Goal: Contribute content: Contribute content

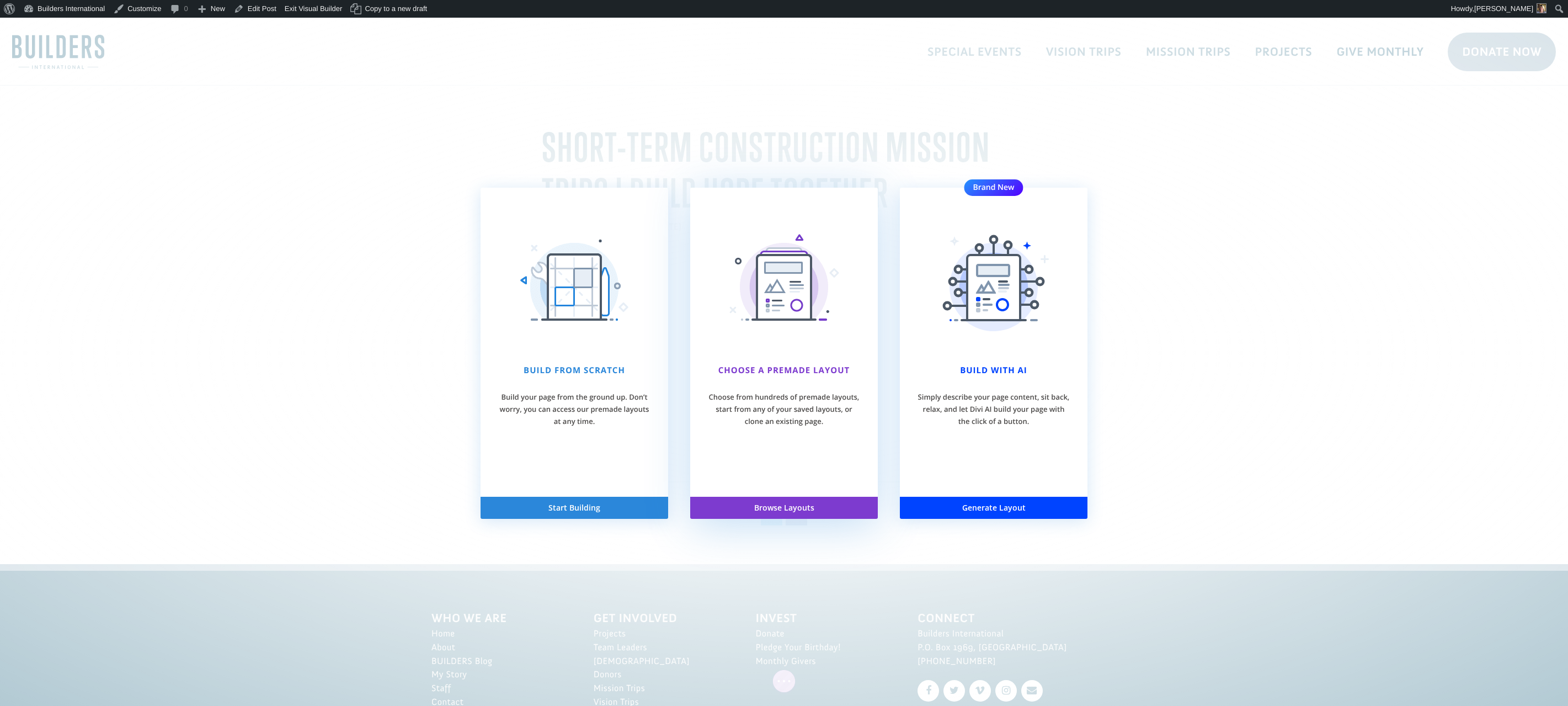
click at [740, 511] on button "Browse Layouts" at bounding box center [784, 508] width 187 height 22
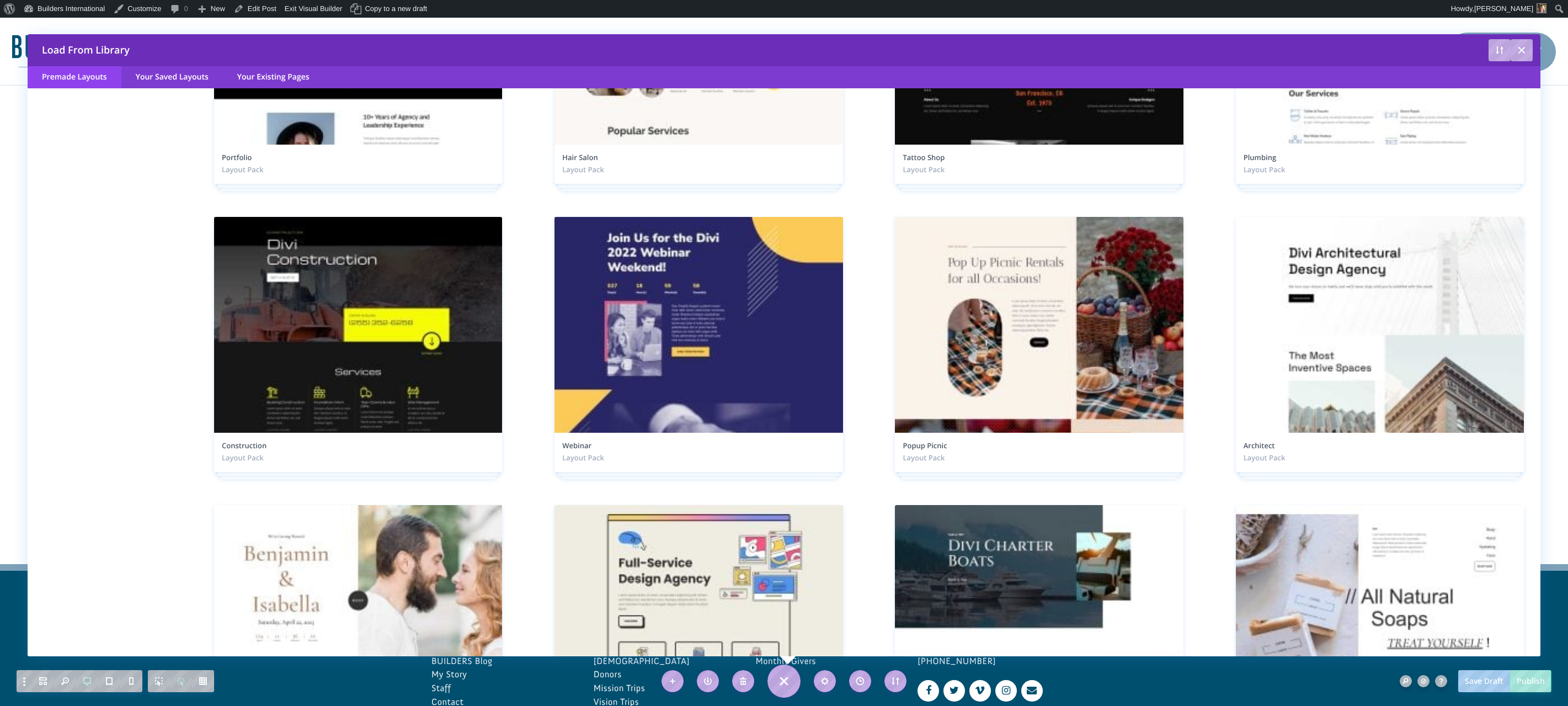
scroll to position [5665, 0]
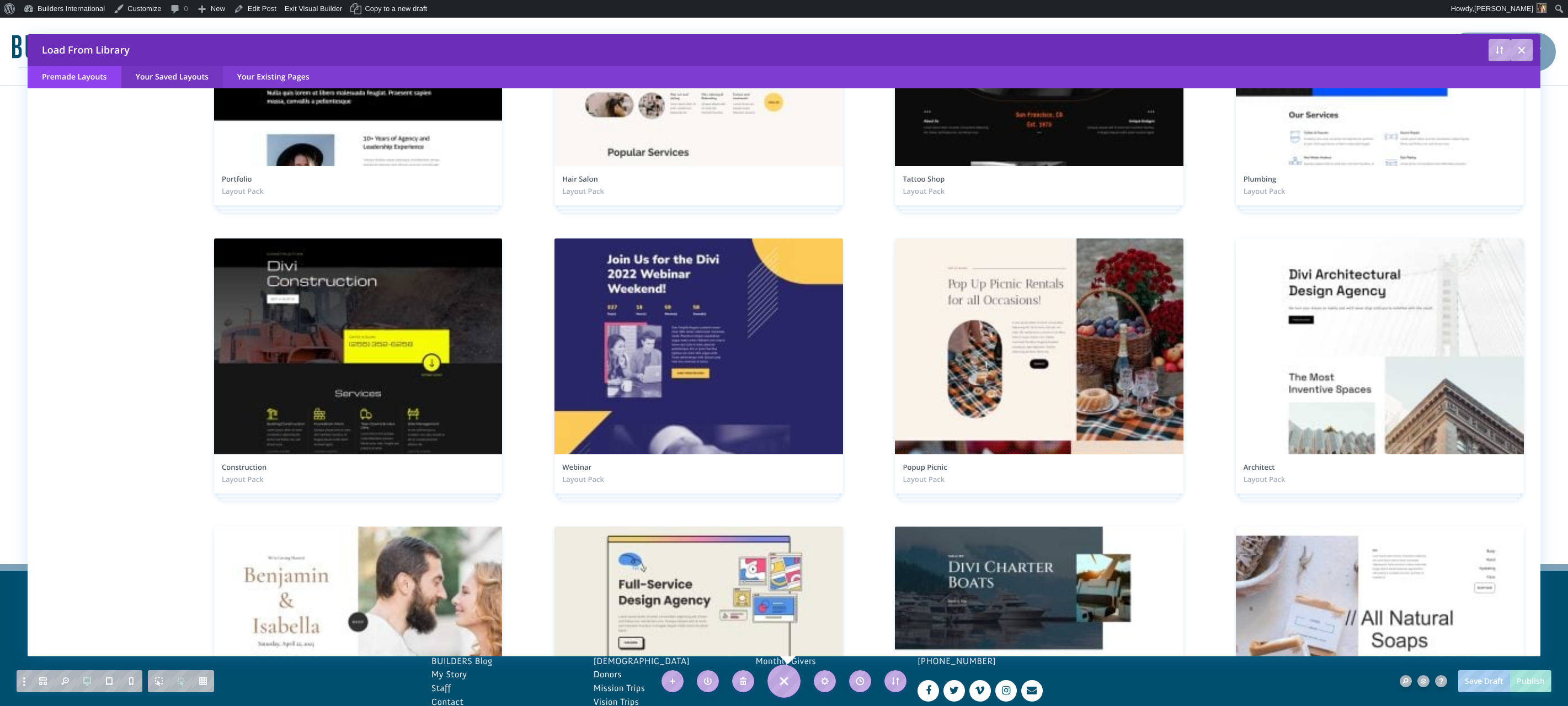
click at [144, 79] on link "Your Saved Layouts" at bounding box center [172, 77] width 101 height 22
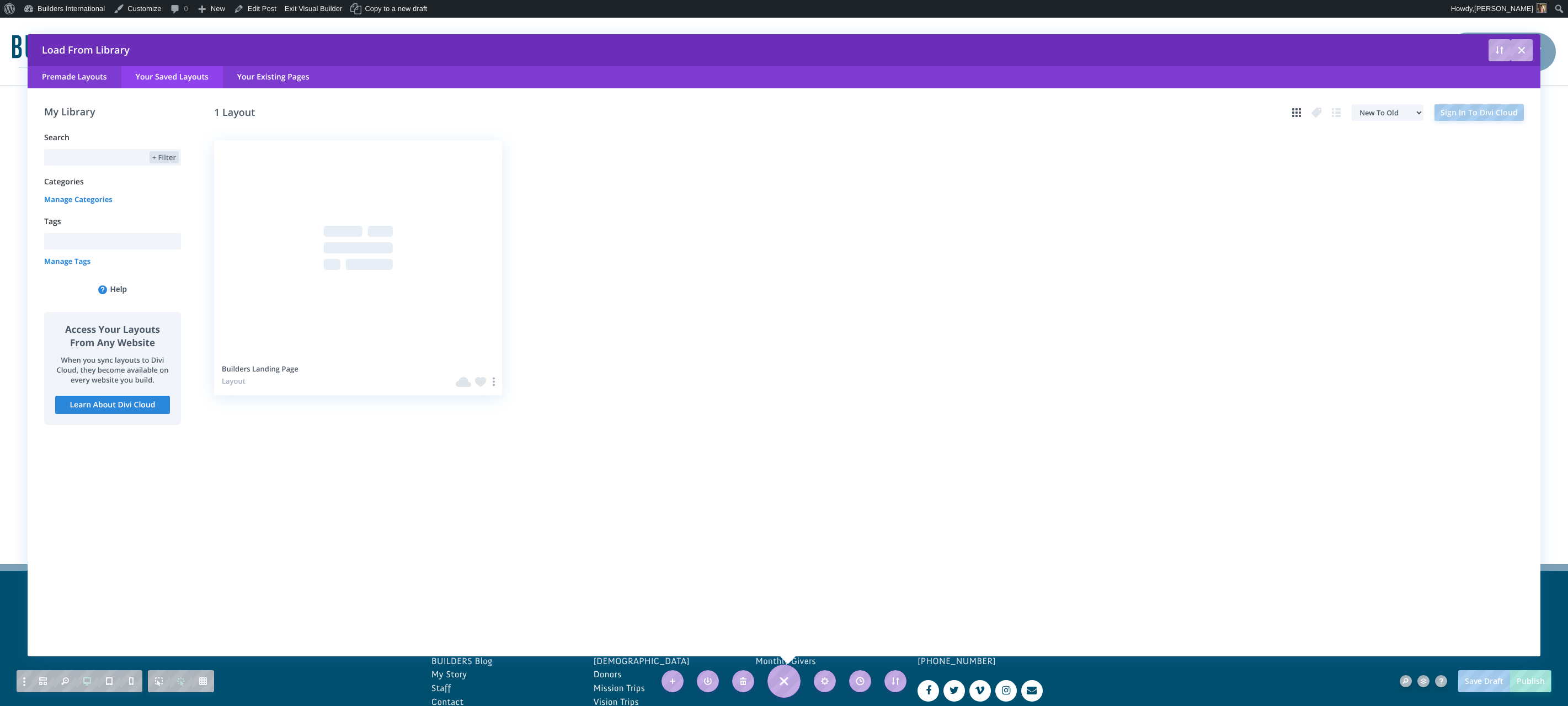
click at [305, 237] on div at bounding box center [358, 248] width 288 height 216
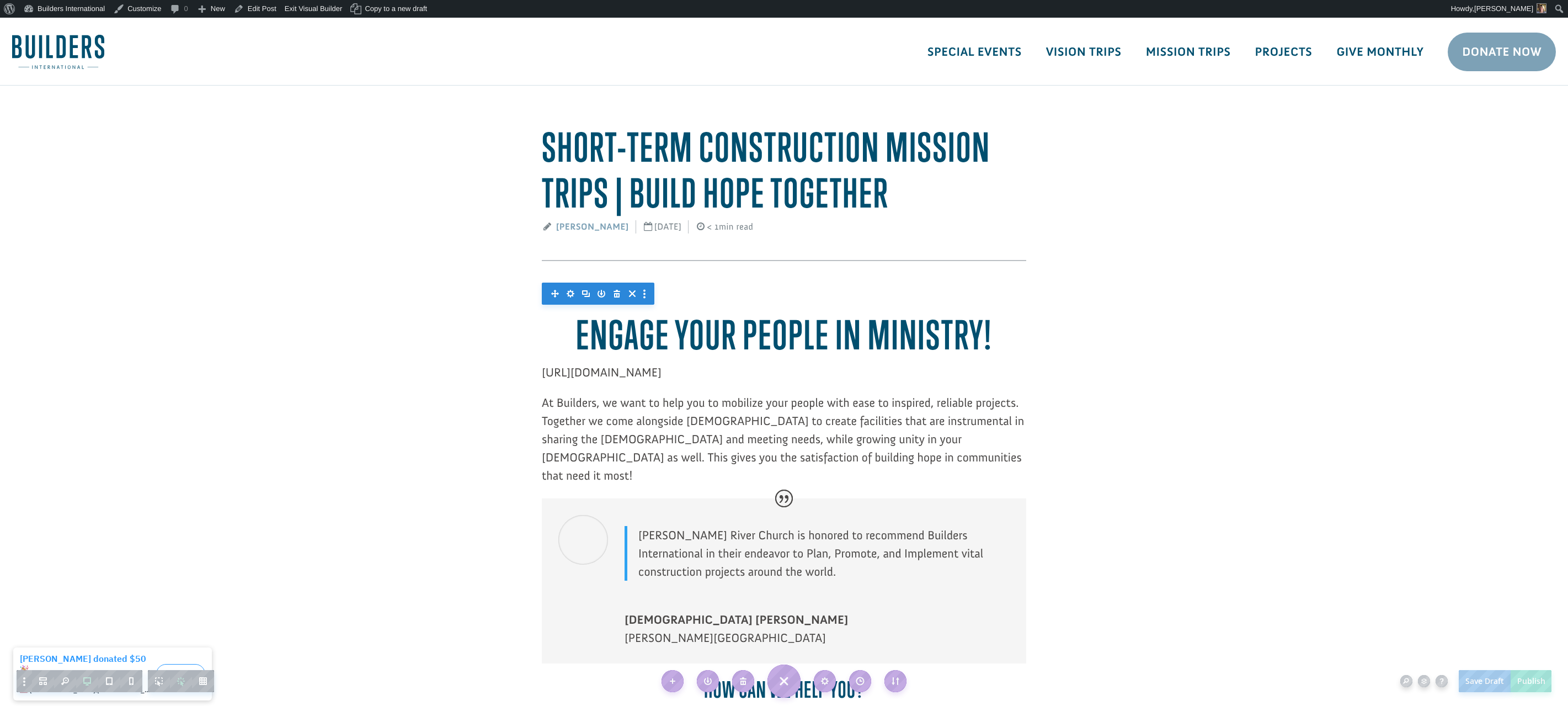
click at [650, 339] on div at bounding box center [784, 398] width 485 height 173
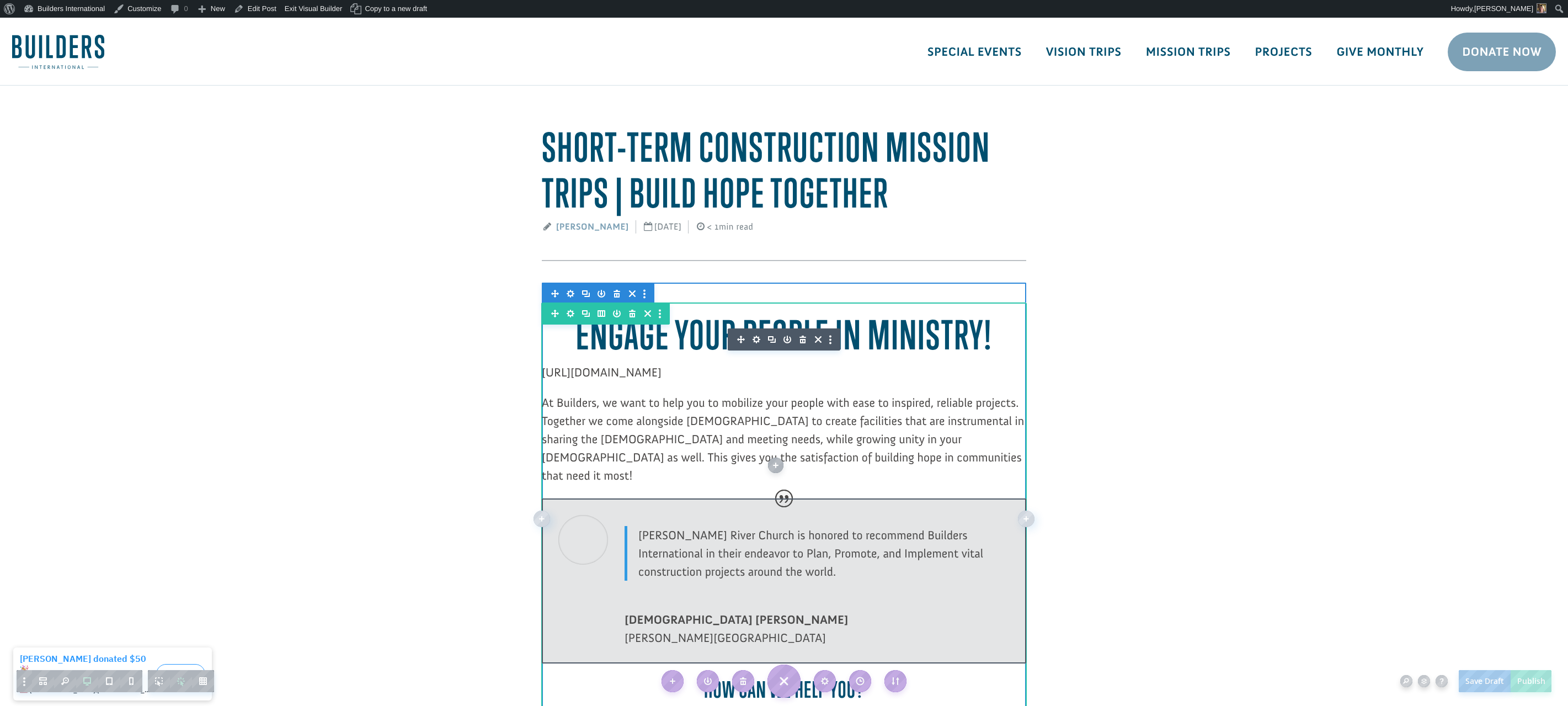
click at [756, 339] on icon "button" at bounding box center [756, 340] width 15 height 15
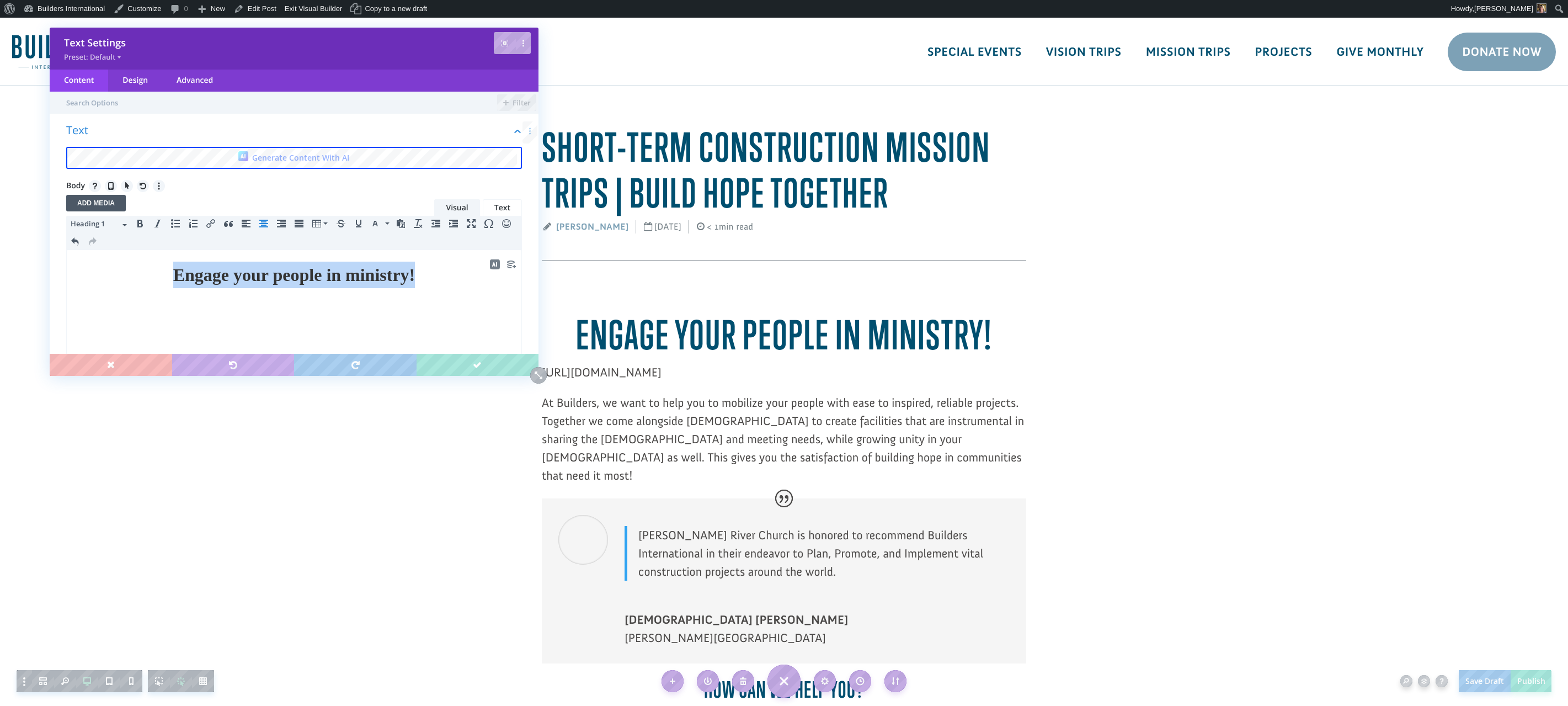
drag, startPoint x: 418, startPoint y: 270, endPoint x: 207, endPoint y: 244, distance: 212.6
click at [207, 250] on html "Engage your people in ministry! At [GEOGRAPHIC_DATA], we want to help you to mo…" at bounding box center [294, 438] width 455 height 375
paste body
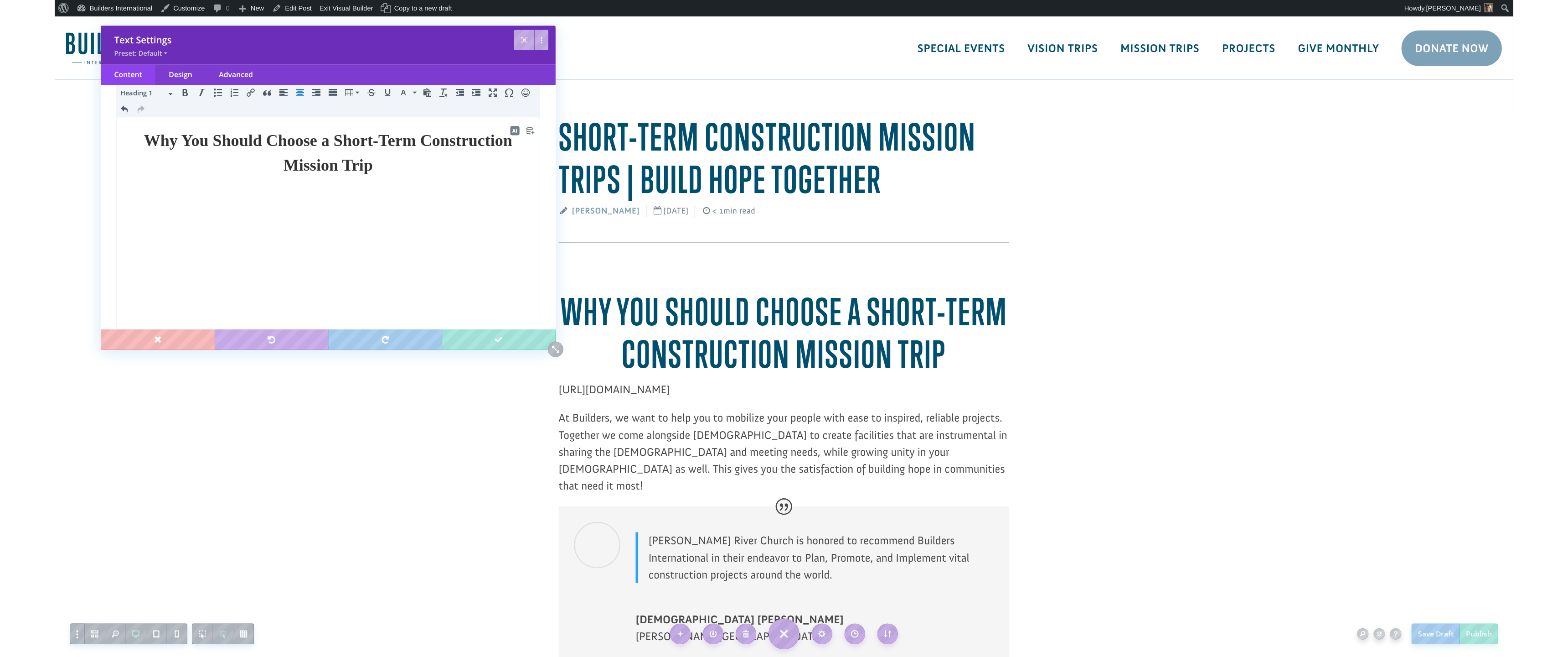
scroll to position [106, 0]
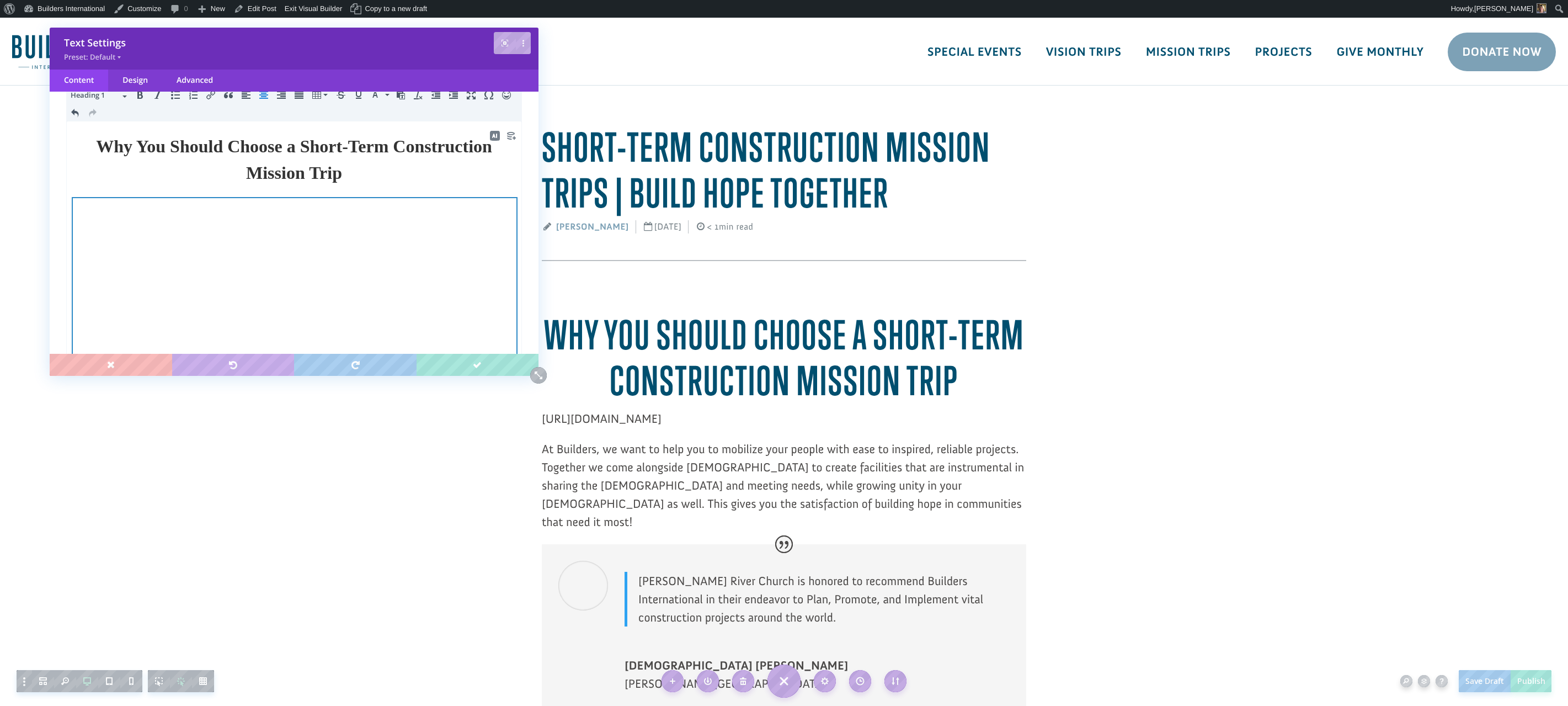
click at [293, 322] on span at bounding box center [295, 325] width 442 height 253
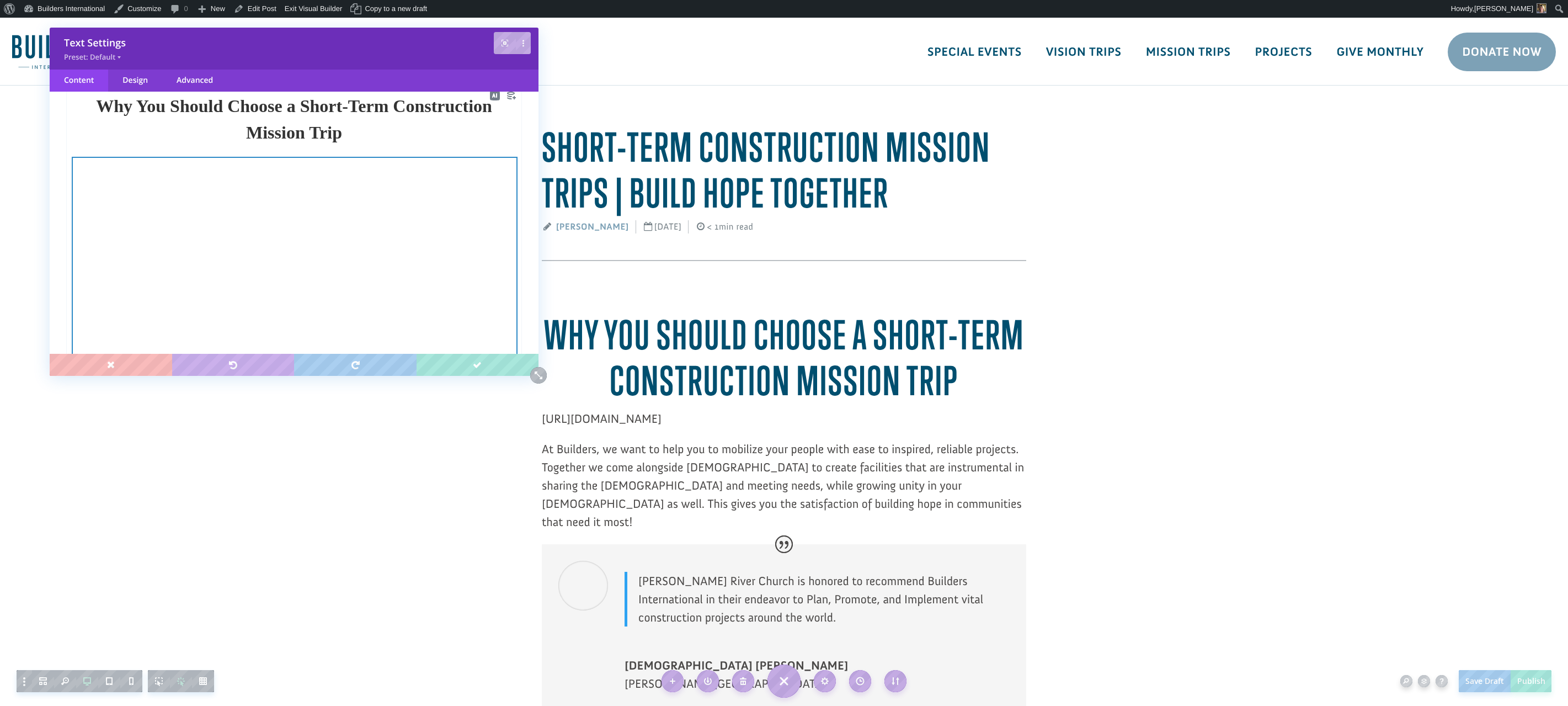
scroll to position [177, 0]
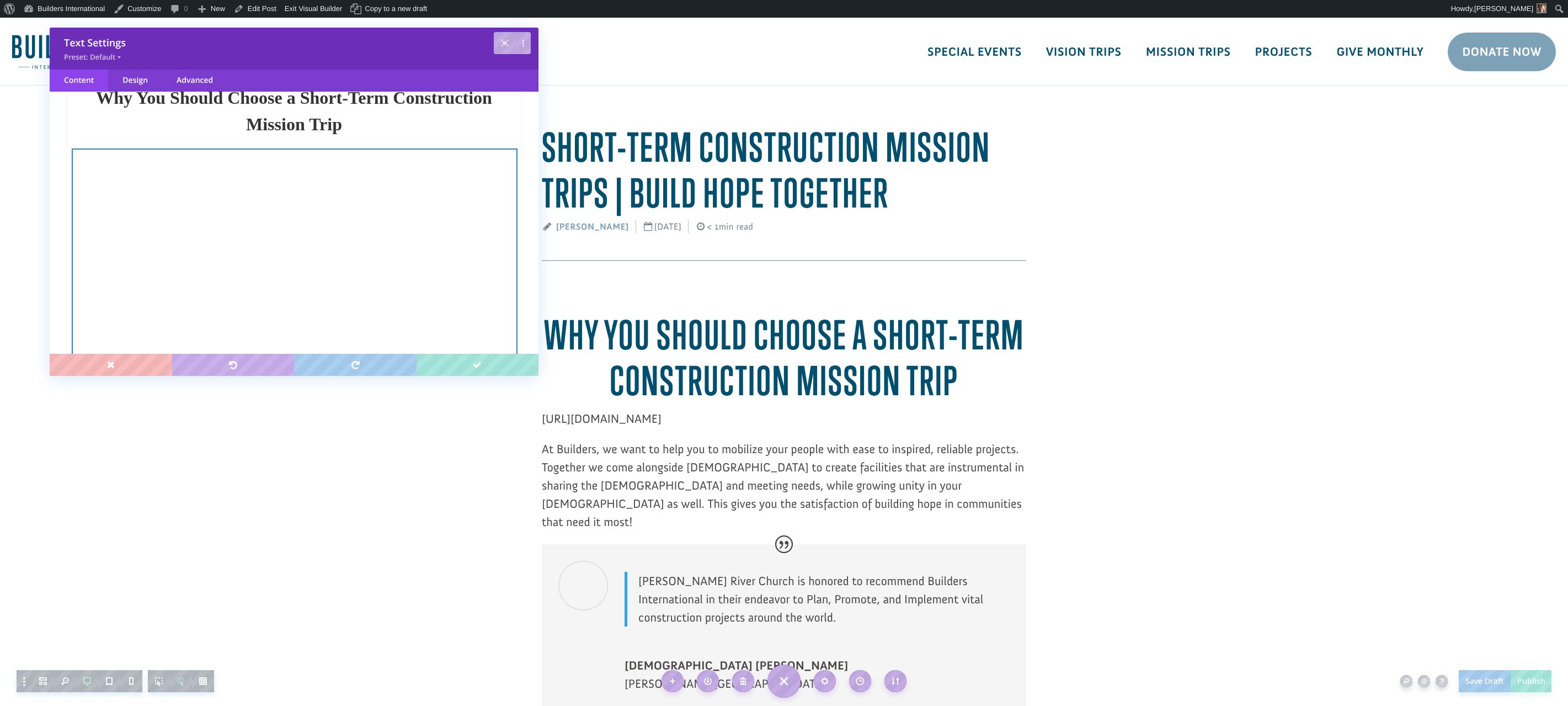
drag, startPoint x: 798, startPoint y: 416, endPoint x: 544, endPoint y: 409, distance: 254.1
click at [543, 410] on p "[URL][DOMAIN_NAME]" at bounding box center [784, 425] width 485 height 31
copy p "[URL][DOMAIN_NAME]"
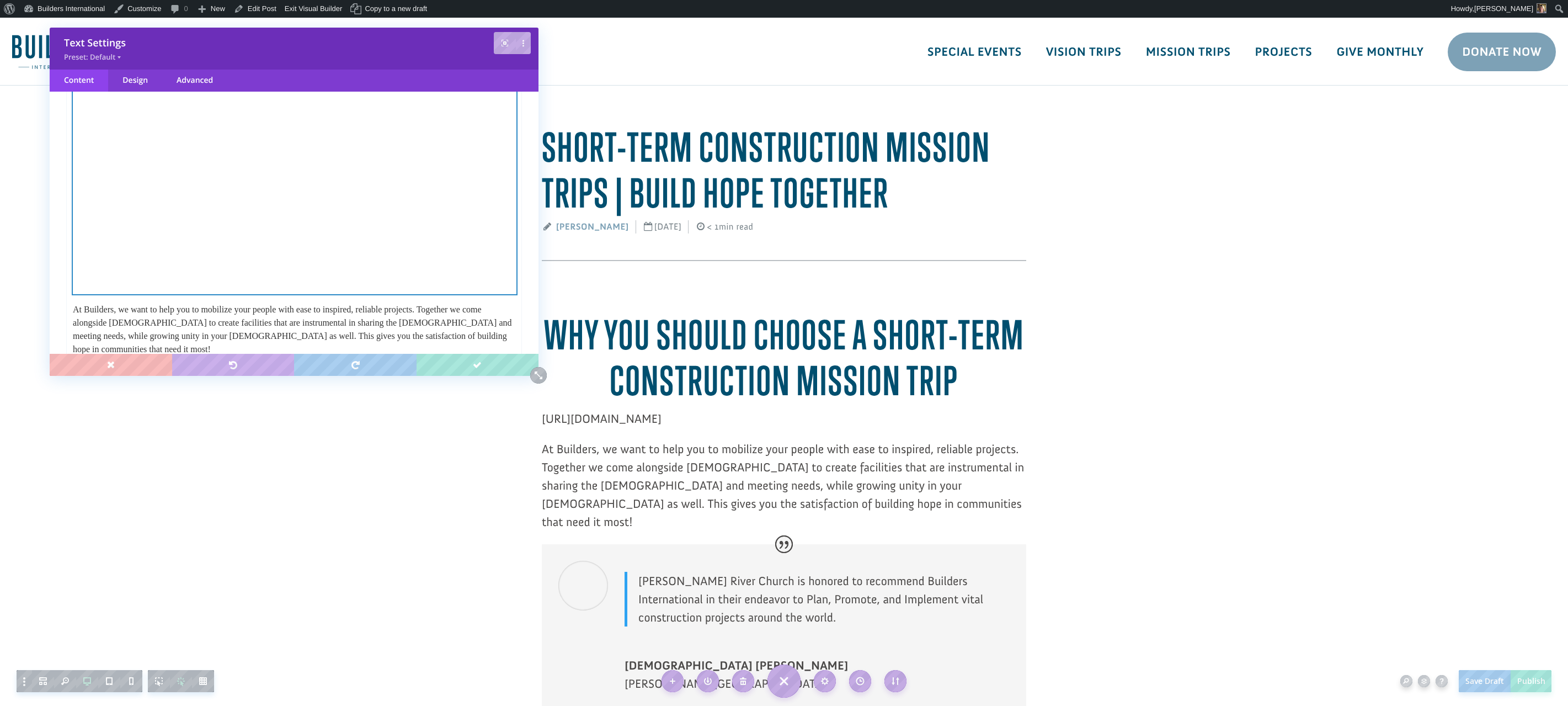
scroll to position [287, 0]
click at [472, 293] on div at bounding box center [295, 167] width 444 height 254
click at [472, 291] on div at bounding box center [295, 167] width 444 height 254
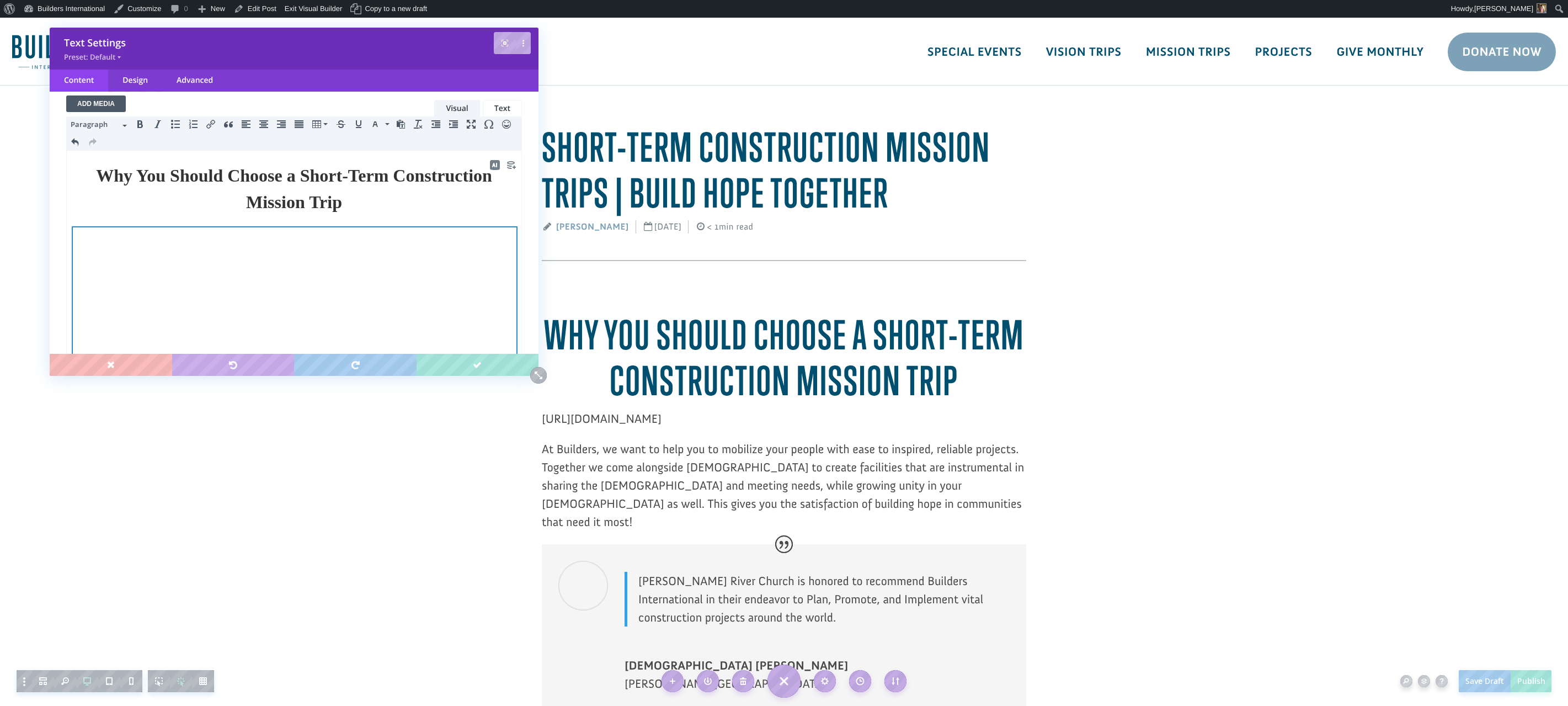
scroll to position [101, 0]
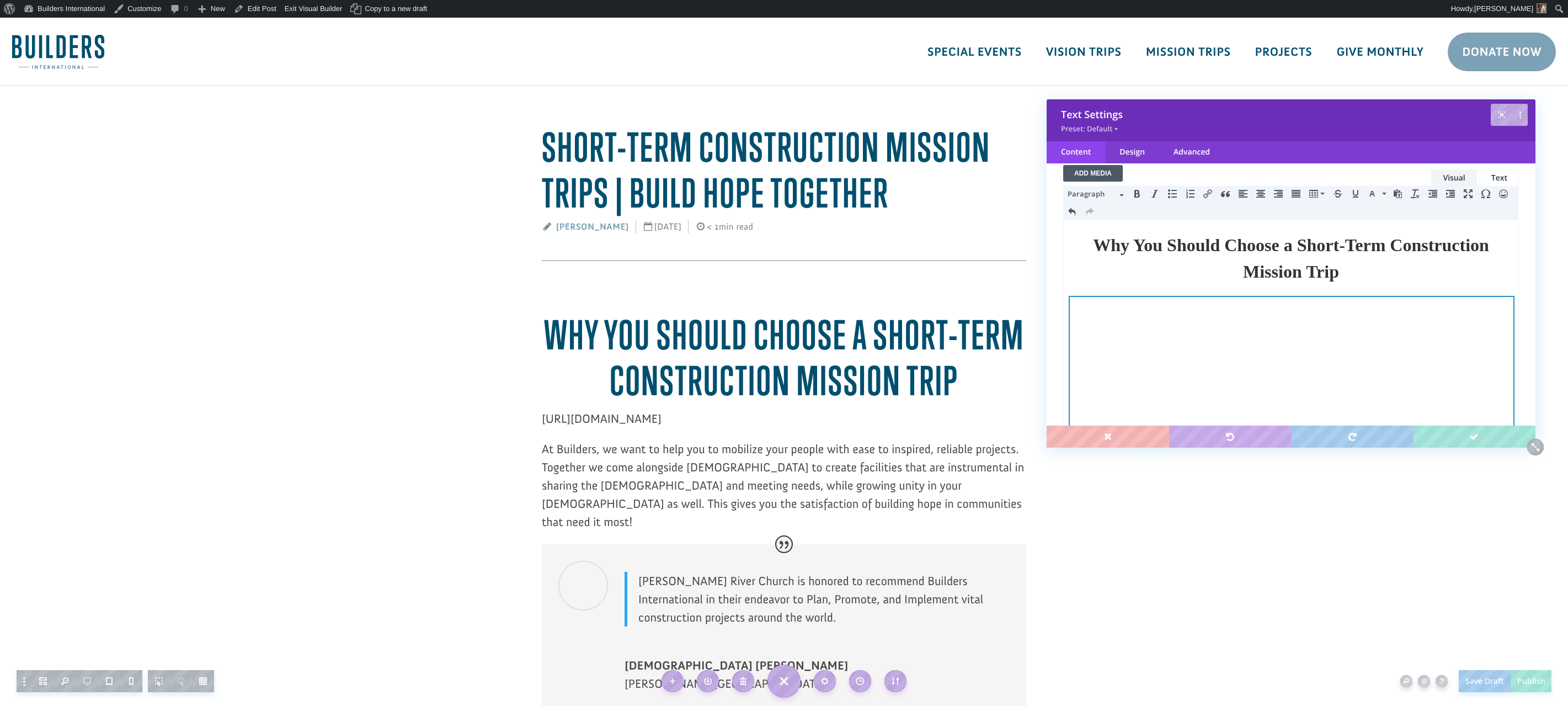
drag, startPoint x: 453, startPoint y: 40, endPoint x: 1449, endPoint y: 114, distance: 998.7
click at [1452, 109] on div "Text Settings" at bounding box center [1291, 114] width 460 height 13
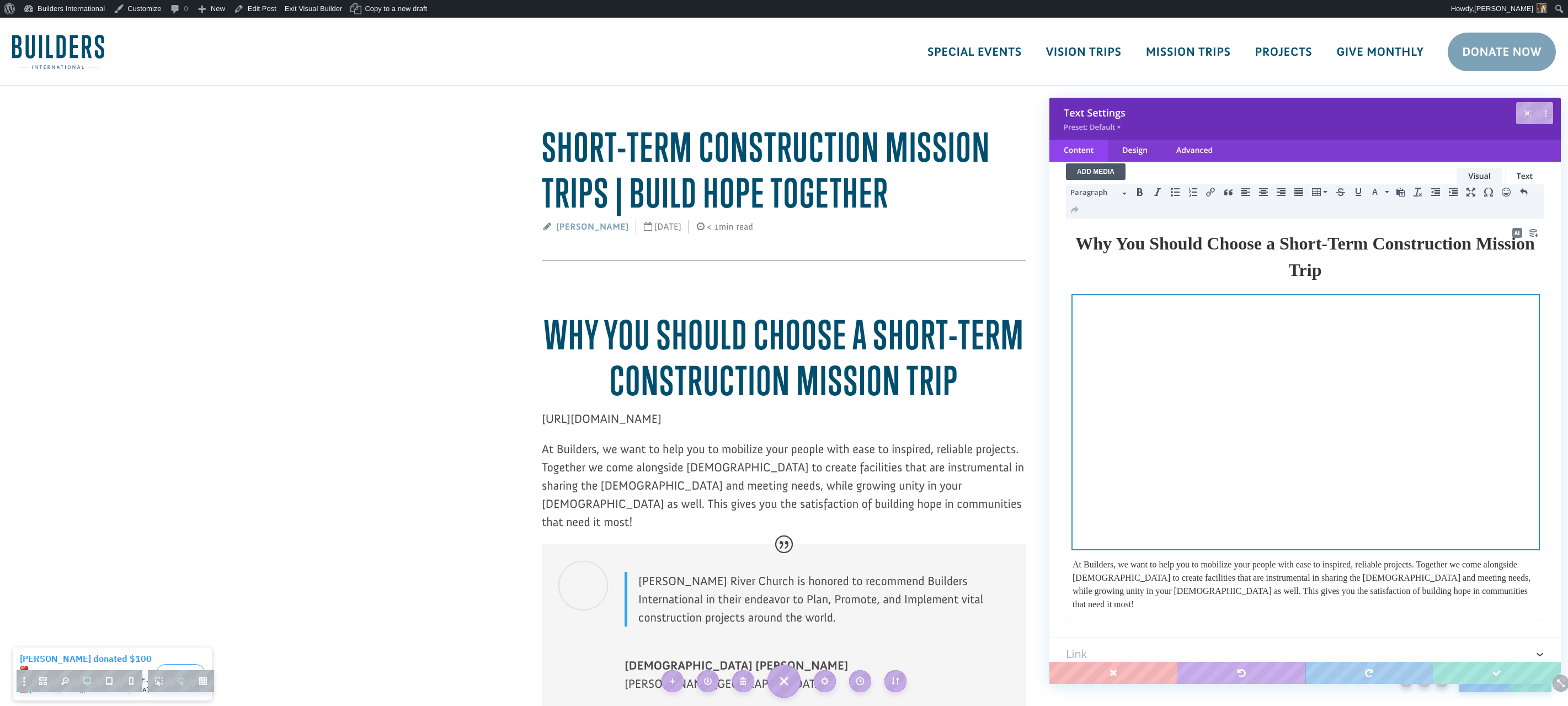
click at [1519, 527] on div at bounding box center [1305, 422] width 466 height 254
click at [1517, 528] on div at bounding box center [1305, 422] width 466 height 254
click at [1517, 462] on div at bounding box center [1305, 422] width 466 height 254
click at [1517, 462] on div at bounding box center [1305, 422] width 466 height 254
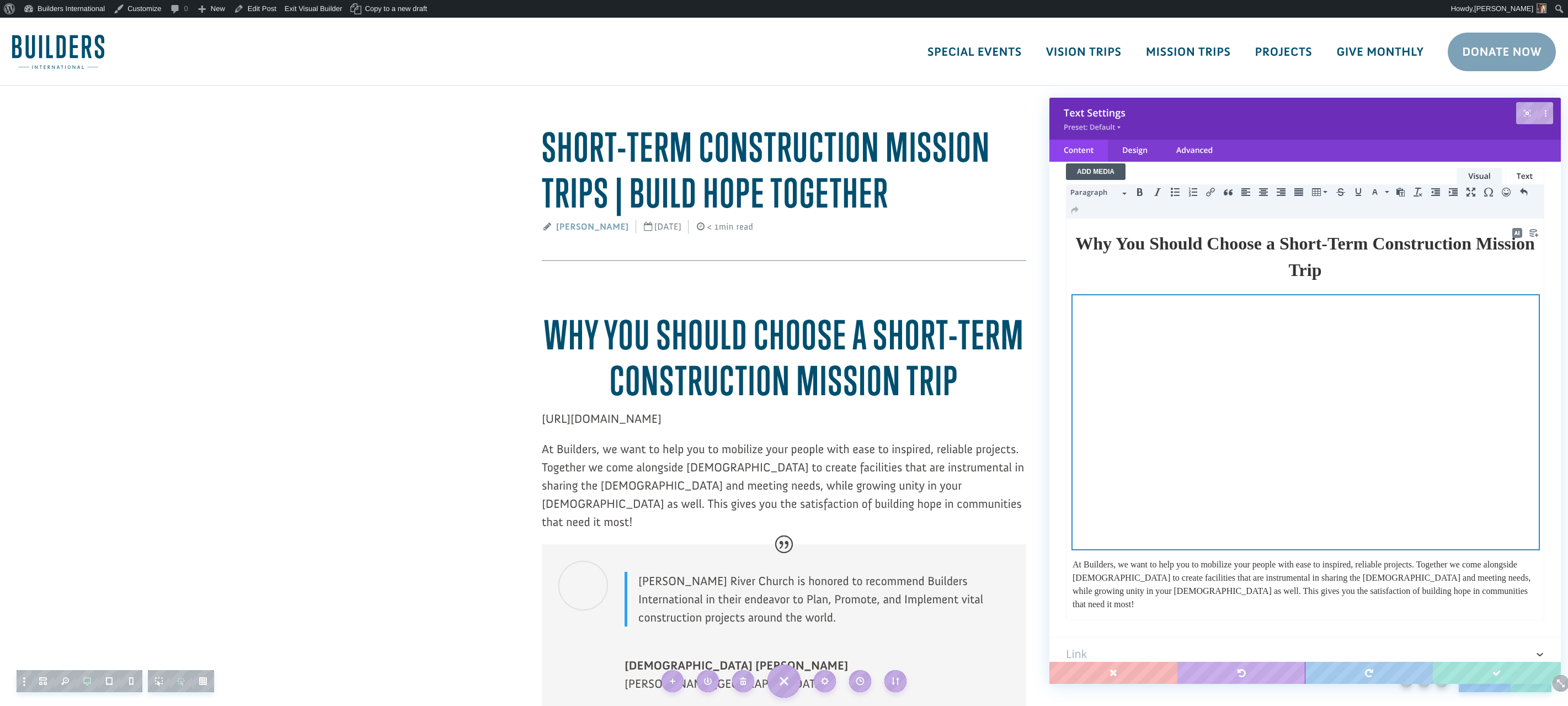
click at [1517, 462] on div at bounding box center [1305, 422] width 466 height 254
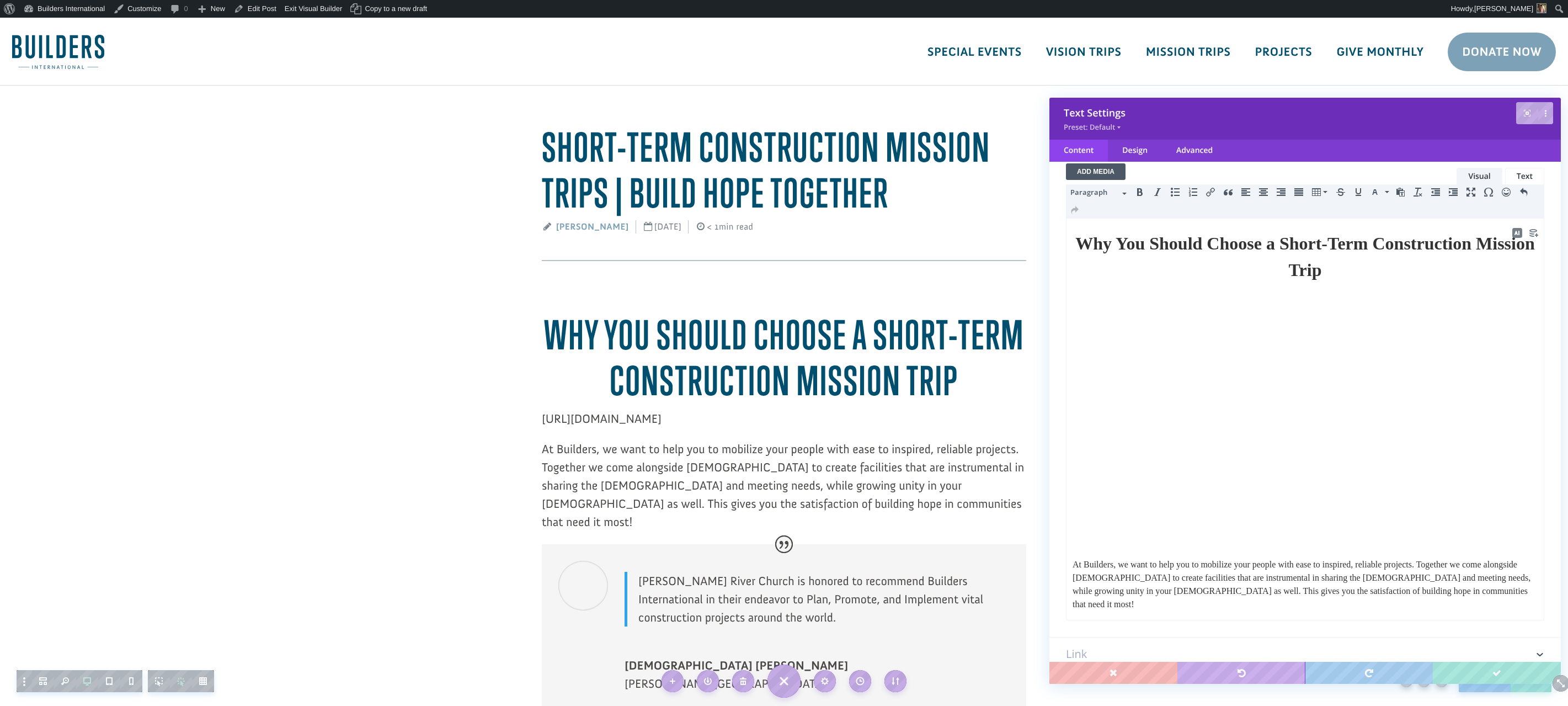
click at [1073, 564] on p "At Builders, we want to help you to mobilize your people with ease to inspired,…" at bounding box center [1305, 585] width 465 height 53
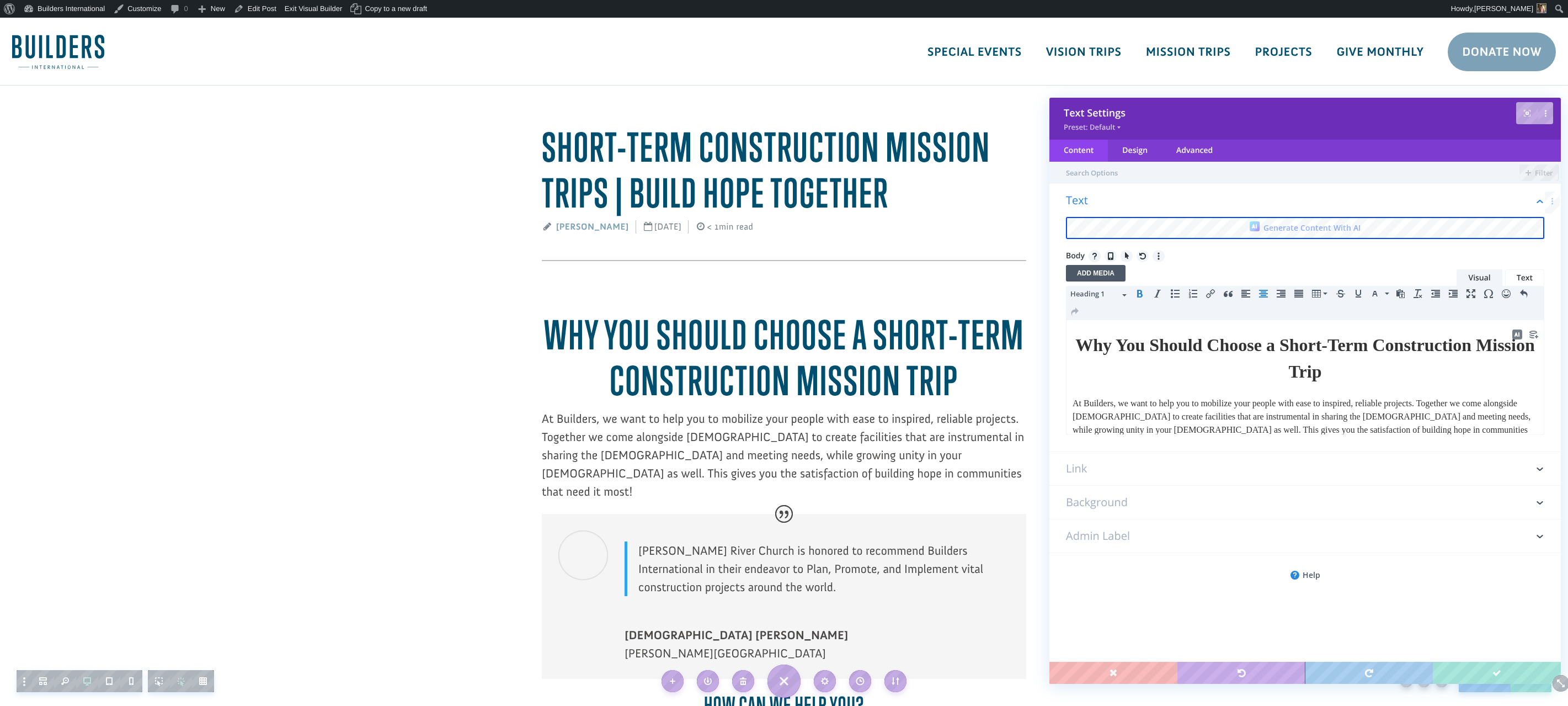
scroll to position [0, 0]
click at [1111, 386] on body "Why You Should Choose a Short-Term Construction Mission Trip At Builders, we wa…" at bounding box center [1305, 390] width 466 height 118
click at [1082, 477] on h3 "Link" at bounding box center [1305, 479] width 478 height 33
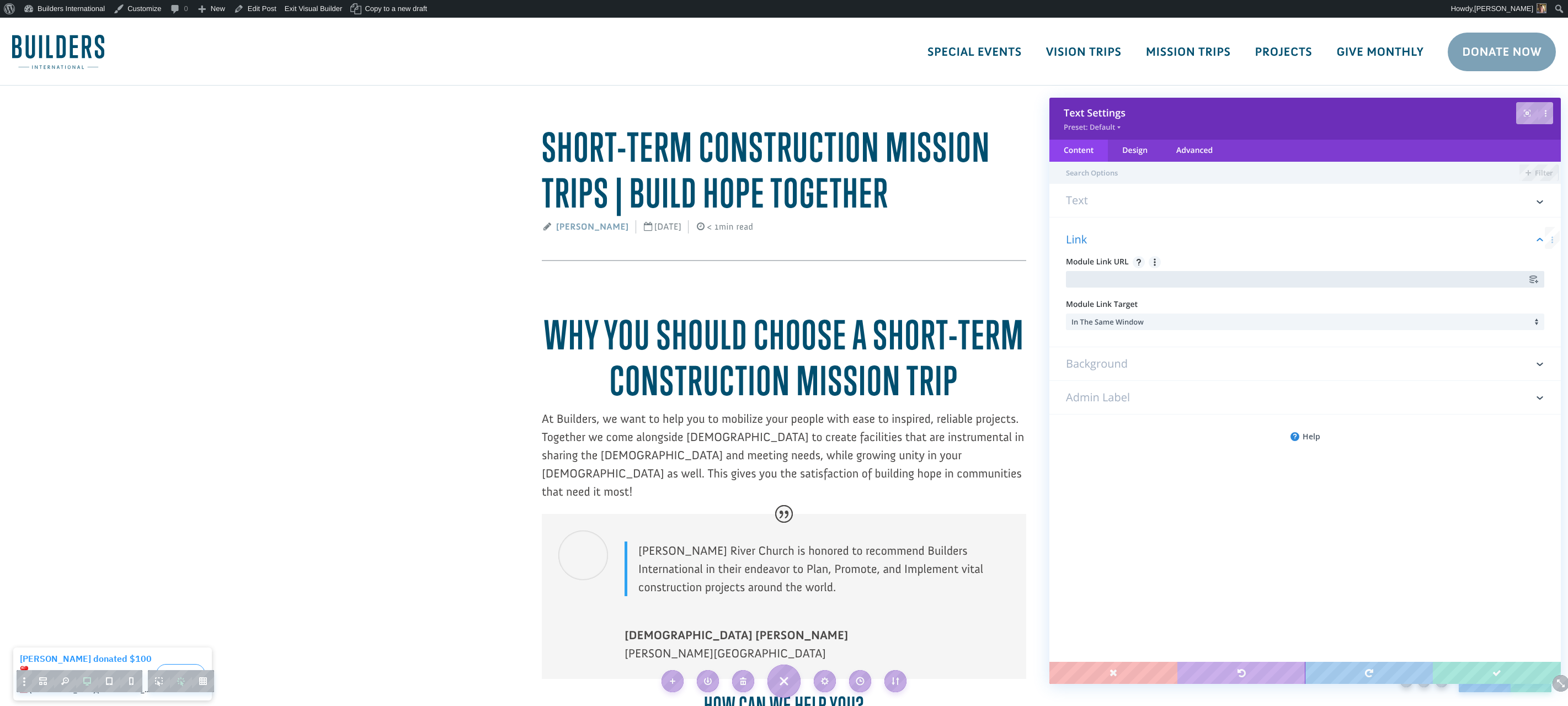
click at [1128, 277] on input "text" at bounding box center [1305, 280] width 478 height 17
paste input "[URL][DOMAIN_NAME]"
type input "[URL][DOMAIN_NAME]"
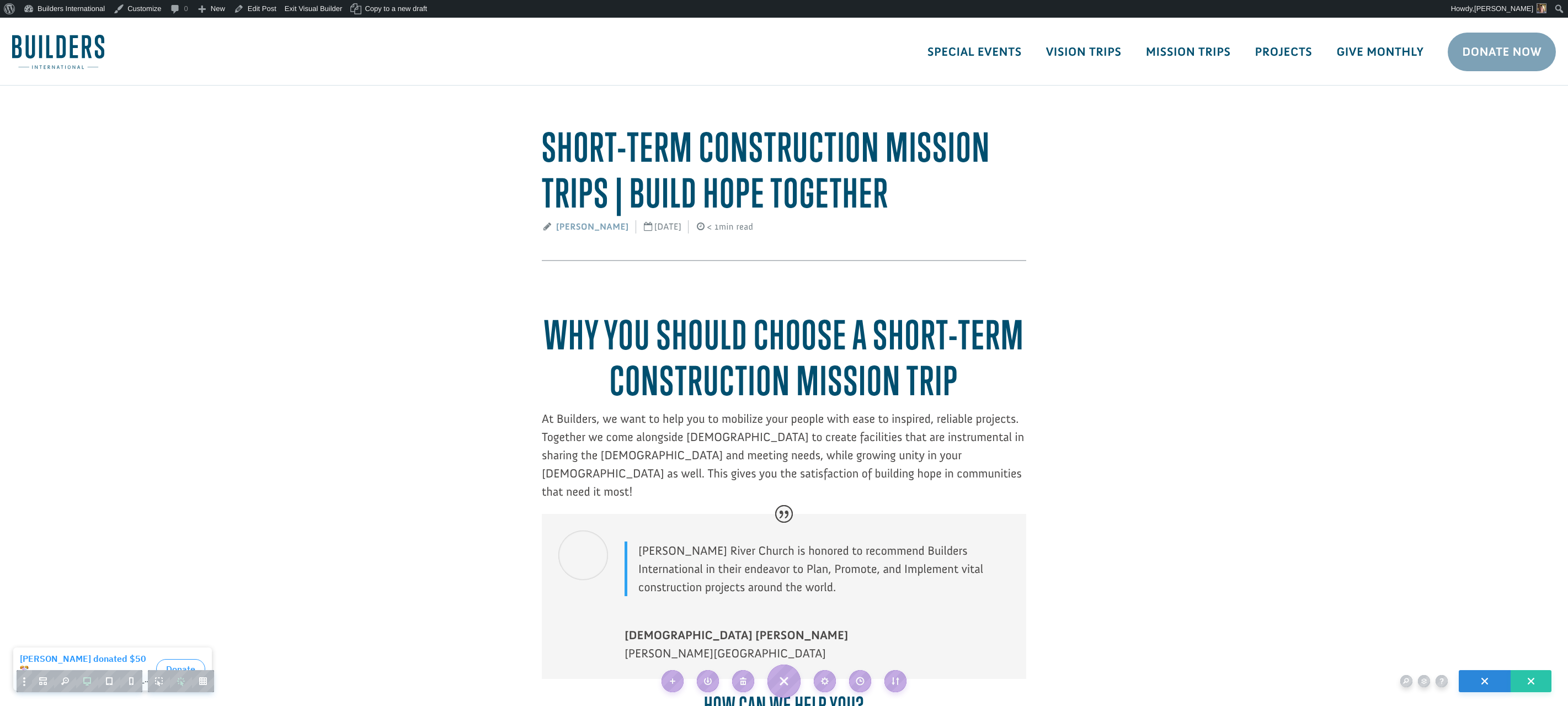
drag, startPoint x: 1335, startPoint y: 594, endPoint x: 1325, endPoint y: 585, distance: 13.5
click at [1331, 590] on article "Short-Term Construction Mission Trips | Build Hope Together [PERSON_NAME] [DATE…" at bounding box center [784, 523] width 1568 height 876
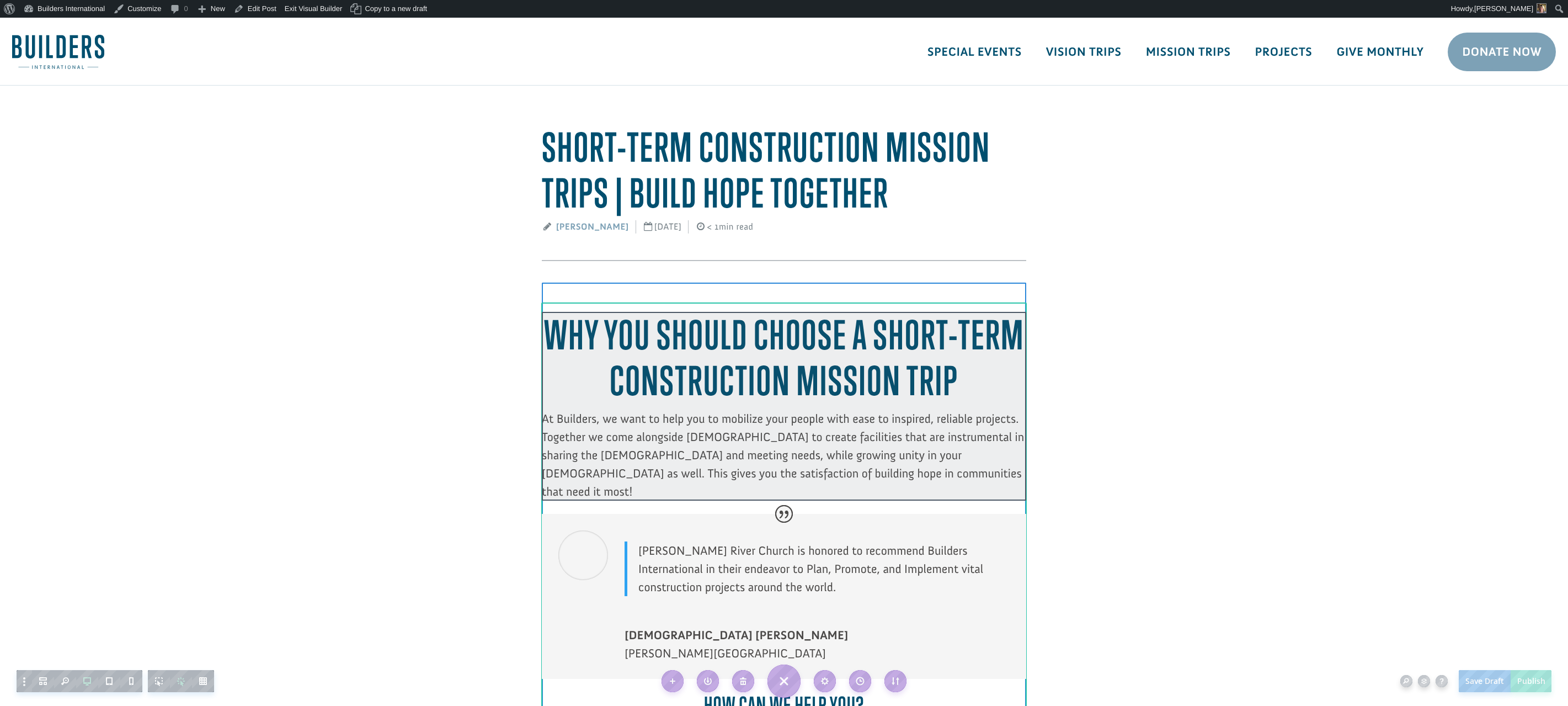
click at [966, 332] on div at bounding box center [784, 406] width 485 height 189
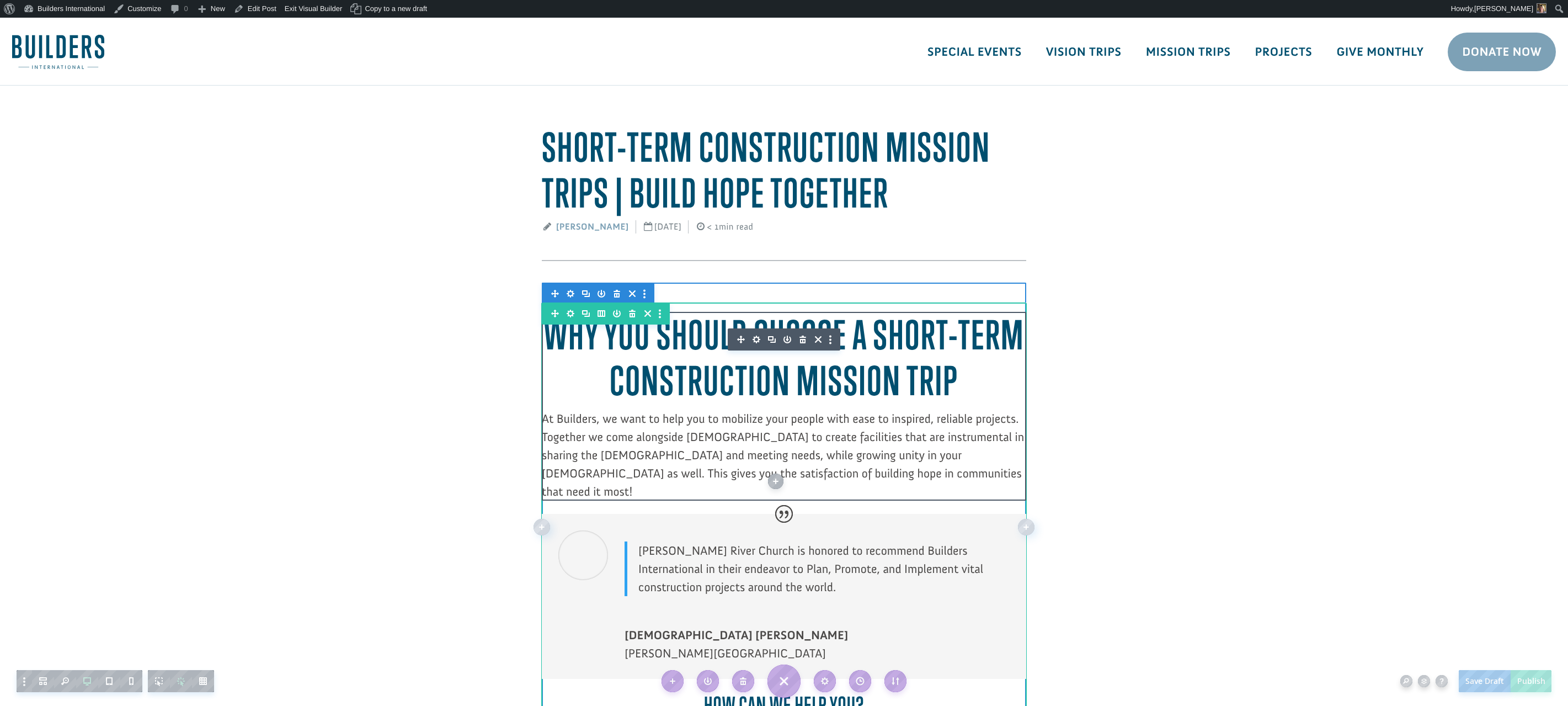
click at [756, 337] on icon "button" at bounding box center [756, 340] width 15 height 15
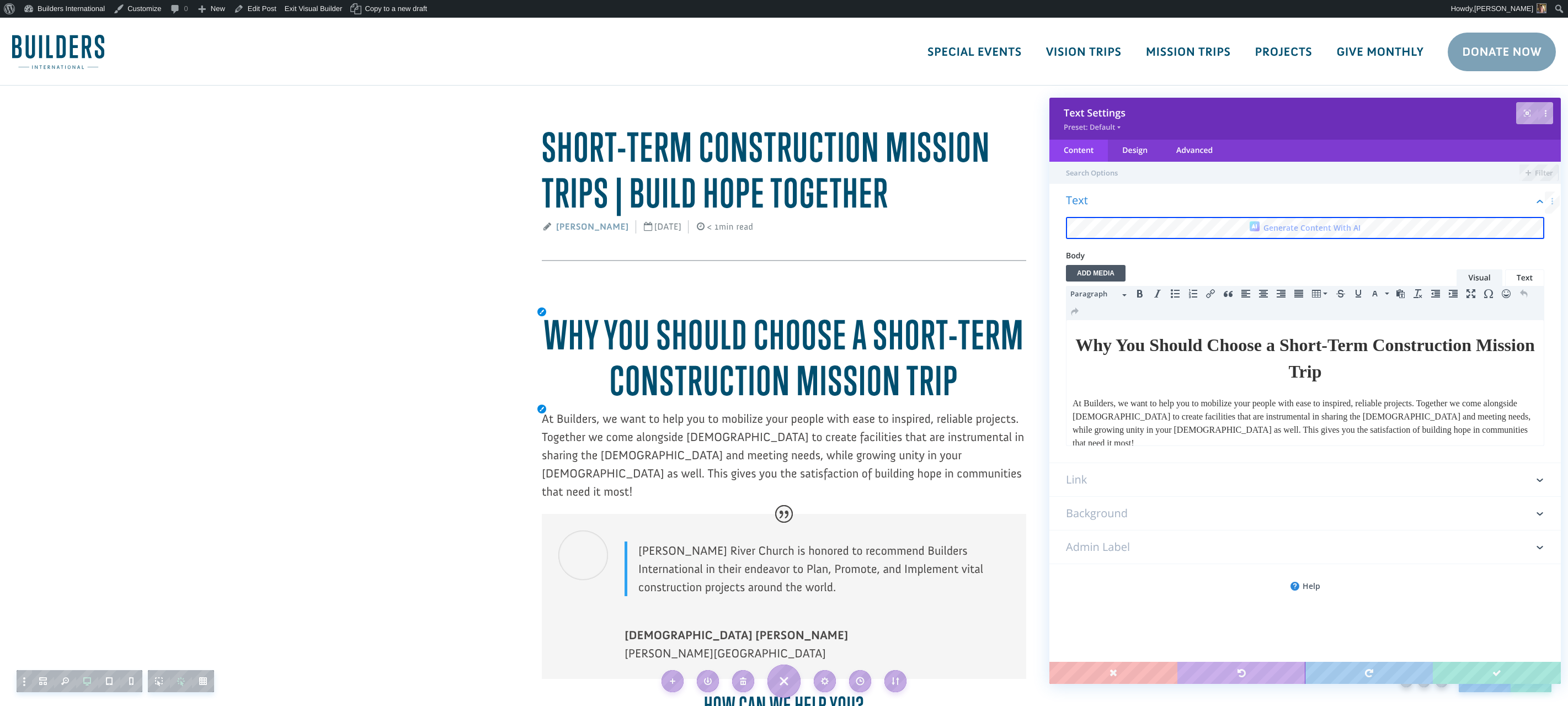
click at [756, 339] on b "Why You Should Choose a Short-Term Construction Mission Trip" at bounding box center [785, 357] width 481 height 93
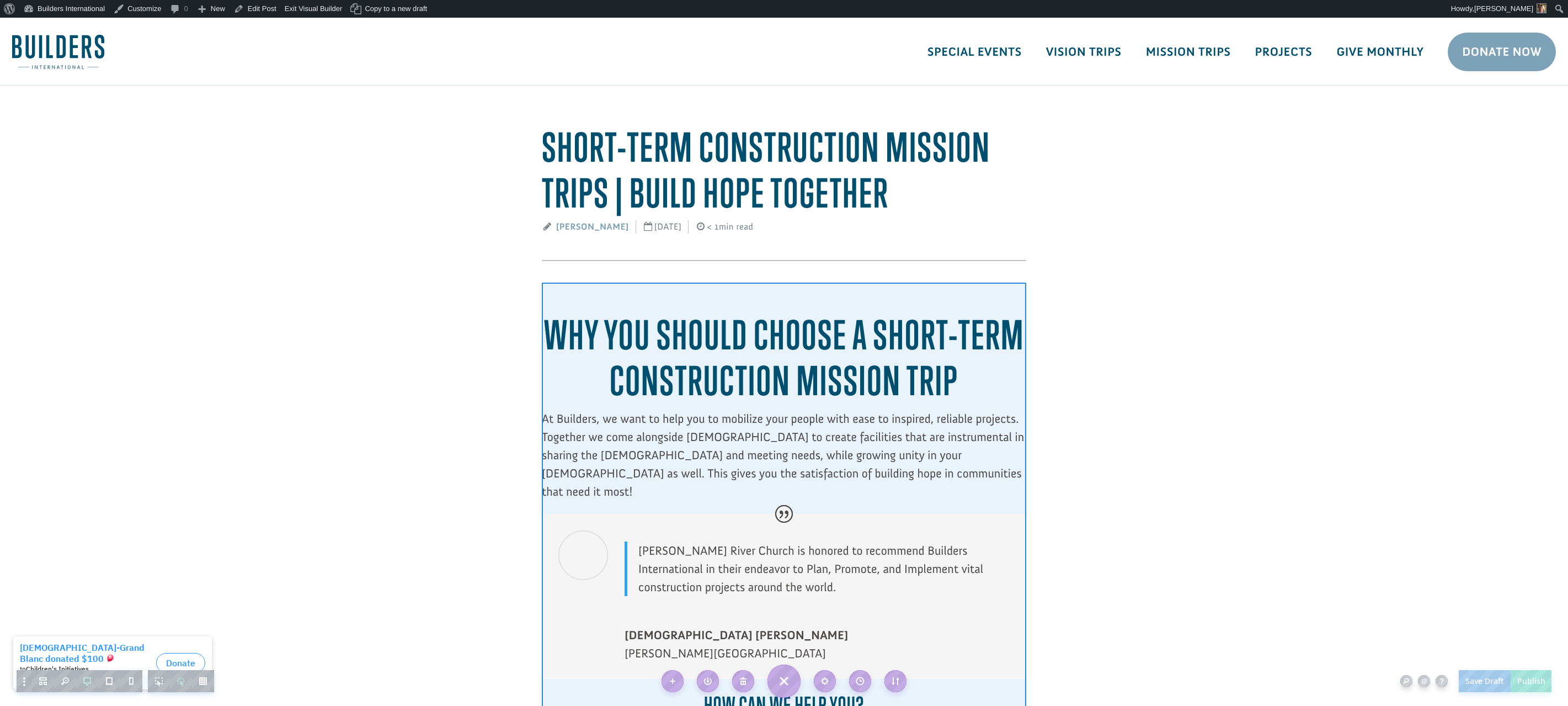
click at [917, 294] on div at bounding box center [784, 526] width 485 height 488
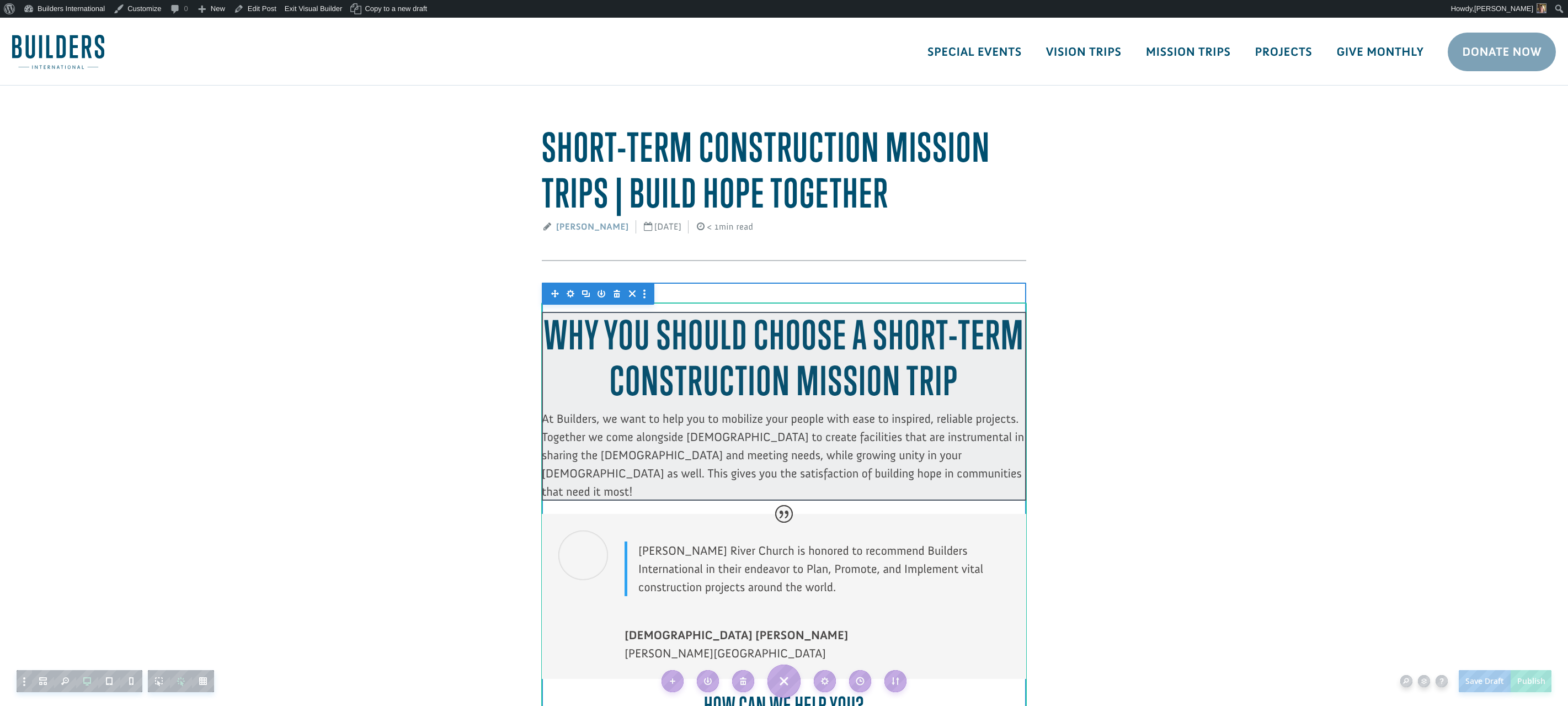
click at [885, 337] on div at bounding box center [784, 406] width 485 height 189
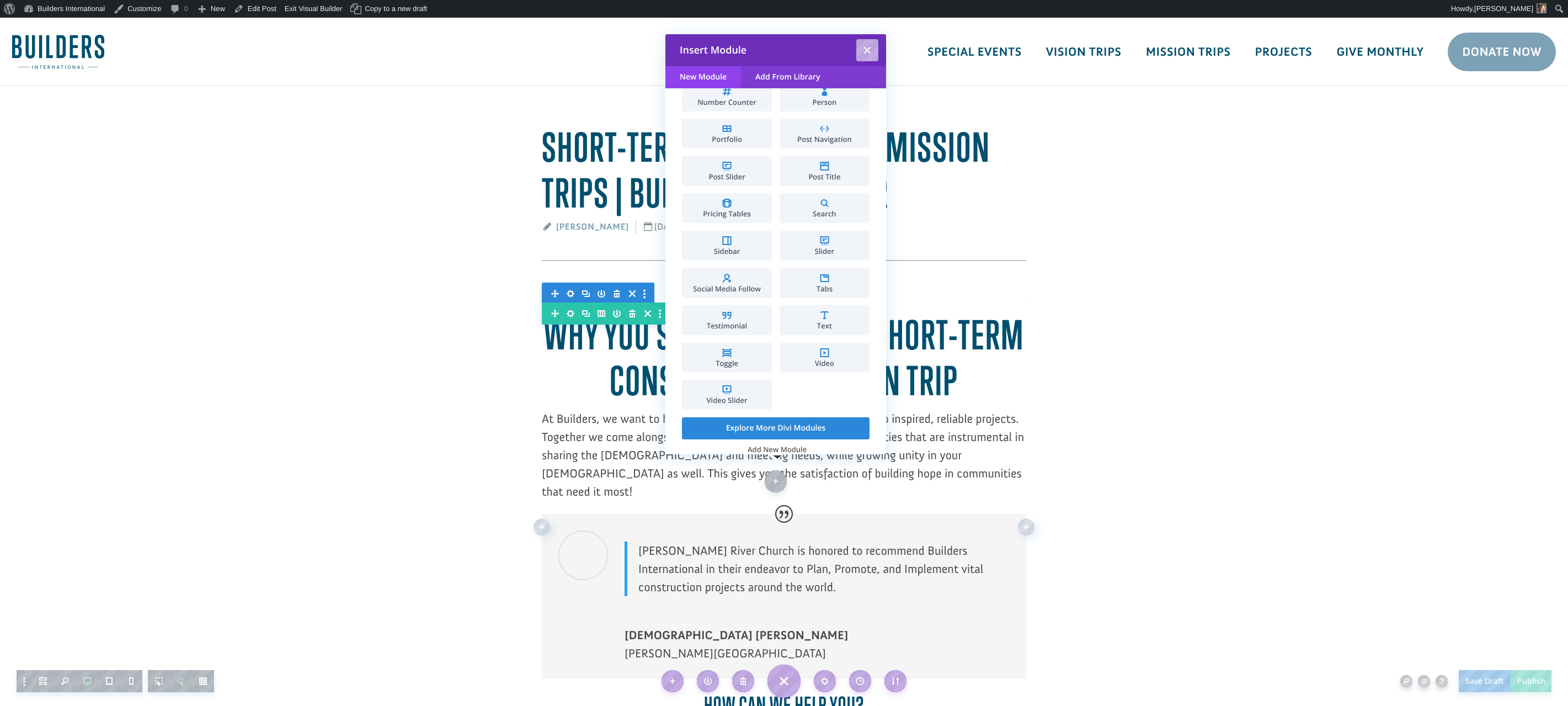
scroll to position [461, 0]
click at [791, 351] on li "Video" at bounding box center [824, 358] width 90 height 30
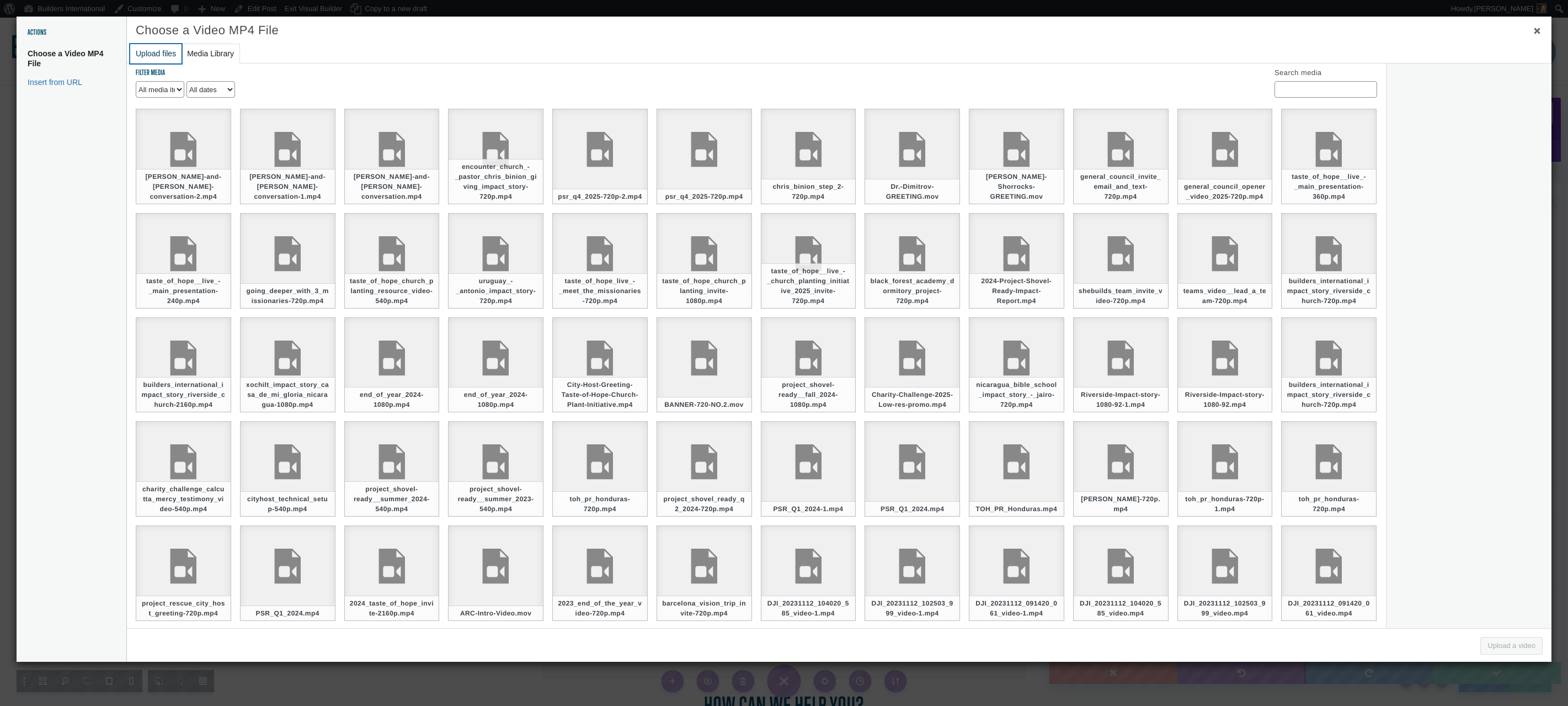
click at [154, 52] on button "Upload files" at bounding box center [156, 53] width 51 height 19
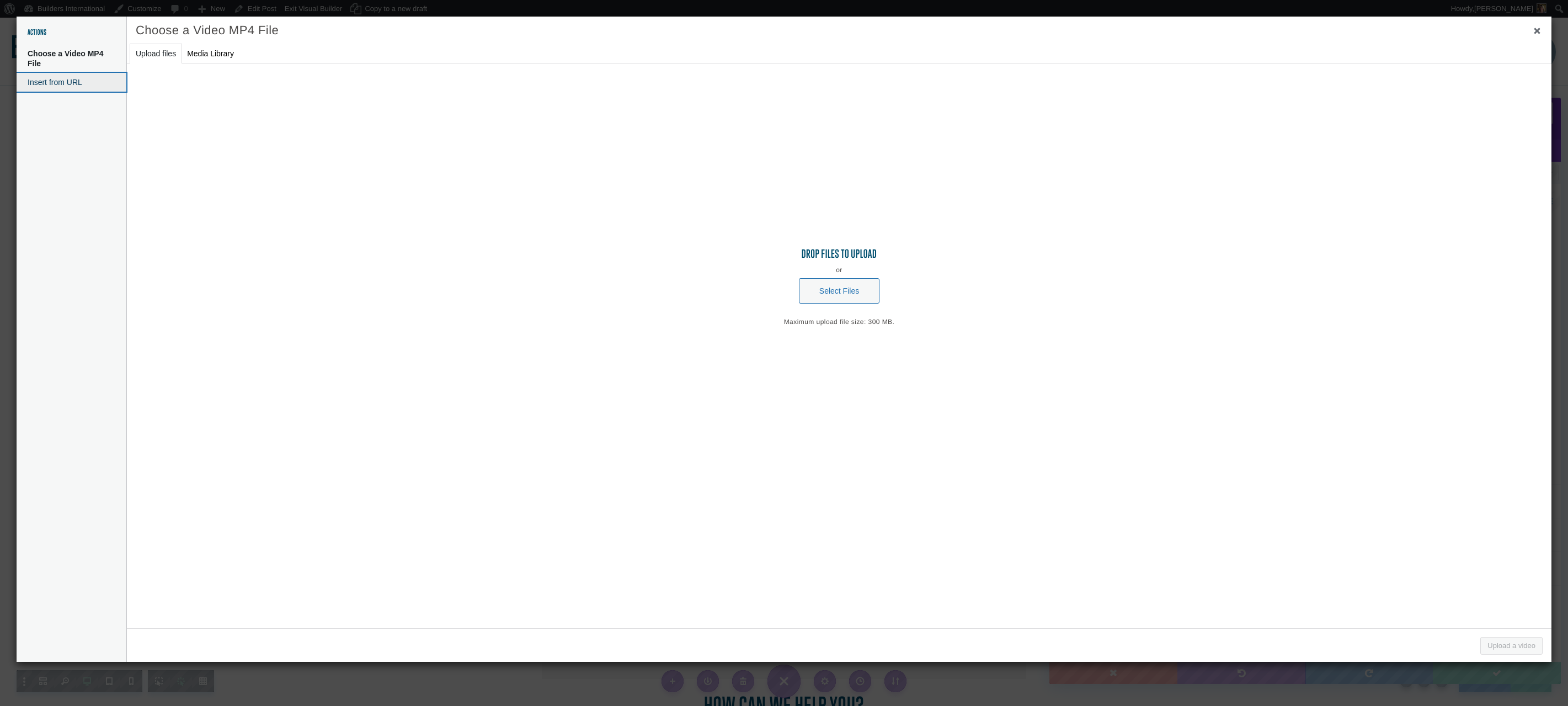
click at [79, 78] on button "Insert from URL" at bounding box center [71, 82] width 110 height 18
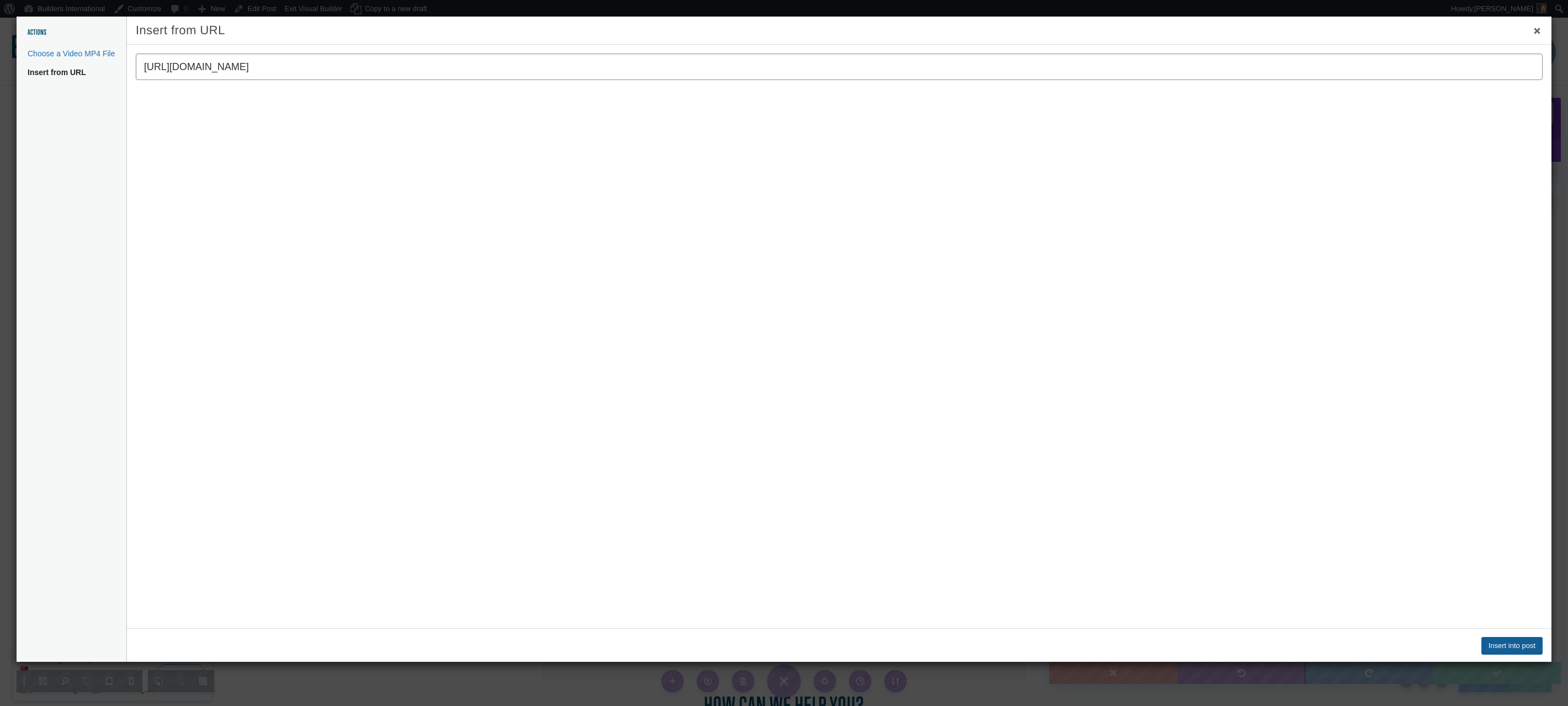
type input "[URL][DOMAIN_NAME]"
click at [1497, 648] on button "Insert into post" at bounding box center [1512, 645] width 61 height 18
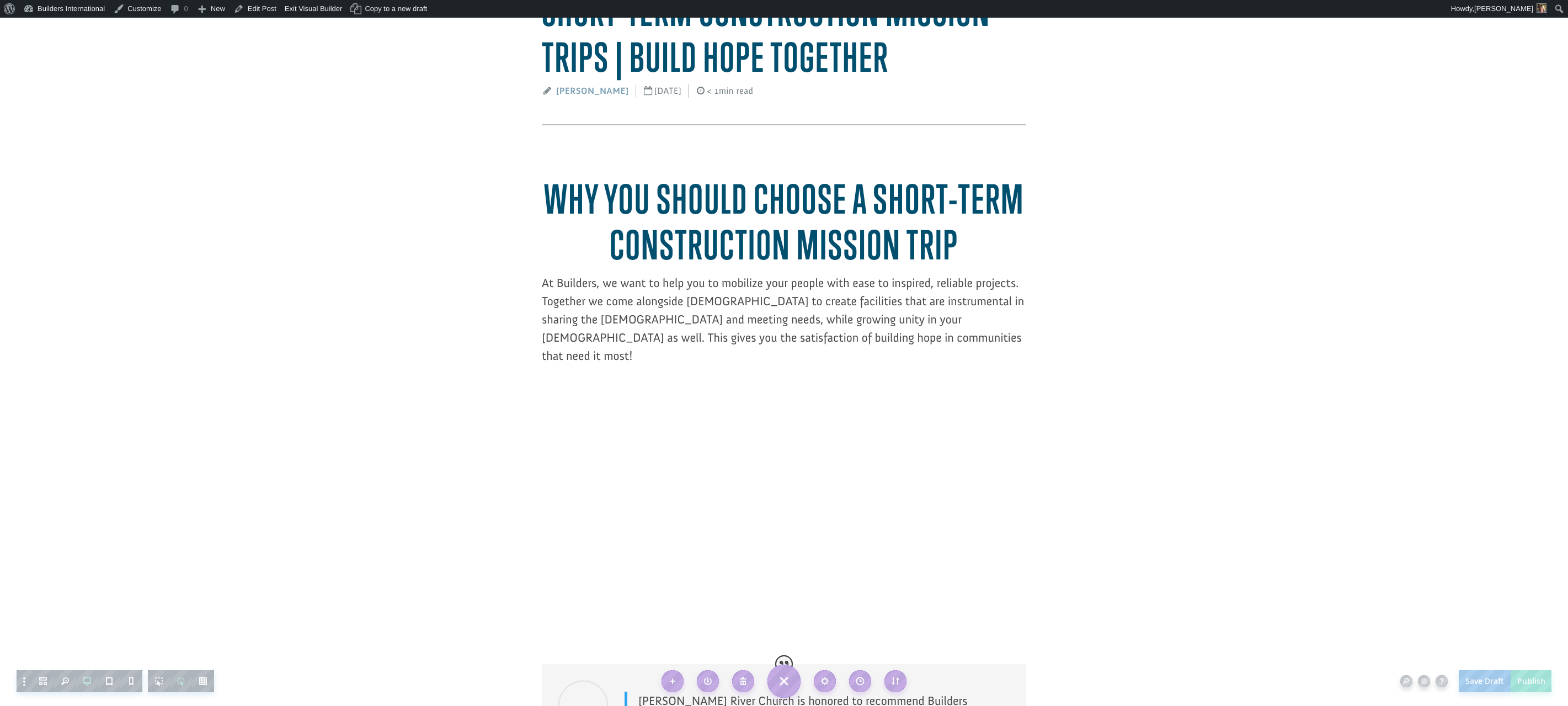
scroll to position [137, 0]
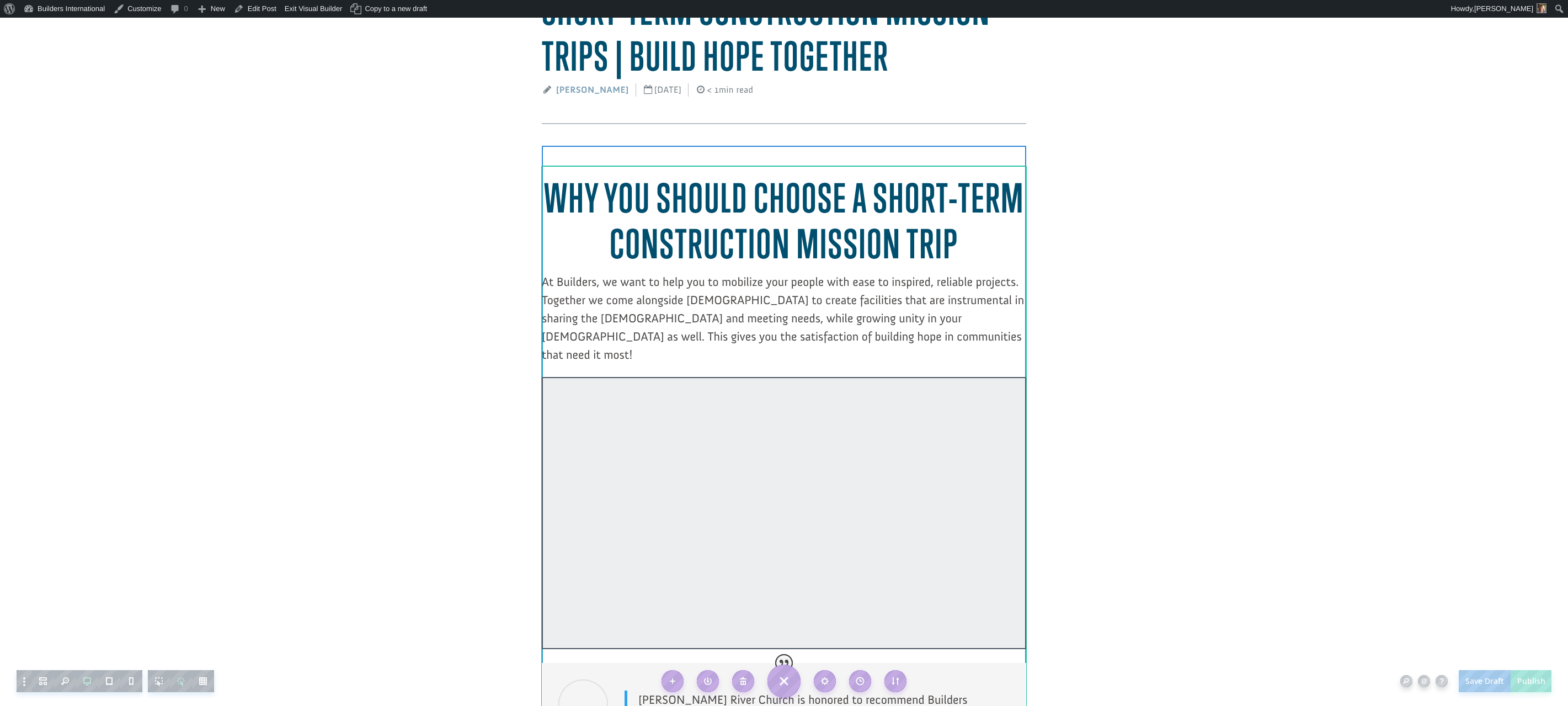
click at [660, 377] on div at bounding box center [784, 513] width 485 height 272
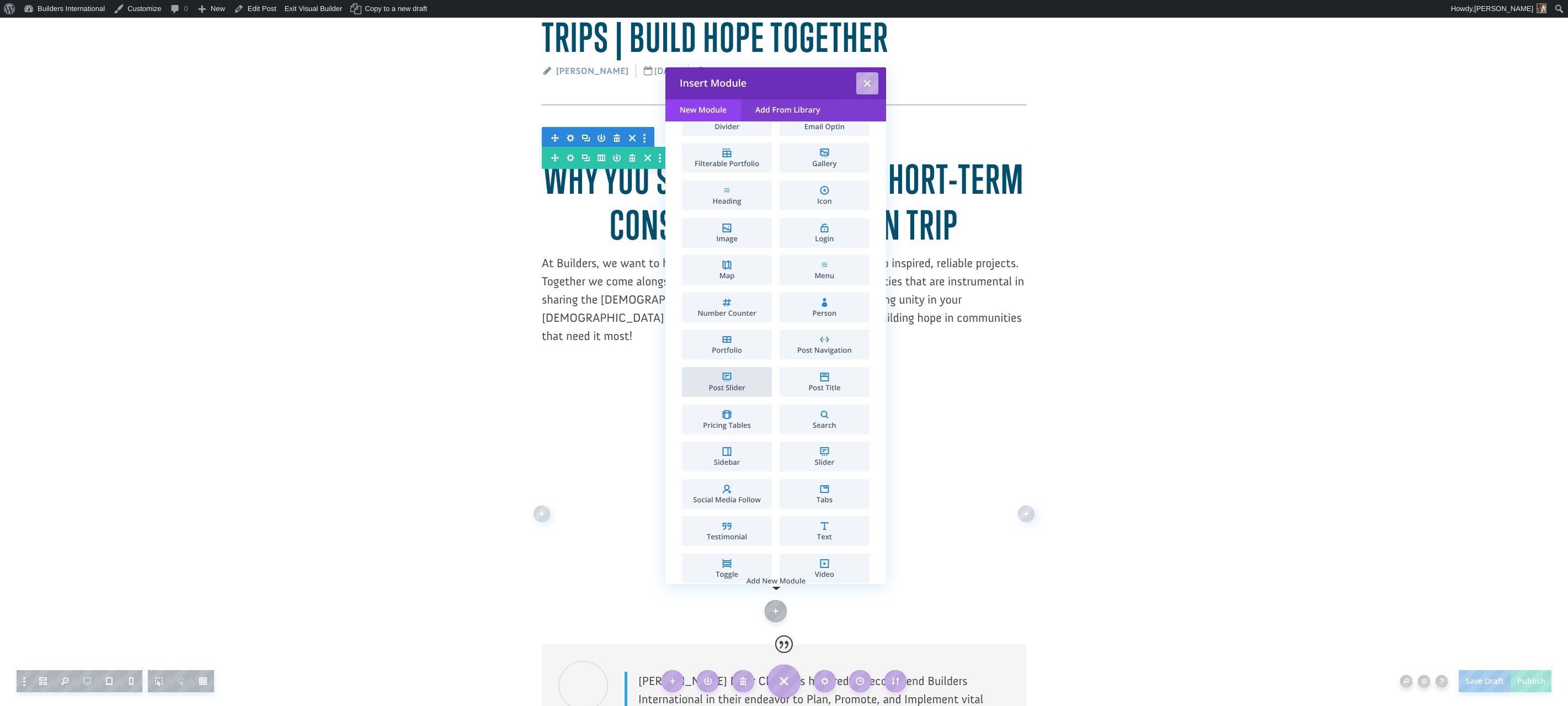
scroll to position [307, 0]
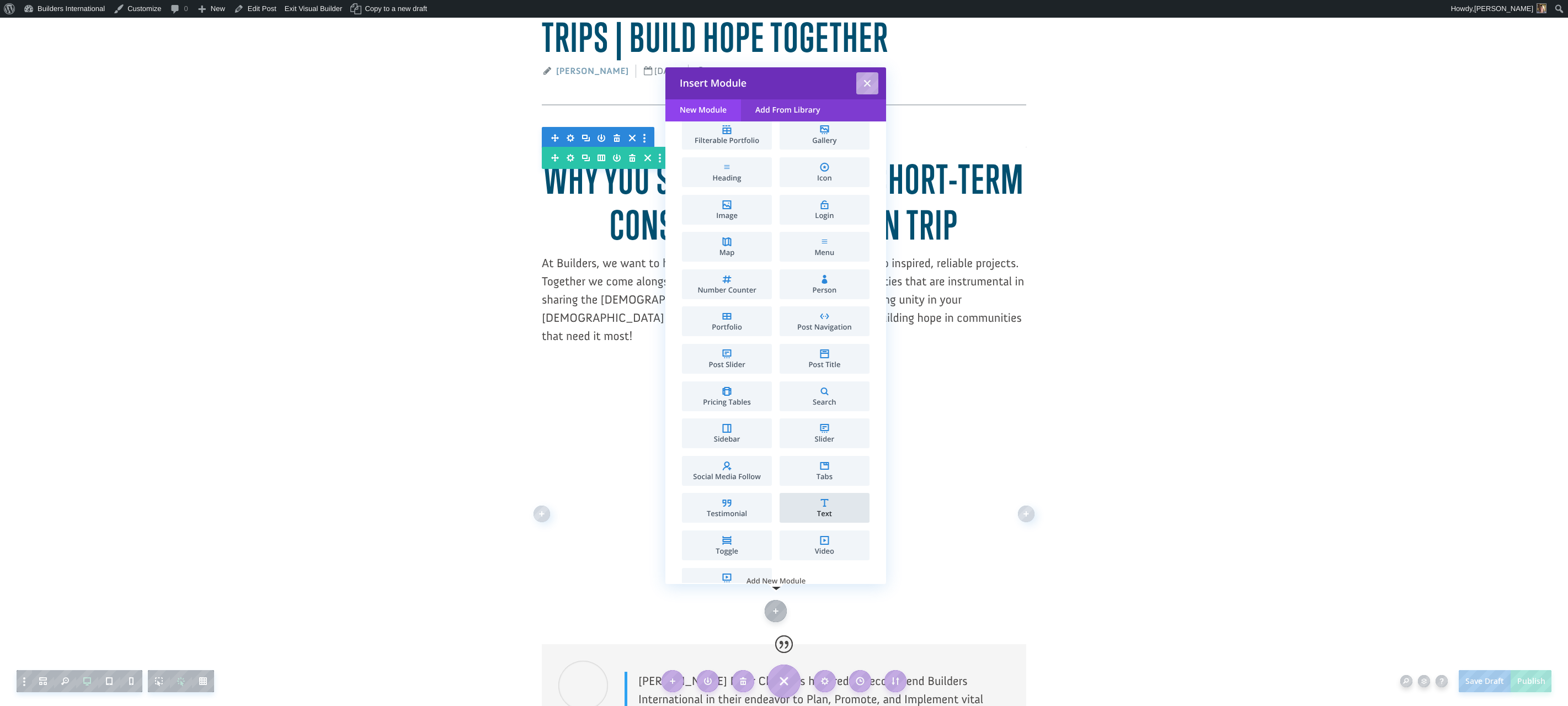
click at [806, 501] on li "Text" at bounding box center [824, 508] width 90 height 30
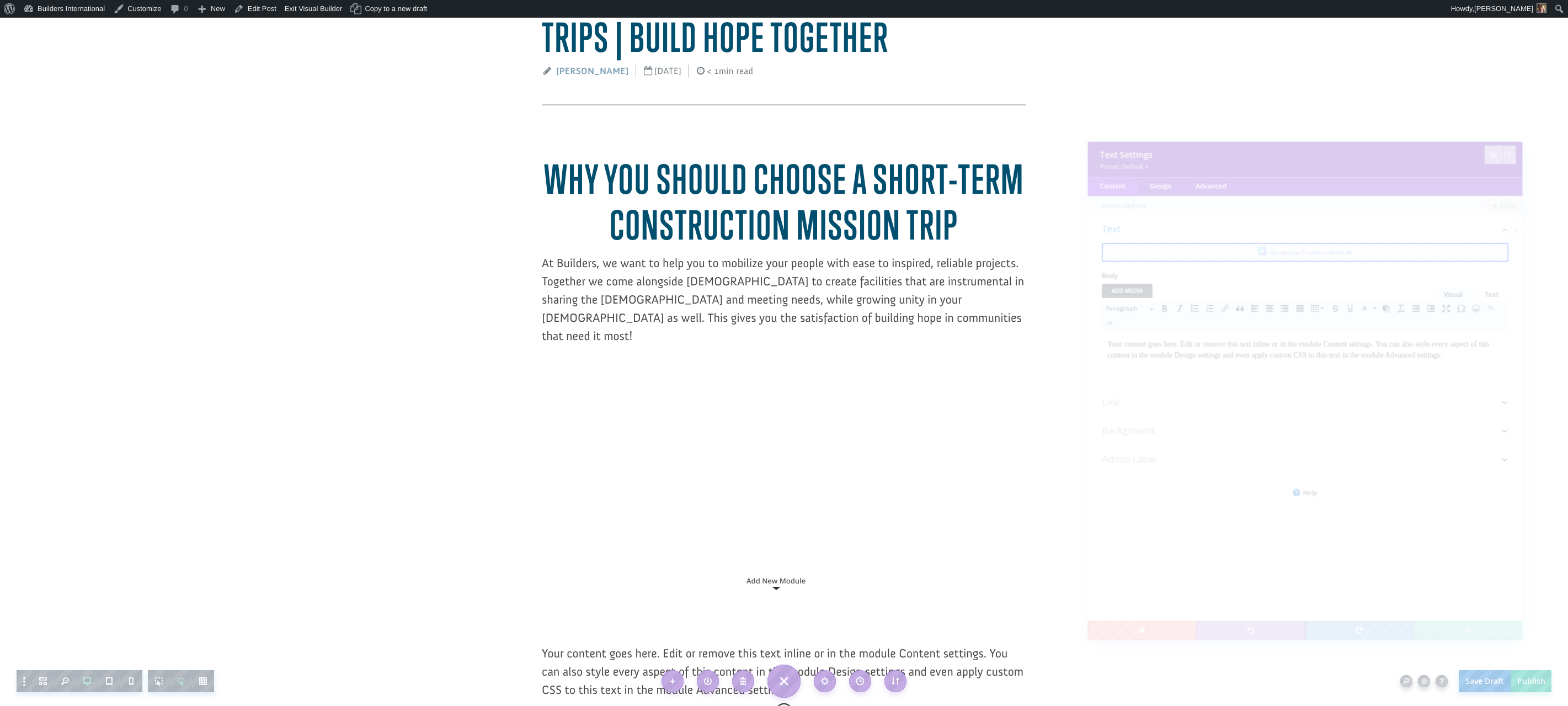
scroll to position [0, 0]
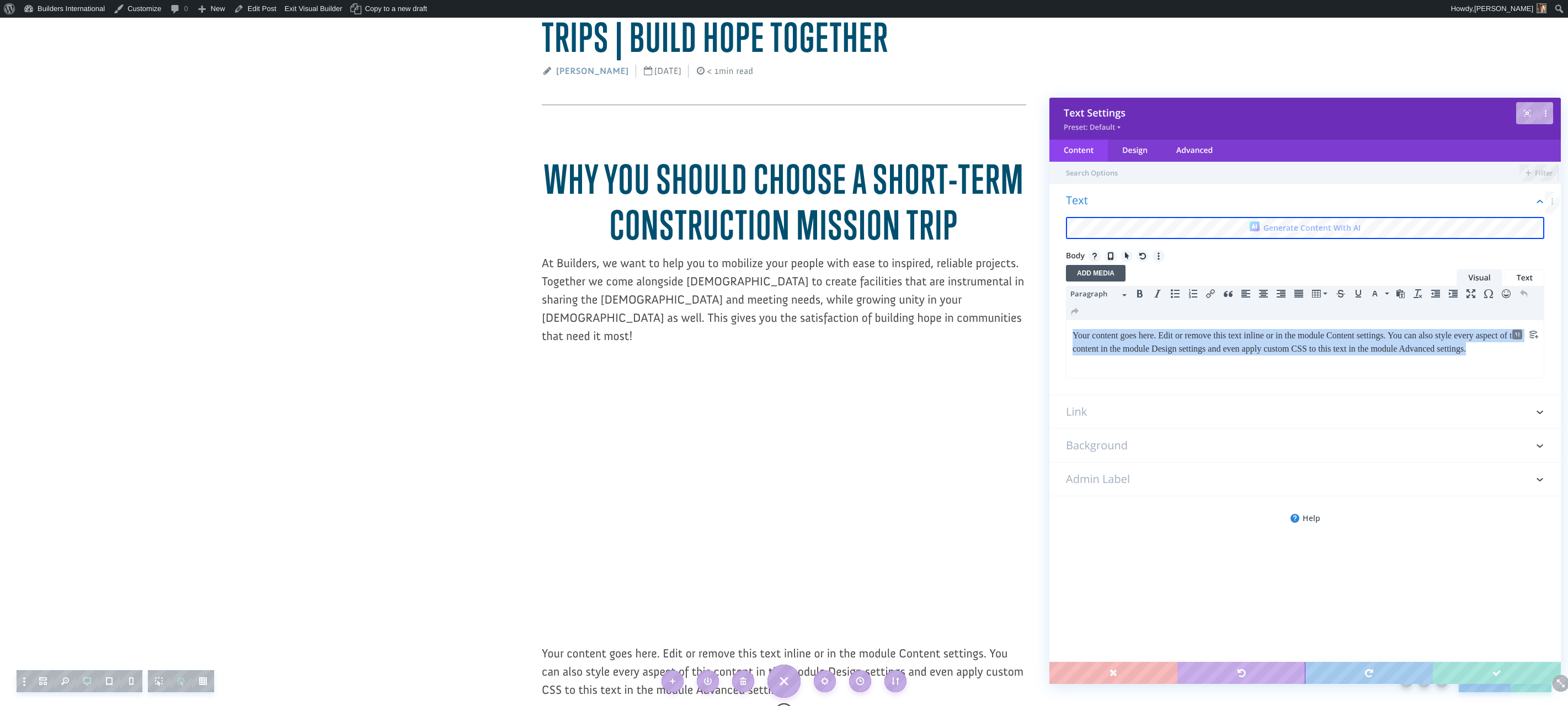
drag, startPoint x: 1113, startPoint y: 366, endPoint x: 1066, endPoint y: 326, distance: 61.7
click at [1067, 326] on html "Your content goes here. Edit or remove this text inline or in the module Conten…" at bounding box center [1305, 342] width 478 height 44
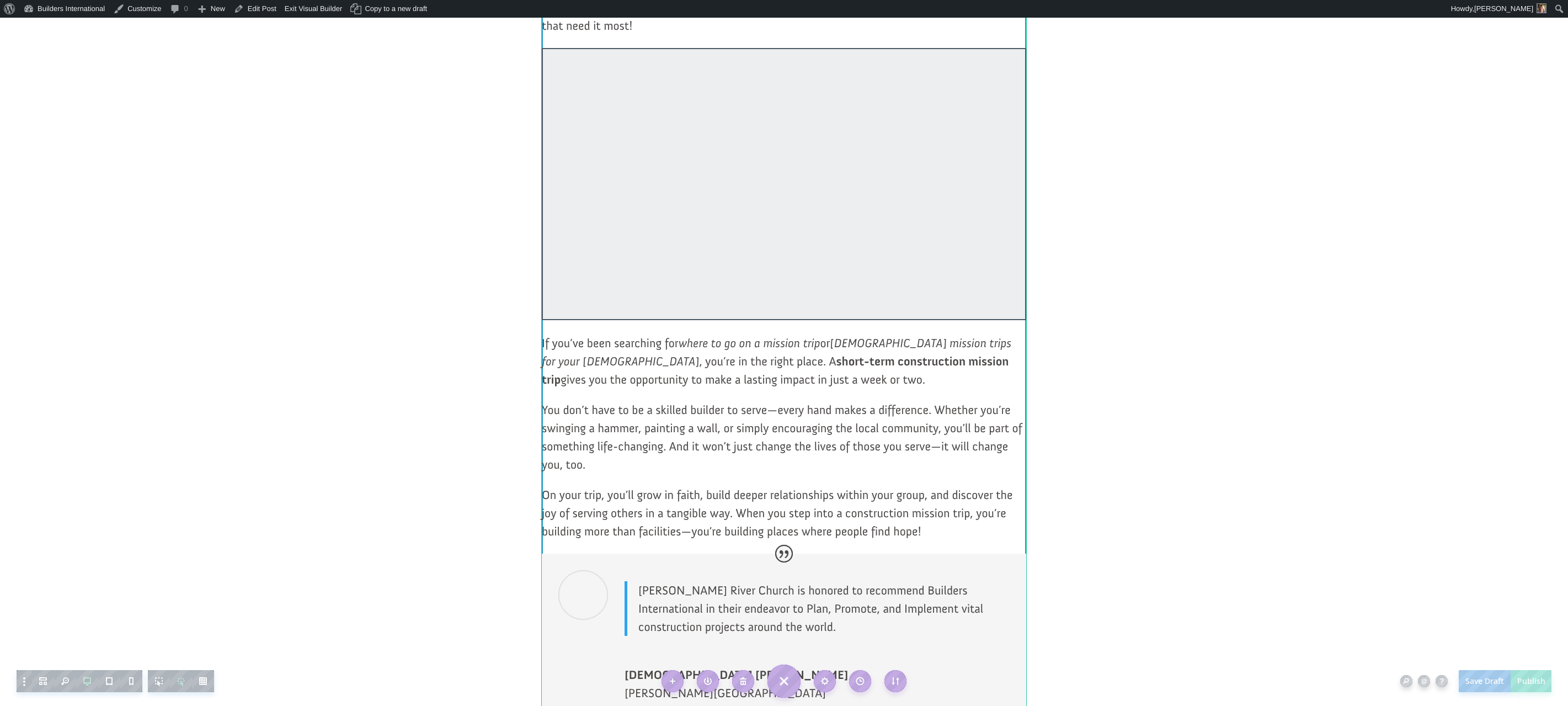
scroll to position [488, 0]
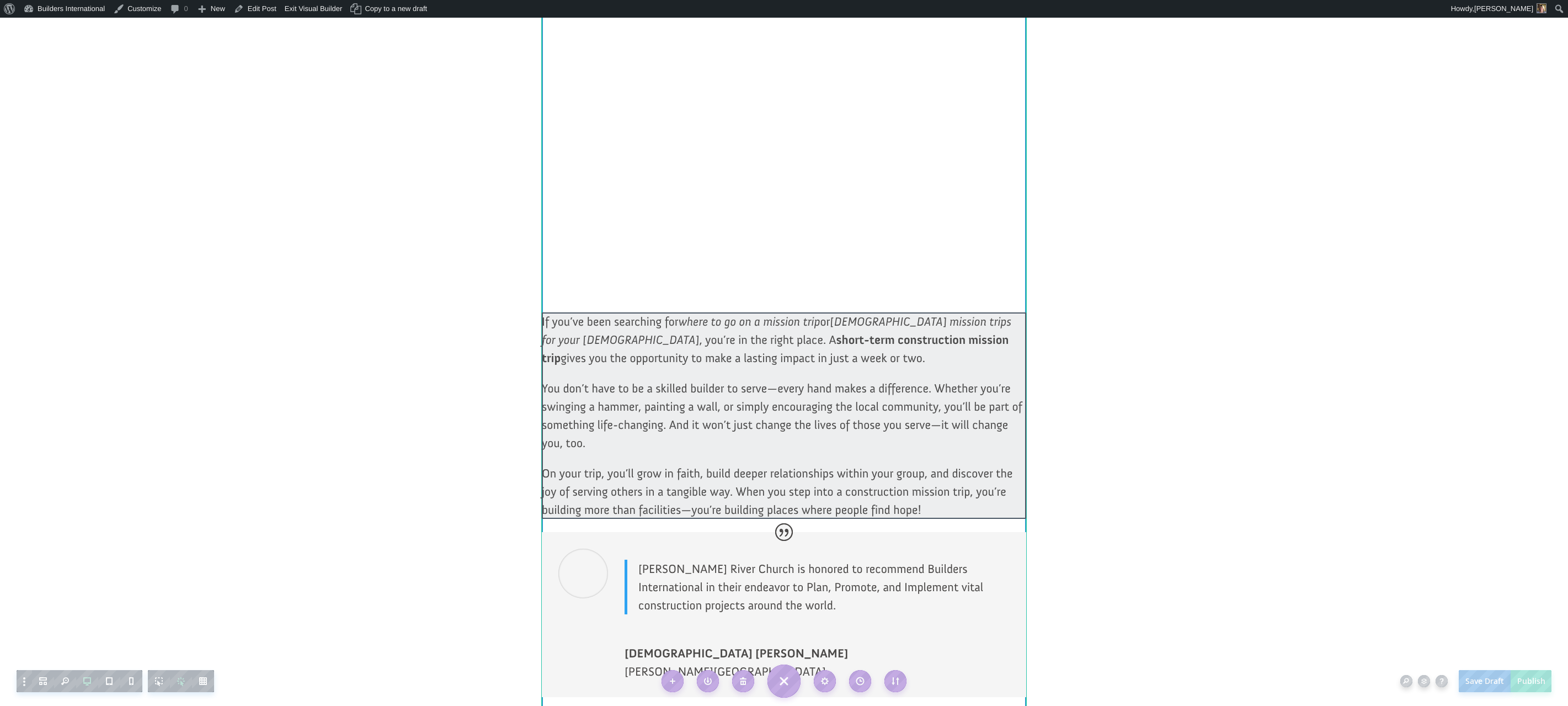
click at [765, 489] on div at bounding box center [784, 416] width 485 height 207
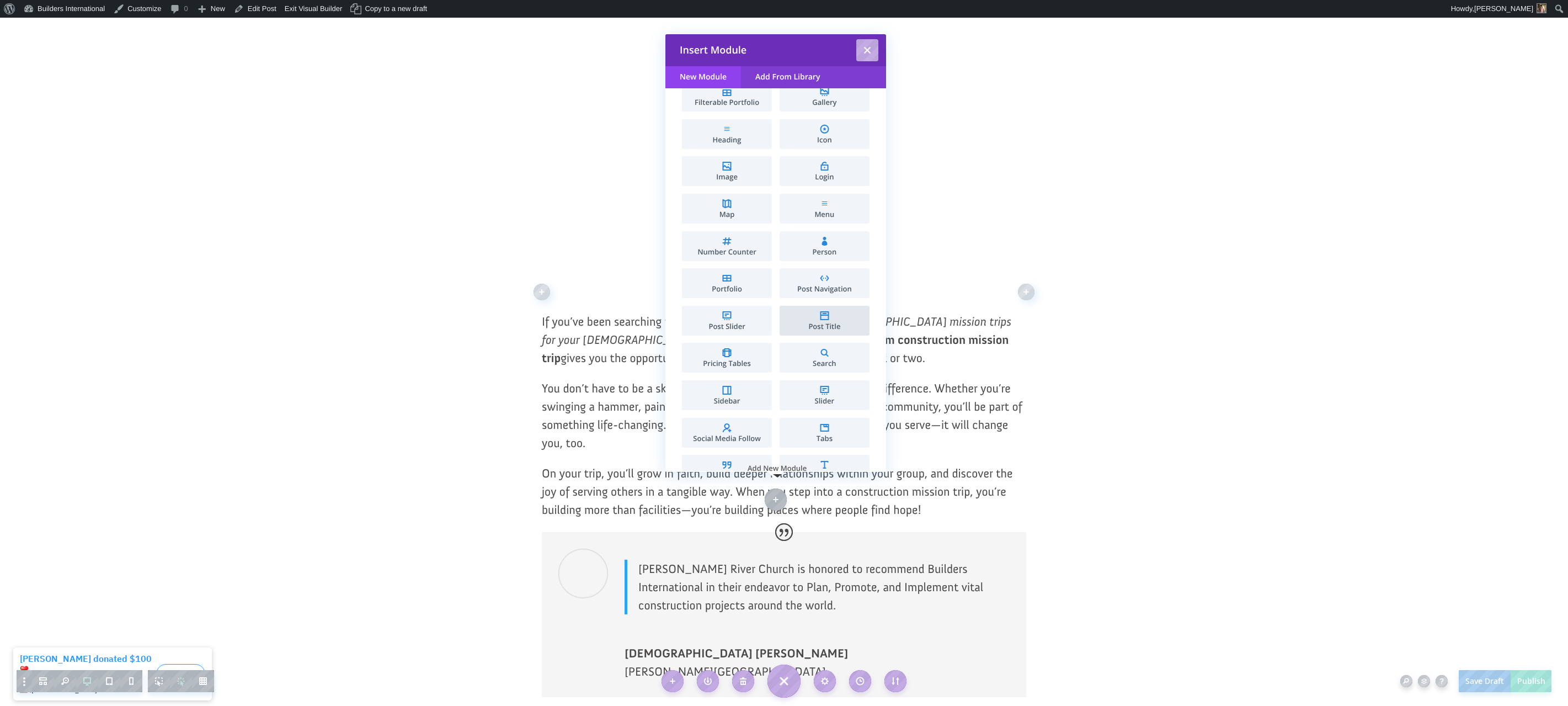
scroll to position [313, 0]
click at [807, 317] on li "Post Title" at bounding box center [824, 320] width 90 height 30
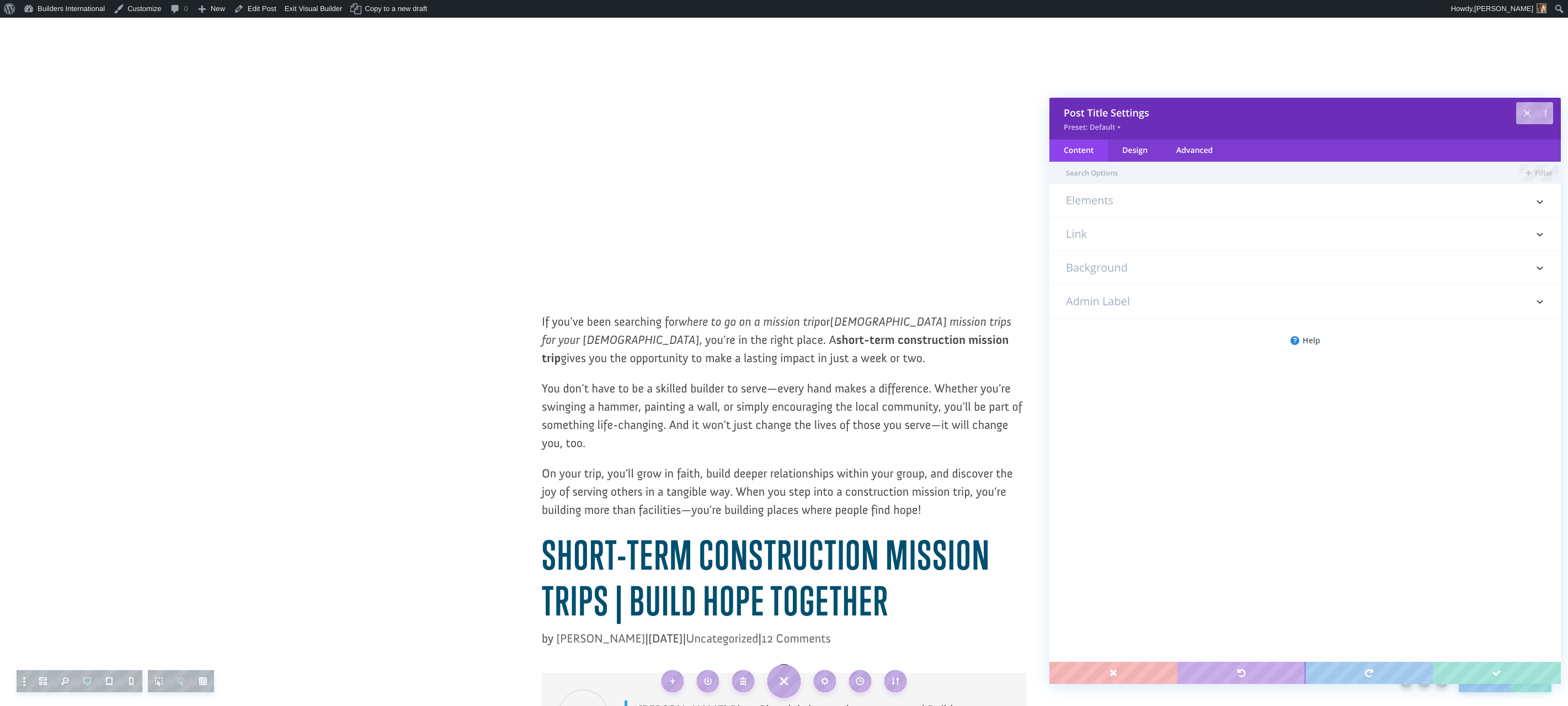
drag, startPoint x: 2, startPoint y: 310, endPoint x: 1081, endPoint y: 154, distance: 1090.2
click at [1074, 236] on h3 "Link" at bounding box center [1305, 234] width 478 height 33
click at [1083, 203] on h3 "Elements" at bounding box center [1305, 206] width 478 height 22
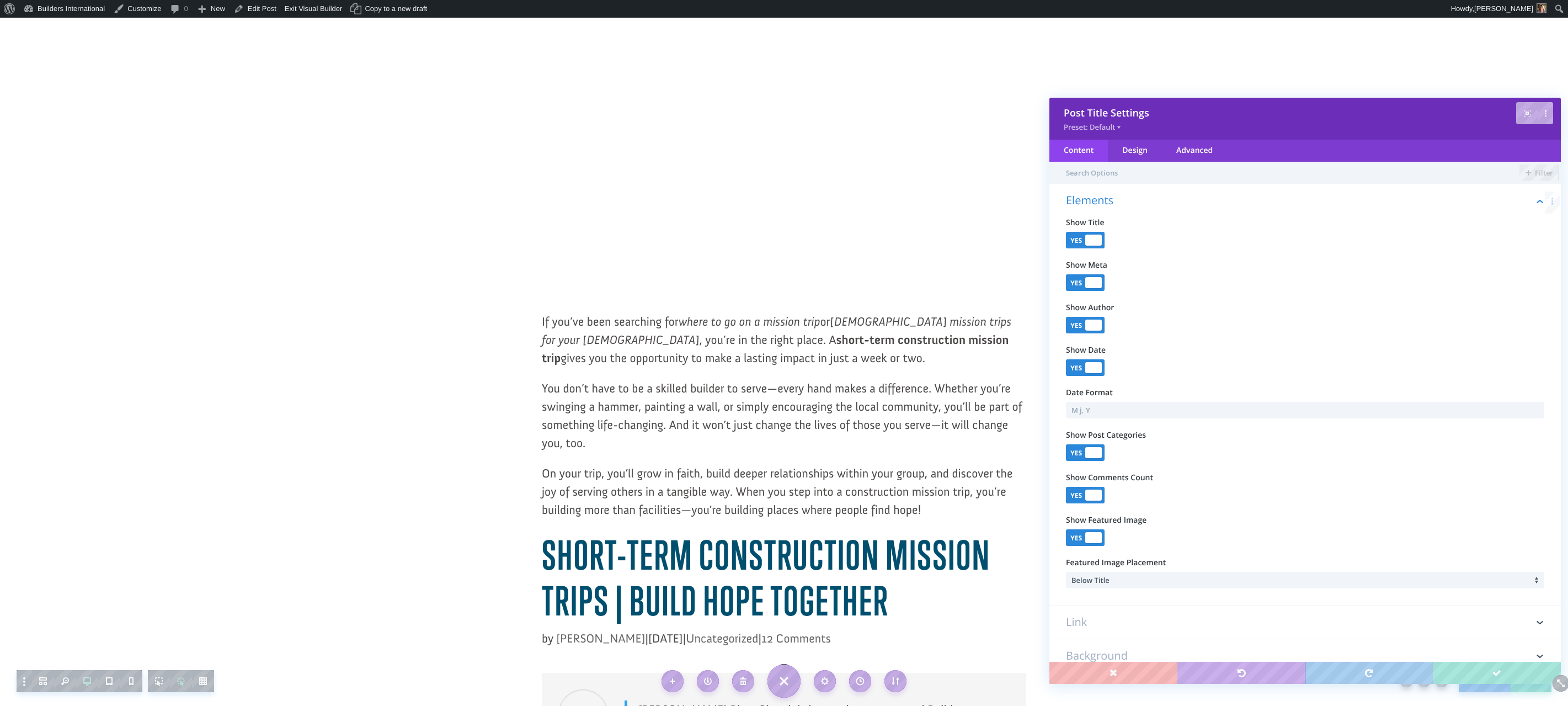
click at [1083, 151] on div "Content" at bounding box center [1079, 151] width 58 height 22
click at [1107, 581] on span "Below Title" at bounding box center [1091, 580] width 38 height 10
click at [1217, 543] on body "Save Draft Publish Post Title Settings Preset: Default Content Design Advanced …" at bounding box center [784, 353] width 1568 height 706
click at [1134, 153] on div "Design" at bounding box center [1135, 151] width 54 height 22
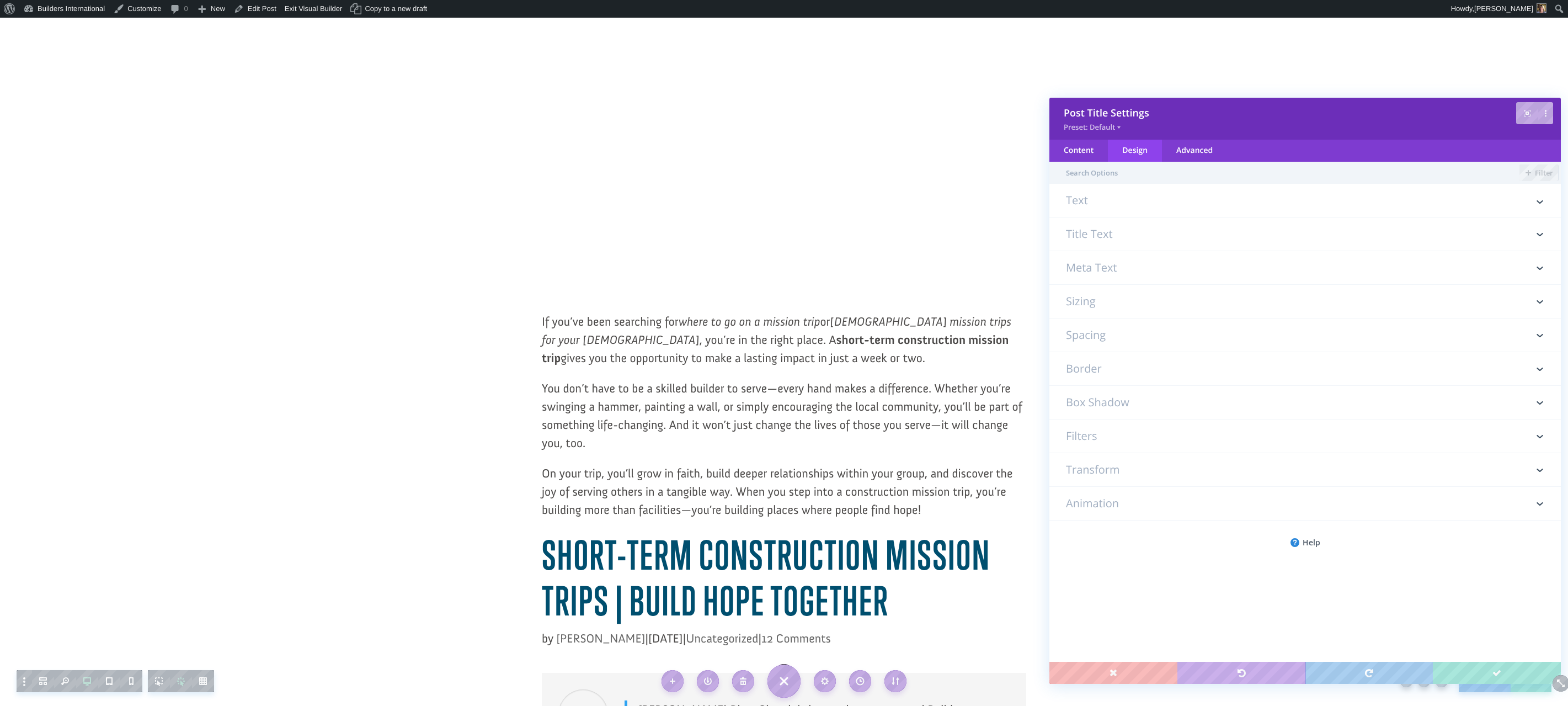
click at [1094, 199] on h3 "Text" at bounding box center [1305, 206] width 478 height 22
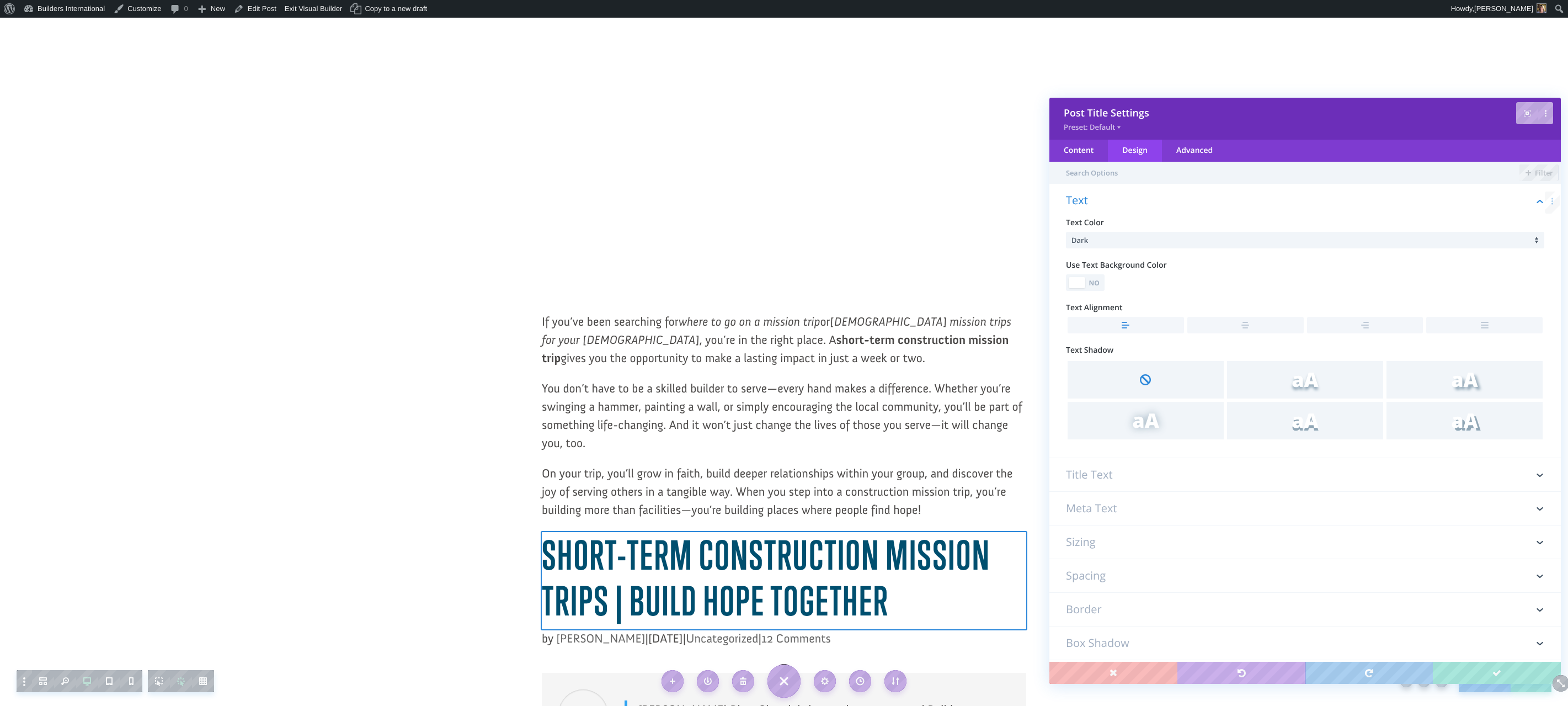
click at [1079, 475] on h3 "Title Text" at bounding box center [1305, 474] width 478 height 33
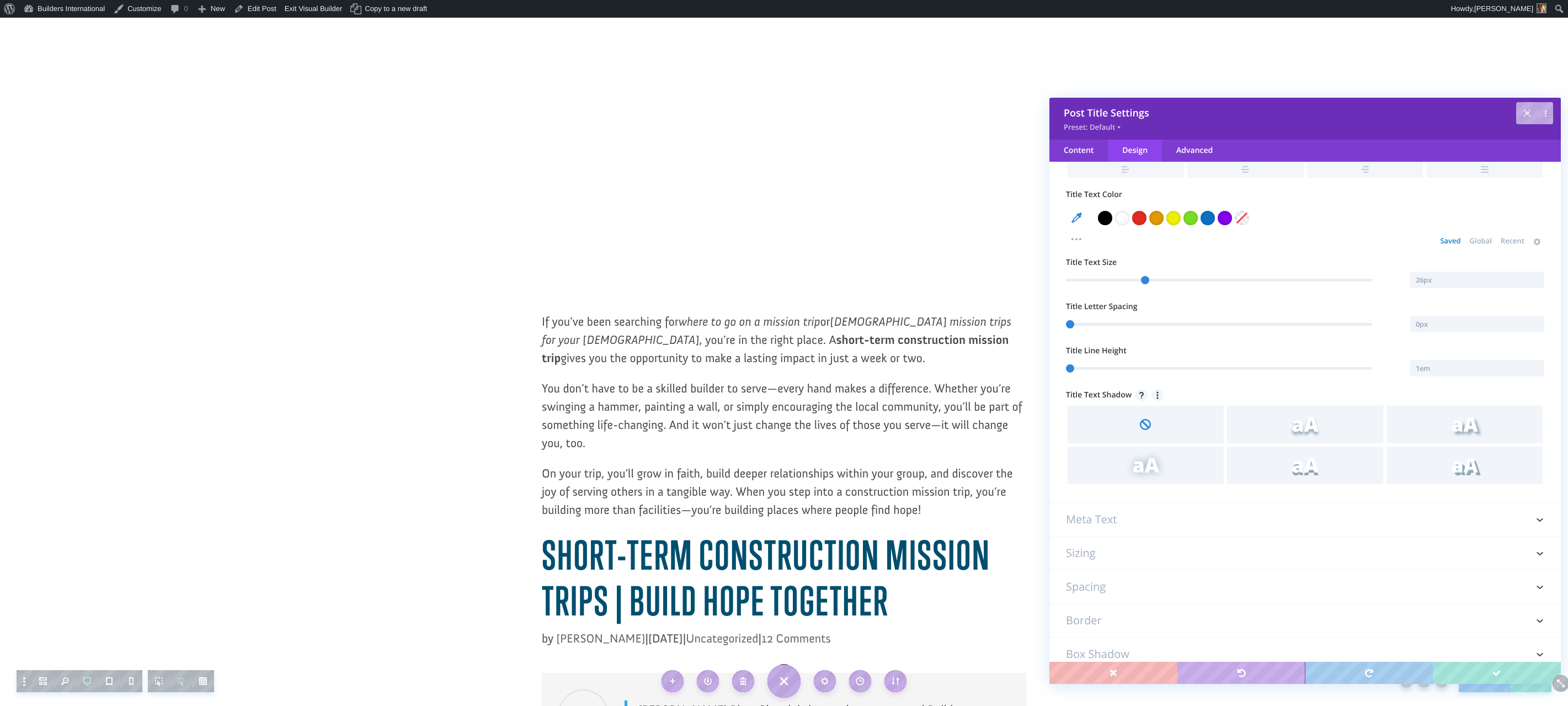
scroll to position [281, 0]
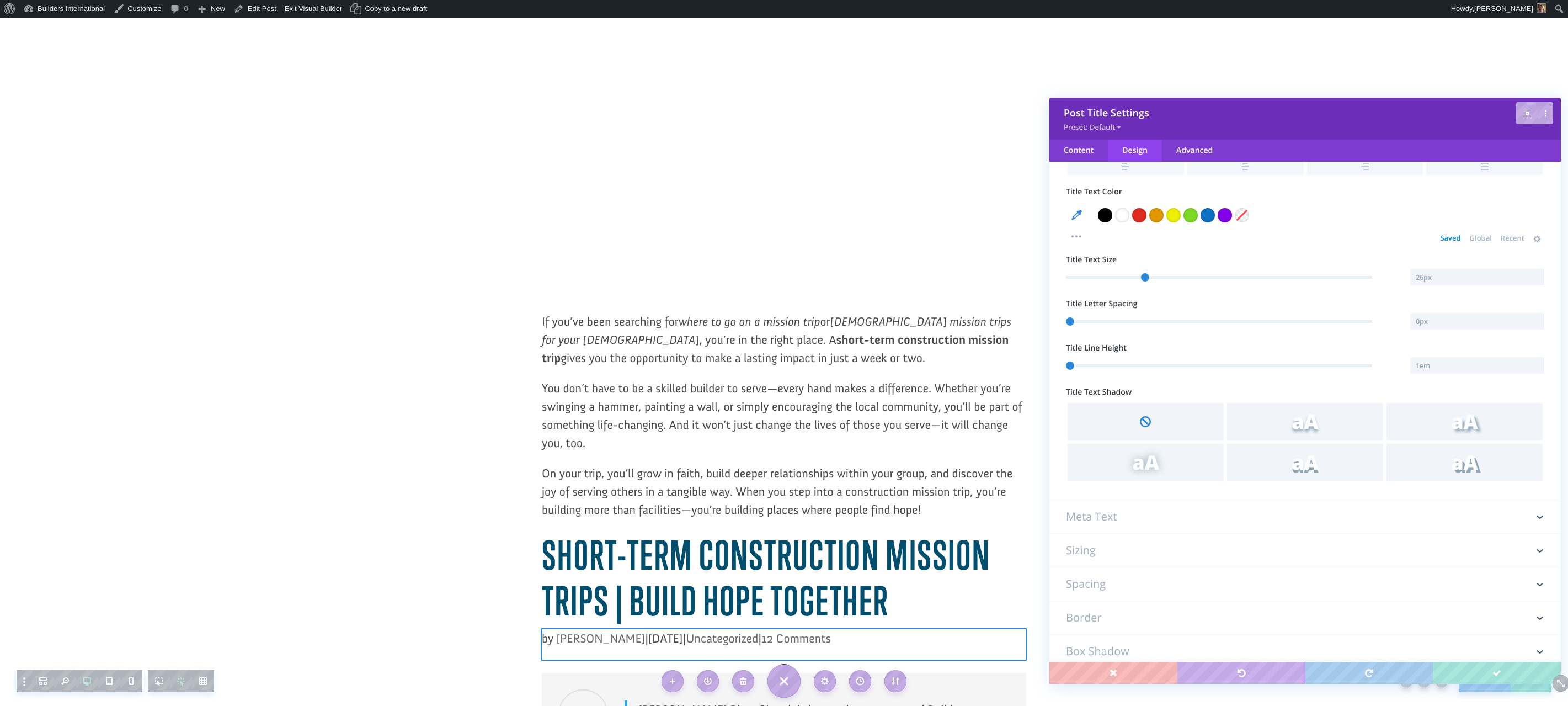
click at [1080, 518] on h3 "Meta Text" at bounding box center [1305, 516] width 478 height 33
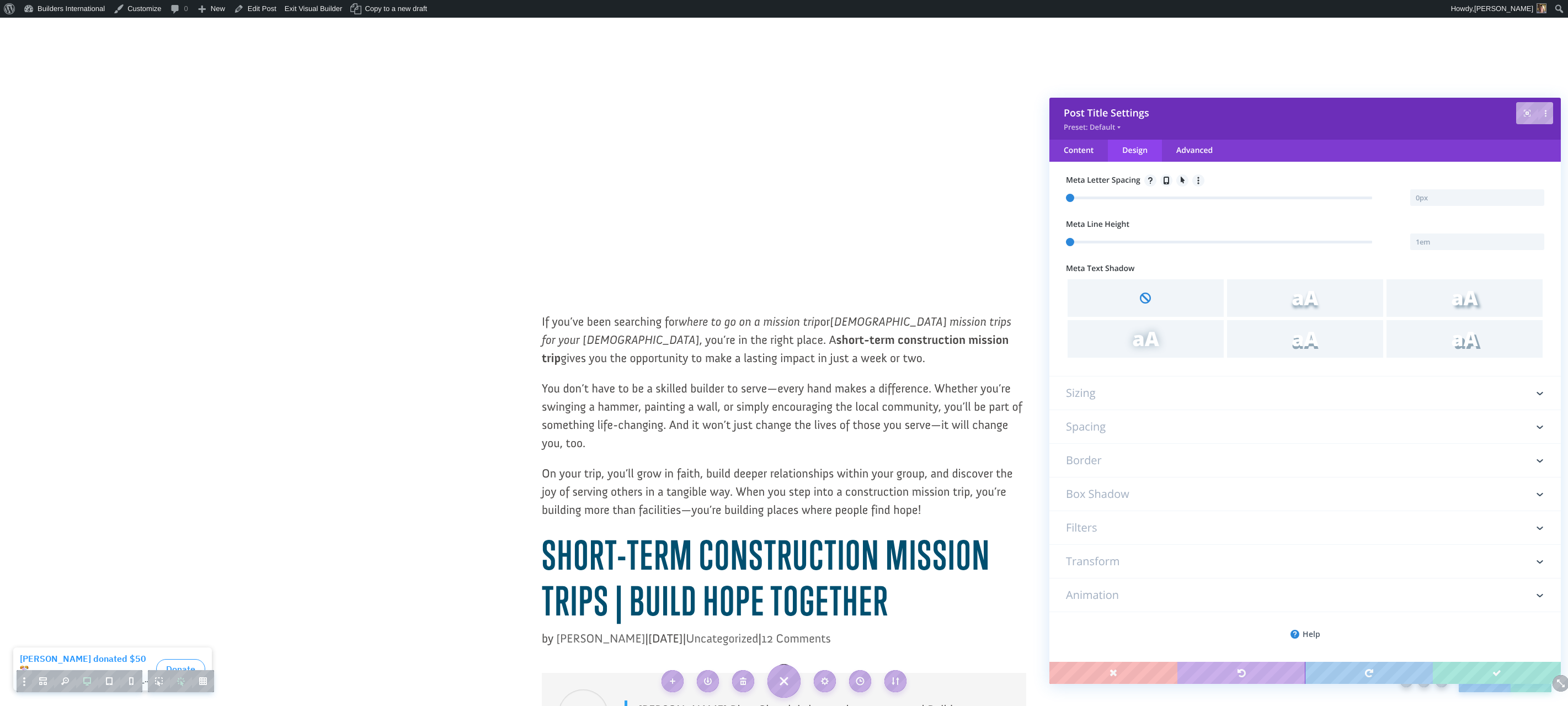
scroll to position [397, 0]
click at [1072, 146] on div "Content" at bounding box center [1079, 151] width 58 height 22
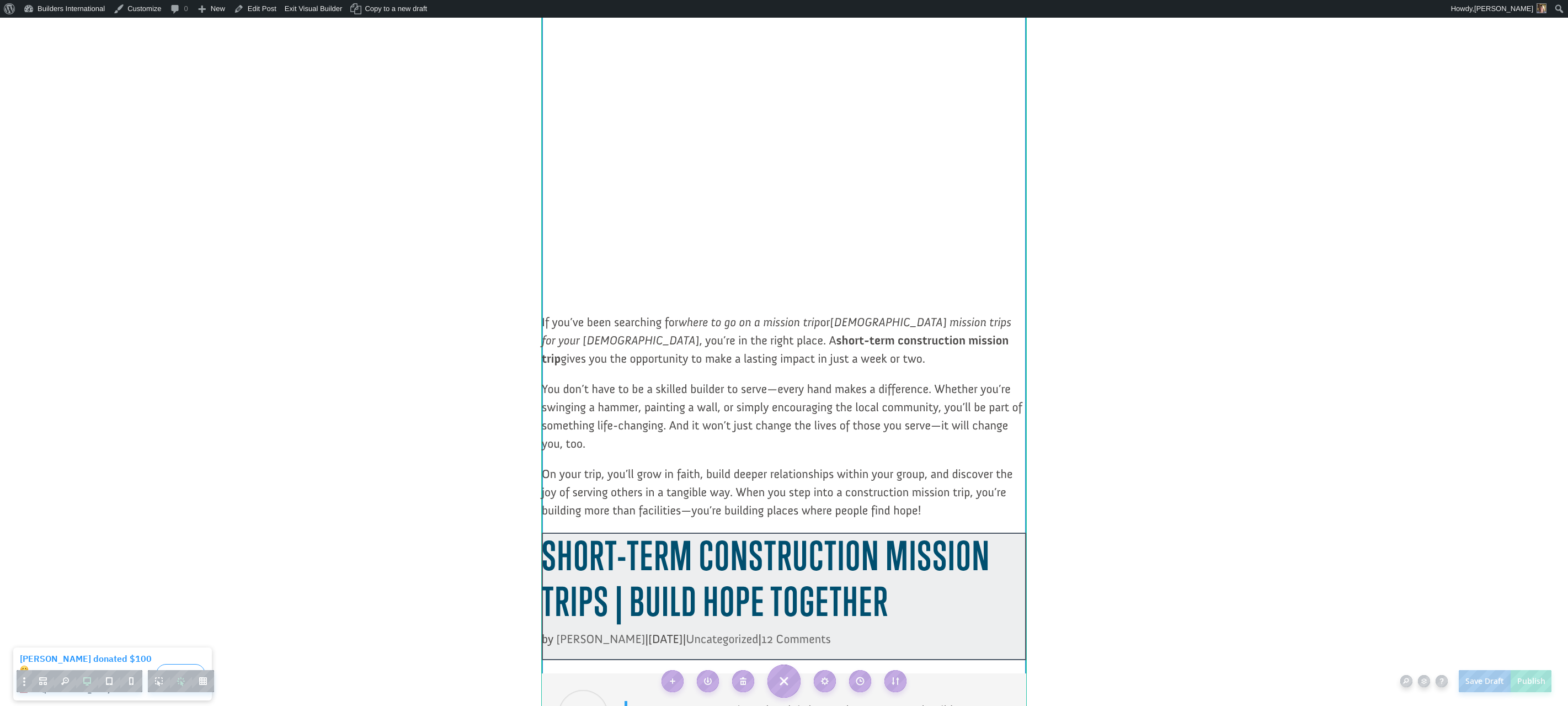
scroll to position [490, 0]
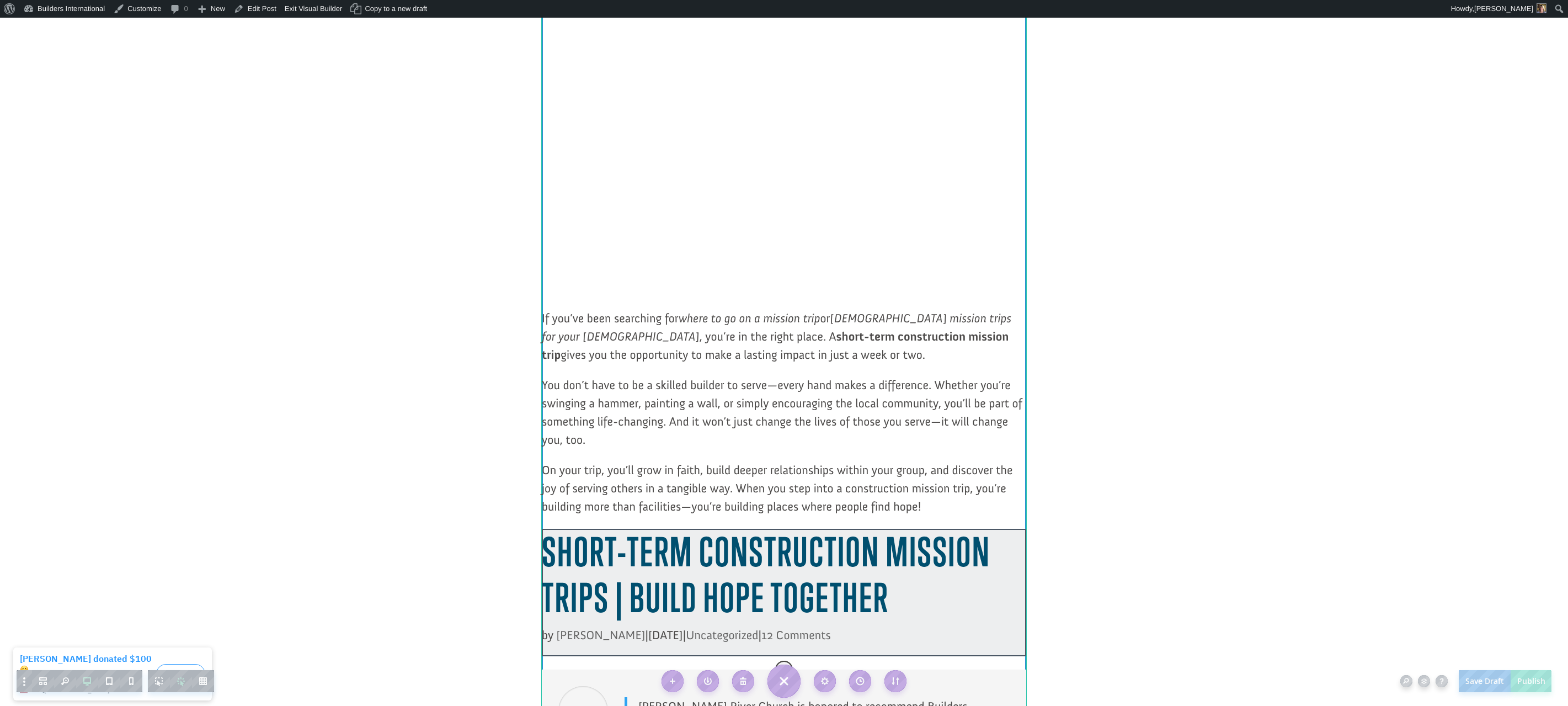
click at [878, 572] on h1 "Short-Term Construction Mission Trips | Build Hope Together" at bounding box center [784, 577] width 485 height 98
click at [890, 586] on h1 "Short-Term Construction Mission Trips | Build Hope Together" at bounding box center [784, 578] width 485 height 98
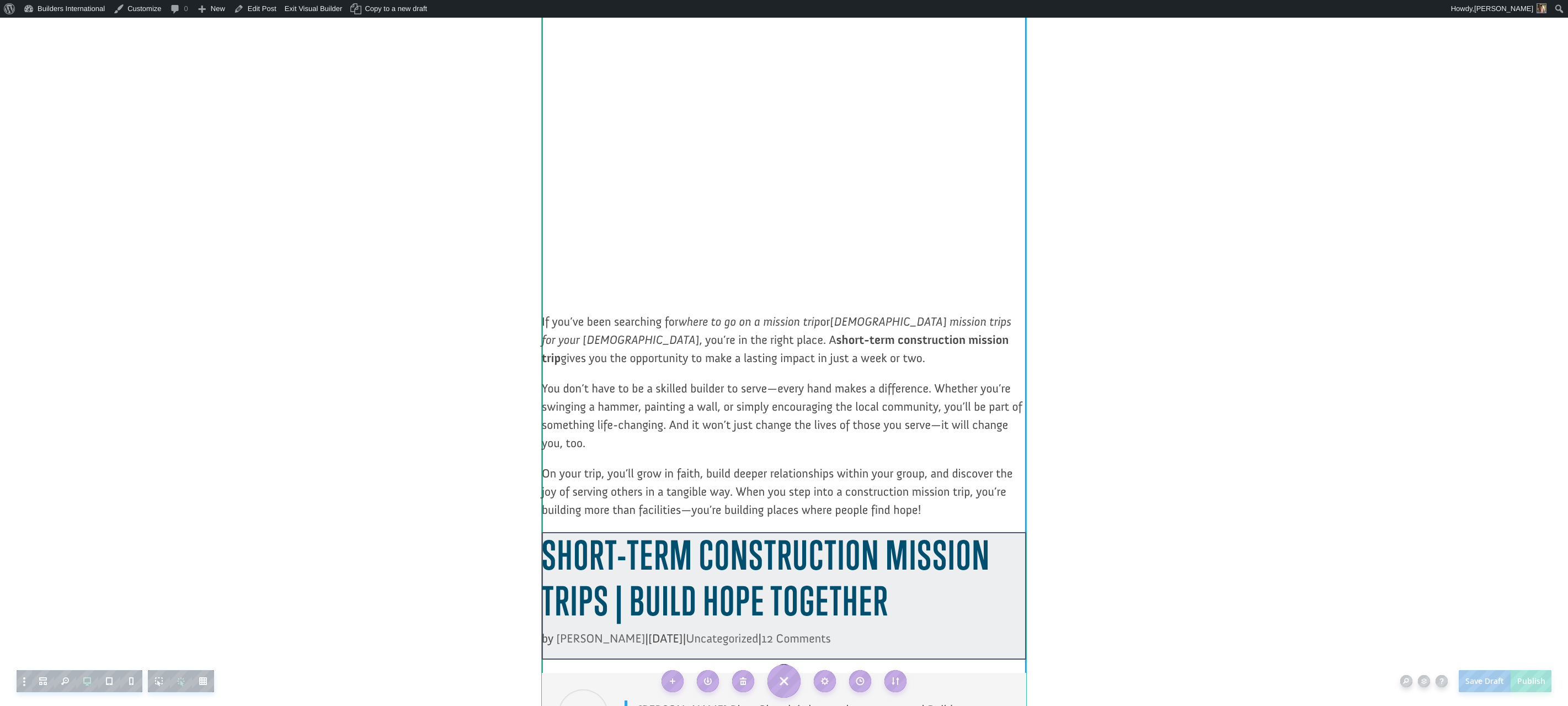
click at [886, 586] on h1 "Short-Term Construction Mission Trips | Build Hope Together" at bounding box center [784, 581] width 485 height 98
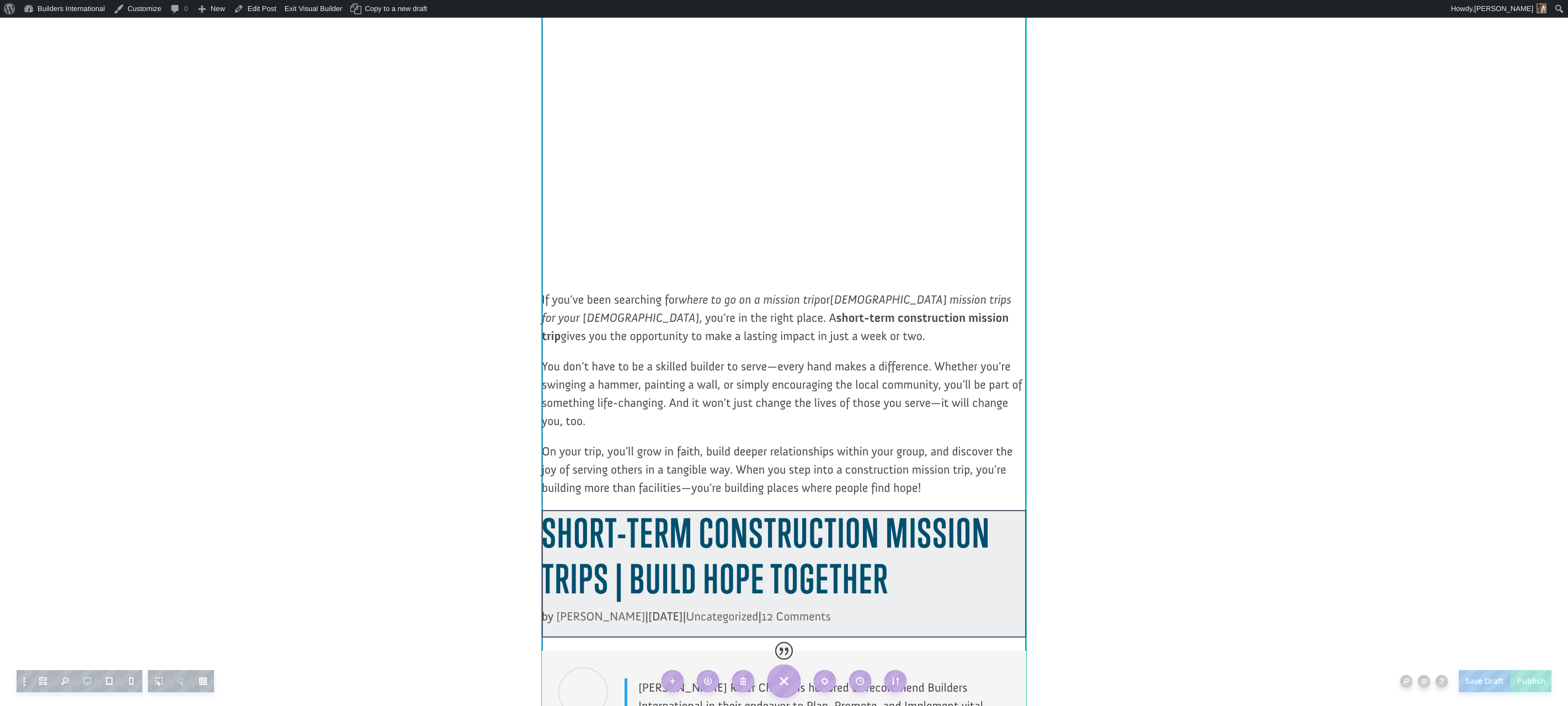
click at [883, 584] on h1 "Short-Term Construction Mission Trips | Build Hope Together" at bounding box center [784, 559] width 485 height 98
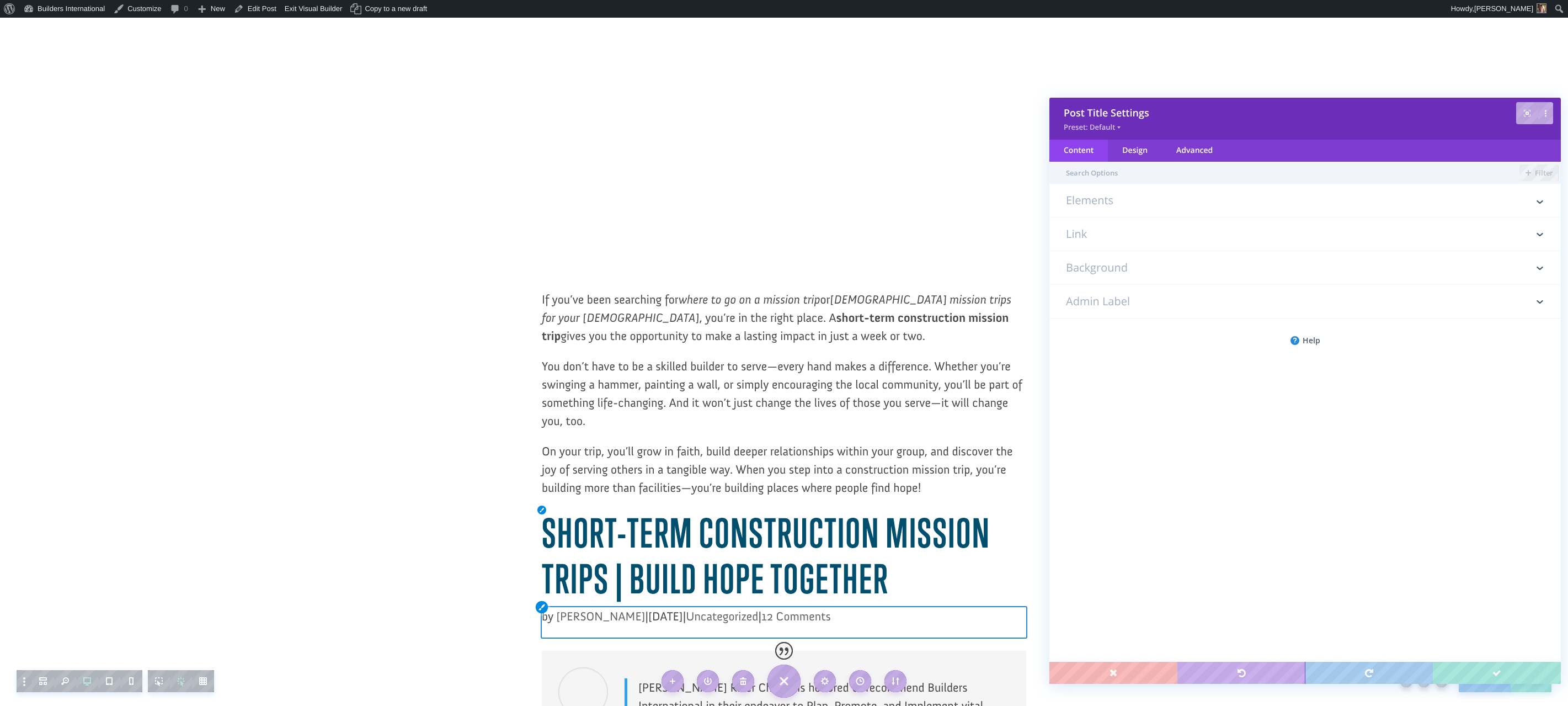
click at [803, 609] on link "12 Comments" at bounding box center [796, 619] width 70 height 21
click at [807, 609] on link "12 Comments" at bounding box center [796, 619] width 70 height 21
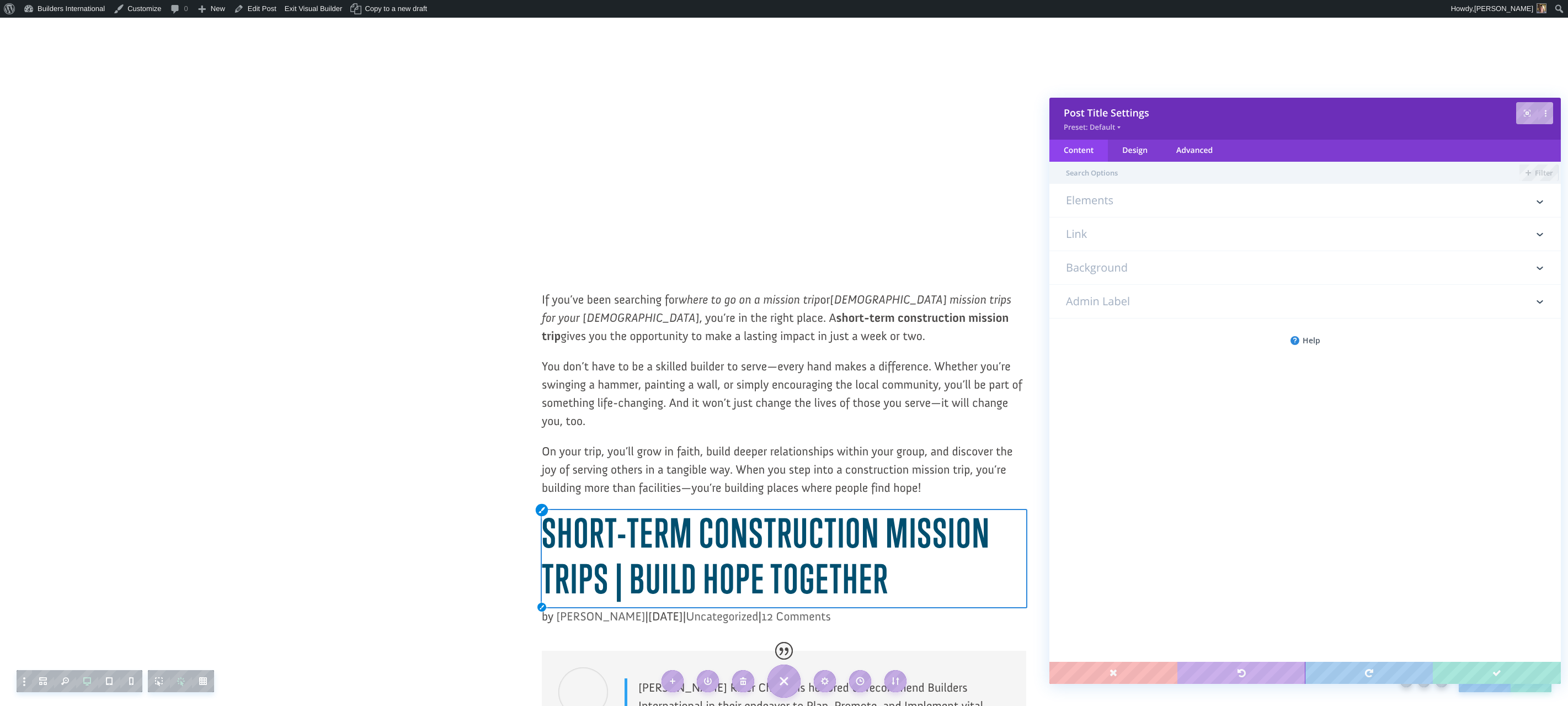
click at [809, 557] on h1 "Short-Term Construction Mission Trips | Build Hope Together" at bounding box center [784, 559] width 485 height 98
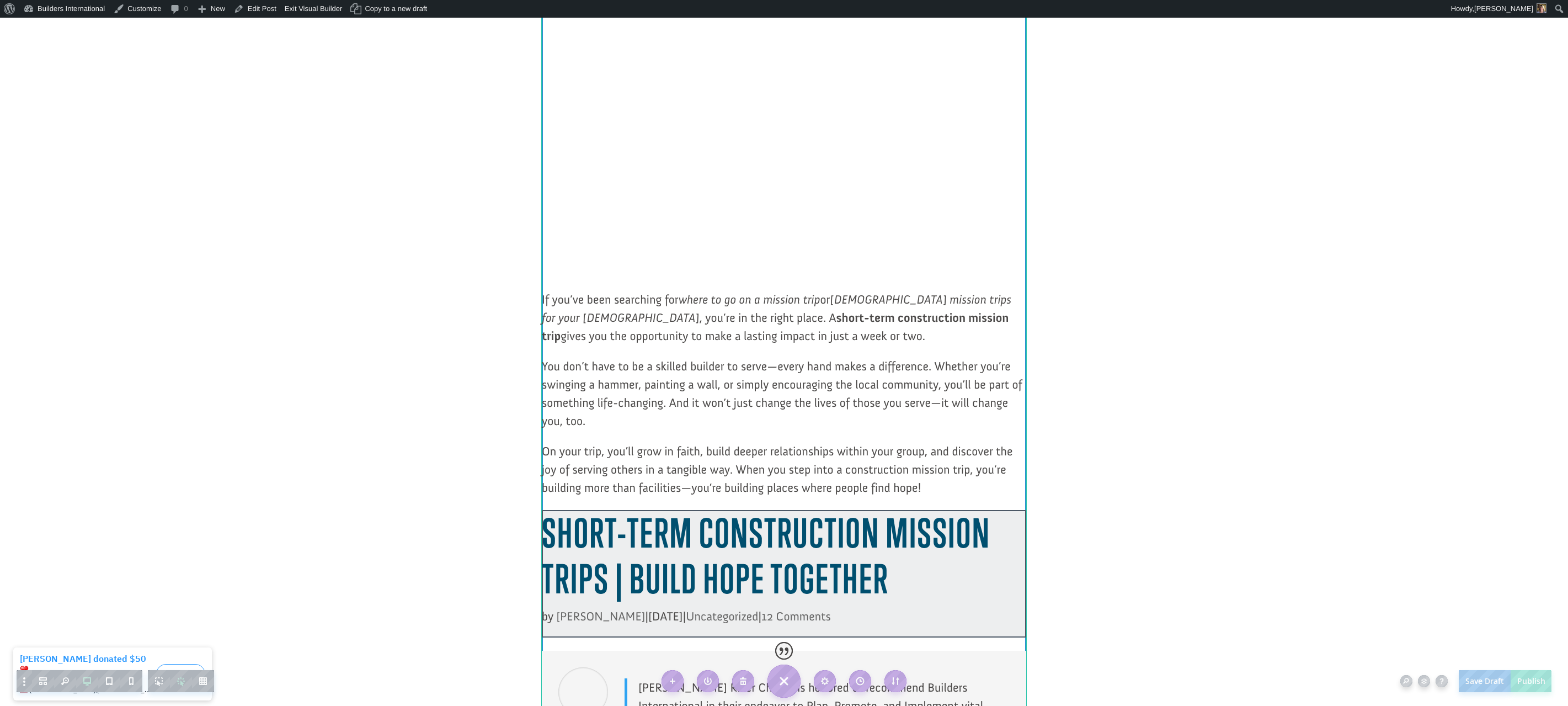
click at [964, 540] on h1 "Short-Term Construction Mission Trips | Build Hope Together" at bounding box center [784, 559] width 485 height 98
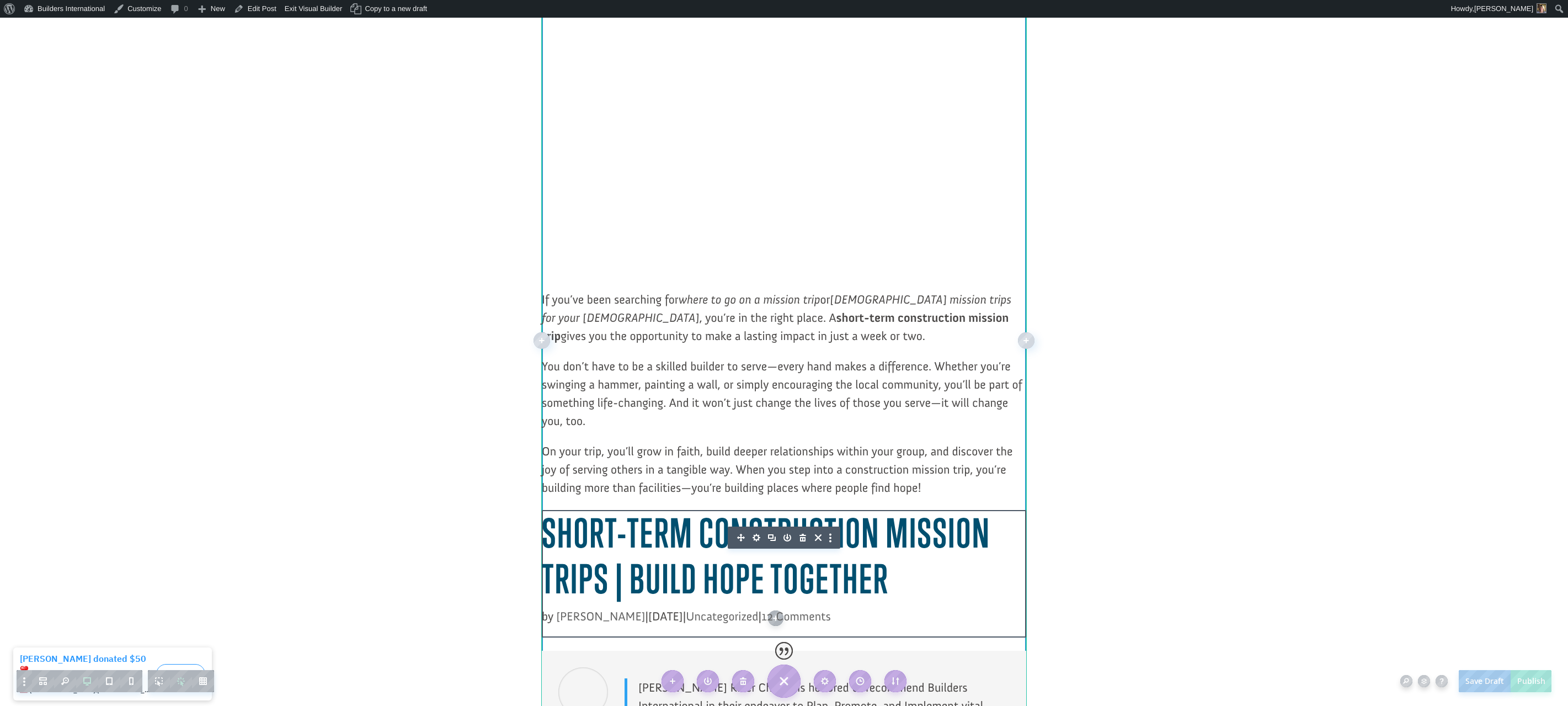
click at [802, 530] on icon "button" at bounding box center [803, 538] width 15 height 15
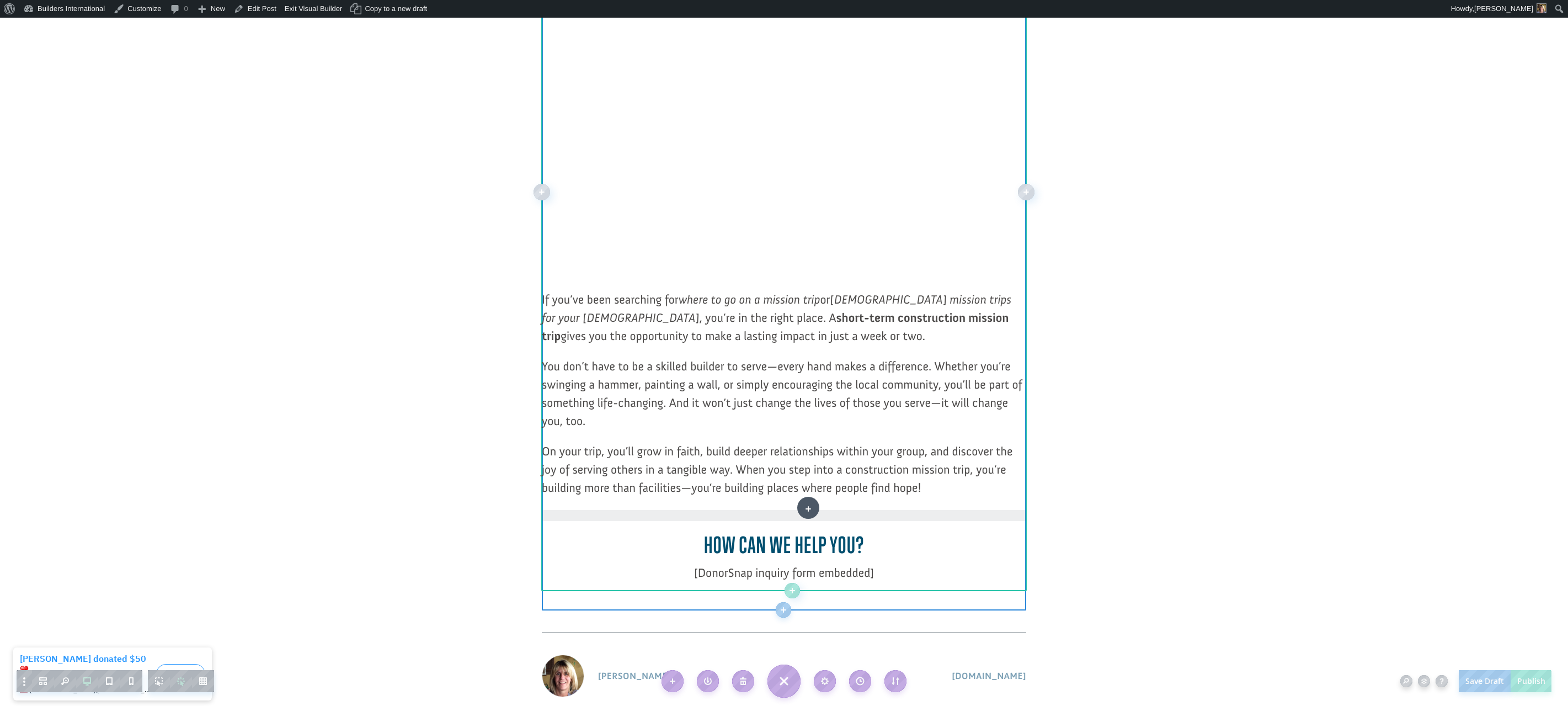
drag, startPoint x: 802, startPoint y: 519, endPoint x: 809, endPoint y: 508, distance: 13.0
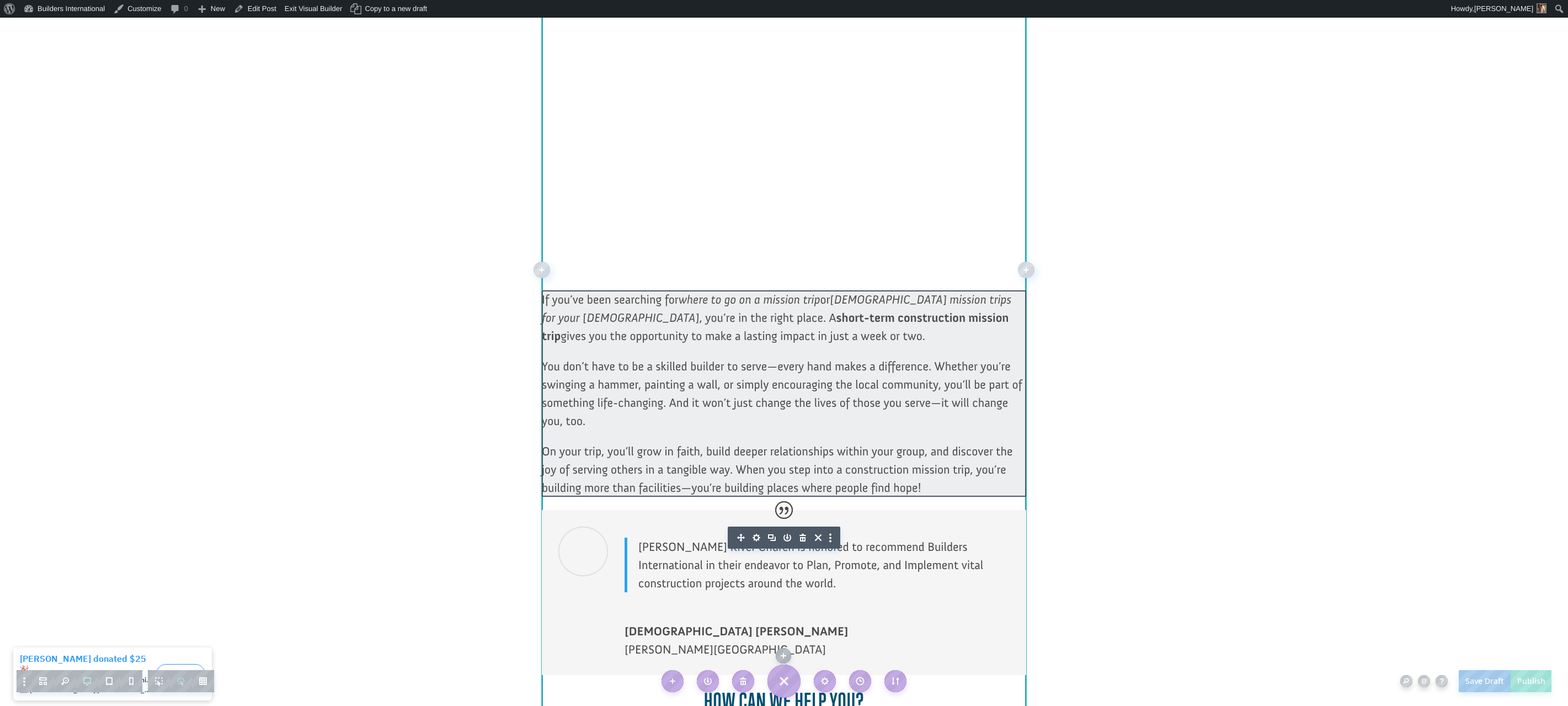
click at [811, 473] on div at bounding box center [784, 393] width 485 height 207
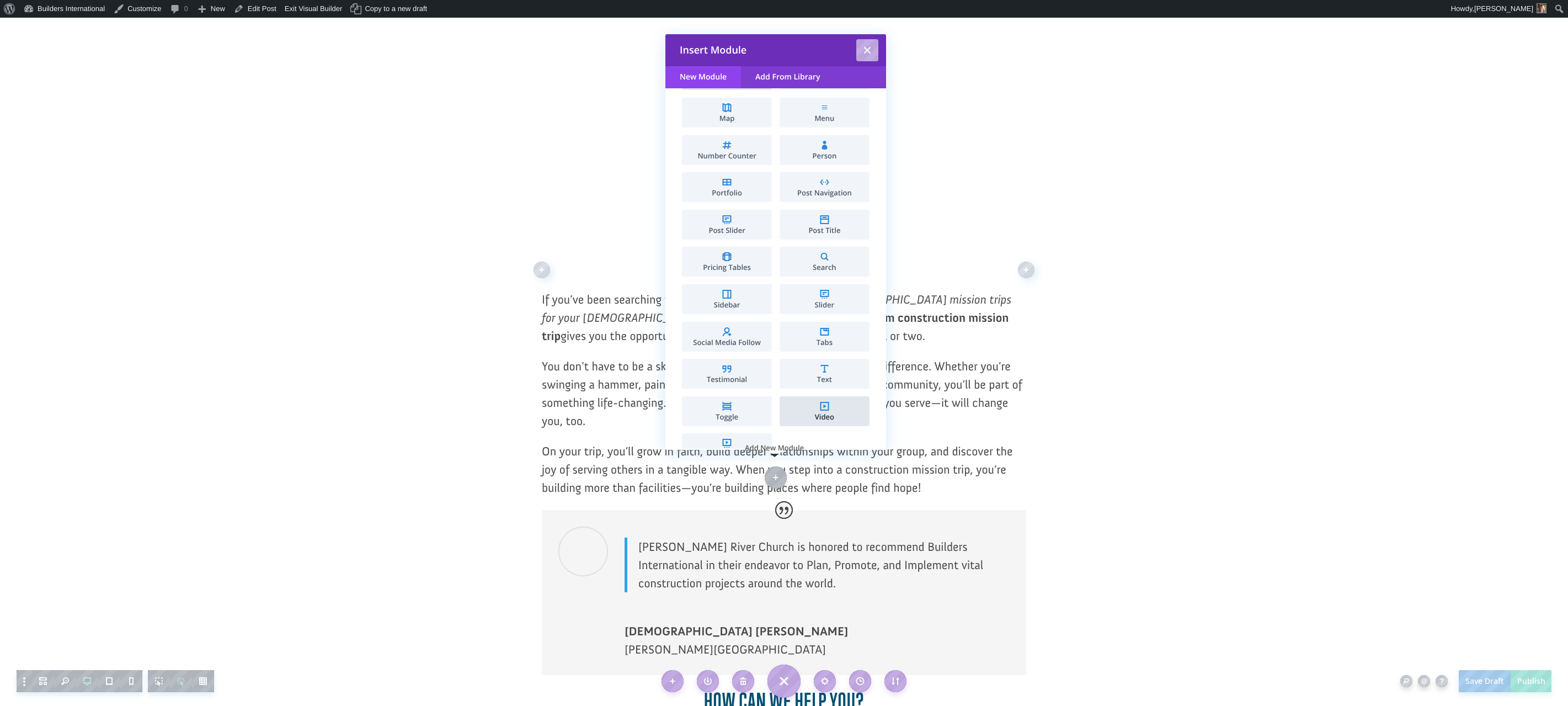
scroll to position [409, 0]
click at [817, 376] on span "Text" at bounding box center [825, 379] width 79 height 7
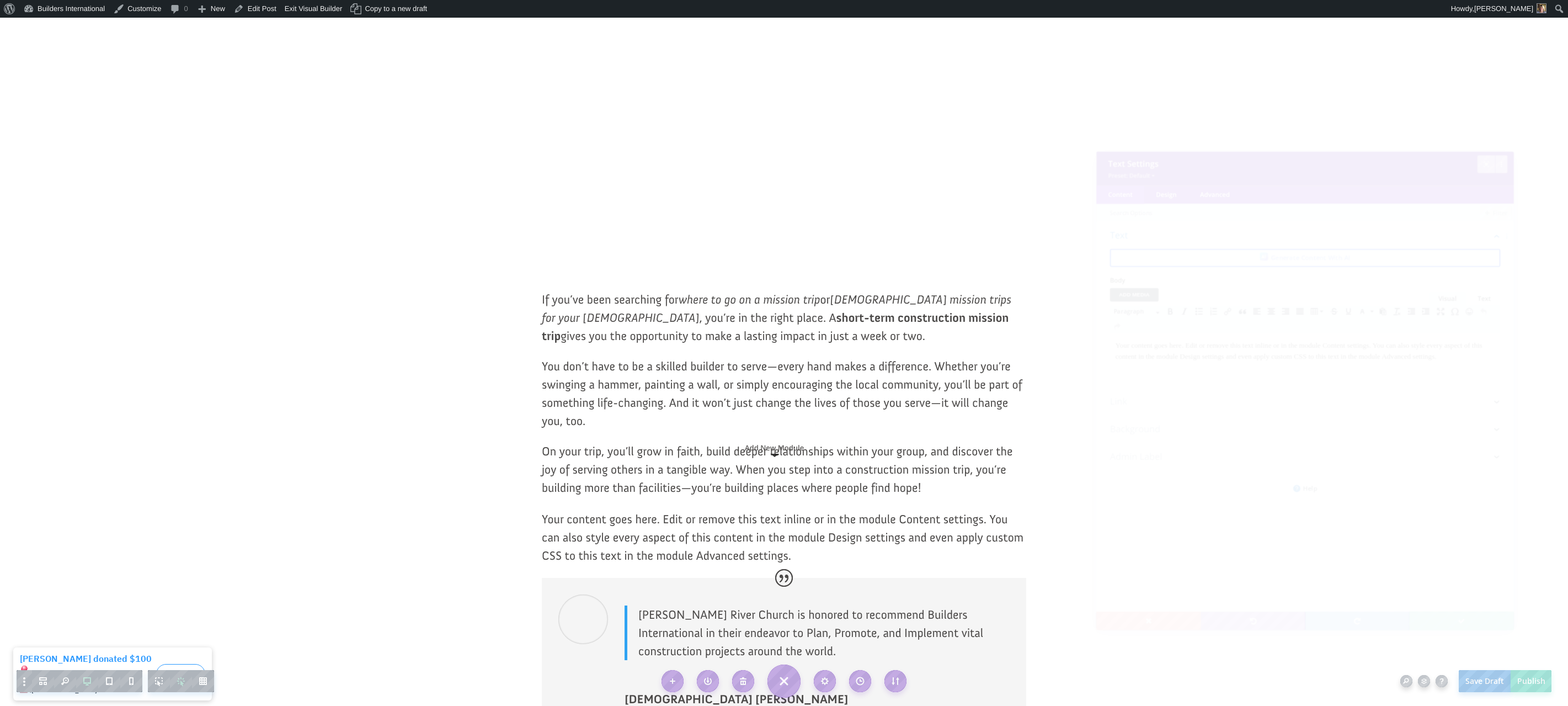
scroll to position [0, 0]
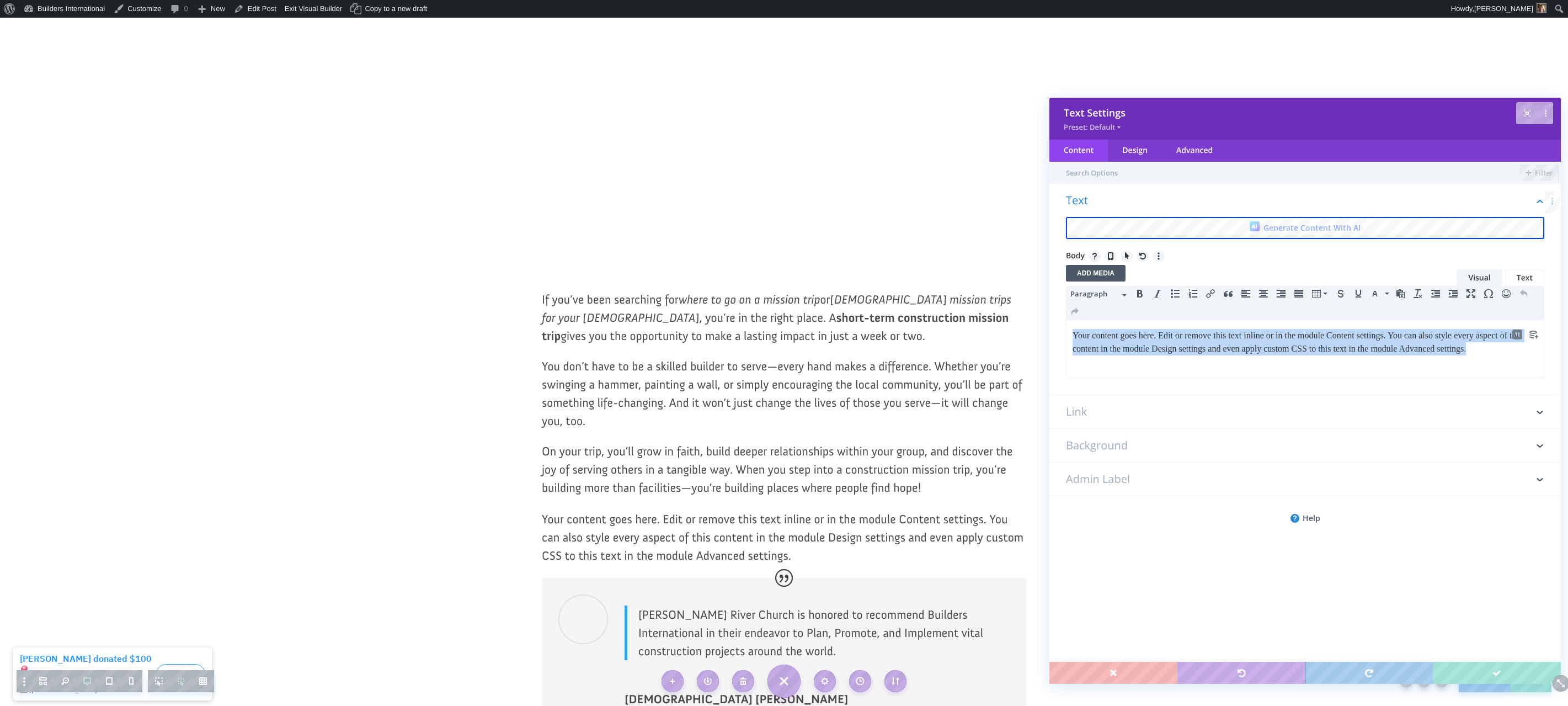
drag, startPoint x: 1107, startPoint y: 366, endPoint x: 1037, endPoint y: 340, distance: 74.7
click at [1067, 340] on html "Your content goes here. Edit or remove this text inline or in the module Conten…" at bounding box center [1305, 342] width 478 height 44
click at [1109, 356] on p "Your content goes here. Edit or remove this text inline or in the module Conten…" at bounding box center [1305, 342] width 465 height 26
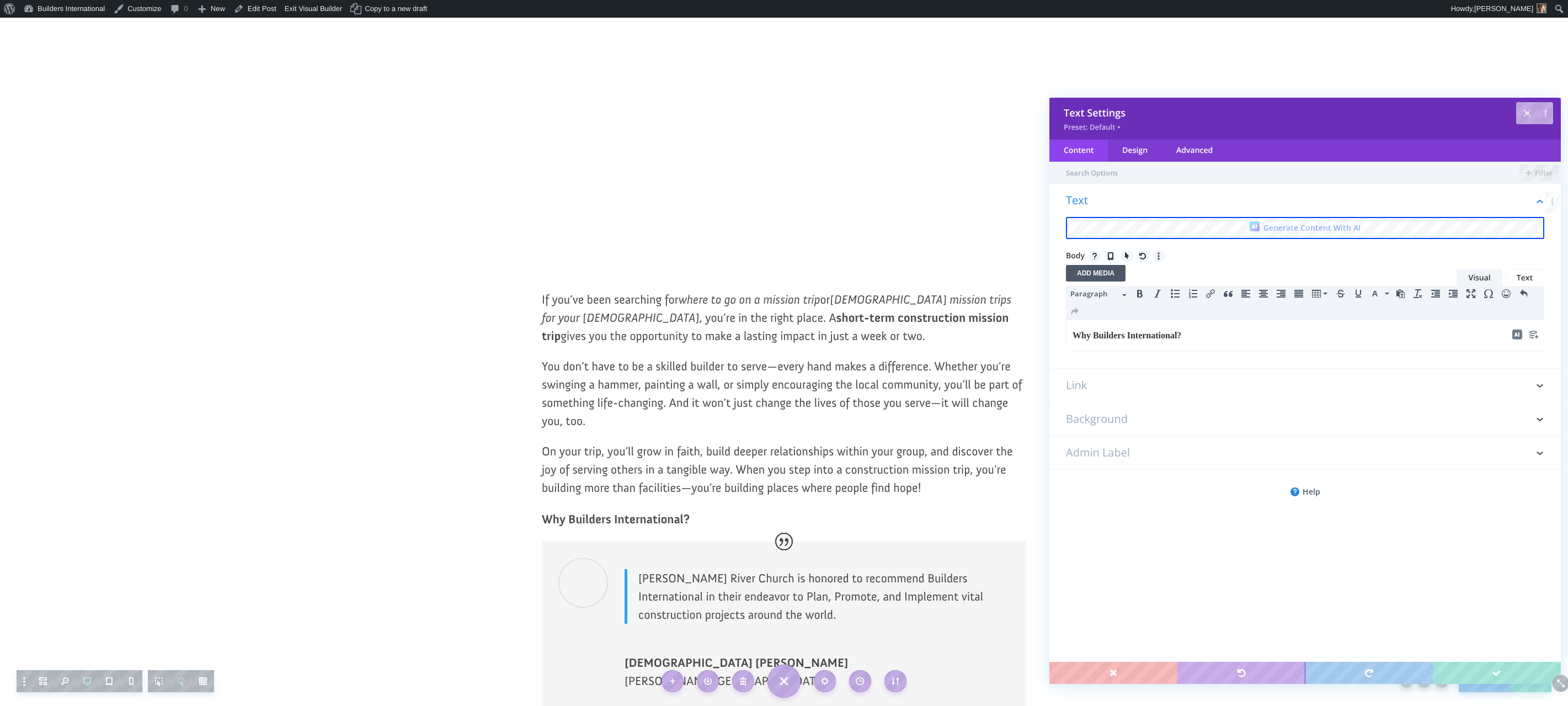
click at [1113, 295] on span "Paragraph" at bounding box center [1095, 293] width 50 height 11
click at [1081, 380] on span "Heading 3" at bounding box center [1102, 383] width 50 height 12
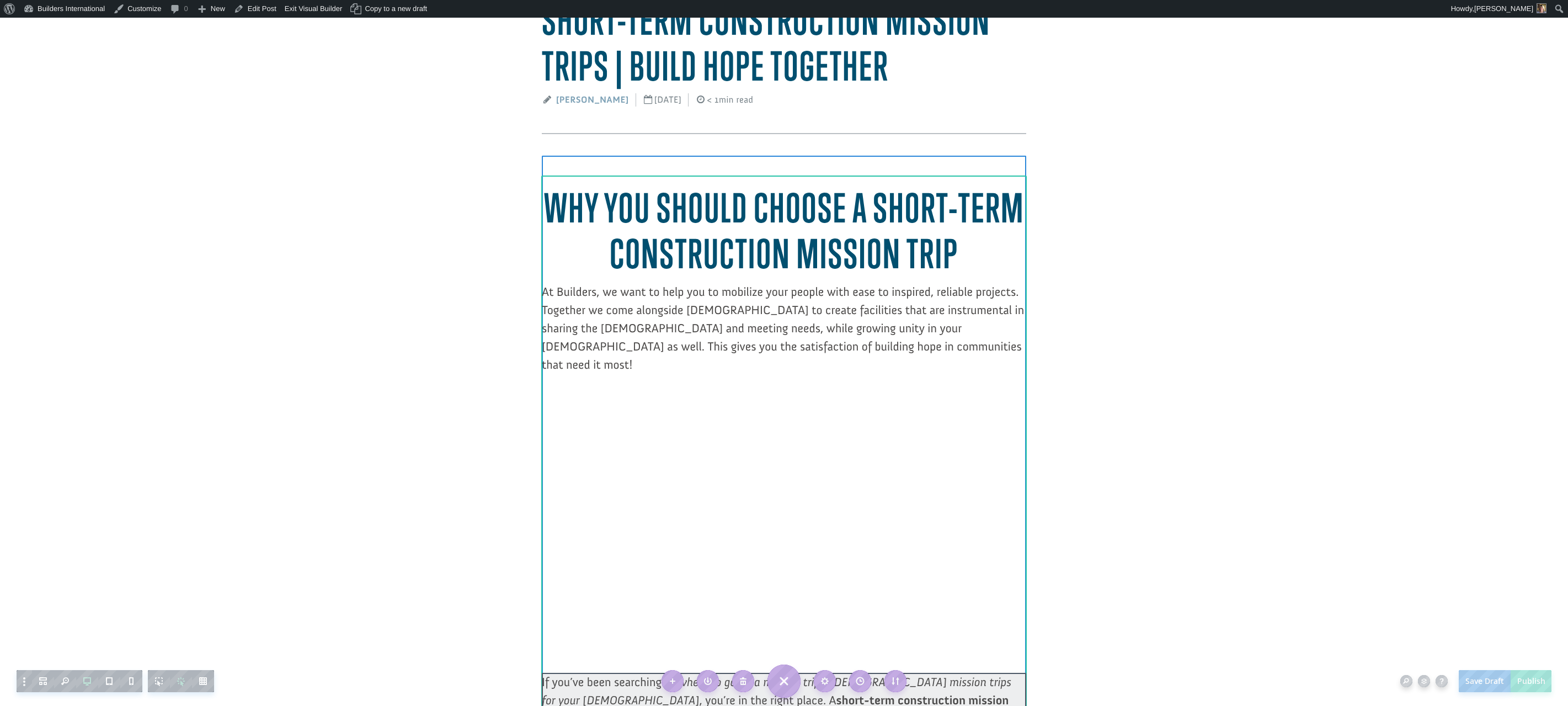
scroll to position [114, 0]
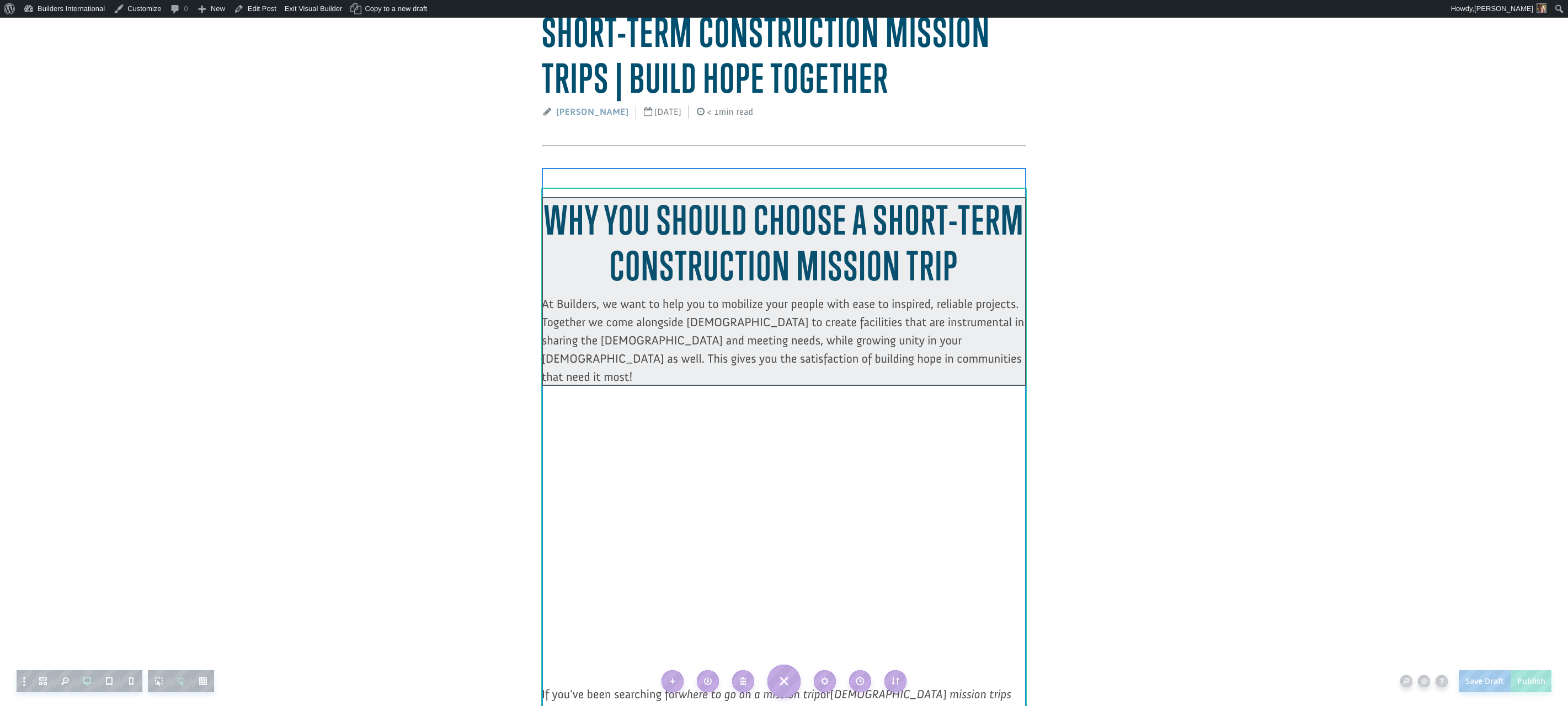
click at [911, 273] on div at bounding box center [784, 292] width 485 height 189
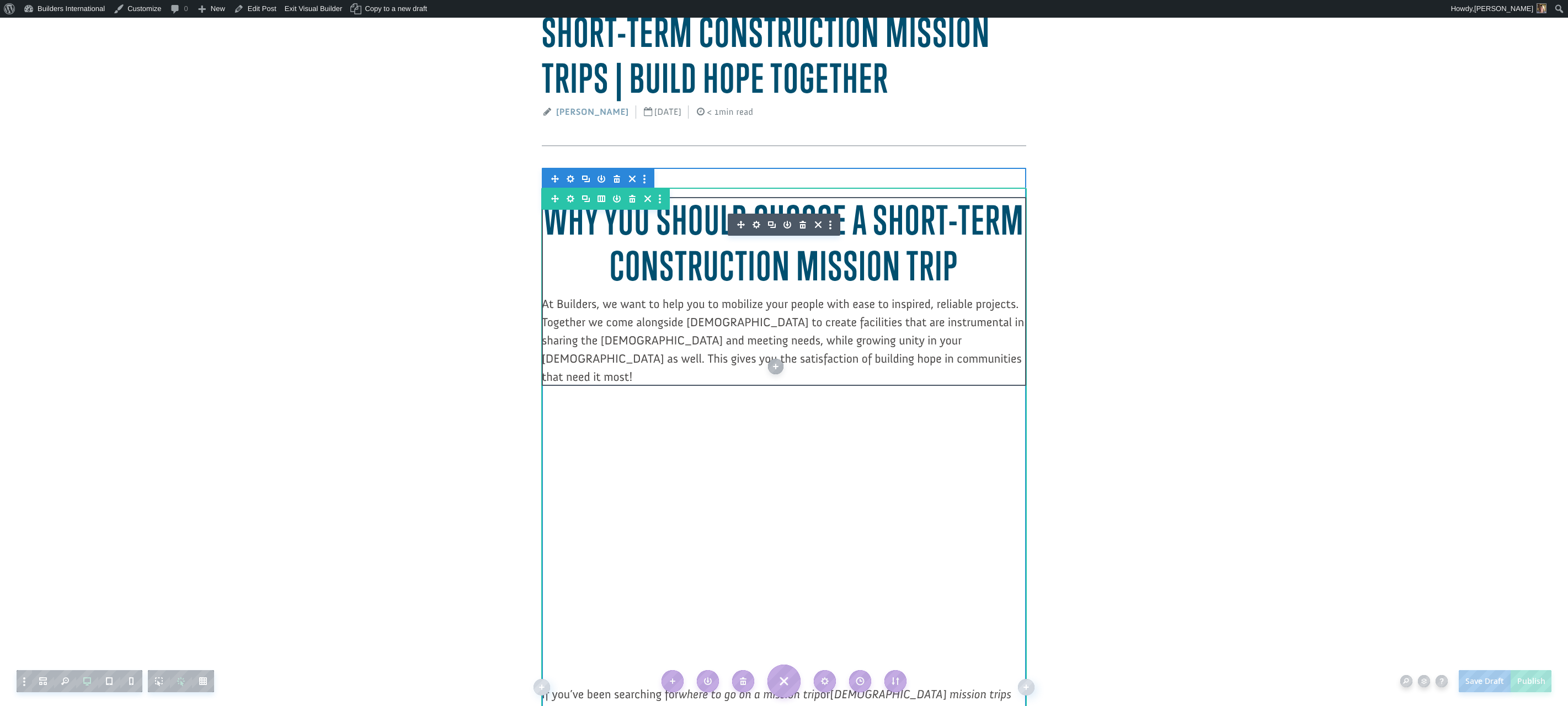
click at [755, 224] on icon "button" at bounding box center [756, 224] width 8 height 8
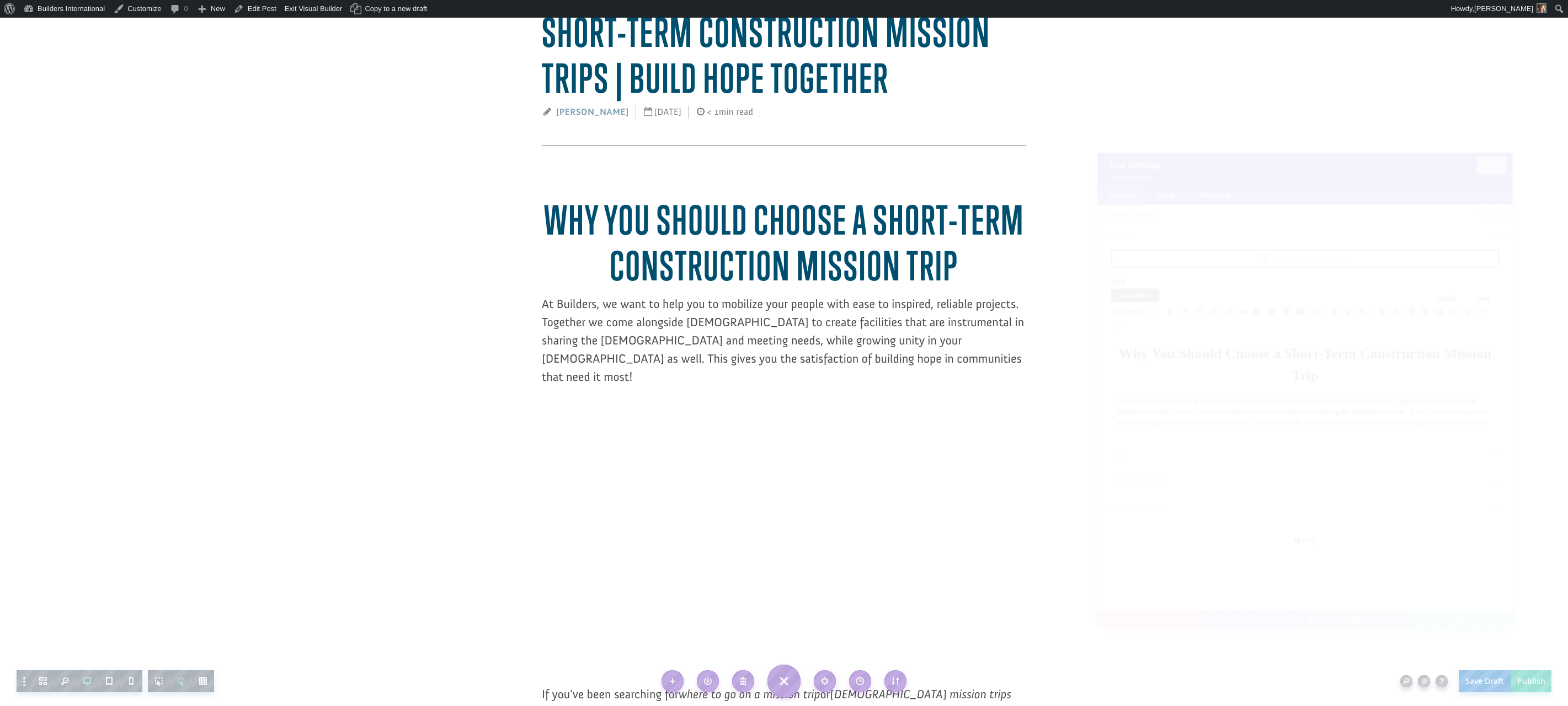
scroll to position [0, 0]
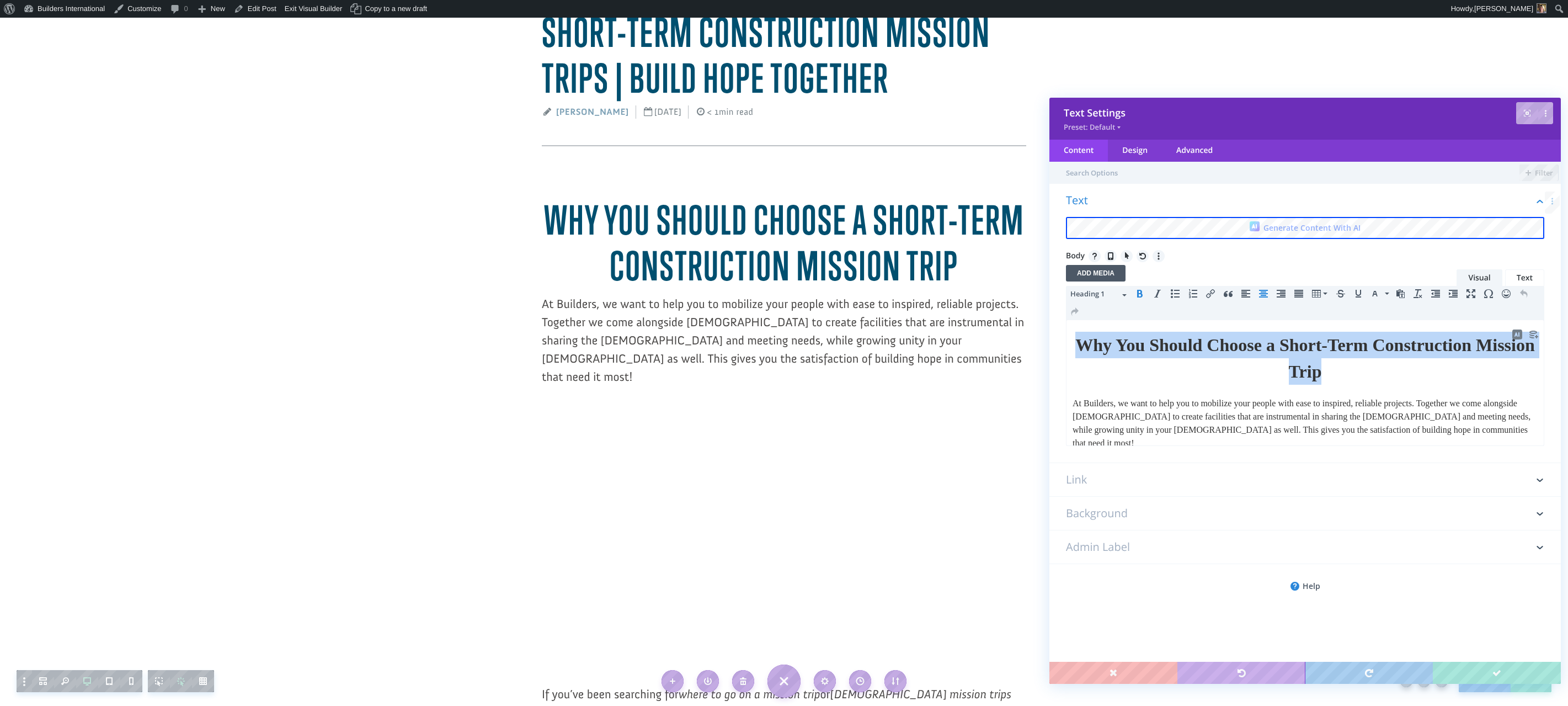
drag, startPoint x: 1431, startPoint y: 376, endPoint x: 1129, endPoint y: 332, distance: 305.2
click at [1129, 333] on h1 "Why You Should Choose a Short-Term Construction Mission Trip" at bounding box center [1305, 358] width 465 height 53
click at [1125, 295] on icon "button" at bounding box center [1125, 295] width 5 height 2
click at [1104, 359] on span "Heading 2" at bounding box center [1108, 363] width 62 height 15
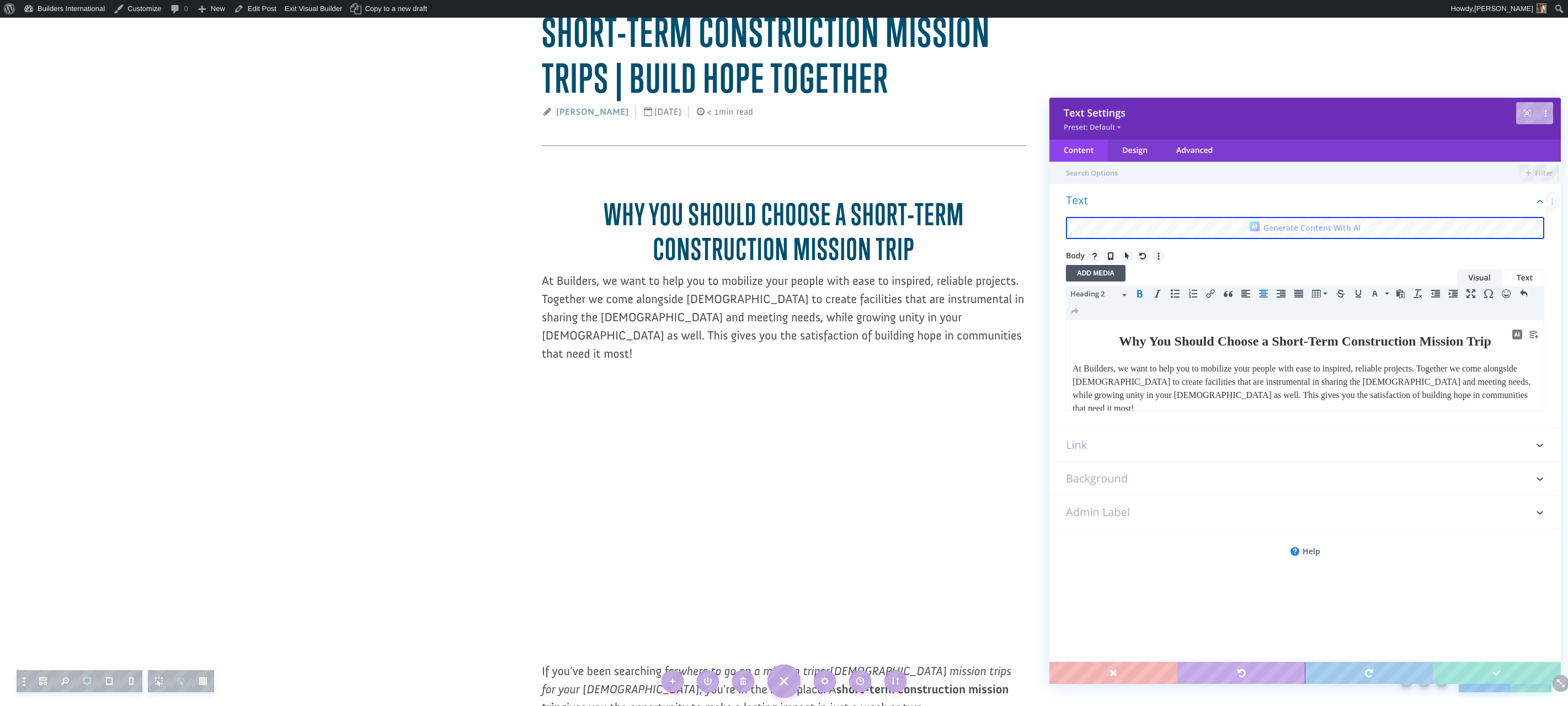
click at [1123, 295] on icon "button" at bounding box center [1125, 295] width 5 height 2
click at [1095, 382] on span "Heading 3" at bounding box center [1102, 383] width 50 height 12
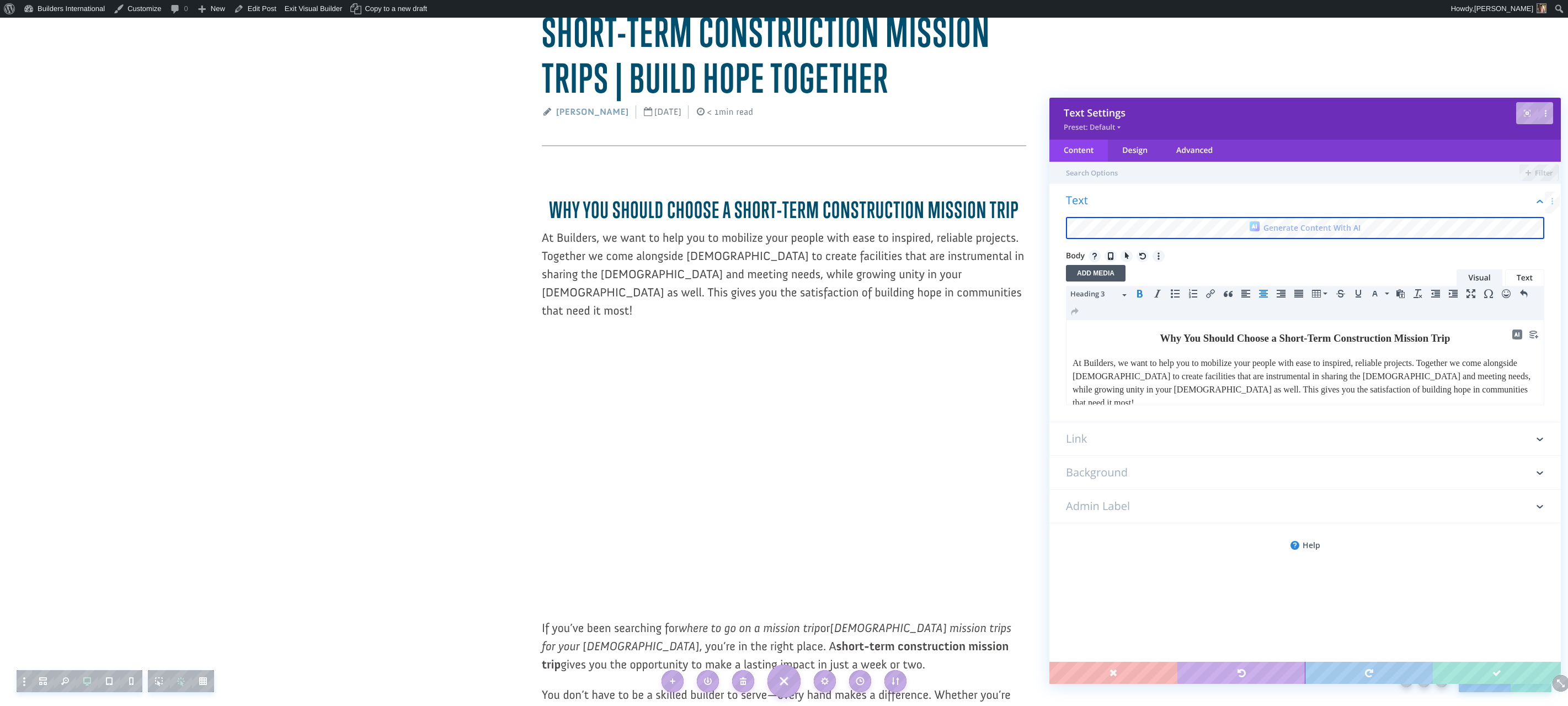
click at [1479, 340] on h3 "Why You Should Choose a Short-Term Construction Mission Trip" at bounding box center [1305, 338] width 465 height 15
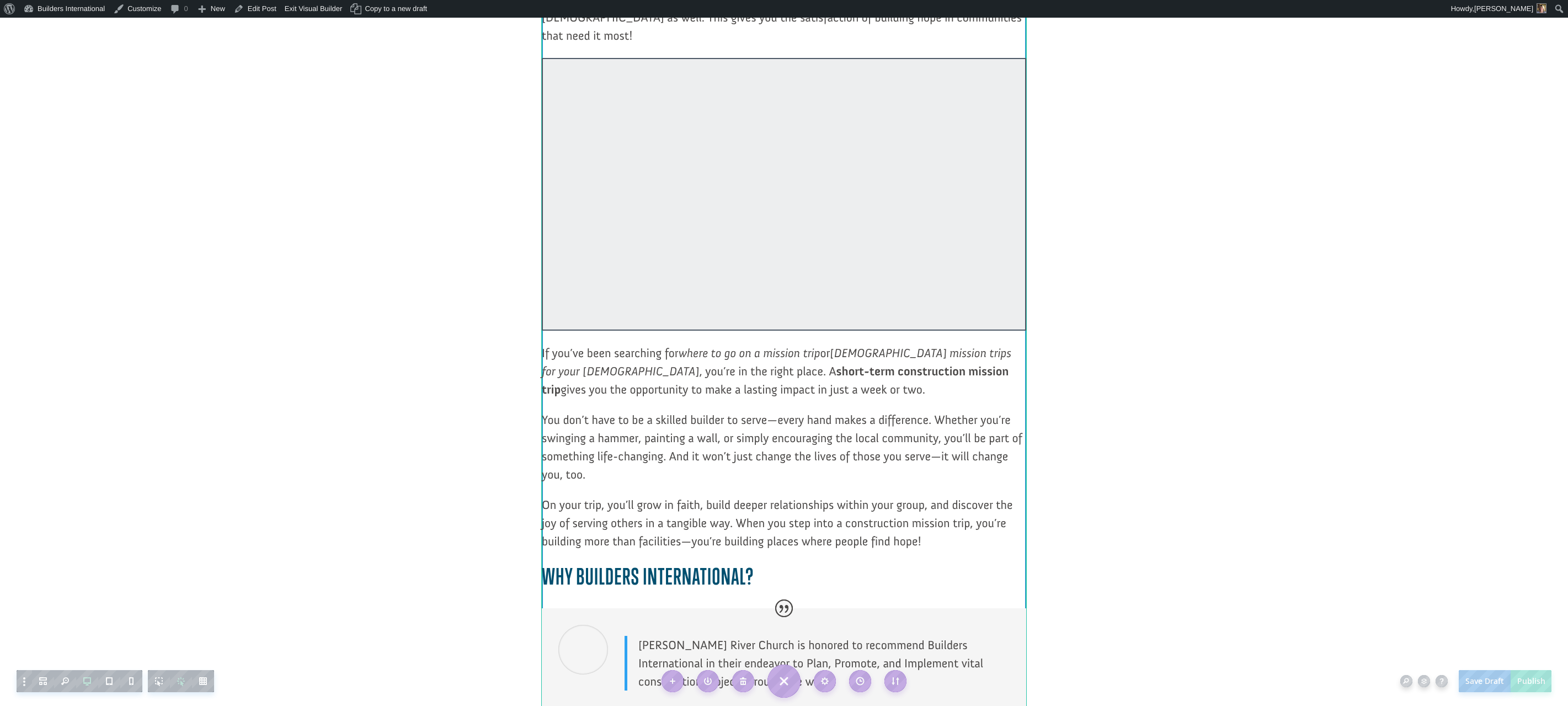
scroll to position [396, 0]
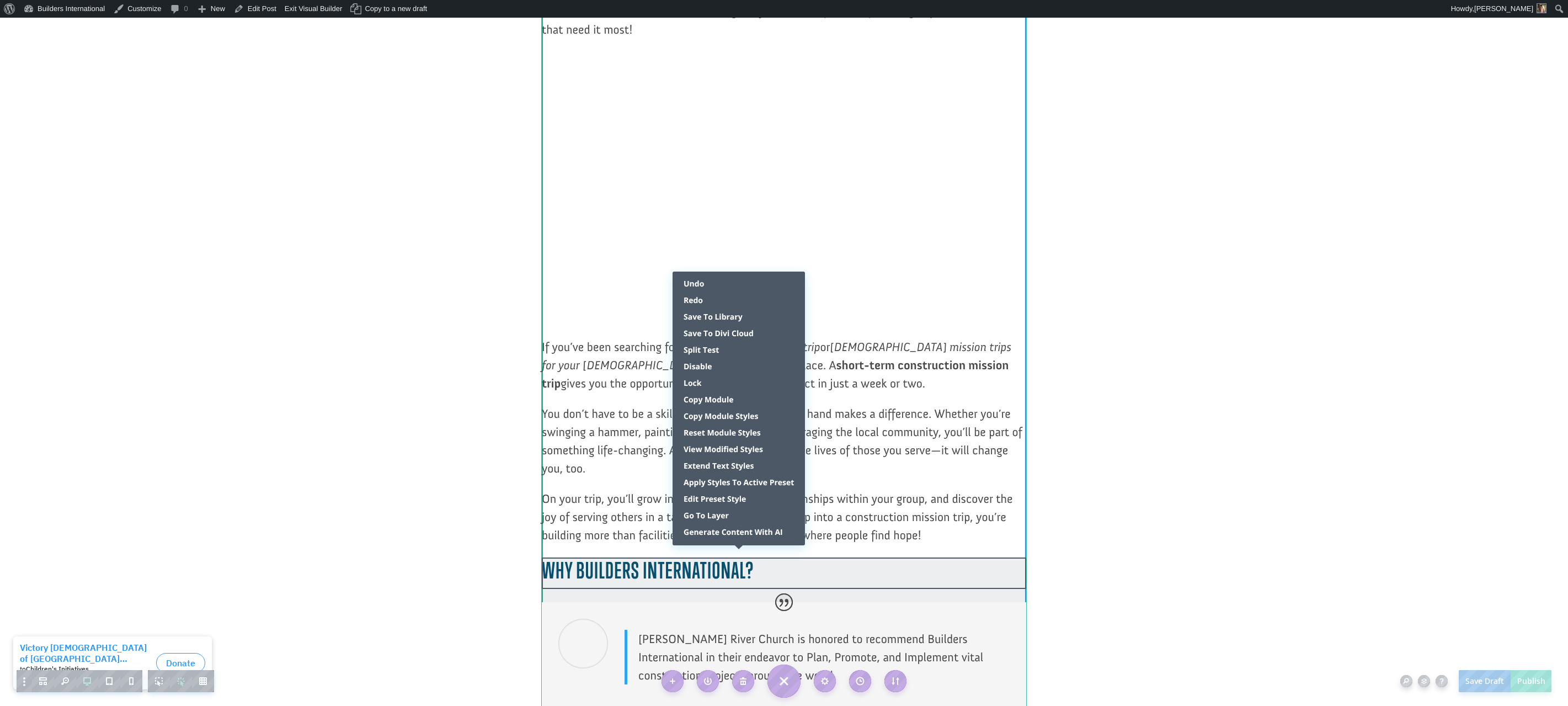
click at [743, 558] on div at bounding box center [784, 580] width 485 height 45
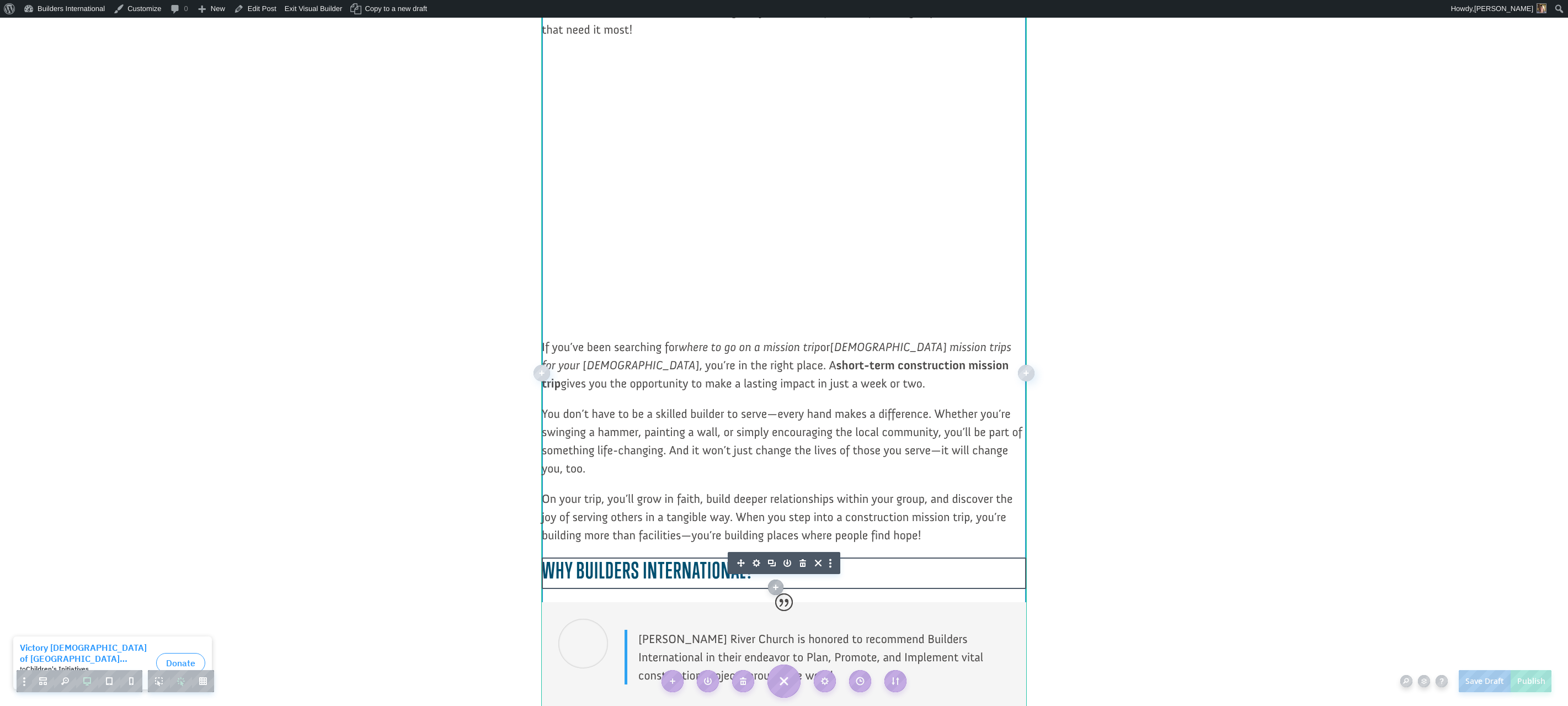
click at [755, 559] on icon "button" at bounding box center [756, 563] width 8 height 8
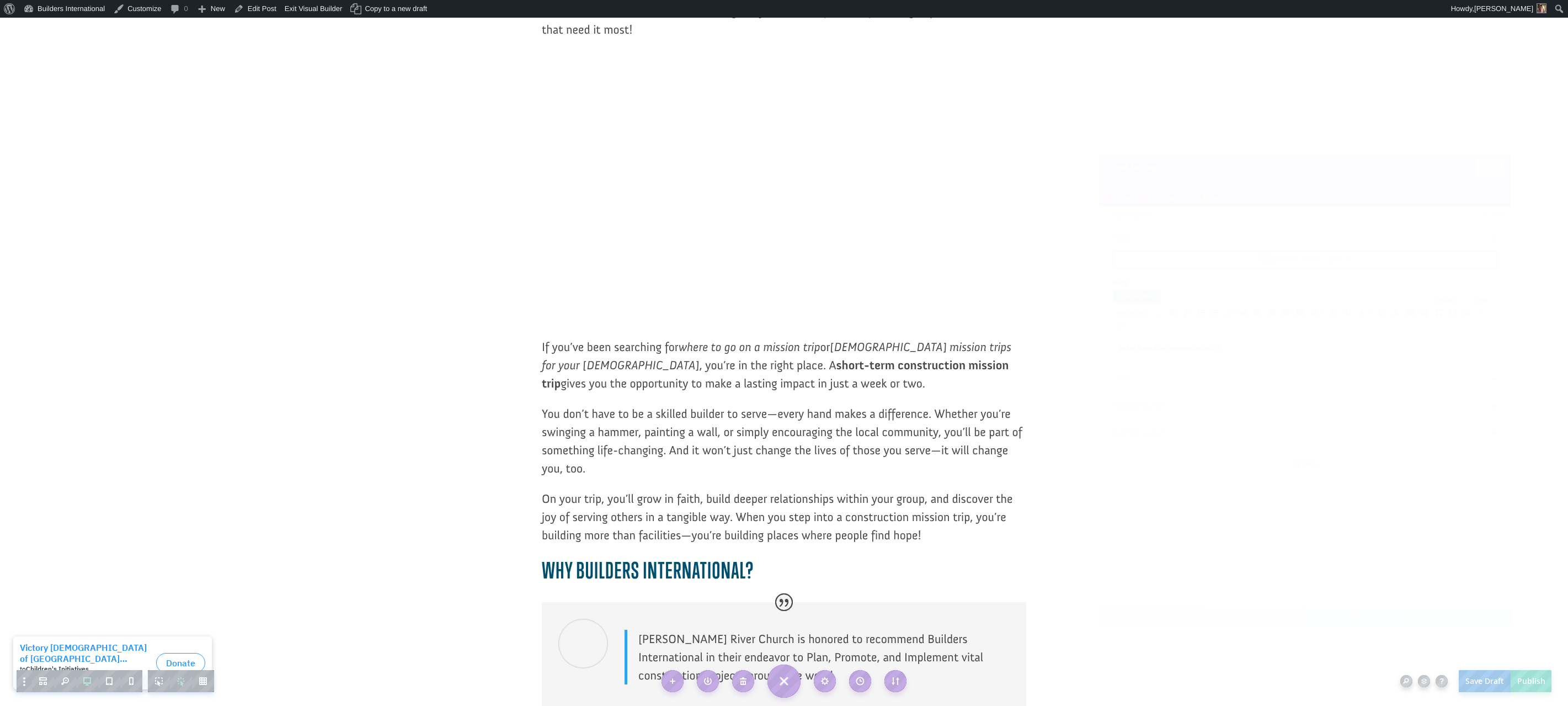
scroll to position [0, 0]
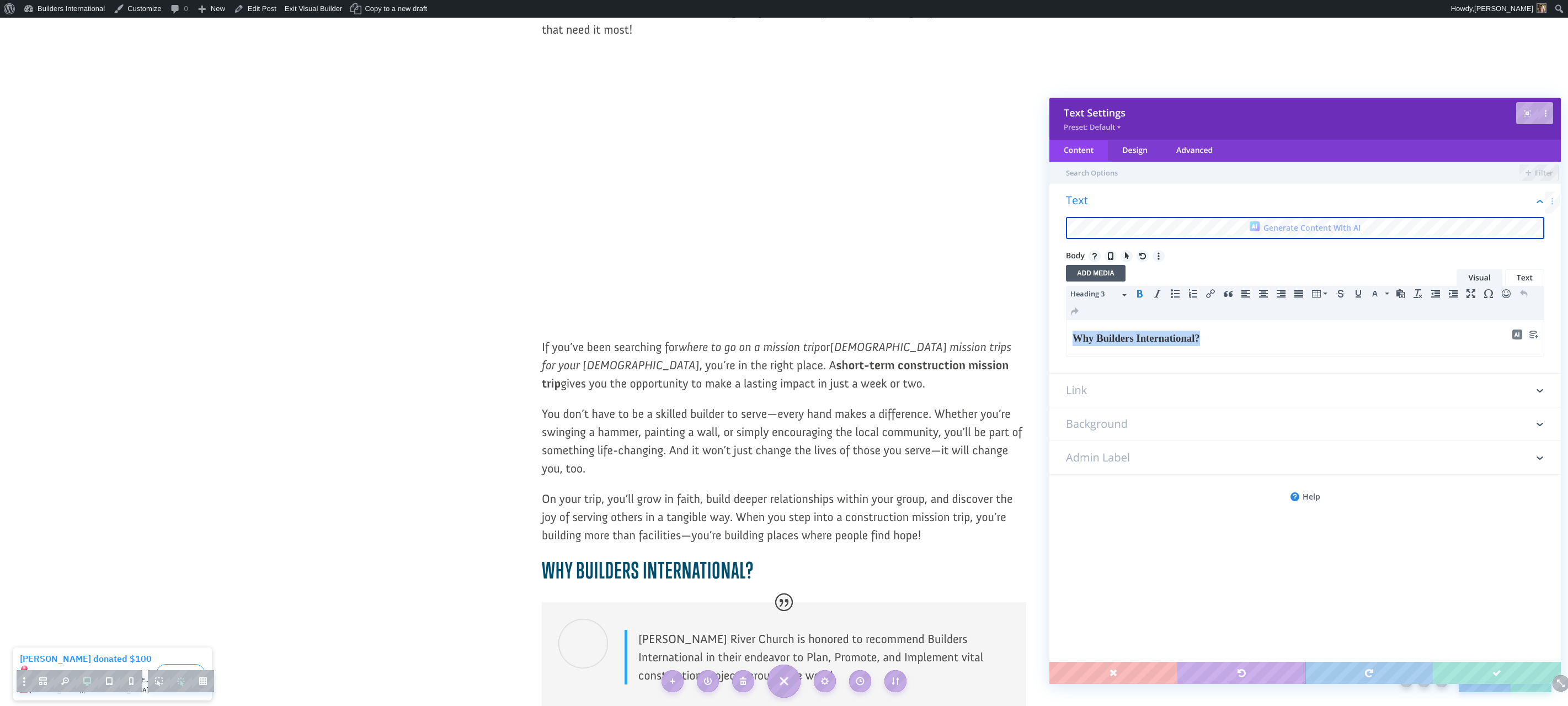
drag, startPoint x: 1234, startPoint y: 343, endPoint x: 1081, endPoint y: 327, distance: 153.8
click at [1081, 327] on html "Why Builders International?" at bounding box center [1305, 338] width 478 height 36
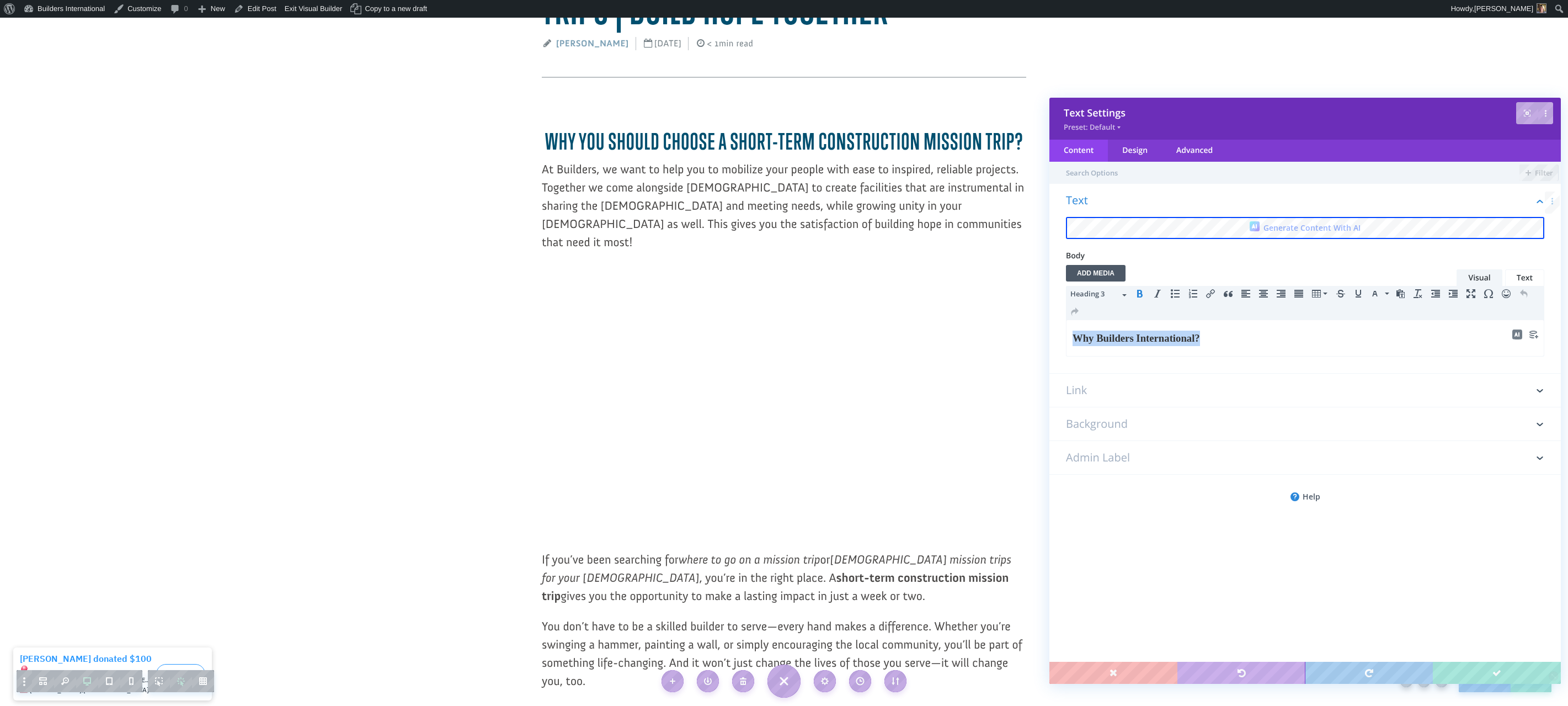
scroll to position [184, 0]
click at [1242, 336] on h3 "Why Builders International?" at bounding box center [1305, 338] width 465 height 15
paste body
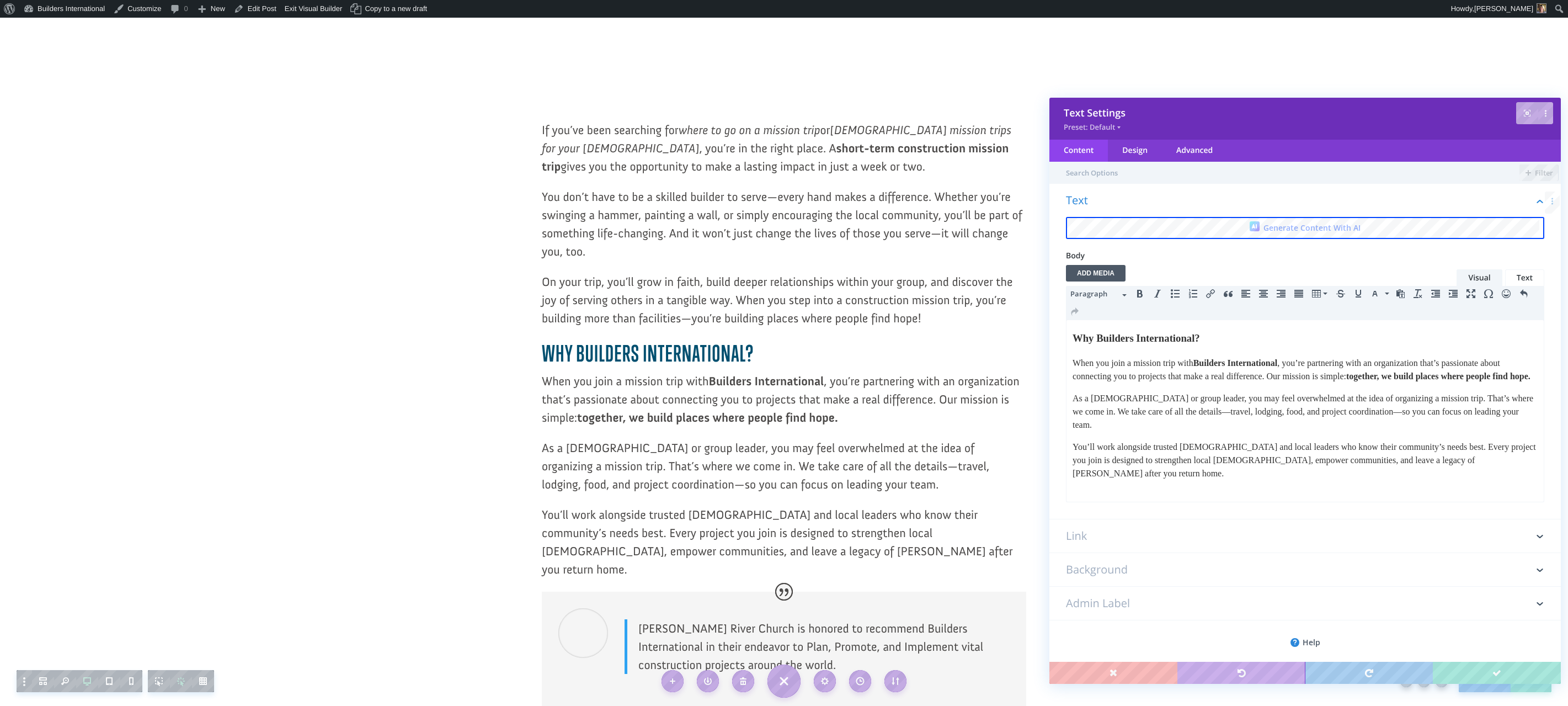
scroll to position [614, 0]
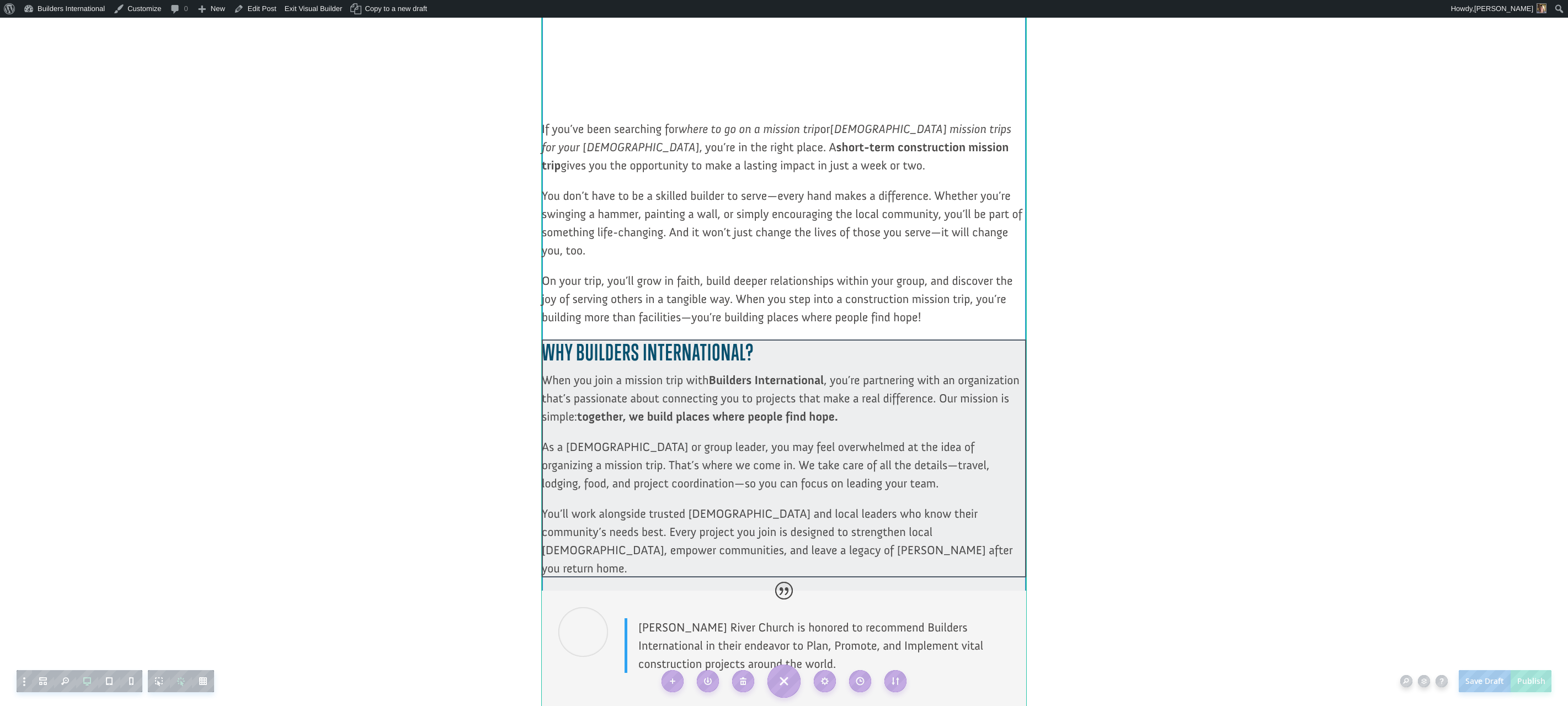
click at [760, 523] on div at bounding box center [784, 465] width 485 height 251
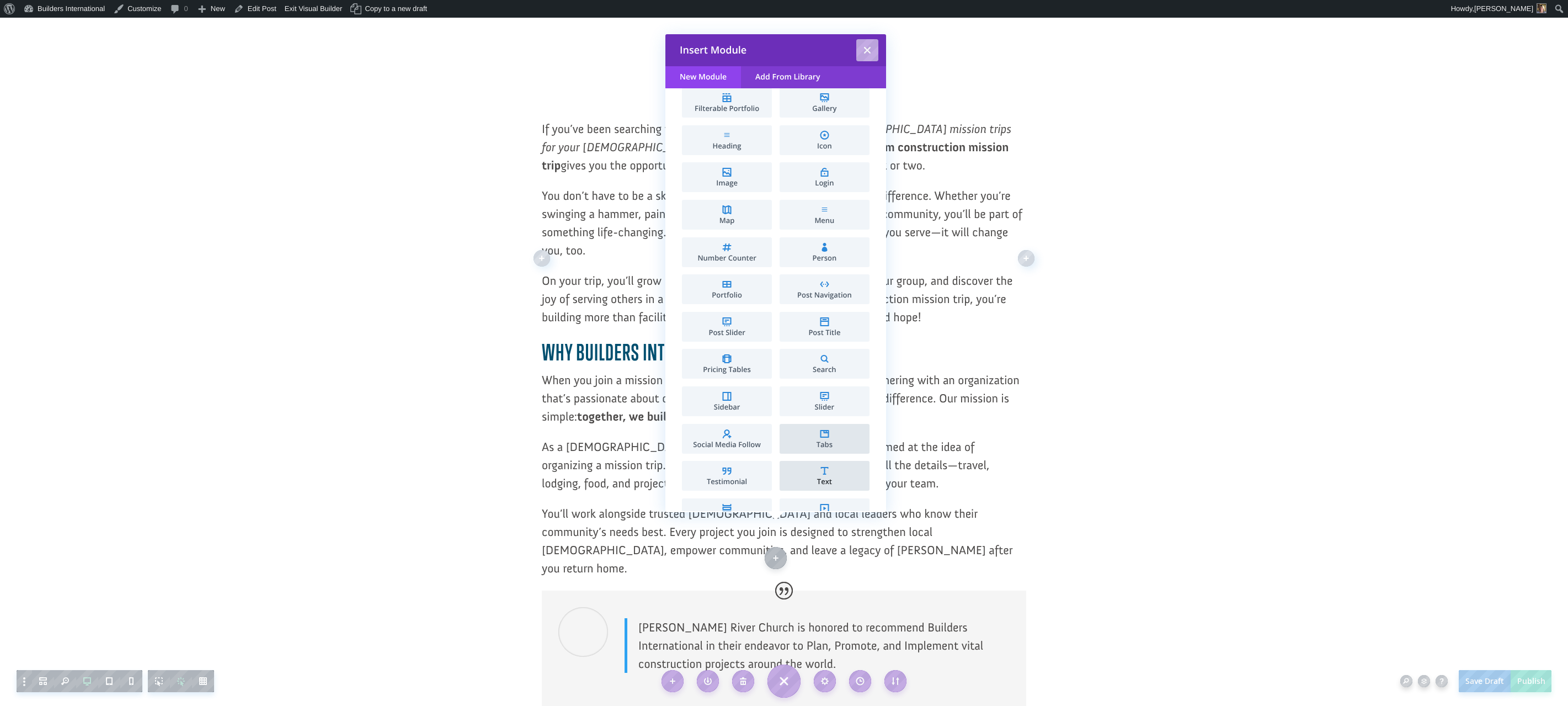
scroll to position [311, 0]
click at [801, 463] on li "Text" at bounding box center [824, 470] width 90 height 30
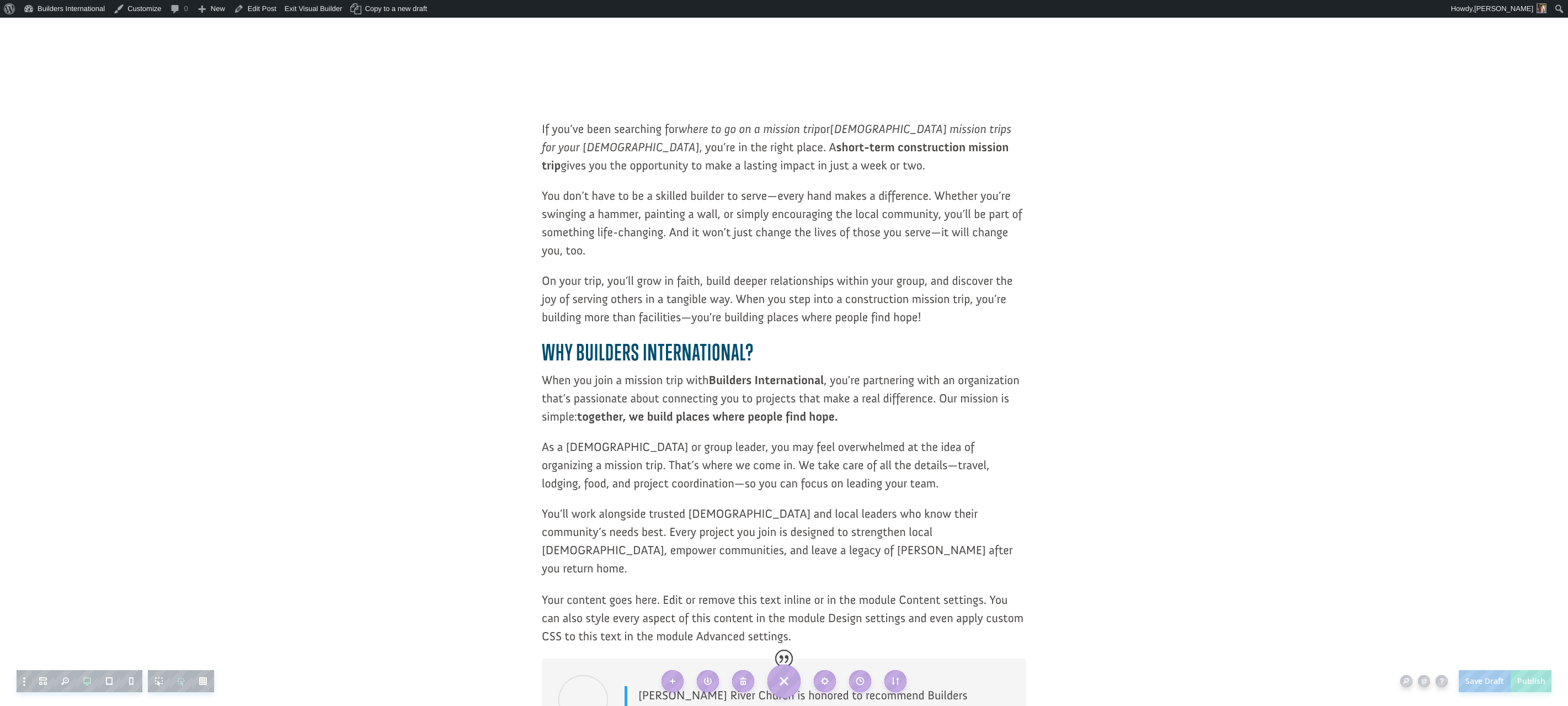
scroll to position [0, 0]
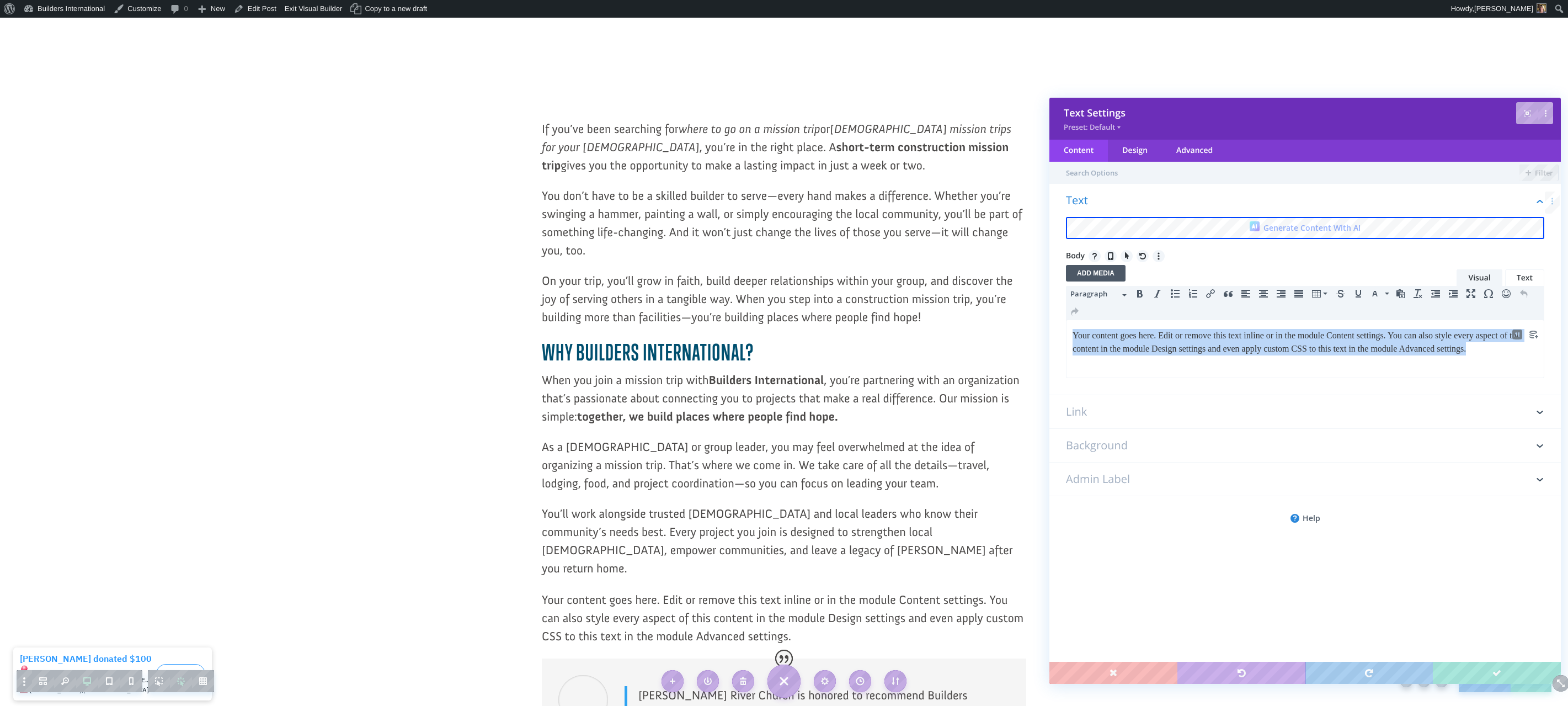
drag, startPoint x: 1100, startPoint y: 363, endPoint x: 2132, endPoint y: 657, distance: 1073.1
click at [1067, 336] on html "Your content goes here. Edit or remove this text inline or in the module Conten…" at bounding box center [1305, 342] width 478 height 44
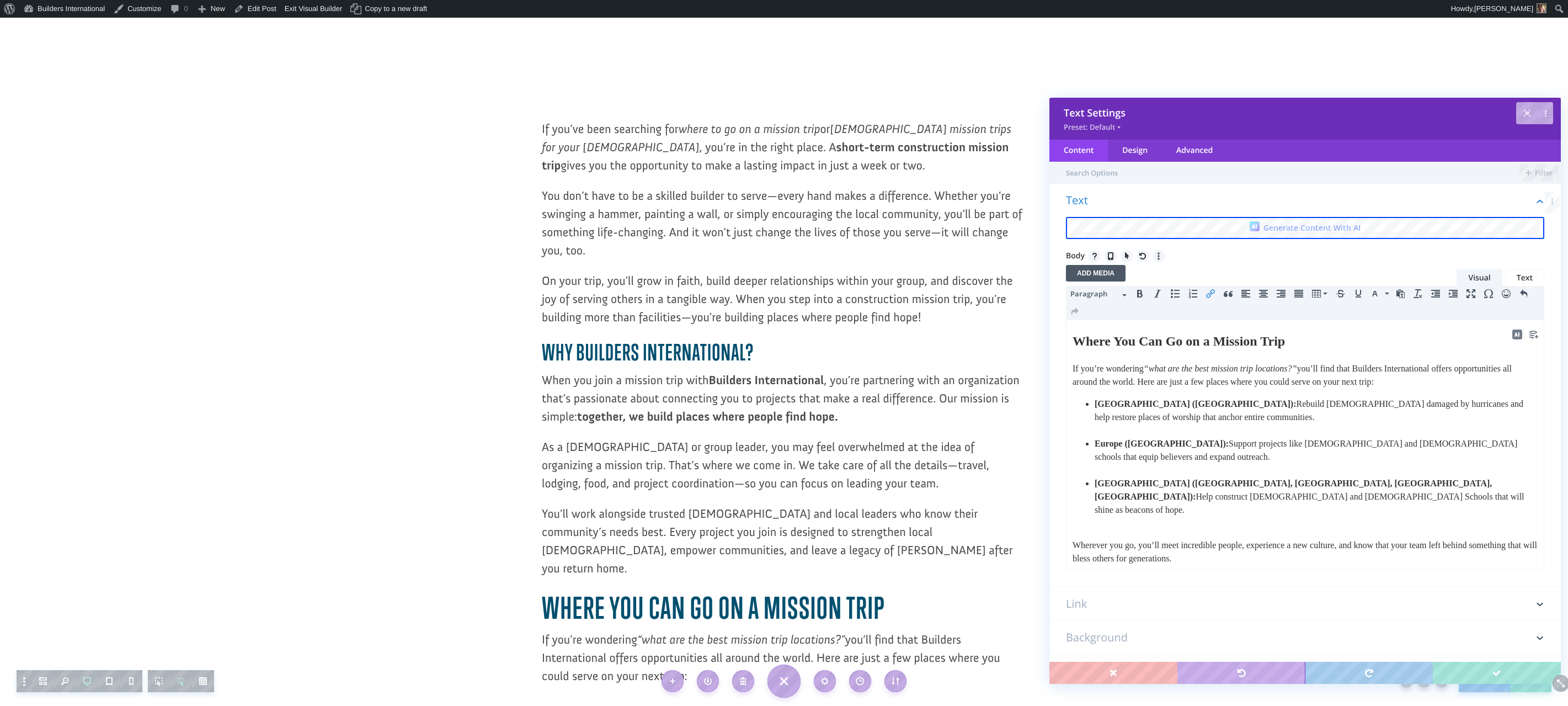
drag, startPoint x: 1182, startPoint y: 555, endPoint x: 1120, endPoint y: 557, distance: 62.0
click at [1120, 574] on p "👉 Explore Upcoming Trips﻿ to see current opportunities." at bounding box center [1305, 580] width 465 height 13
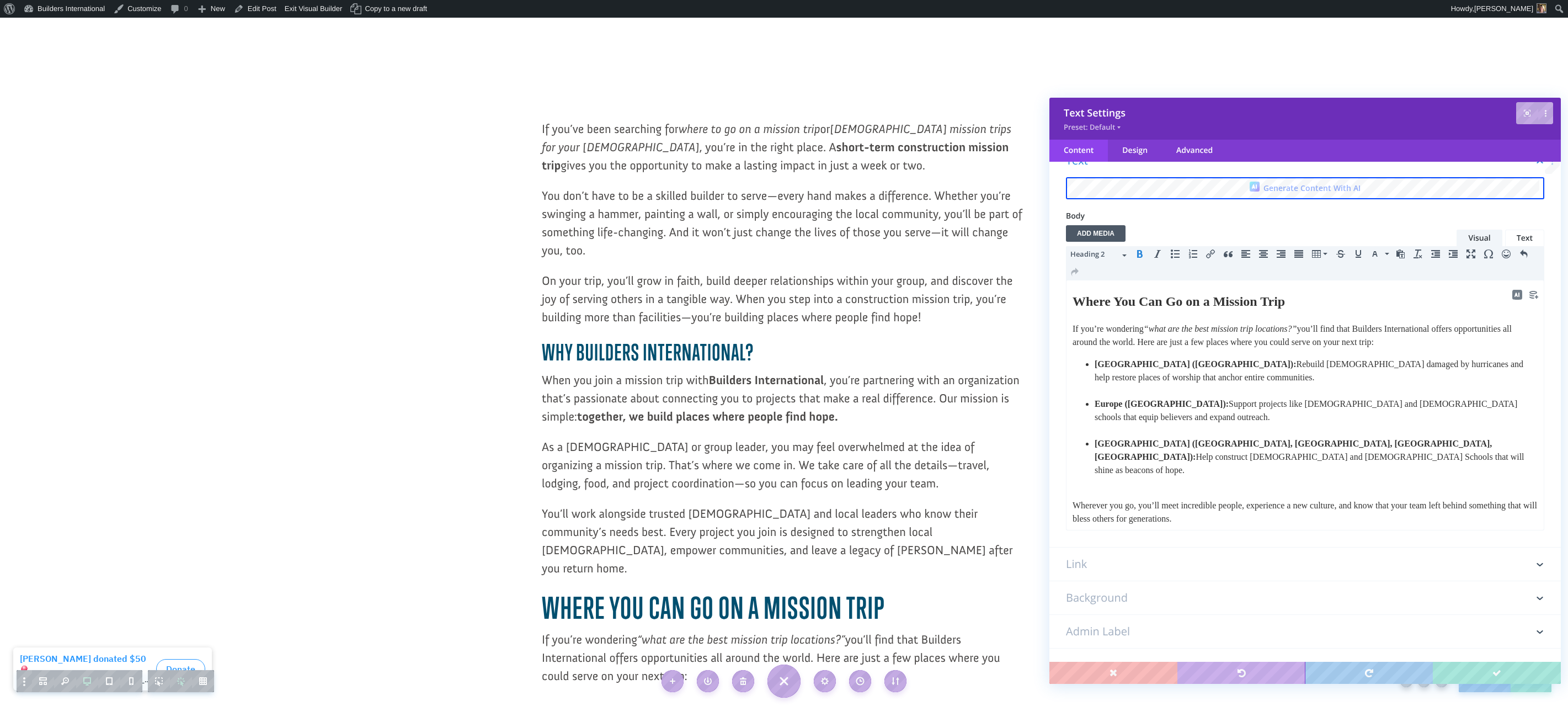
click at [1157, 306] on b "Where You Can Go on a Mission Trip" at bounding box center [1179, 301] width 213 height 15
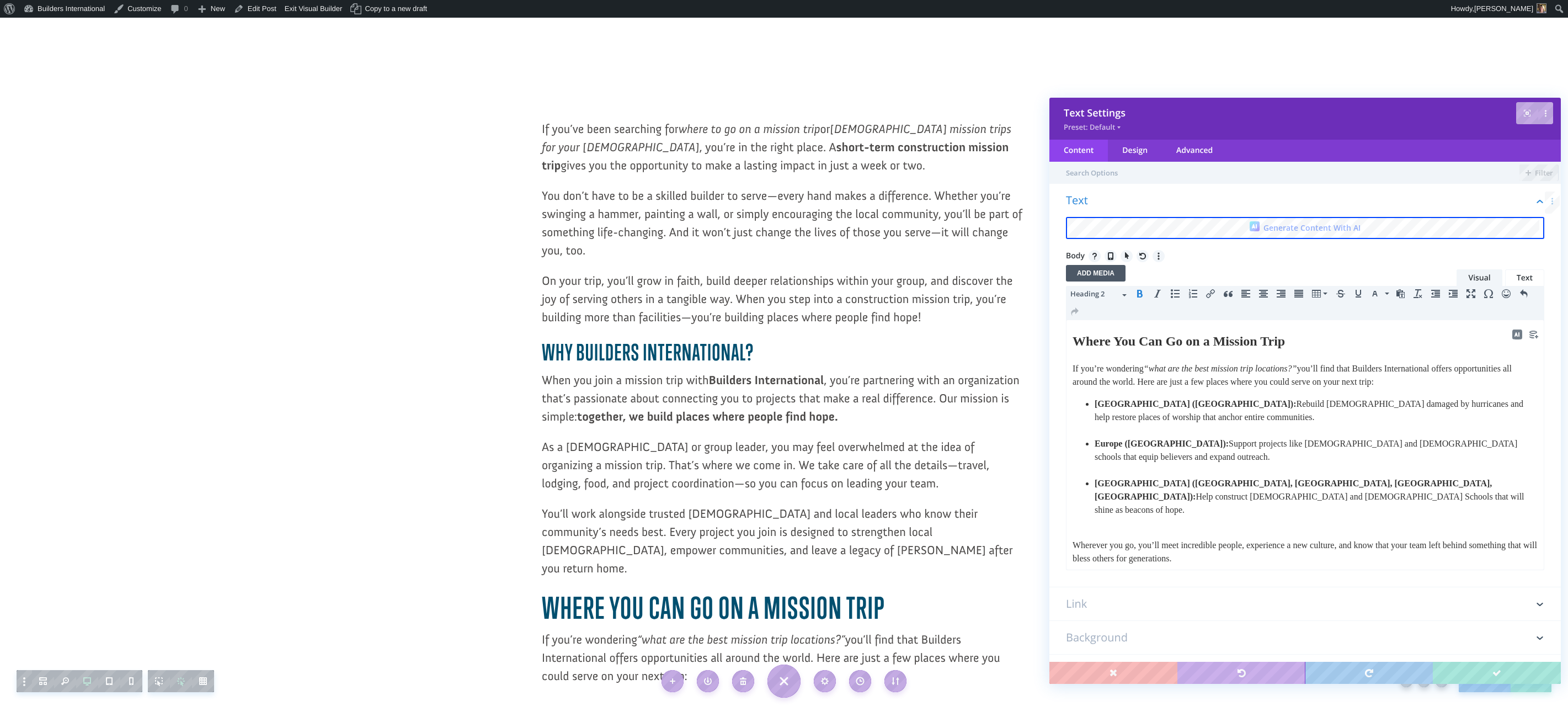
scroll to position [1, 0]
drag, startPoint x: 1325, startPoint y: 341, endPoint x: 1085, endPoint y: 333, distance: 240.1
click at [1070, 339] on html "Where You Can Go on a Mission Trip If you’re wondering “what are the best missi…" at bounding box center [1305, 457] width 478 height 276
click at [1103, 295] on span "Heading 2" at bounding box center [1095, 290] width 50 height 11
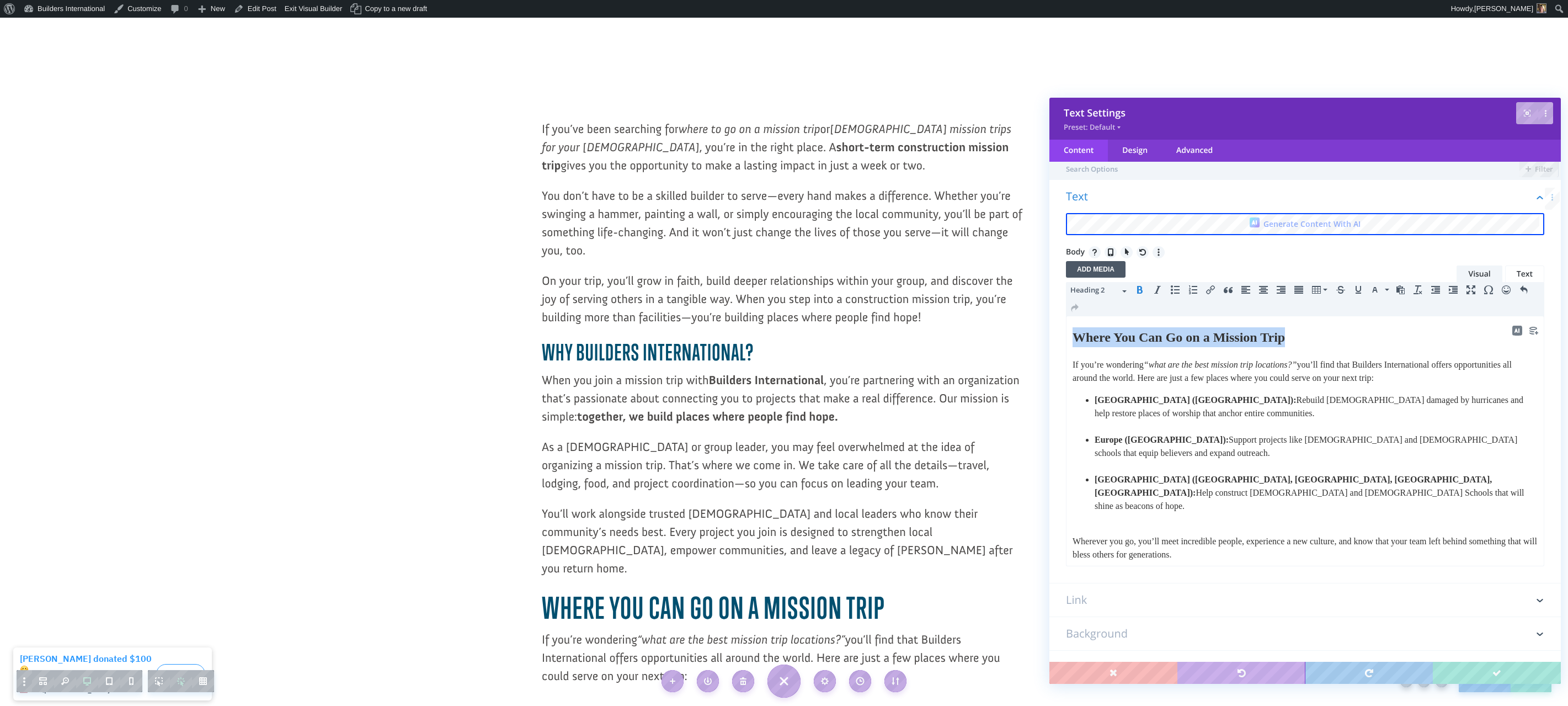
scroll to position [0, 0]
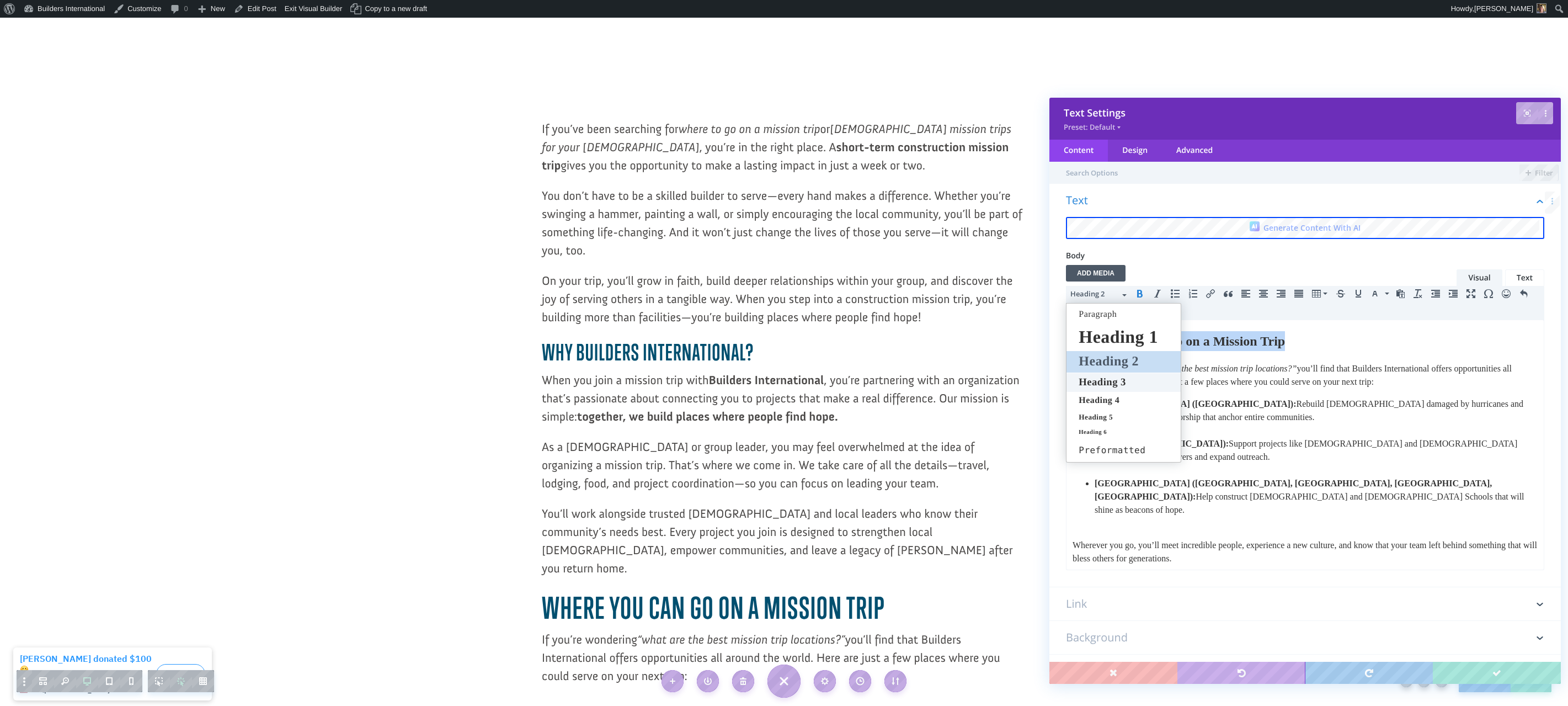
click at [1093, 383] on span "Heading 3" at bounding box center [1102, 382] width 50 height 12
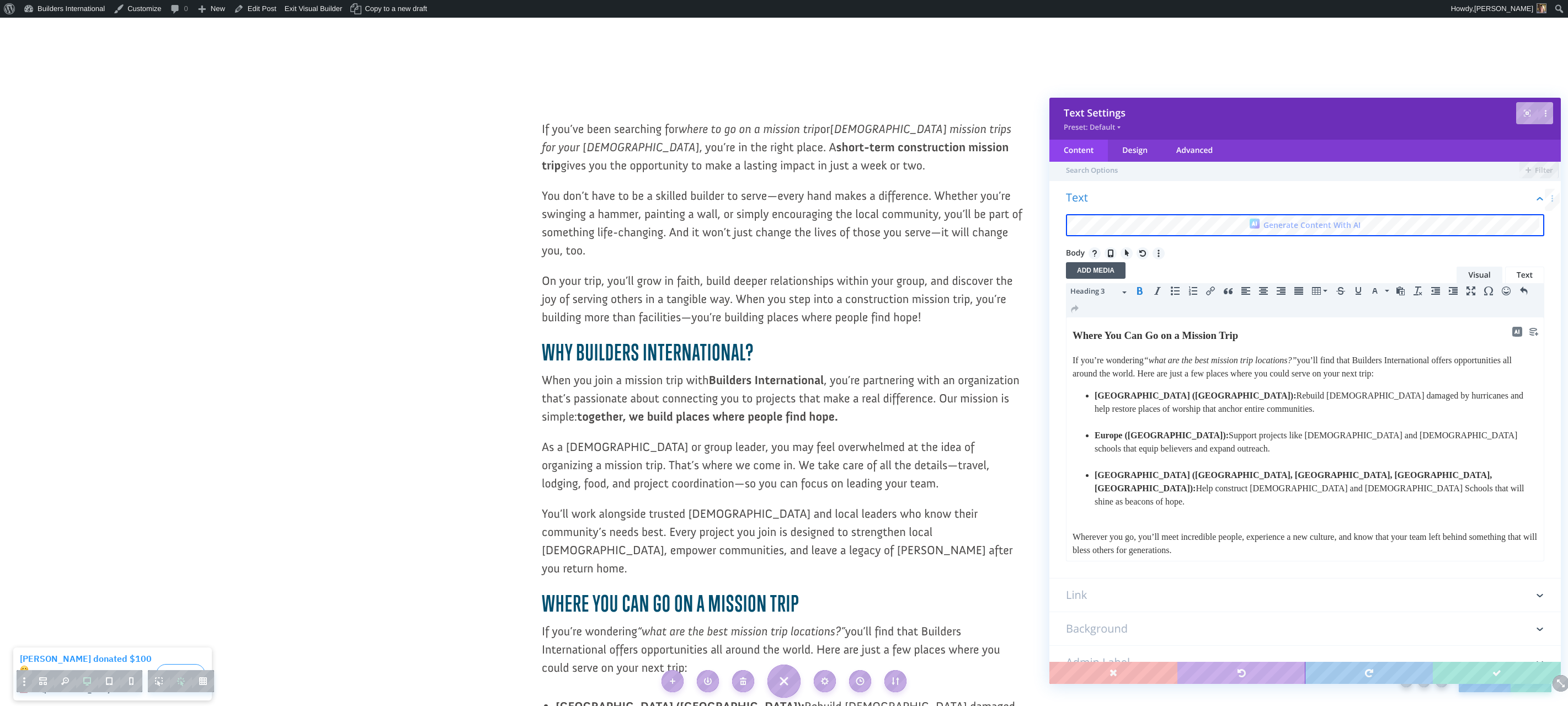
click at [1112, 322] on html "Where You Can Go on a Mission Trip If you’re wondering “what are the best missi…" at bounding box center [1305, 452] width 478 height 270
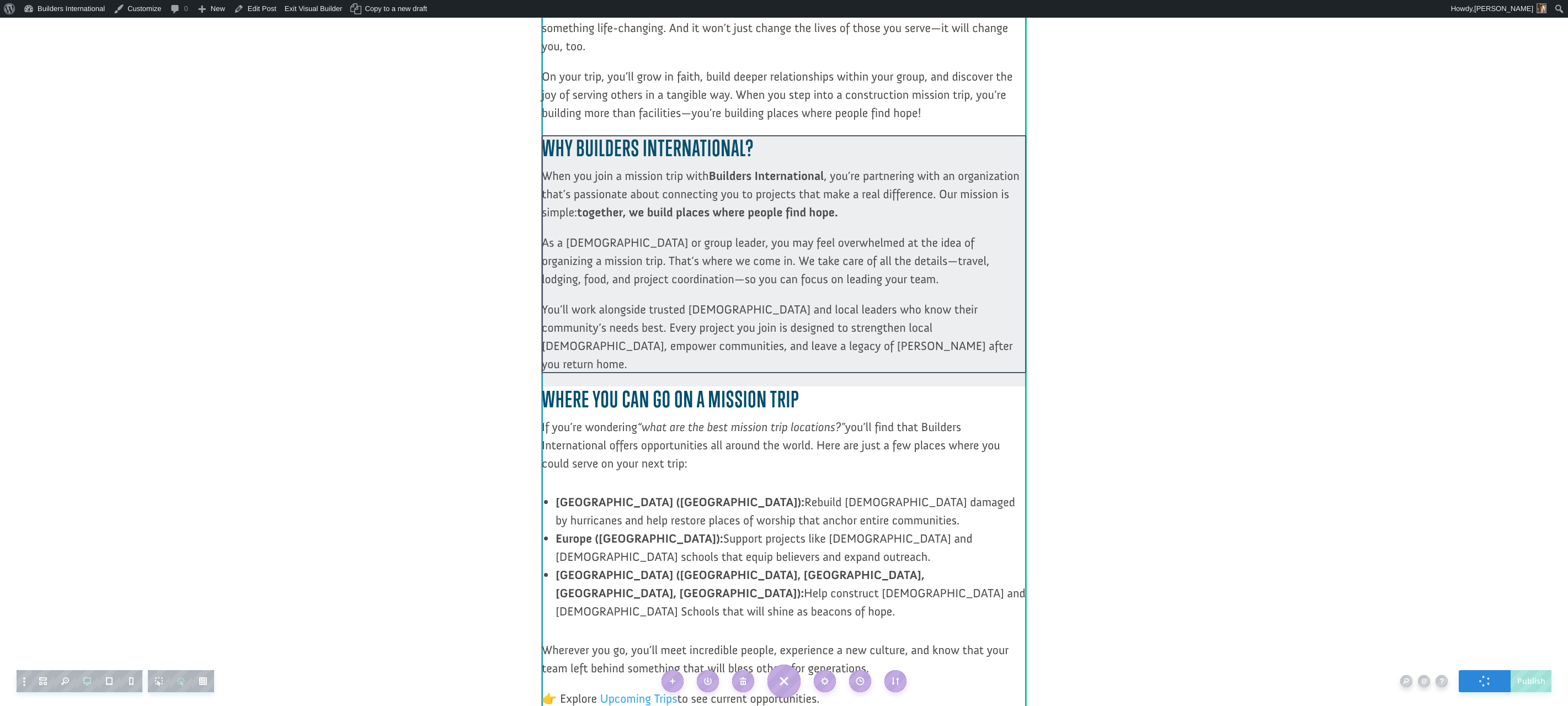
scroll to position [826, 0]
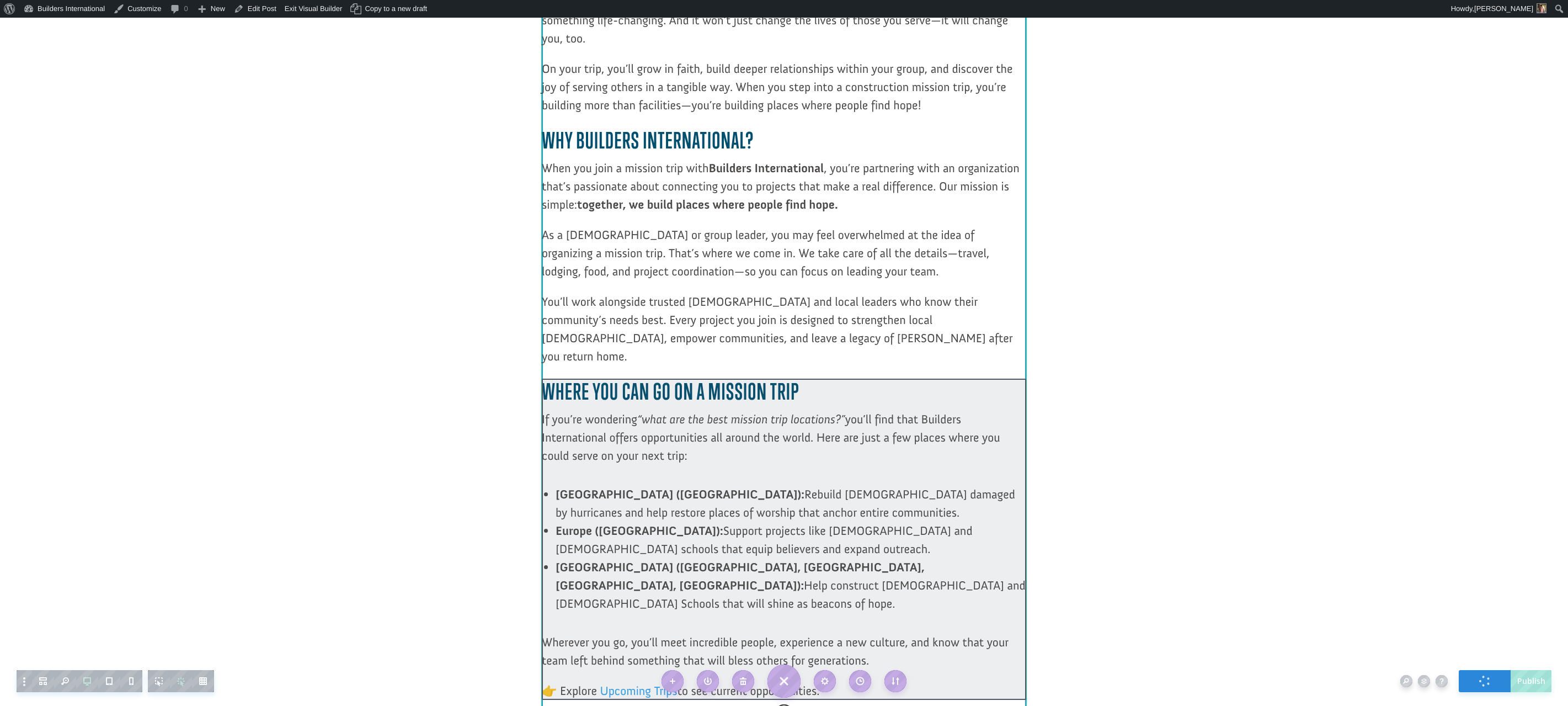
click at [683, 437] on div at bounding box center [784, 539] width 485 height 321
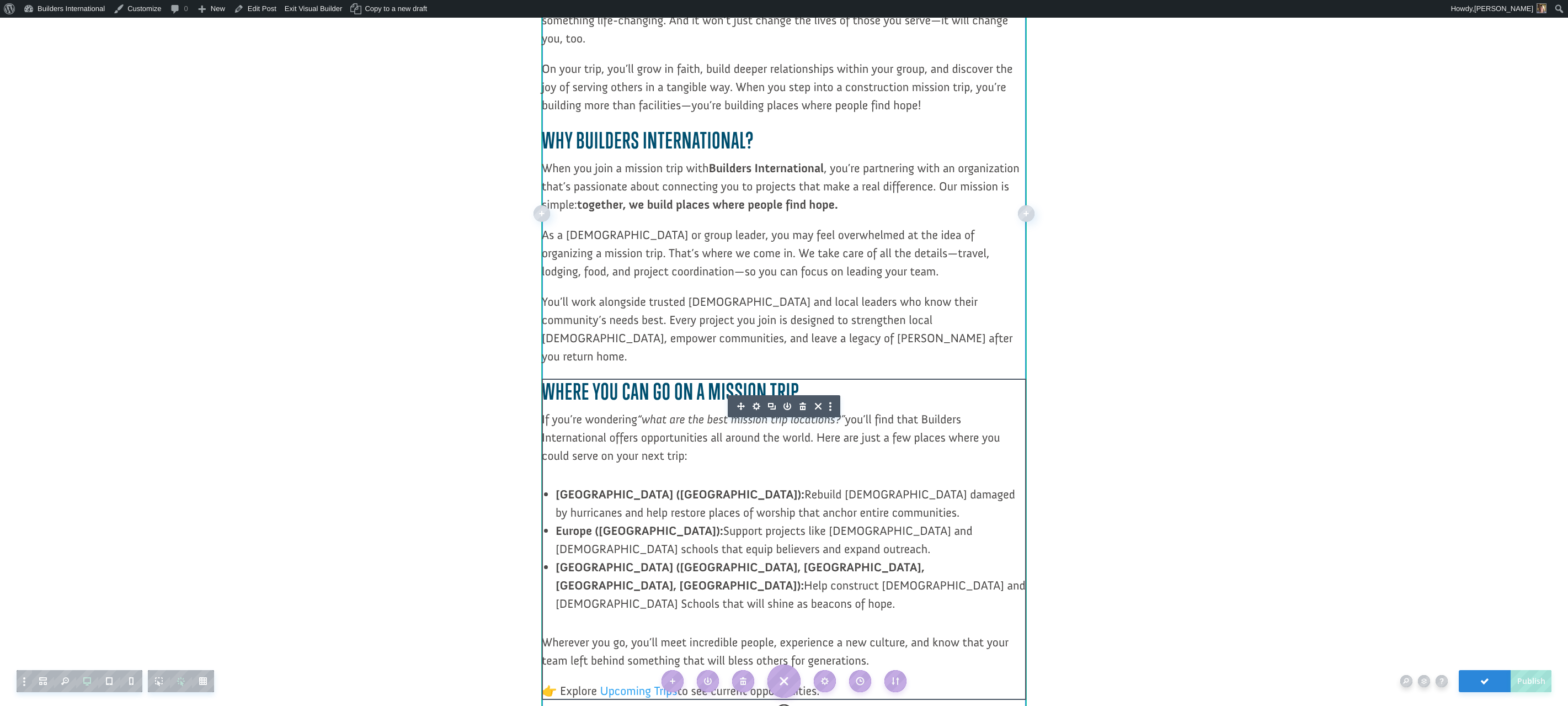
click at [755, 399] on icon "button" at bounding box center [756, 406] width 15 height 15
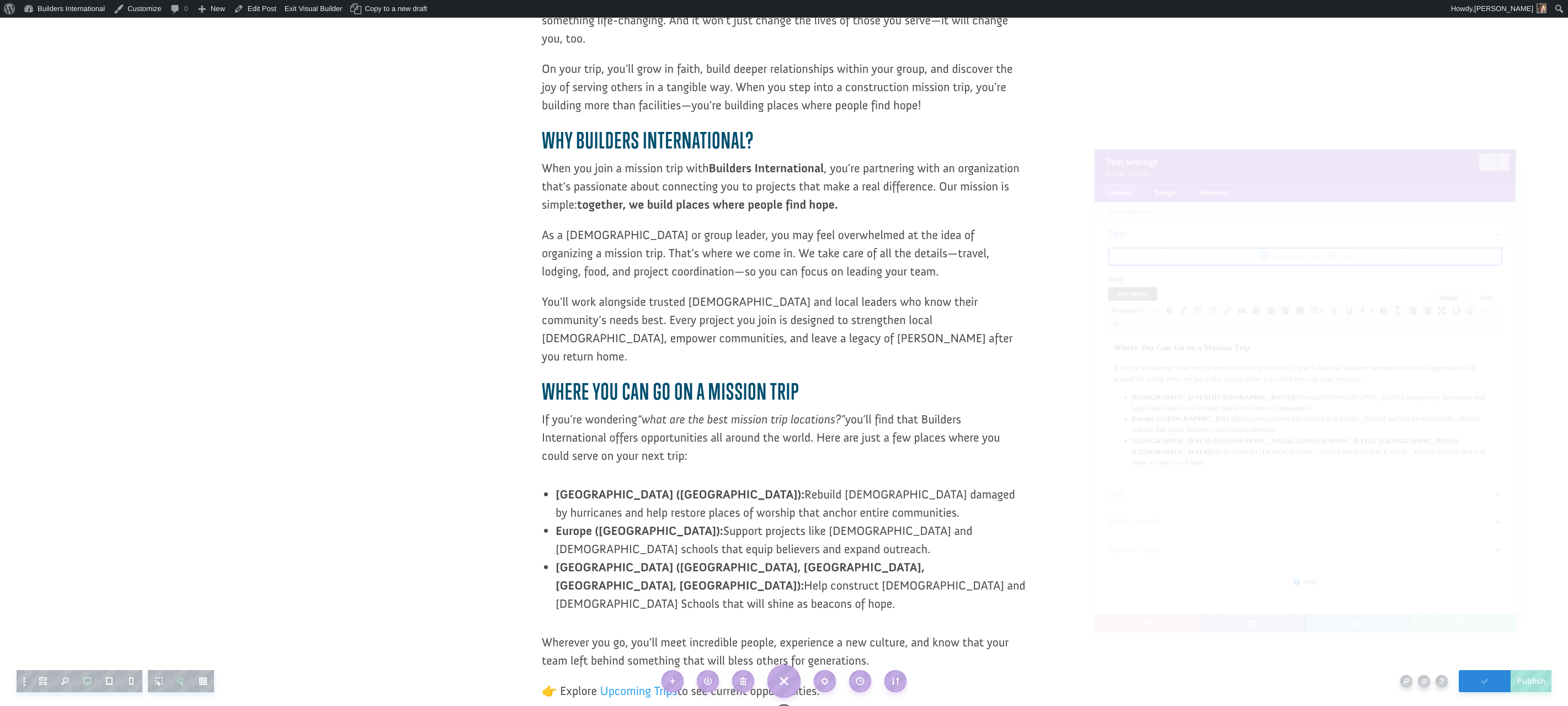
scroll to position [0, 0]
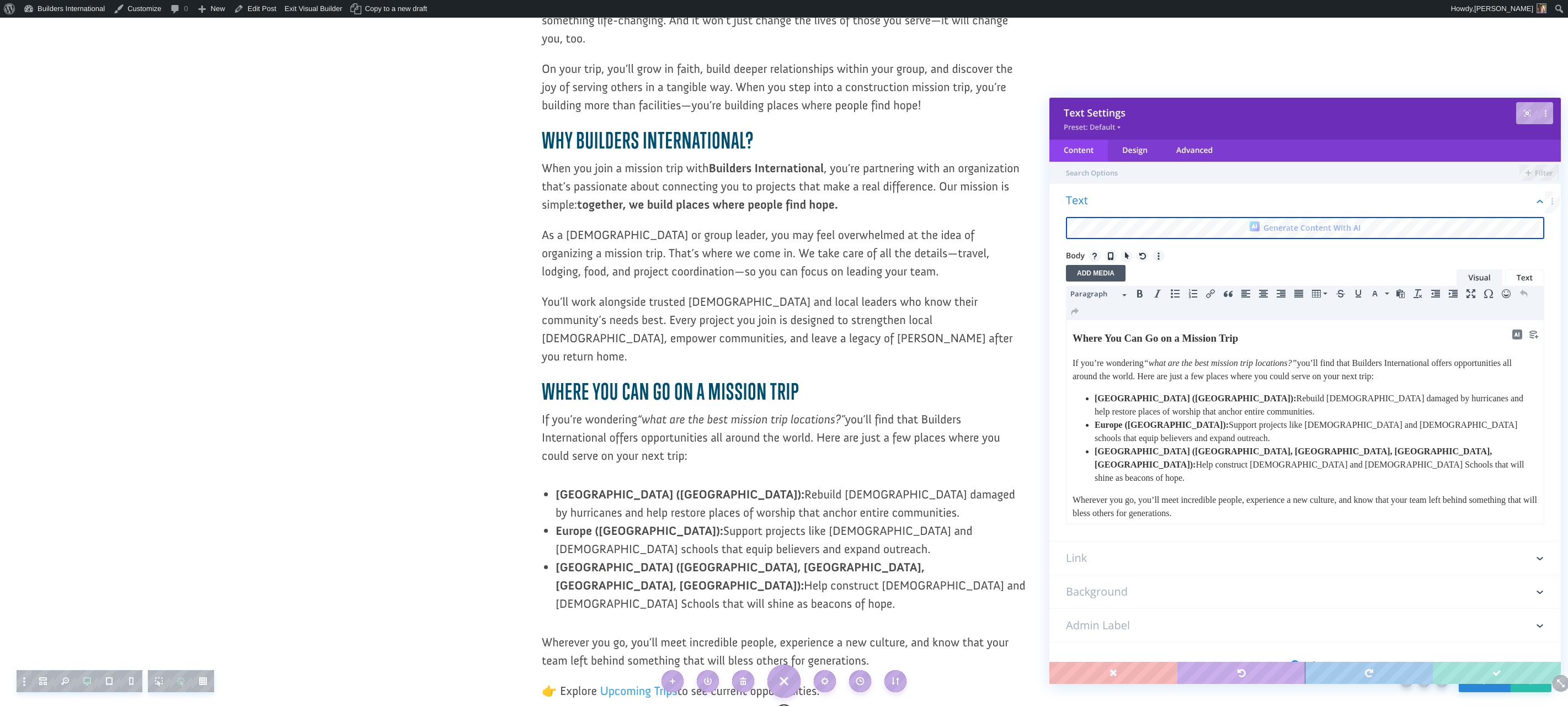
click at [1139, 387] on body "Where You Can Go on a Mission Trip If you’re wondering “what are the best missi…" at bounding box center [1305, 436] width 466 height 211
click at [1071, 384] on html "Where You Can Go on a Mission Trip If you’re wondering “what are the best missi…" at bounding box center [1305, 436] width 478 height 230
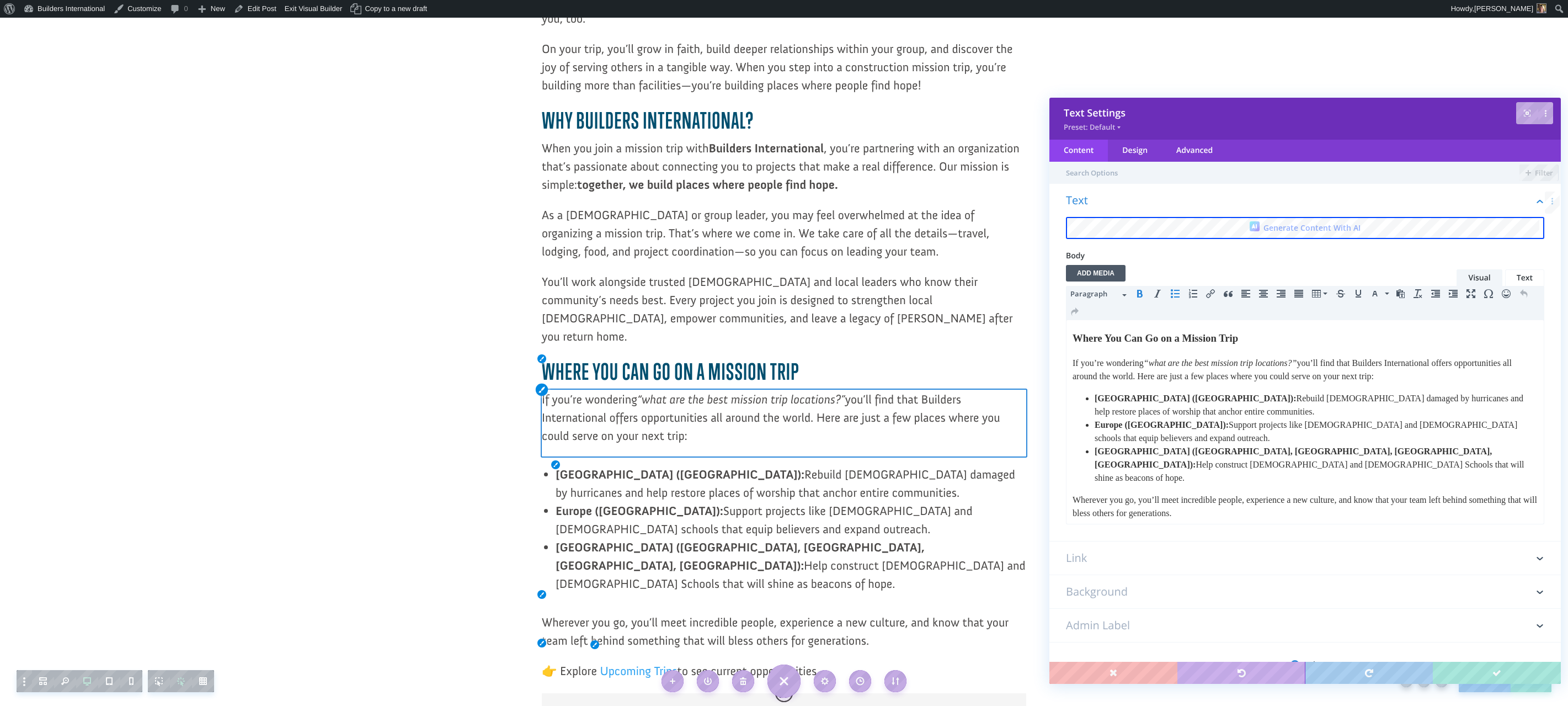
scroll to position [858, 0]
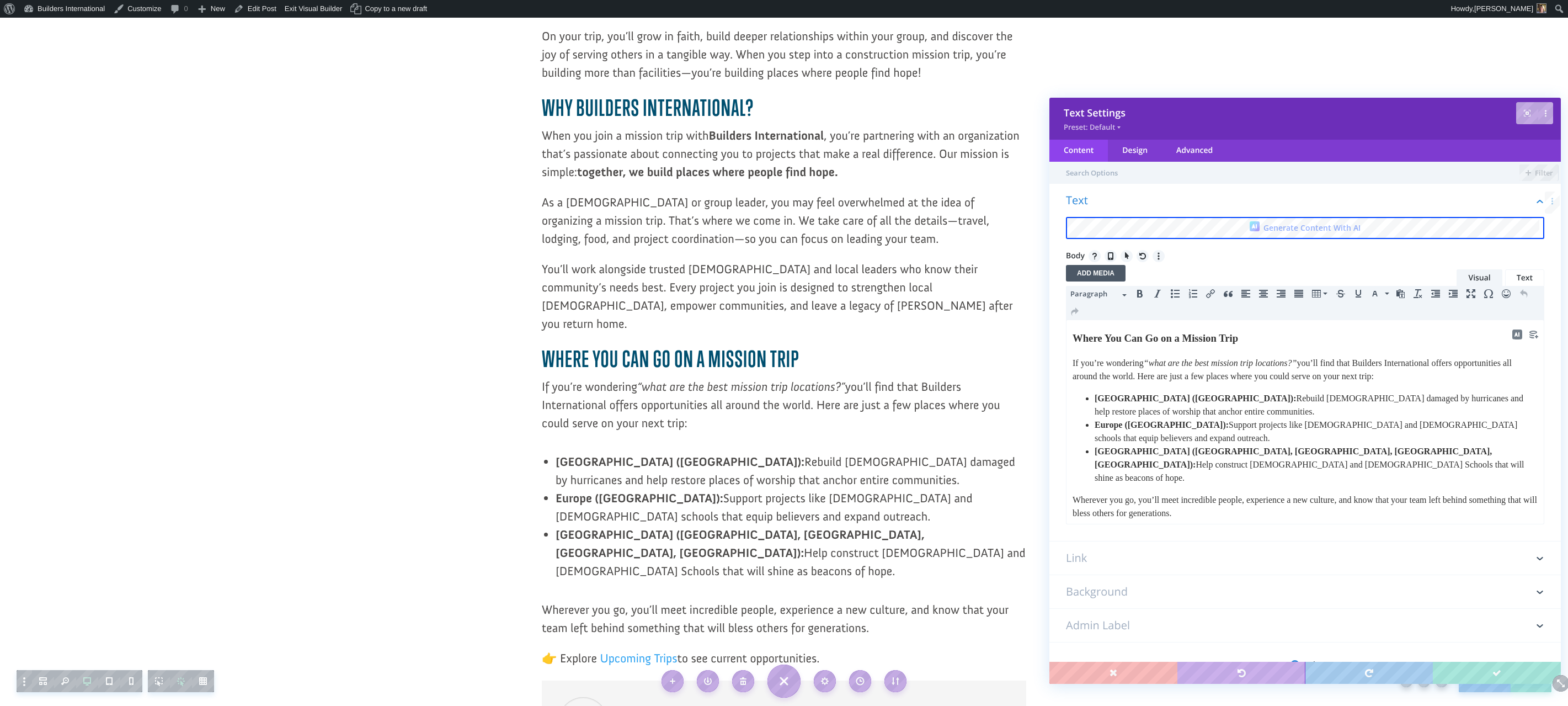
click at [1136, 529] on p "👉 Explore Upcoming Trips to see current opportunities." at bounding box center [1305, 535] width 465 height 13
drag, startPoint x: 1182, startPoint y: 509, endPoint x: 1120, endPoint y: 507, distance: 62.0
click at [1120, 531] on span "Upcoming Trips﻿" at bounding box center [1145, 535] width 58 height 9
click at [1215, 296] on icon "Insert/edit link" at bounding box center [1210, 293] width 8 height 8
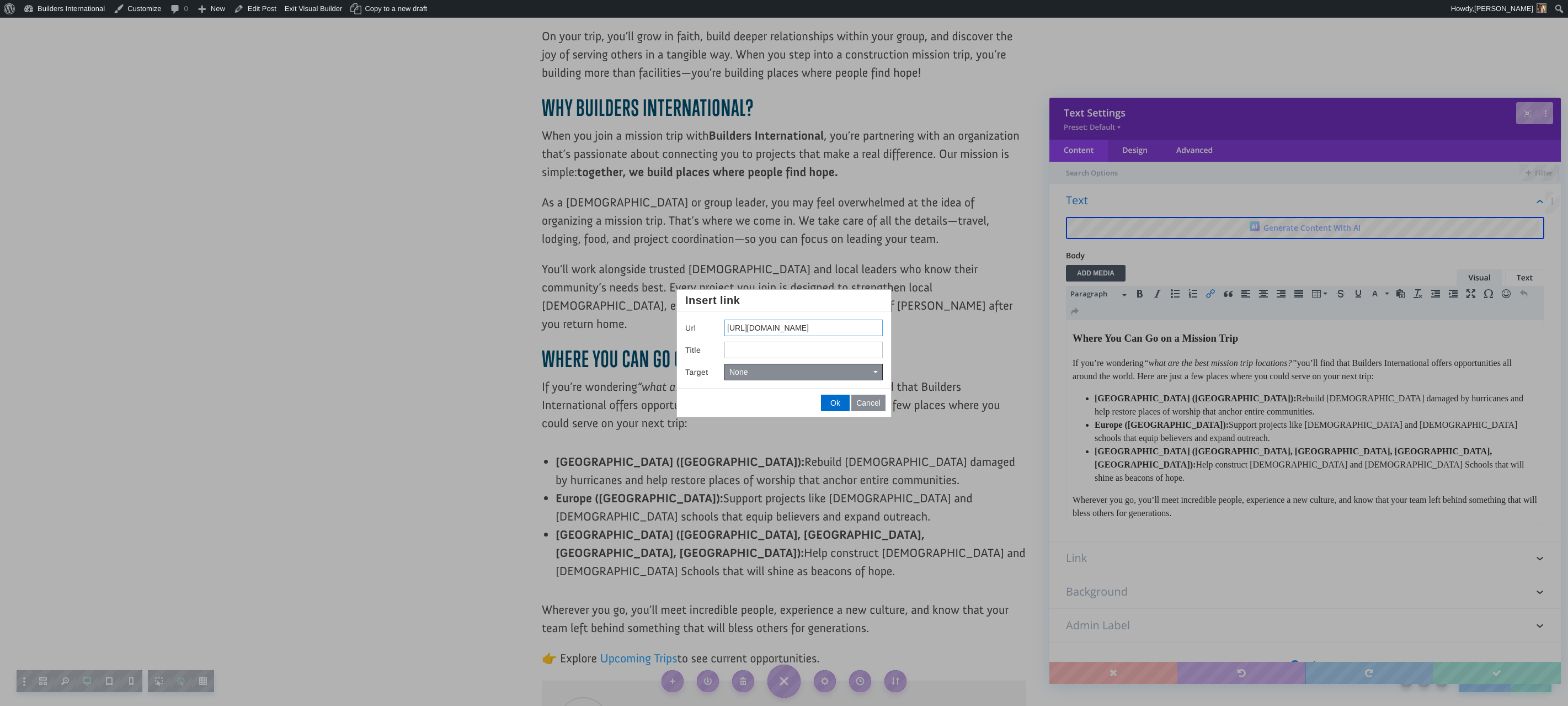
drag, startPoint x: 840, startPoint y: 329, endPoint x: 723, endPoint y: 326, distance: 117.0
click at [724, 326] on div "Url [URL][DOMAIN_NAME]" at bounding box center [784, 328] width 197 height 17
type input "[URL][DOMAIN_NAME]"
click at [746, 348] on input "Title" at bounding box center [804, 350] width 158 height 17
type input "team opportunities"
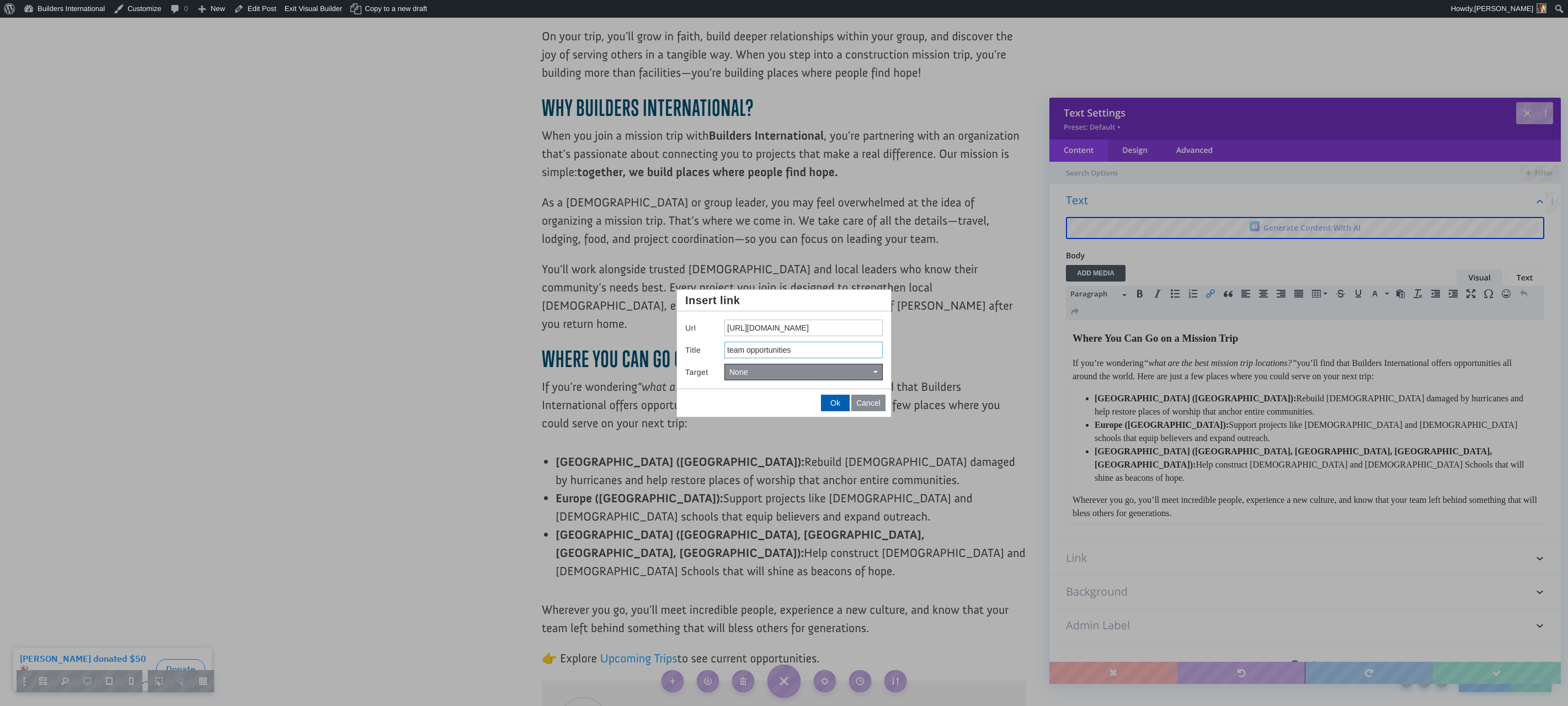
click at [835, 407] on button "Ok" at bounding box center [835, 403] width 28 height 15
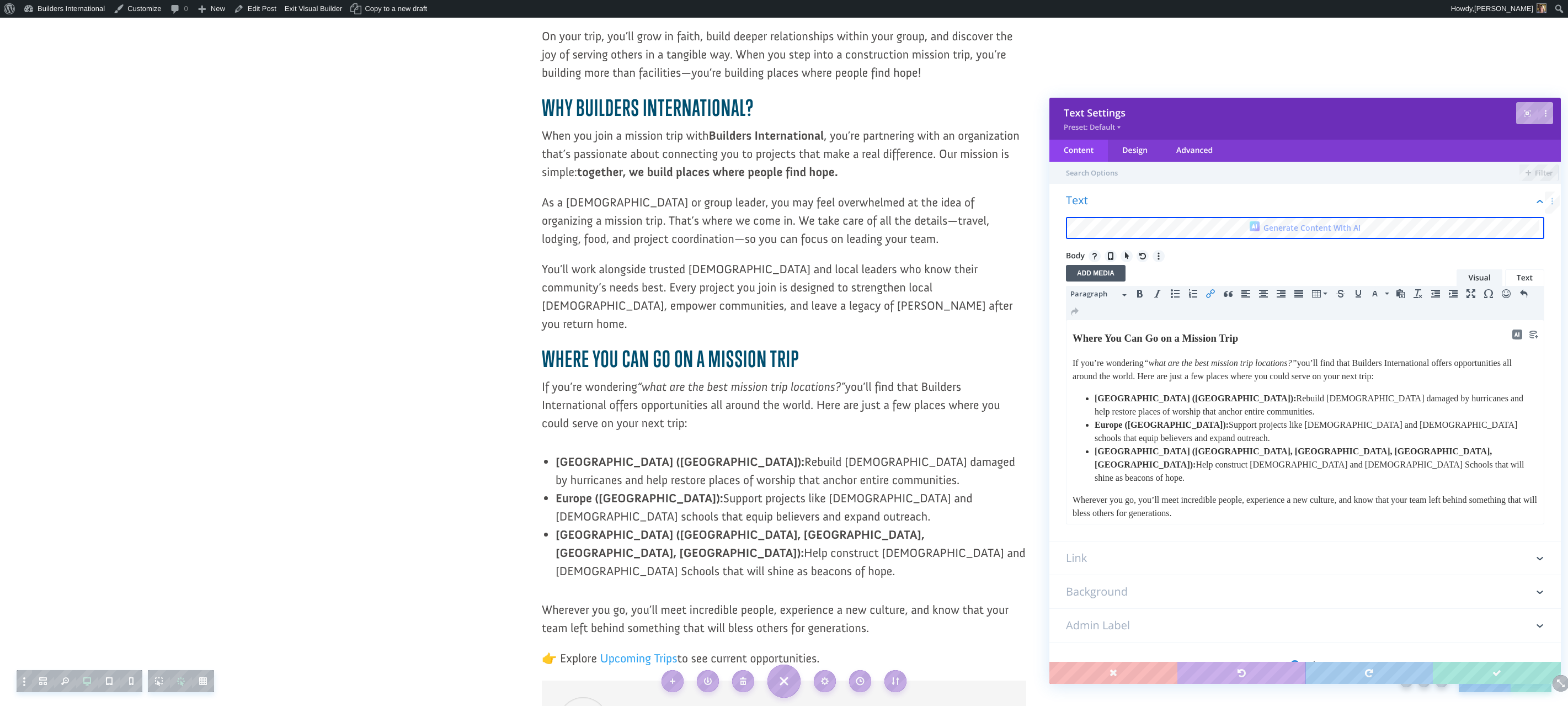
drag, startPoint x: 1180, startPoint y: 511, endPoint x: 1118, endPoint y: 505, distance: 62.3
click at [1118, 531] on link "Upcoming Trips﻿" at bounding box center [1143, 535] width 61 height 9
click at [1215, 294] on button "Insert/edit link" at bounding box center [1210, 293] width 18 height 15
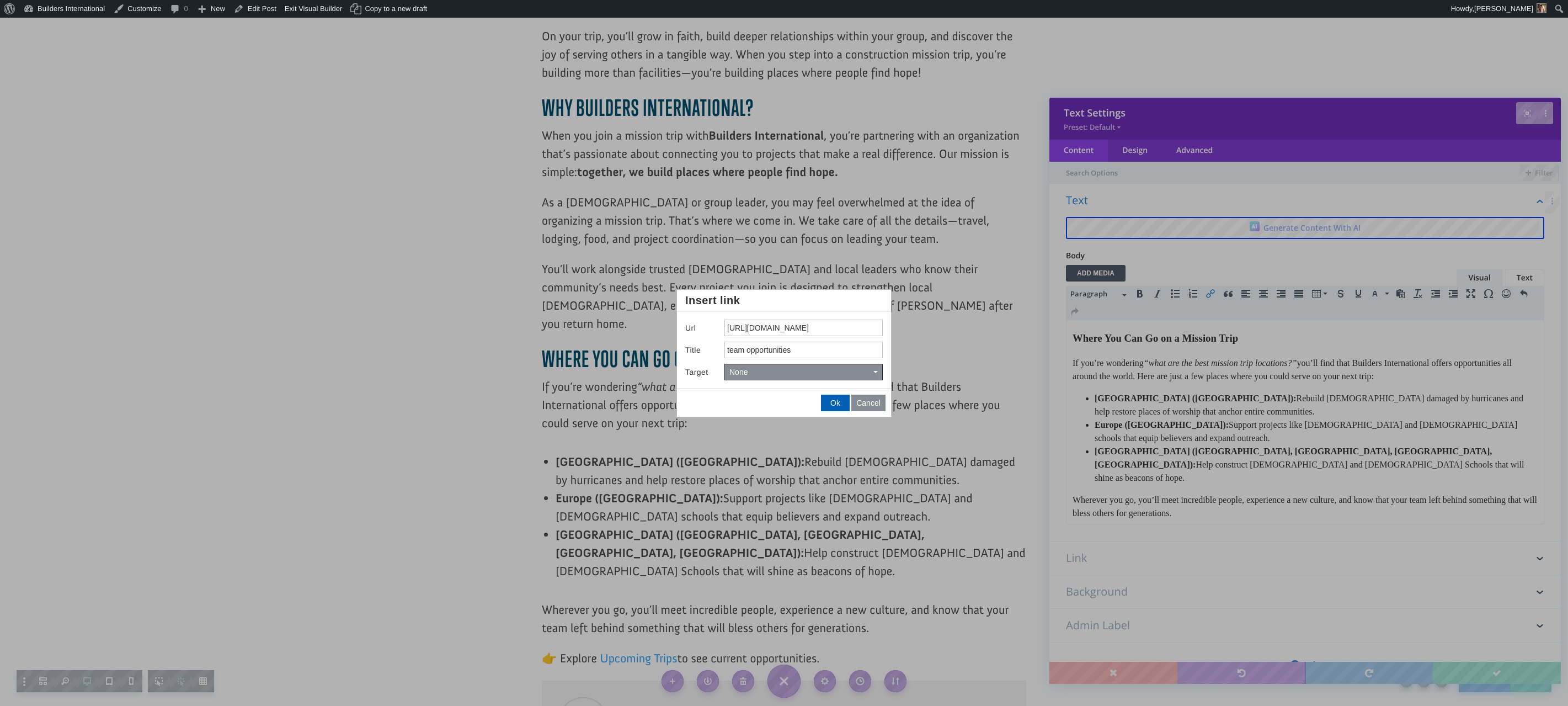
click at [831, 400] on span "Ok" at bounding box center [835, 403] width 10 height 8
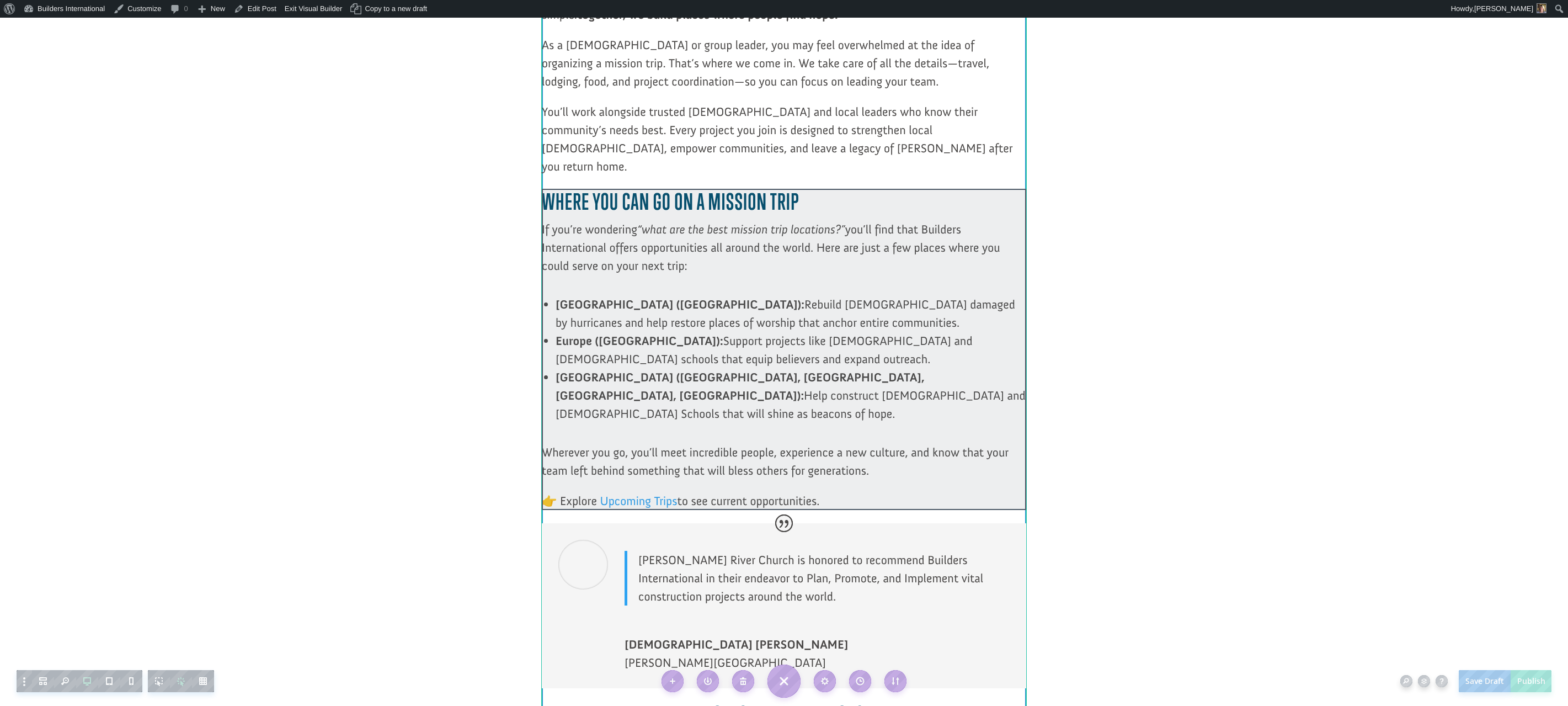
scroll to position [1061, 0]
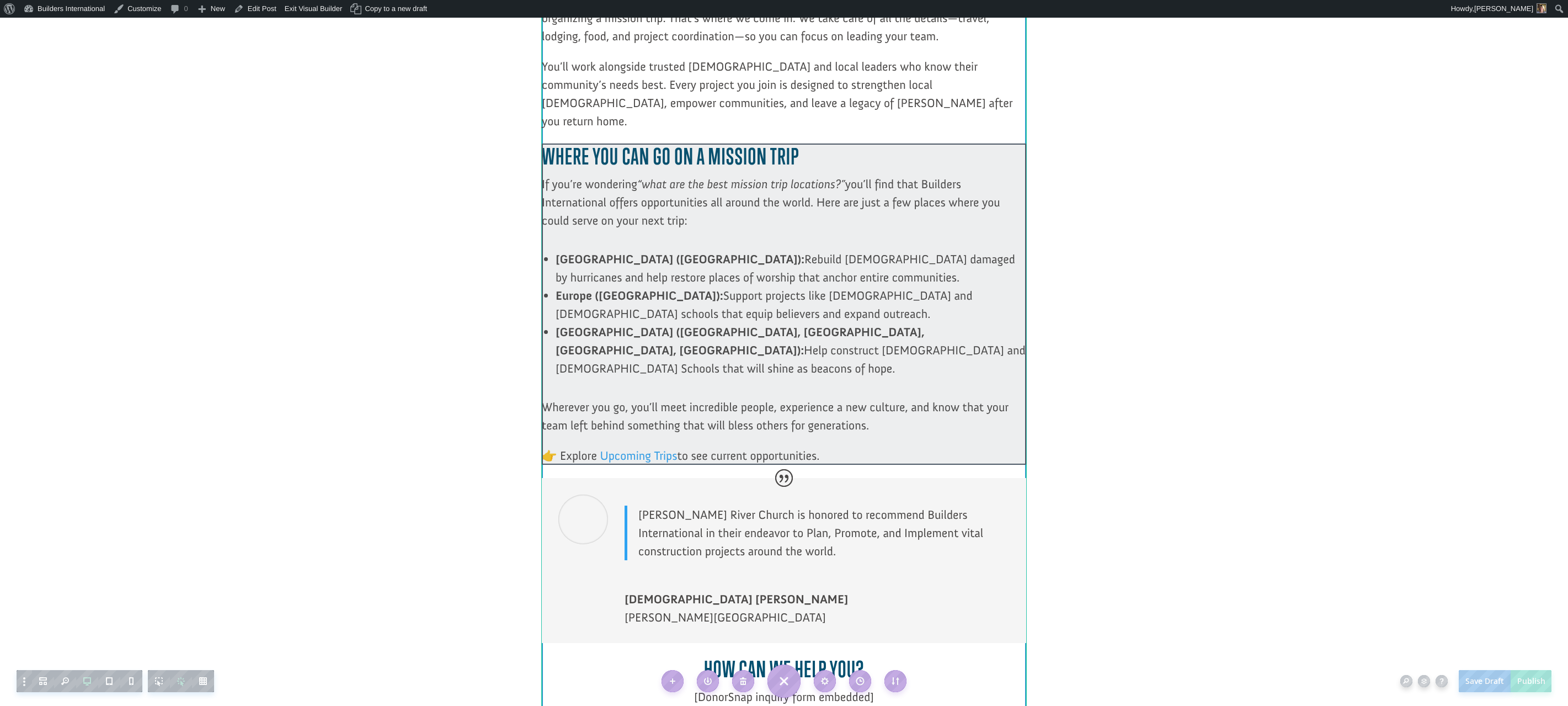
click at [670, 393] on div at bounding box center [784, 304] width 485 height 321
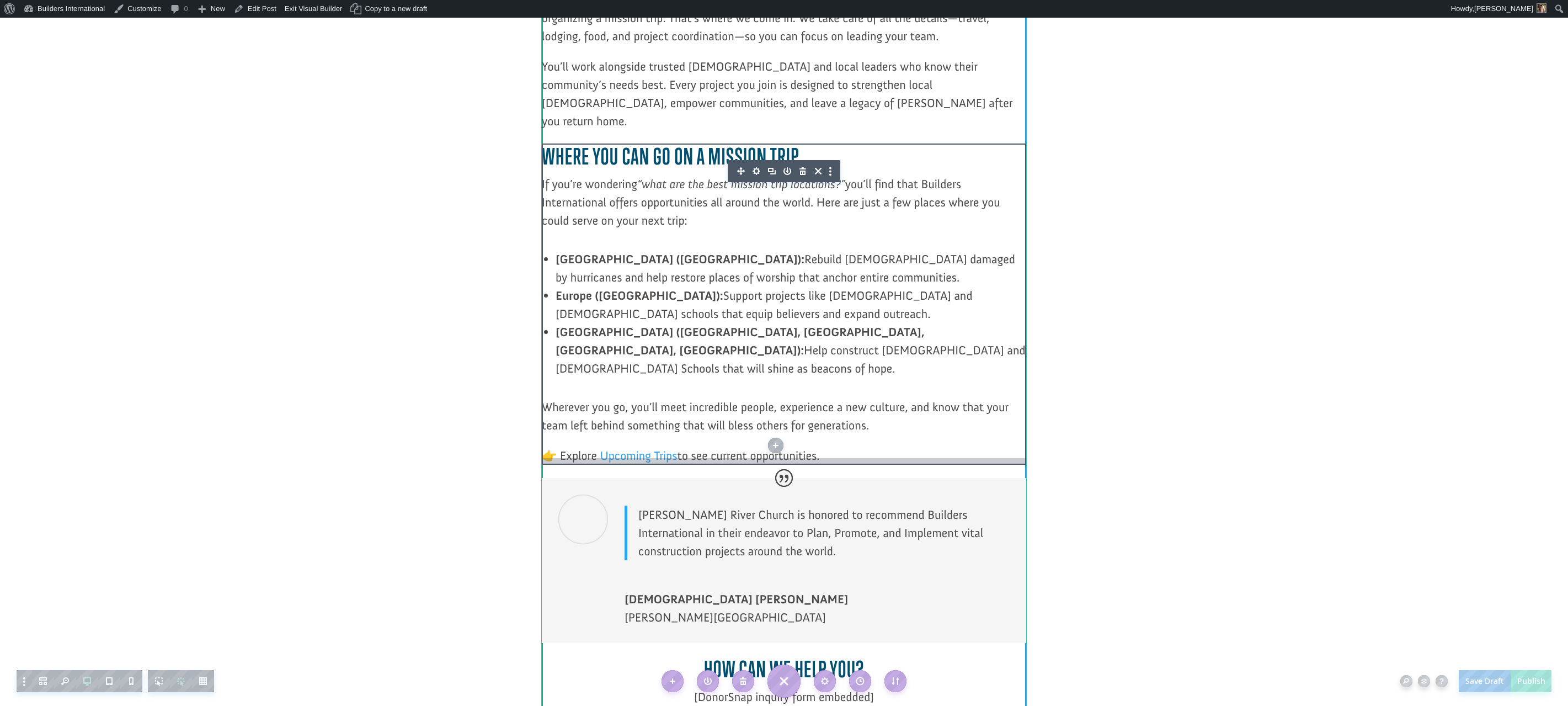
click at [641, 456] on div at bounding box center [784, 459] width 485 height 8
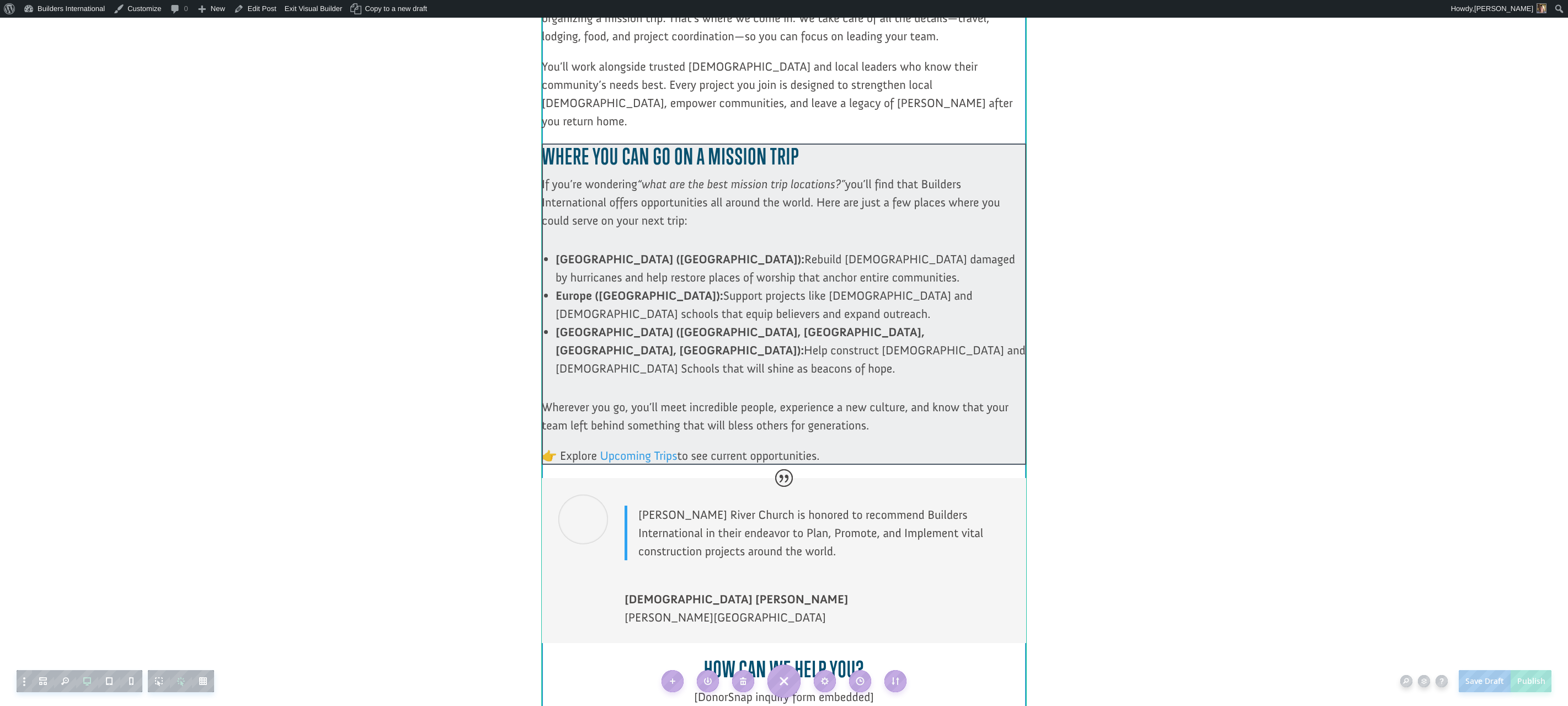
click at [641, 399] on div at bounding box center [784, 304] width 485 height 321
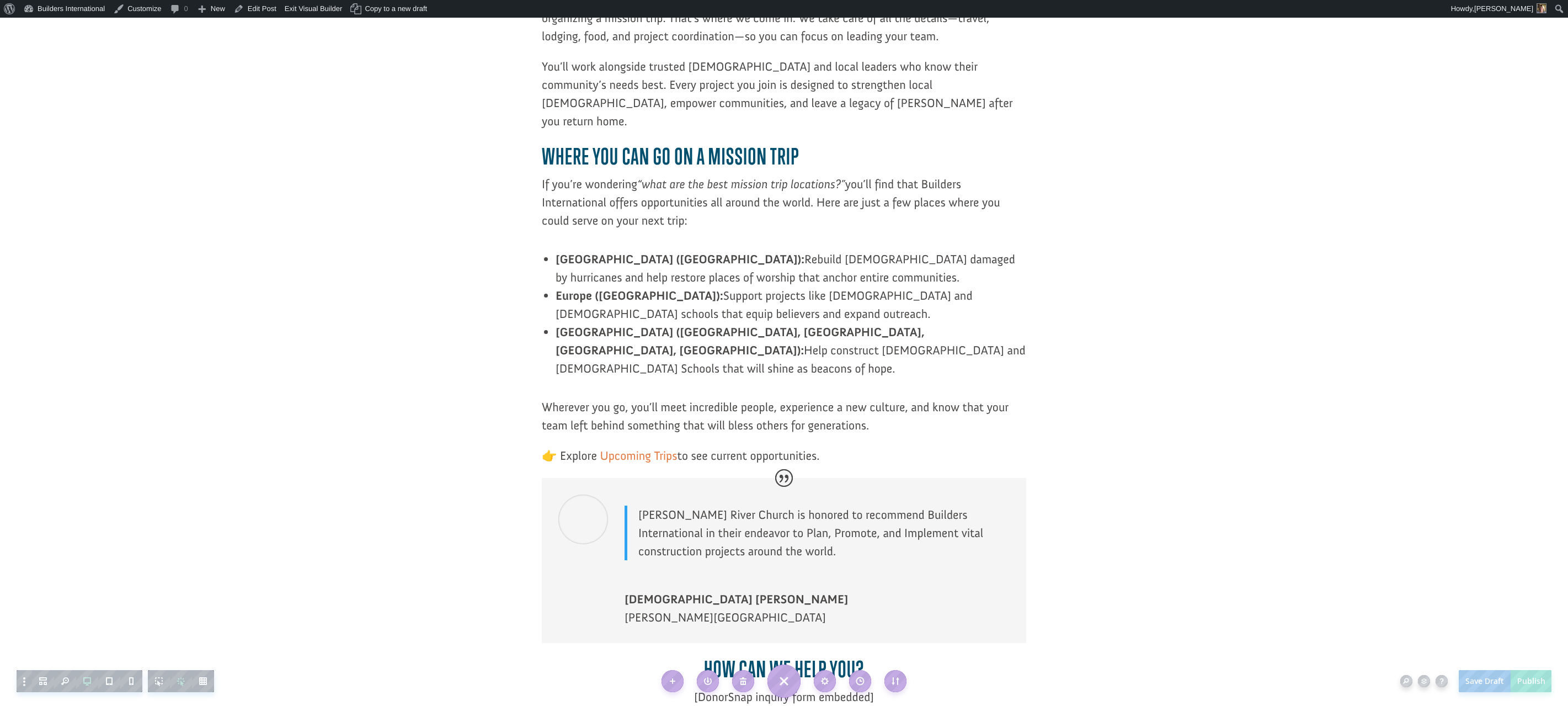
scroll to position [0, 0]
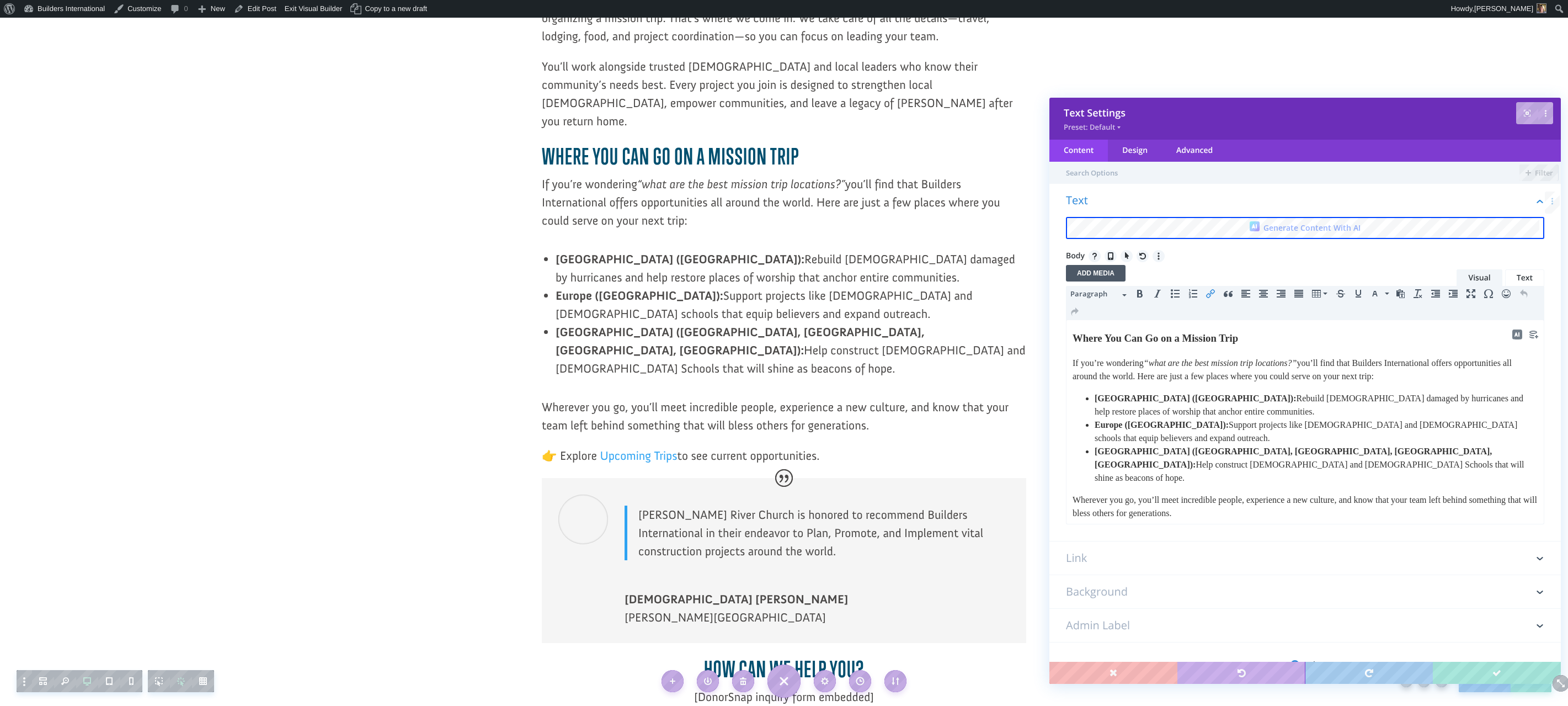
click at [1182, 531] on span "to see current opportunities." at bounding box center [1222, 535] width 99 height 9
click at [1179, 531] on span "opportunities." at bounding box center [1155, 535] width 48 height 9
drag, startPoint x: 1193, startPoint y: 511, endPoint x: 1121, endPoint y: 503, distance: 72.4
click at [1119, 529] on p "👉 Explore team opportunities." at bounding box center [1305, 535] width 465 height 13
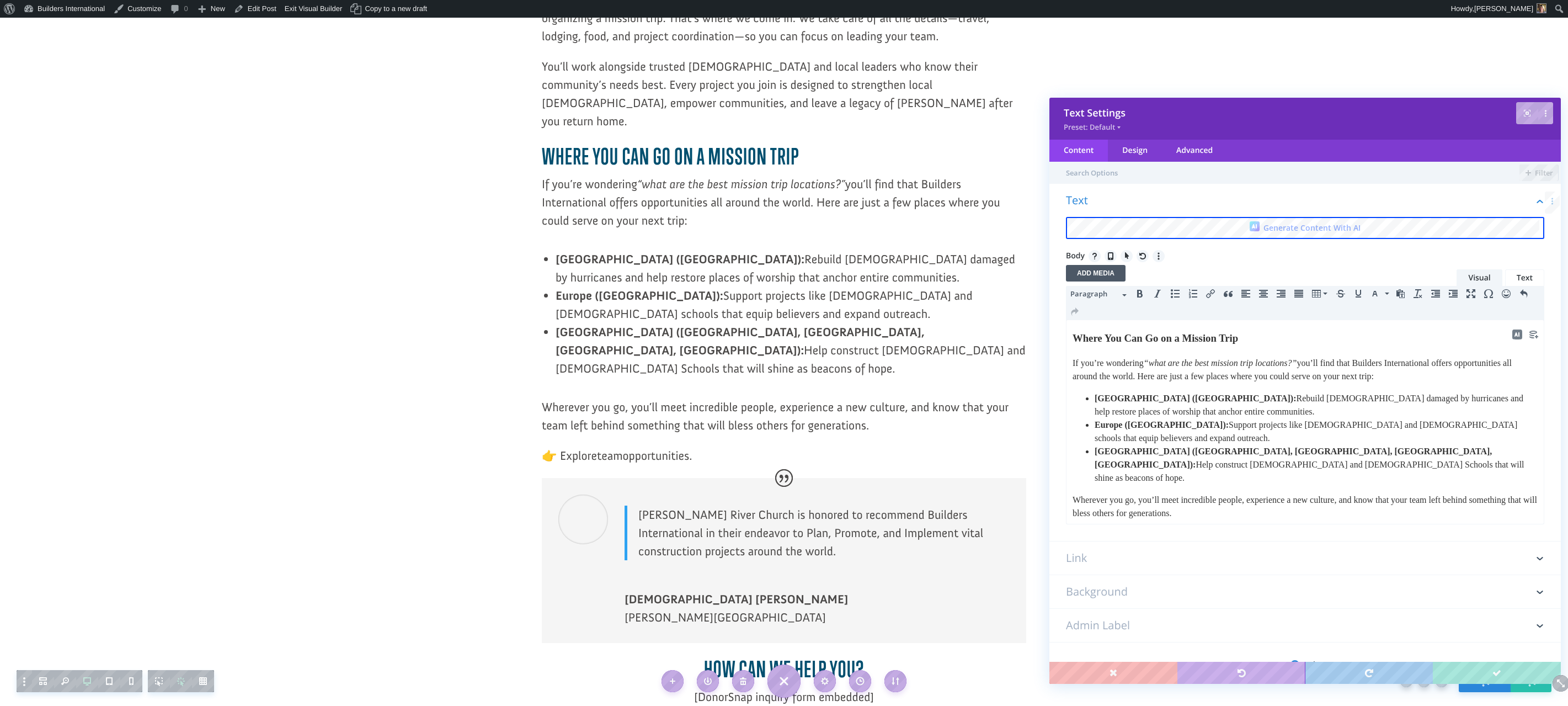
click at [1210, 290] on icon "Insert/edit link" at bounding box center [1210, 293] width 8 height 8
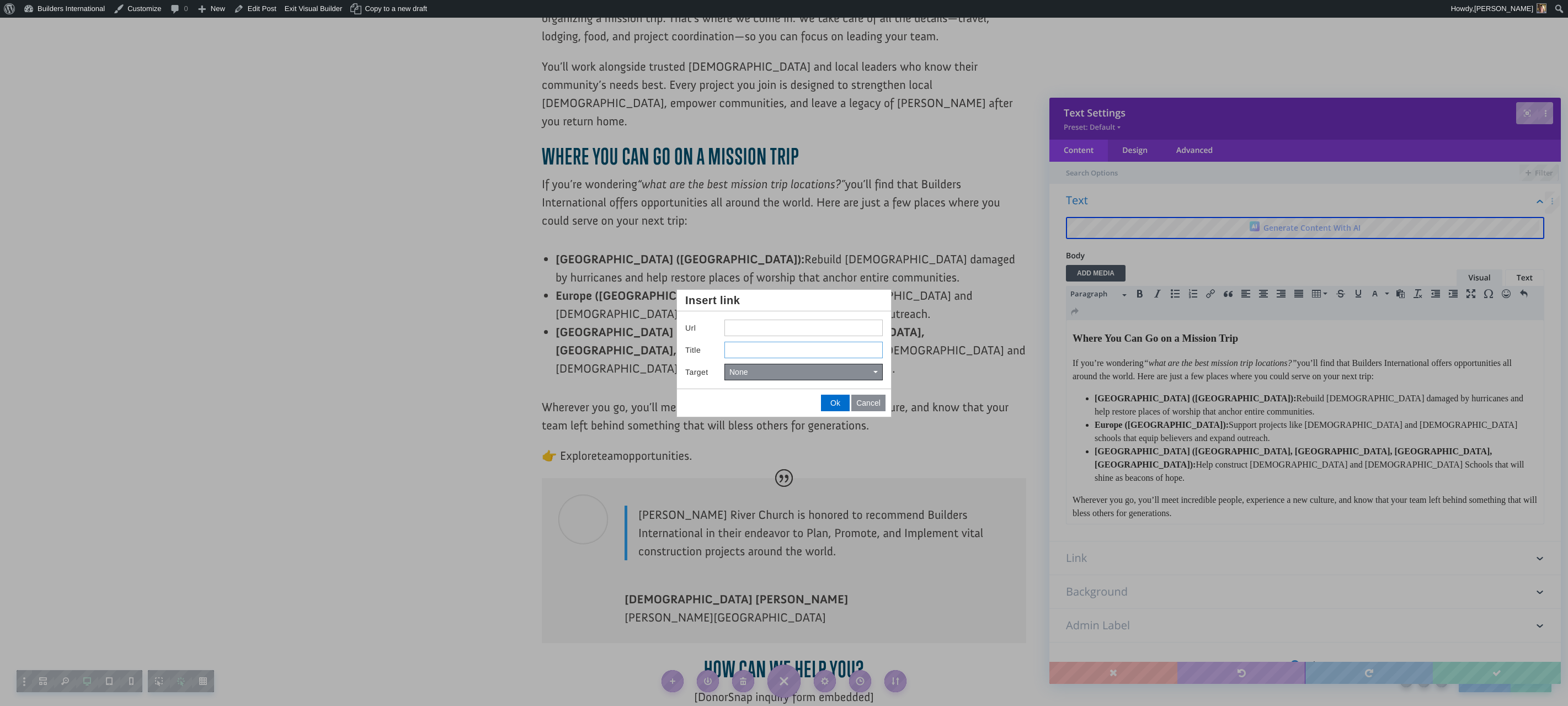
click at [786, 349] on input "Title" at bounding box center [804, 350] width 158 height 17
type input "team opportunities"
click at [736, 329] on input "Insert link" at bounding box center [804, 328] width 158 height 17
paste input "[URL][DOMAIN_NAME][DOMAIN_NAME]"
type input "h"
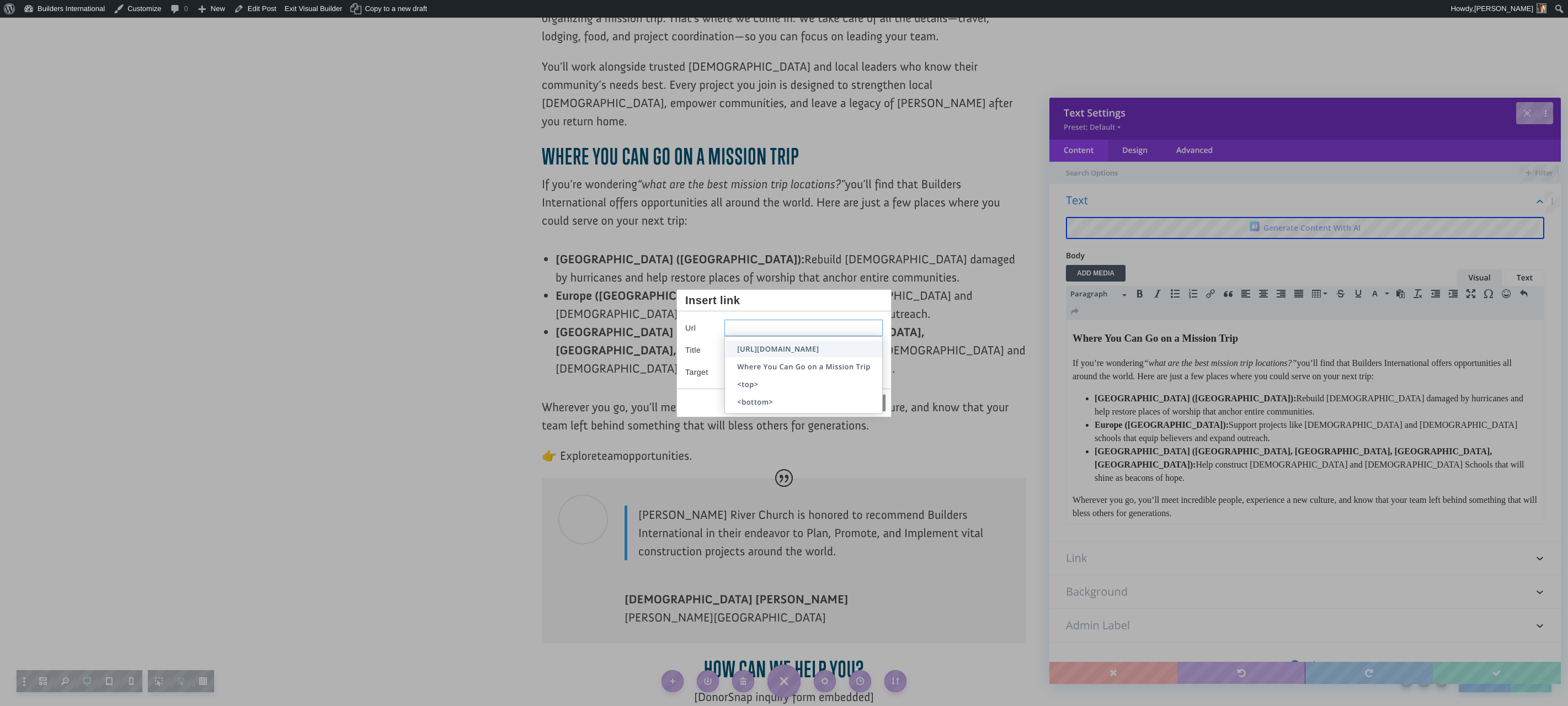
click at [746, 350] on span "[URL][DOMAIN_NAME]" at bounding box center [778, 349] width 81 height 10
type input "[URL][DOMAIN_NAME]"
click at [832, 403] on span "Ok" at bounding box center [835, 403] width 10 height 8
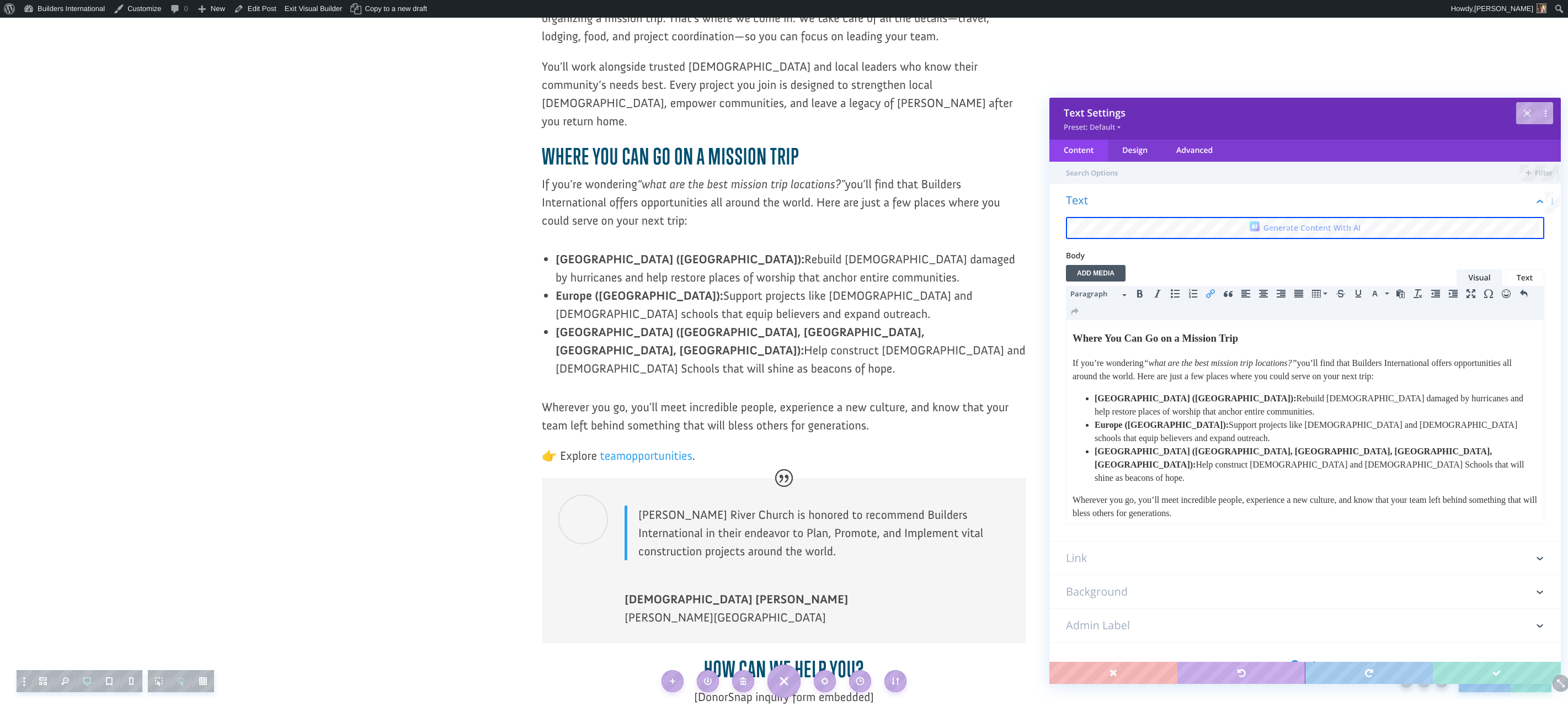
scroll to position [8, 0]
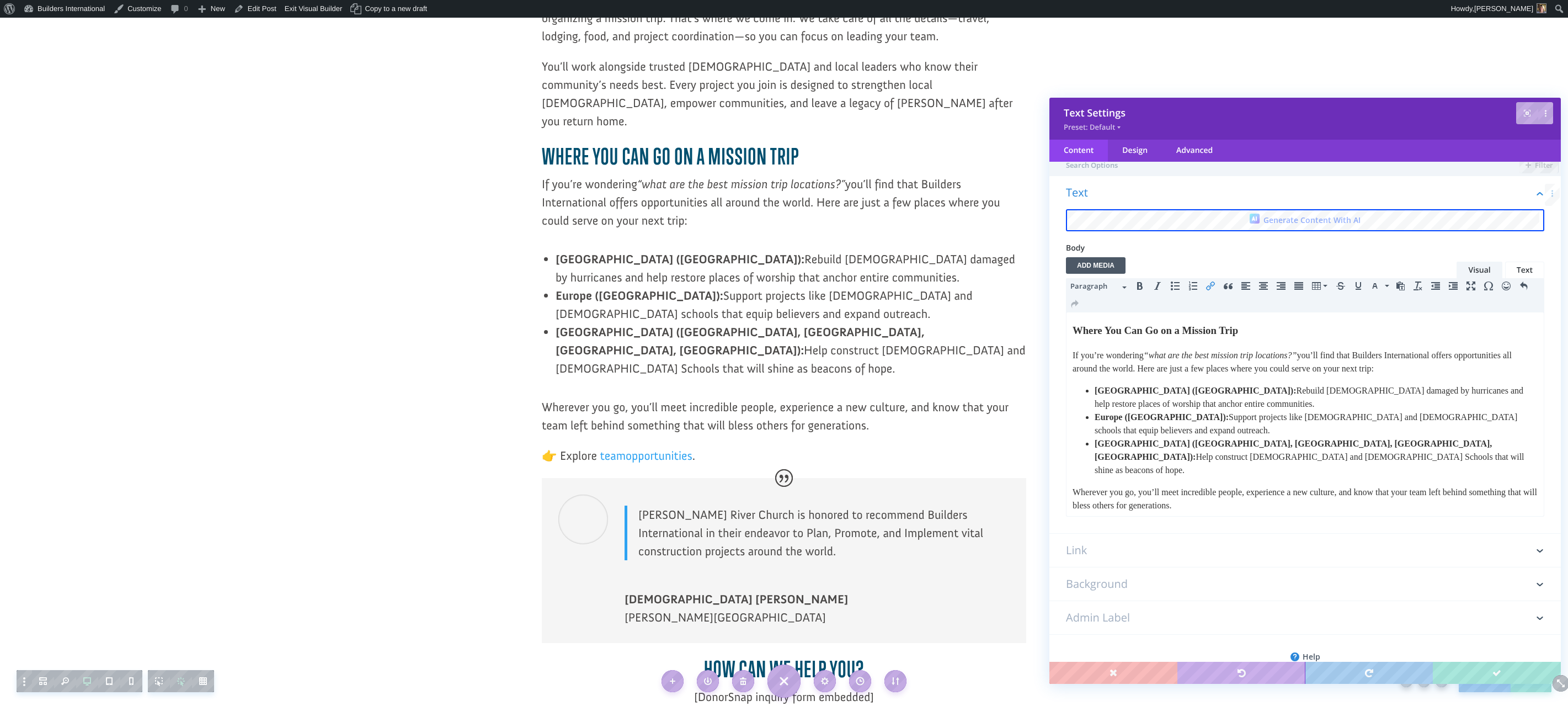
click at [1196, 535] on h3 "Link" at bounding box center [1305, 550] width 478 height 33
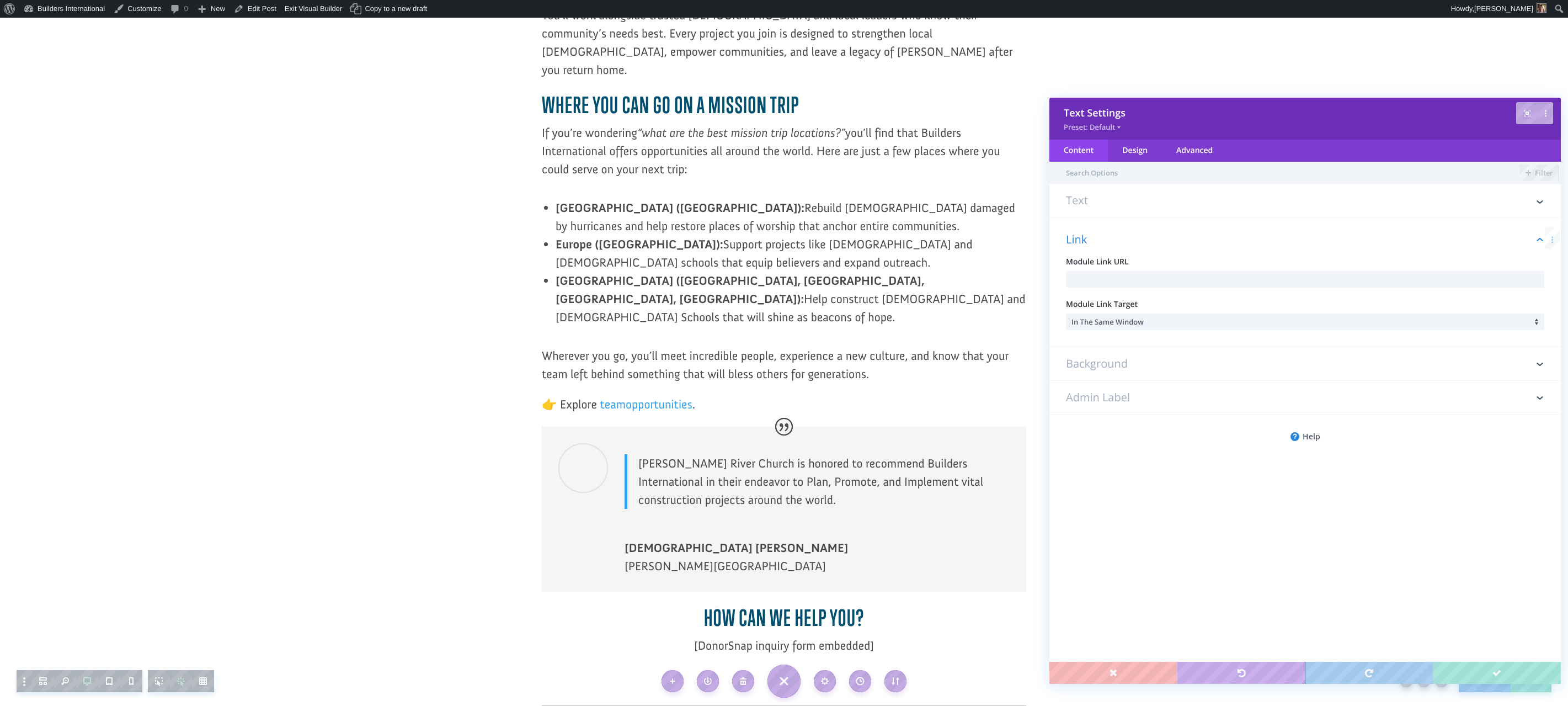
scroll to position [1114, 0]
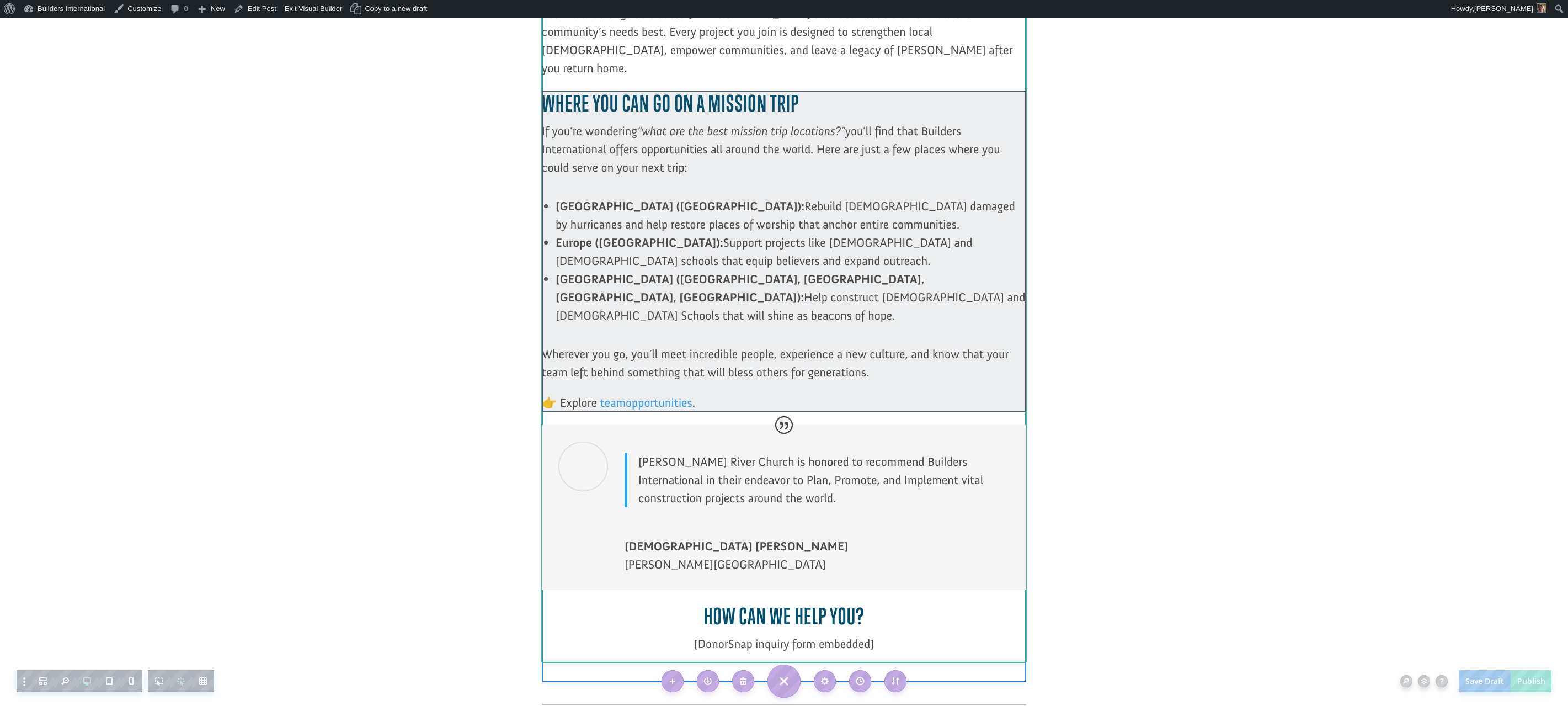
click at [793, 343] on div at bounding box center [784, 251] width 485 height 321
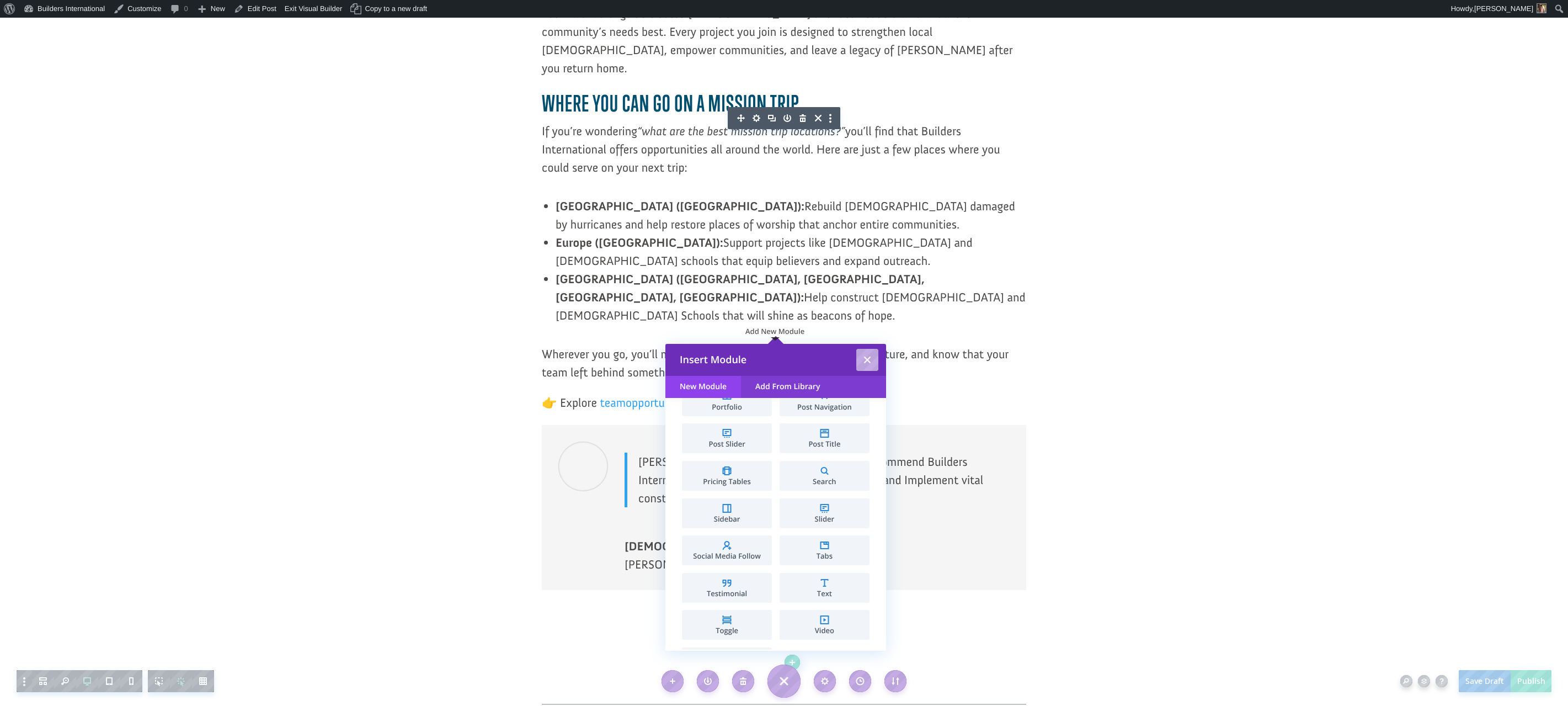
scroll to position [515, 0]
click at [810, 570] on li "Text" at bounding box center [824, 575] width 90 height 30
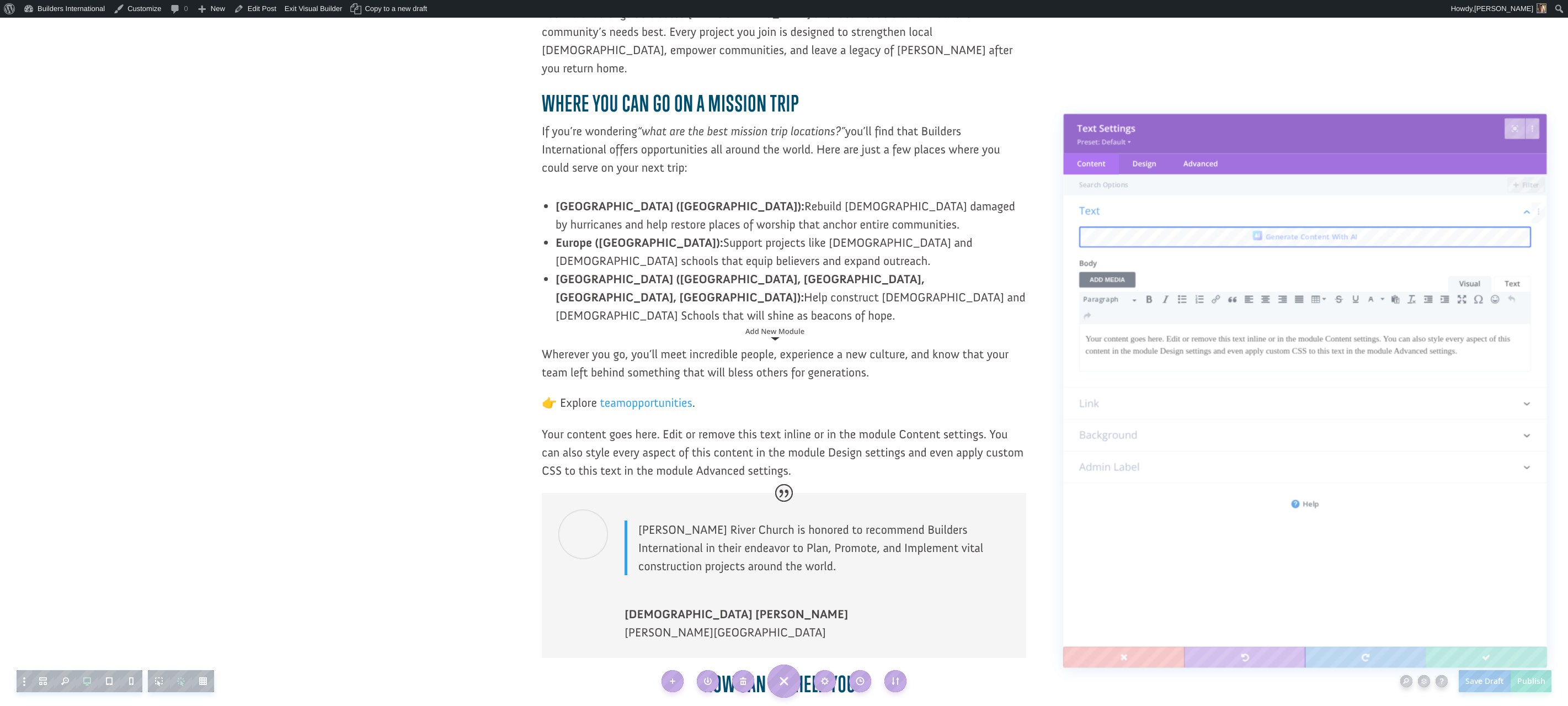
scroll to position [0, 0]
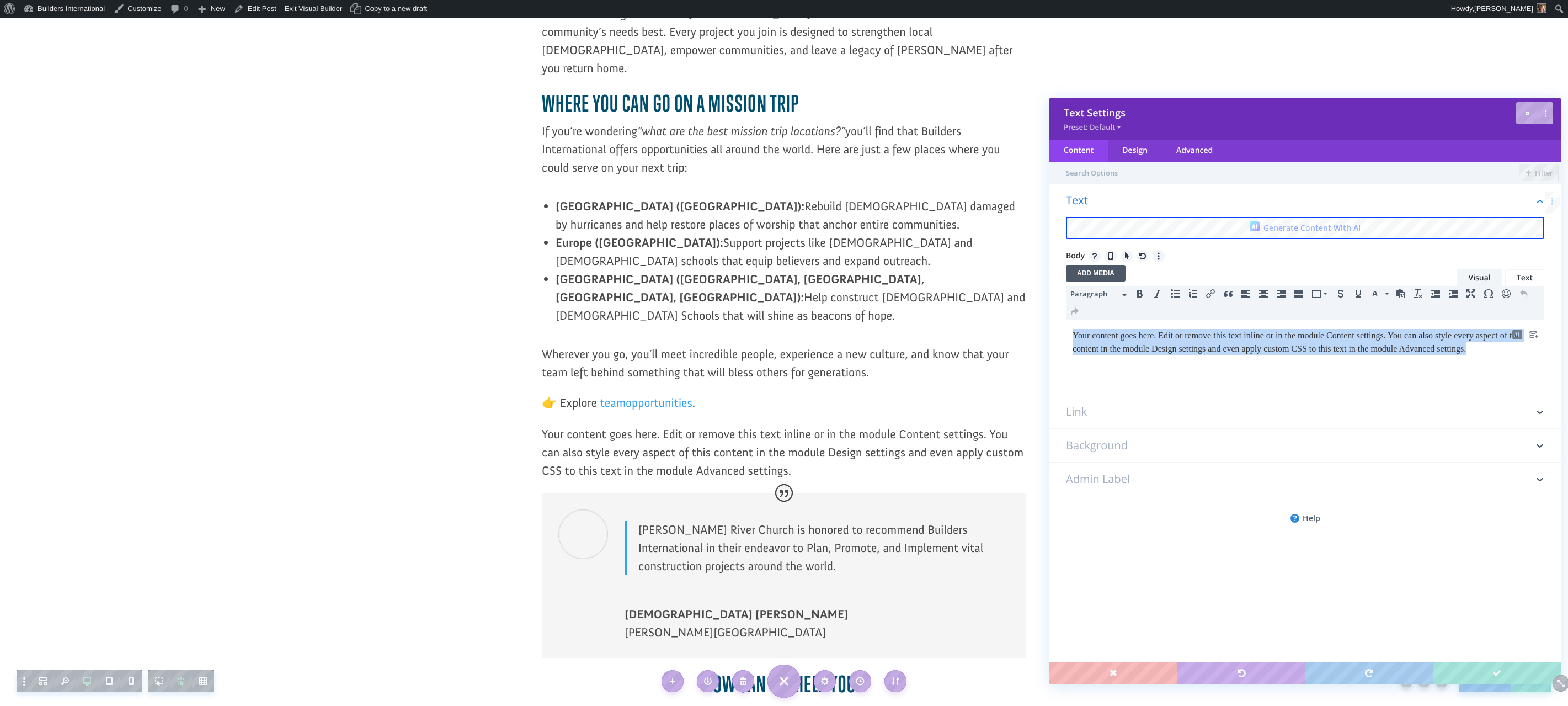
drag, startPoint x: 1110, startPoint y: 364, endPoint x: 1068, endPoint y: 334, distance: 51.6
click at [1068, 334] on html "Your content goes here. Edit or remove this text inline or in the module Conten…" at bounding box center [1305, 342] width 478 height 44
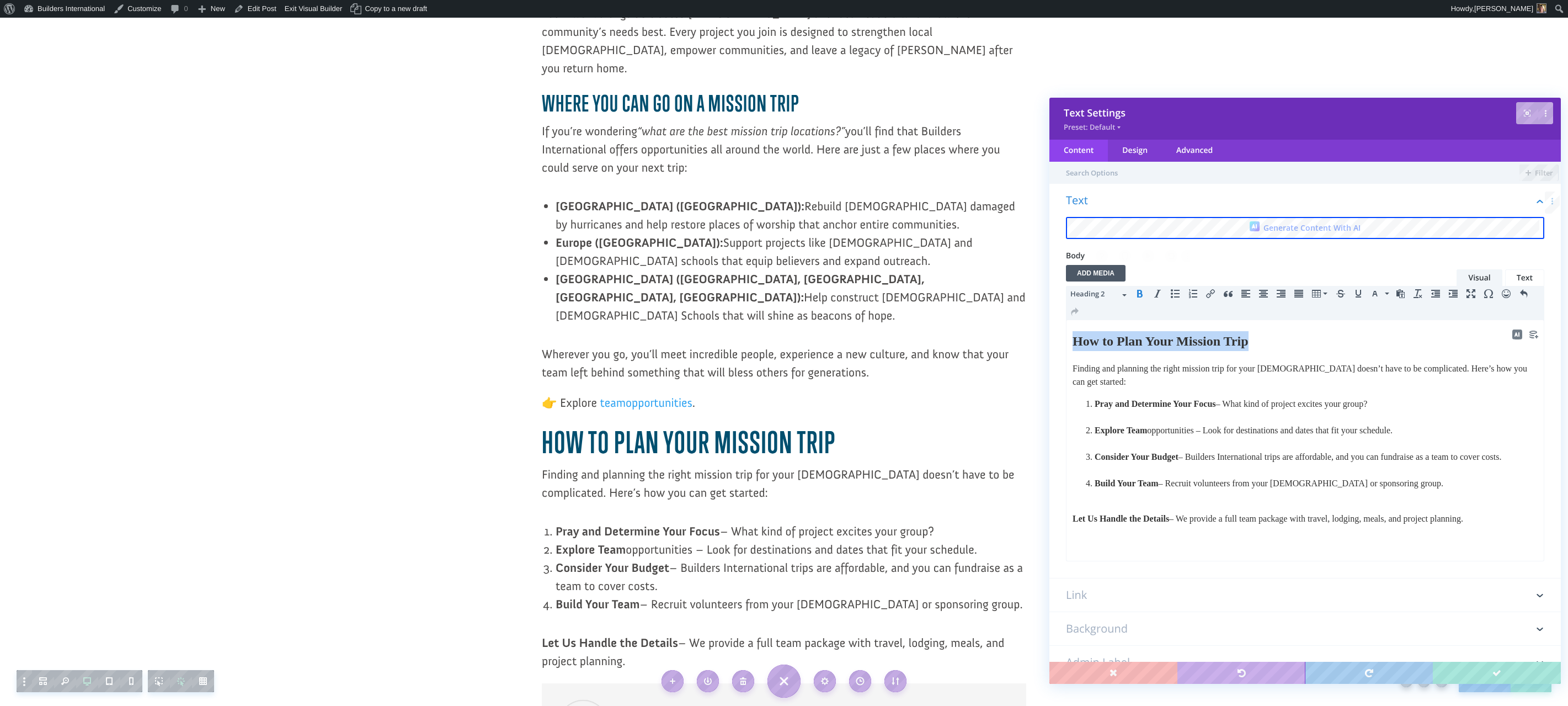
drag, startPoint x: 1283, startPoint y: 340, endPoint x: 1127, endPoint y: 325, distance: 156.7
click at [1127, 325] on html "How to Plan Your Mission Trip Finding and planning the right mission trip for y…" at bounding box center [1305, 434] width 478 height 227
click at [1123, 297] on button "Heading 2" at bounding box center [1098, 295] width 65 height 18
click at [1077, 382] on span "Heading 3" at bounding box center [1102, 383] width 50 height 12
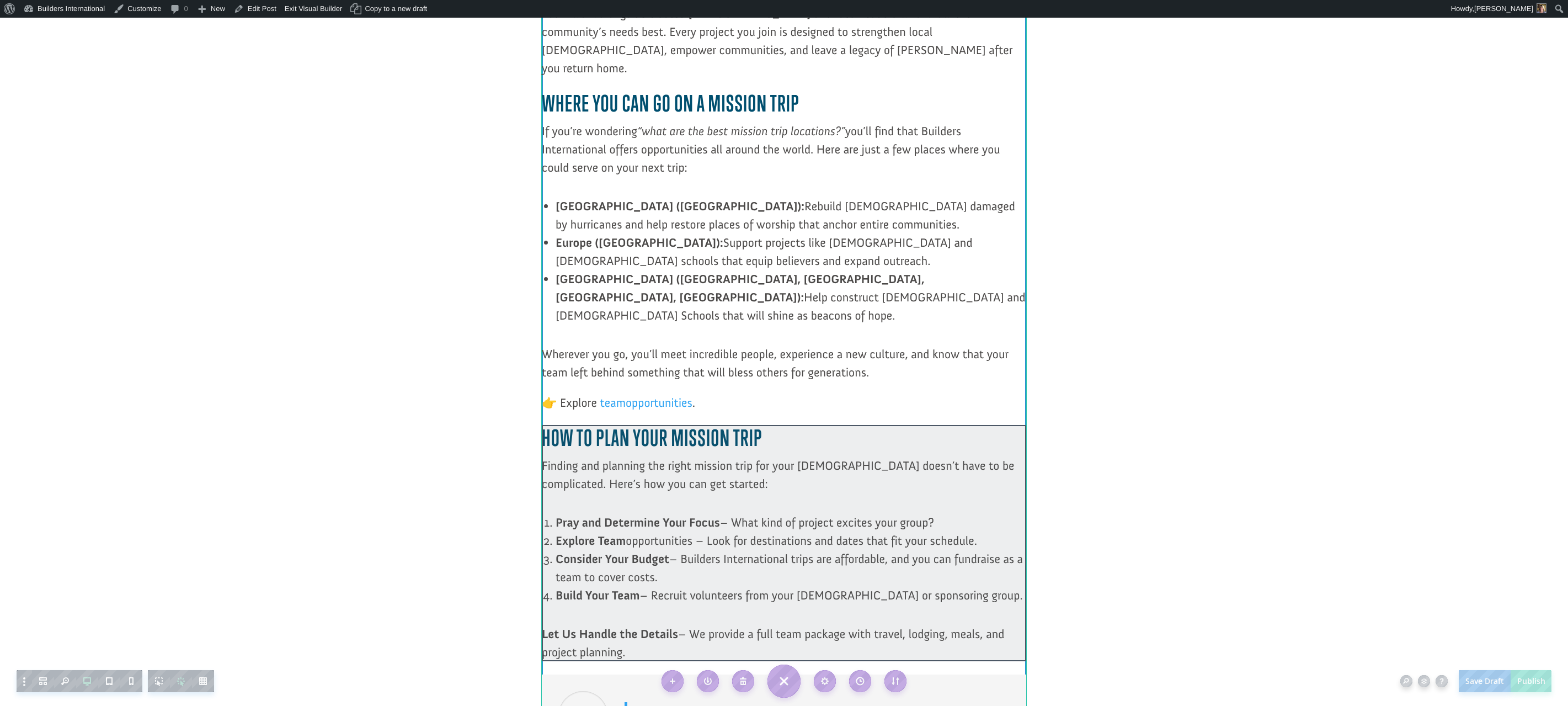
click at [585, 580] on div at bounding box center [784, 543] width 485 height 237
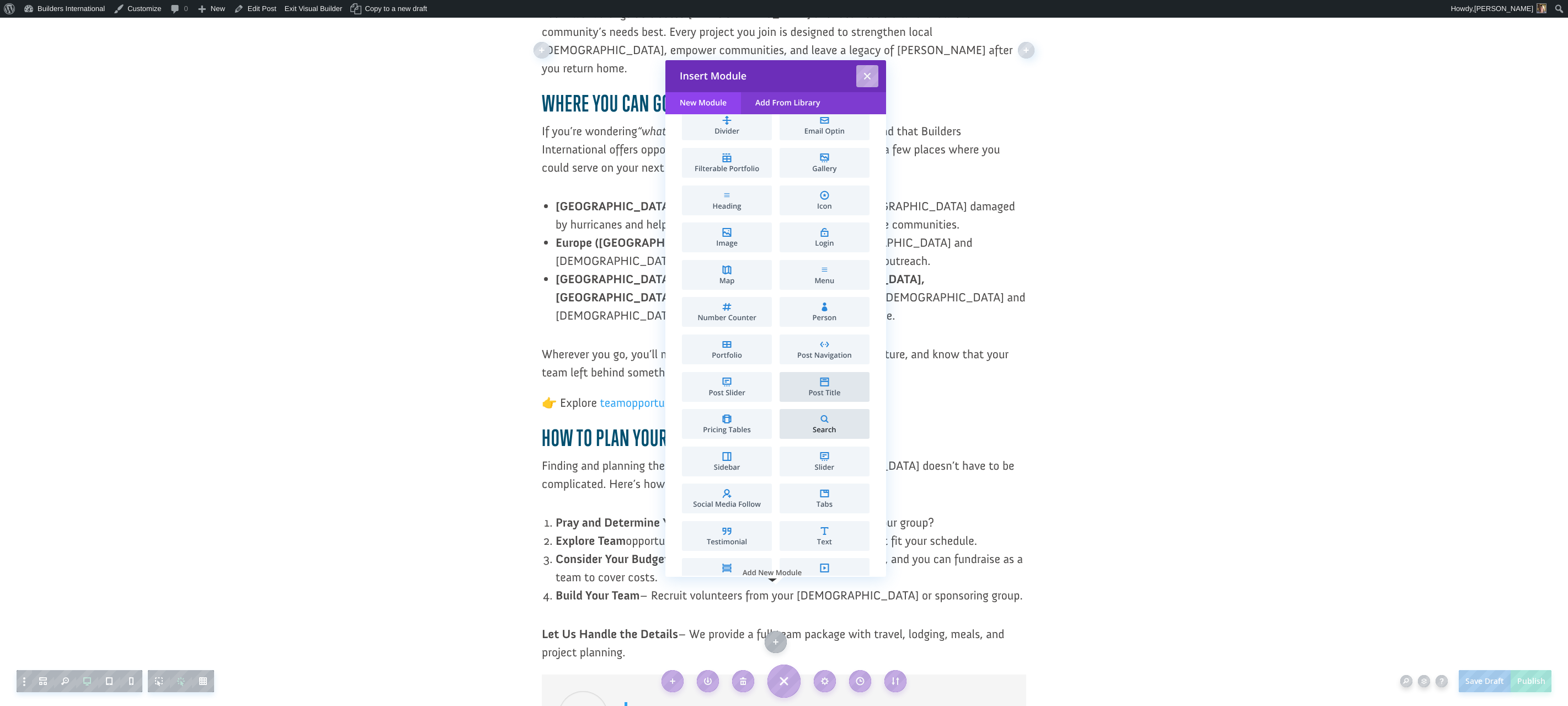
scroll to position [274, 0]
click at [807, 535] on span "Text" at bounding box center [825, 539] width 79 height 7
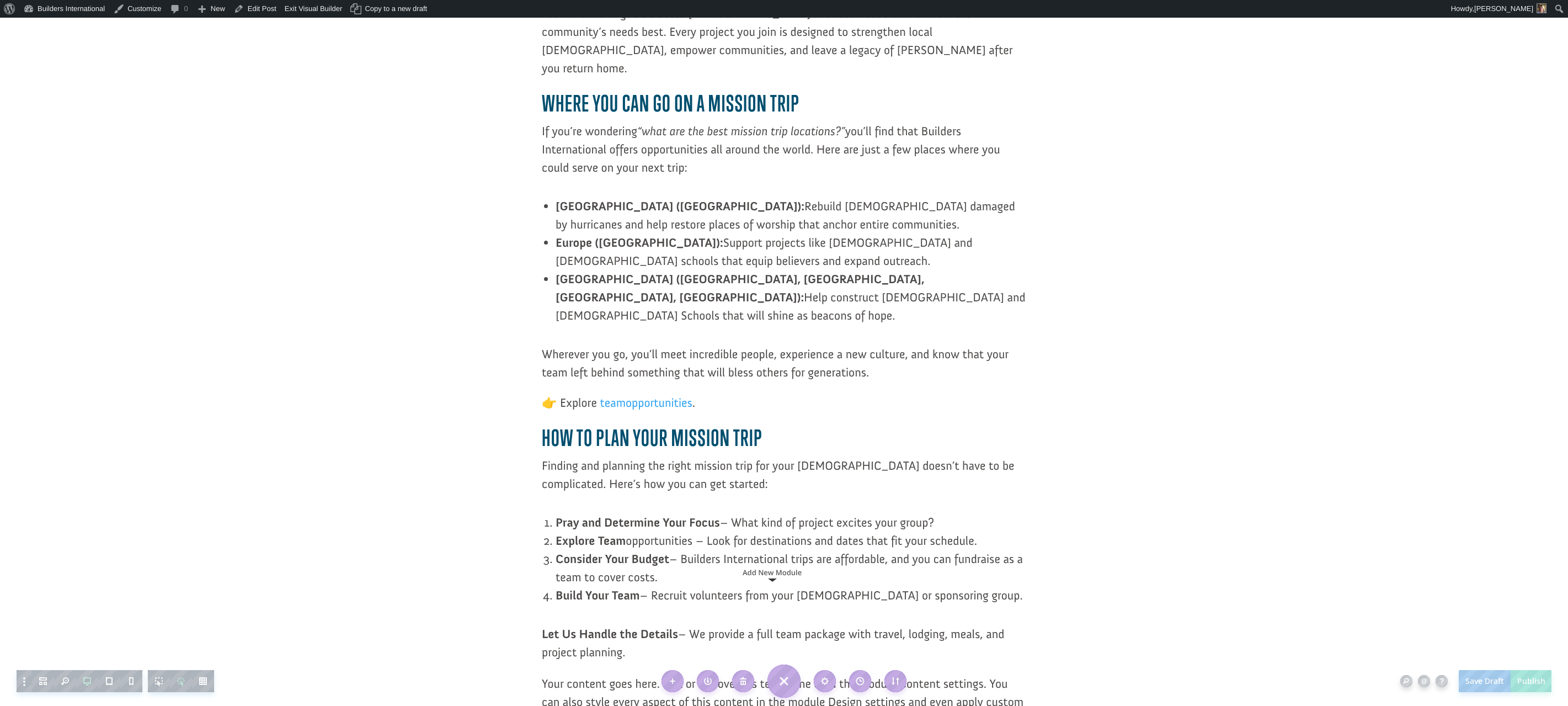
scroll to position [0, 0]
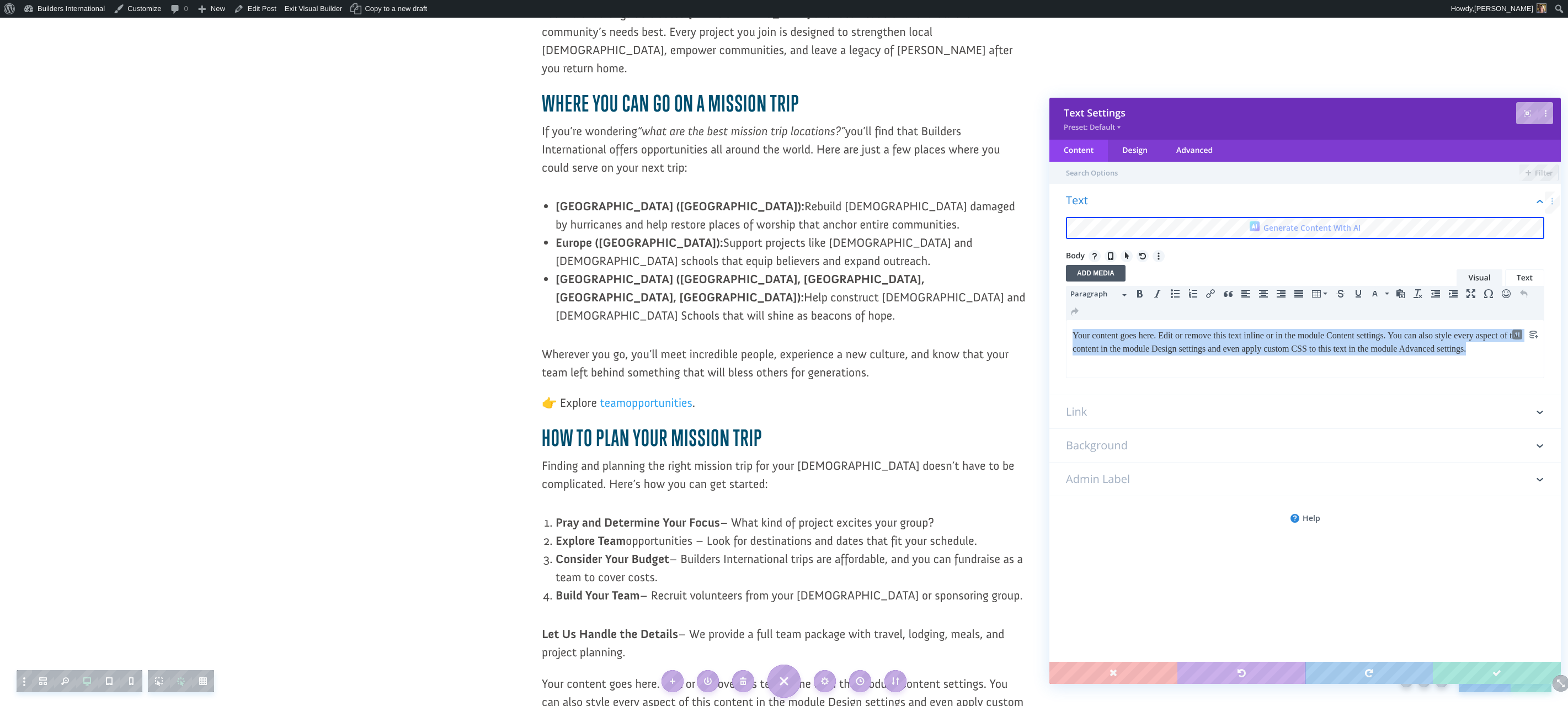
drag, startPoint x: 1071, startPoint y: 335, endPoint x: 1131, endPoint y: 364, distance: 66.6
click at [1131, 364] on html "Your content goes here. Edit or remove this text inline or in the module Conten…" at bounding box center [1305, 342] width 478 height 44
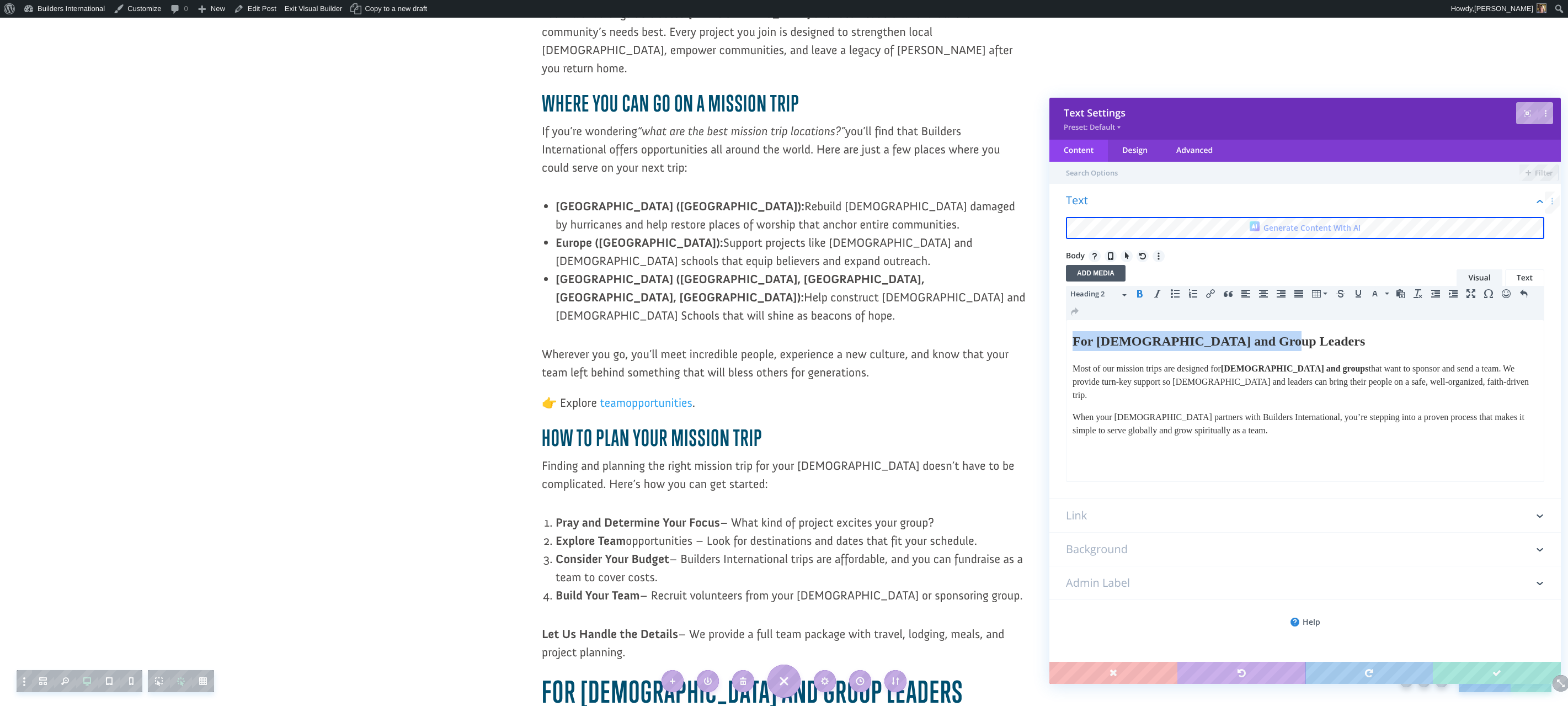
drag, startPoint x: 1302, startPoint y: 343, endPoint x: 1075, endPoint y: 334, distance: 227.2
click at [1075, 334] on h2 "For [DEMOGRAPHIC_DATA] and Group Leaders" at bounding box center [1305, 341] width 465 height 20
click at [1126, 297] on button "Heading 2" at bounding box center [1098, 295] width 65 height 18
click at [1095, 380] on span "Heading 3" at bounding box center [1102, 383] width 50 height 12
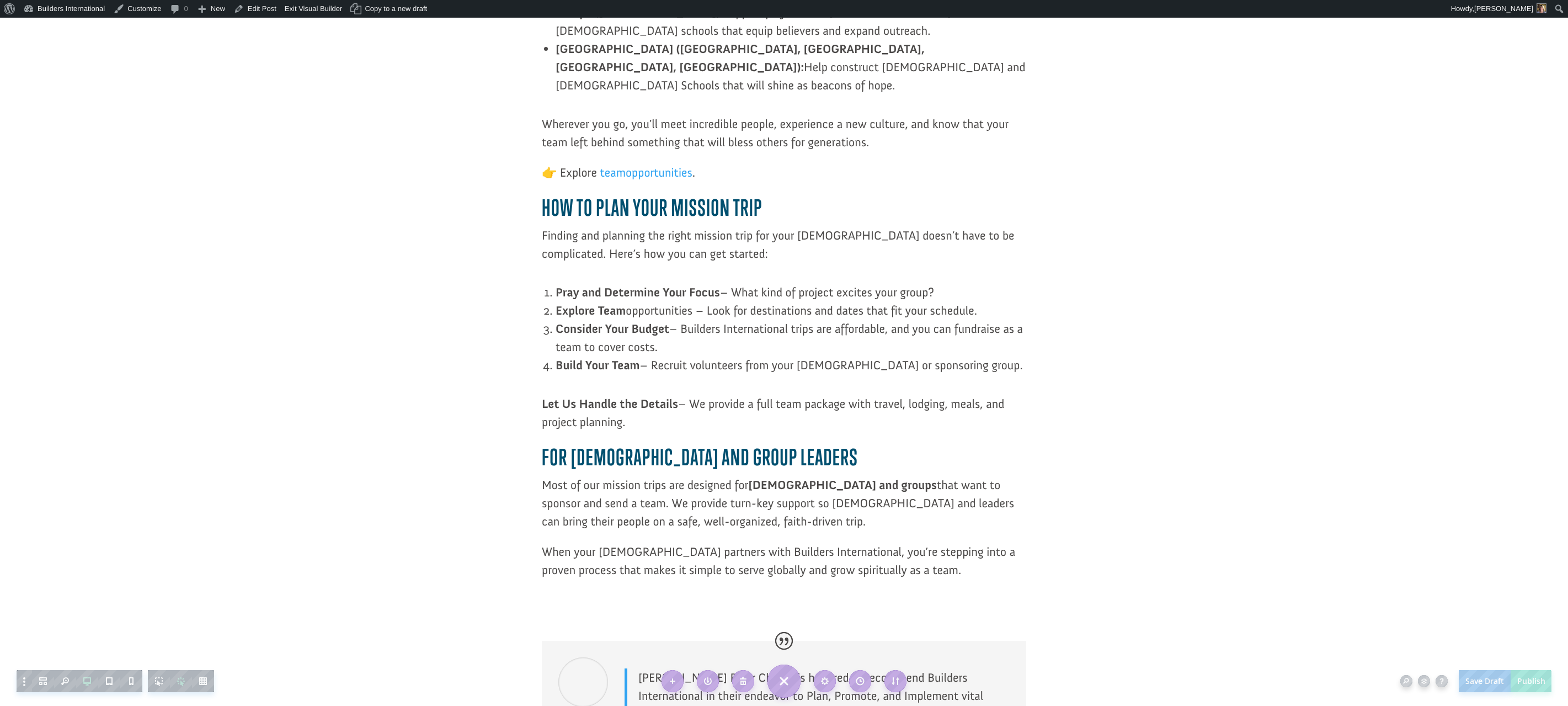
scroll to position [1354, 0]
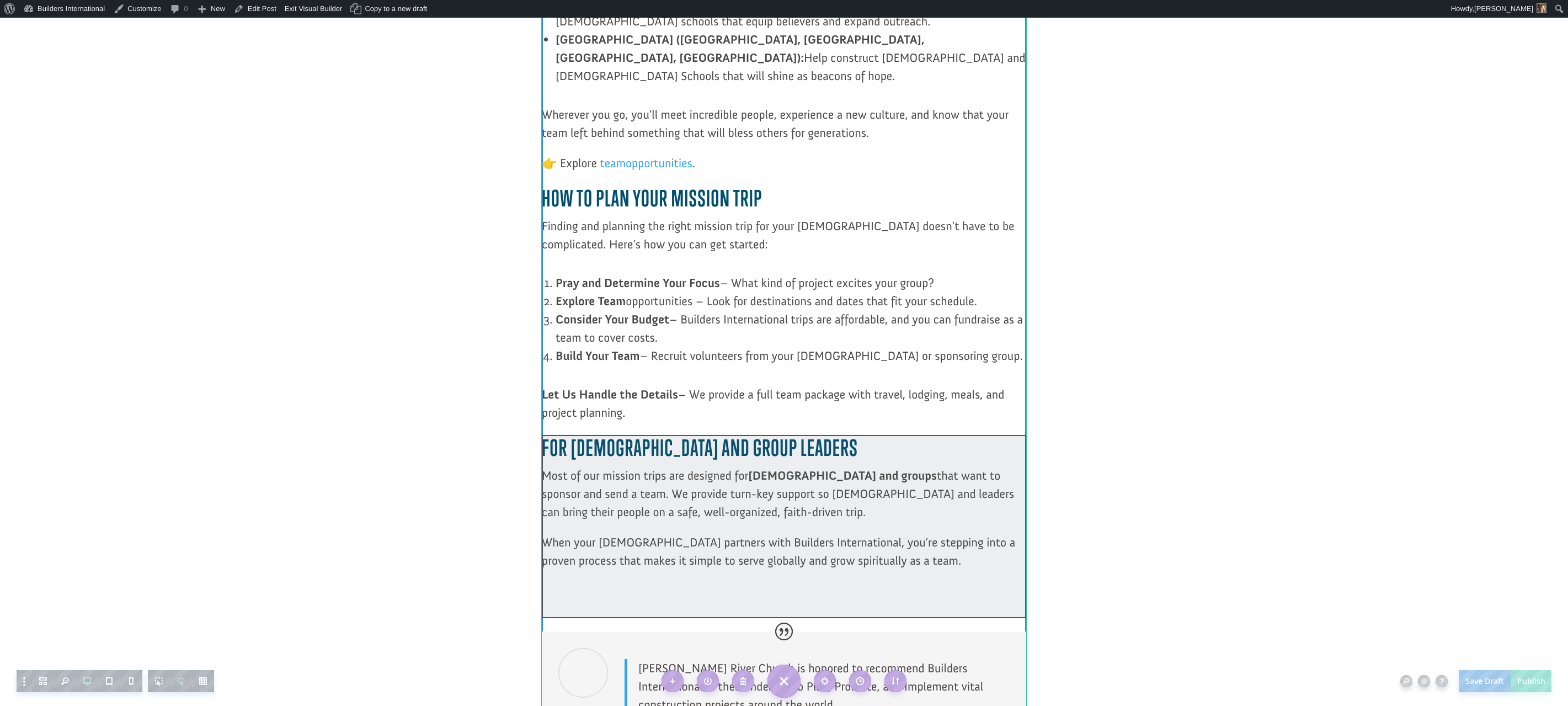
click at [756, 532] on div at bounding box center [784, 526] width 485 height 184
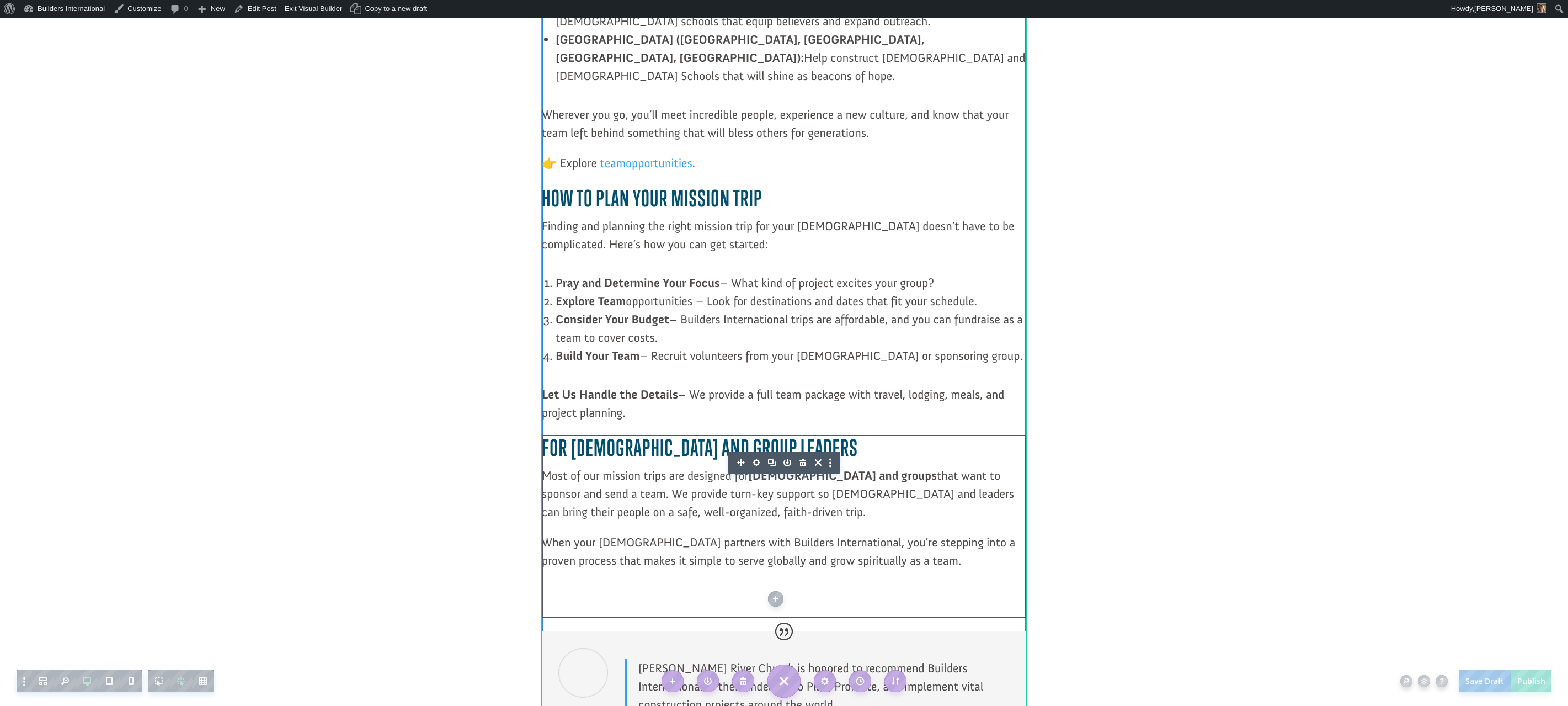
click at [746, 582] on p at bounding box center [784, 599] width 485 height 36
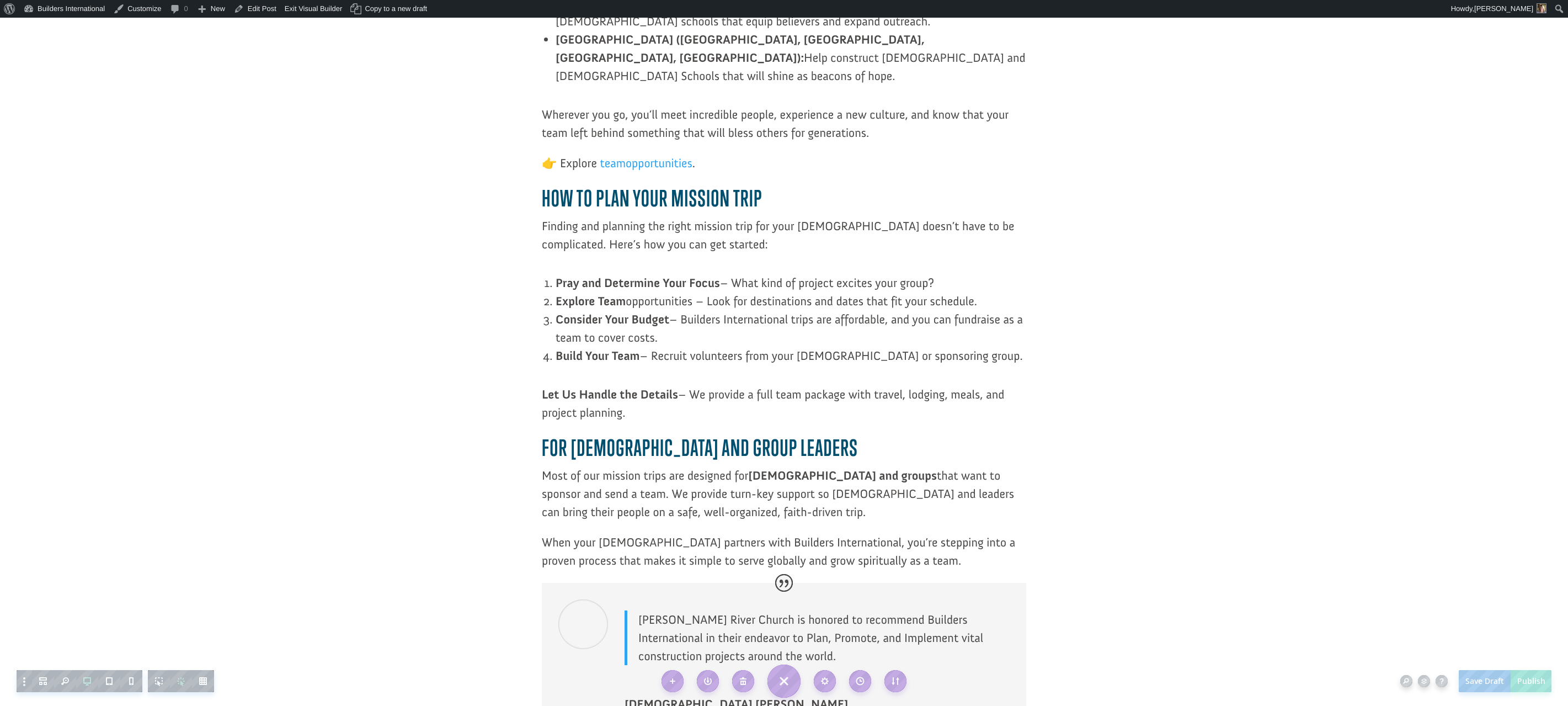
drag, startPoint x: 1120, startPoint y: 533, endPoint x: 1012, endPoint y: 521, distance: 108.7
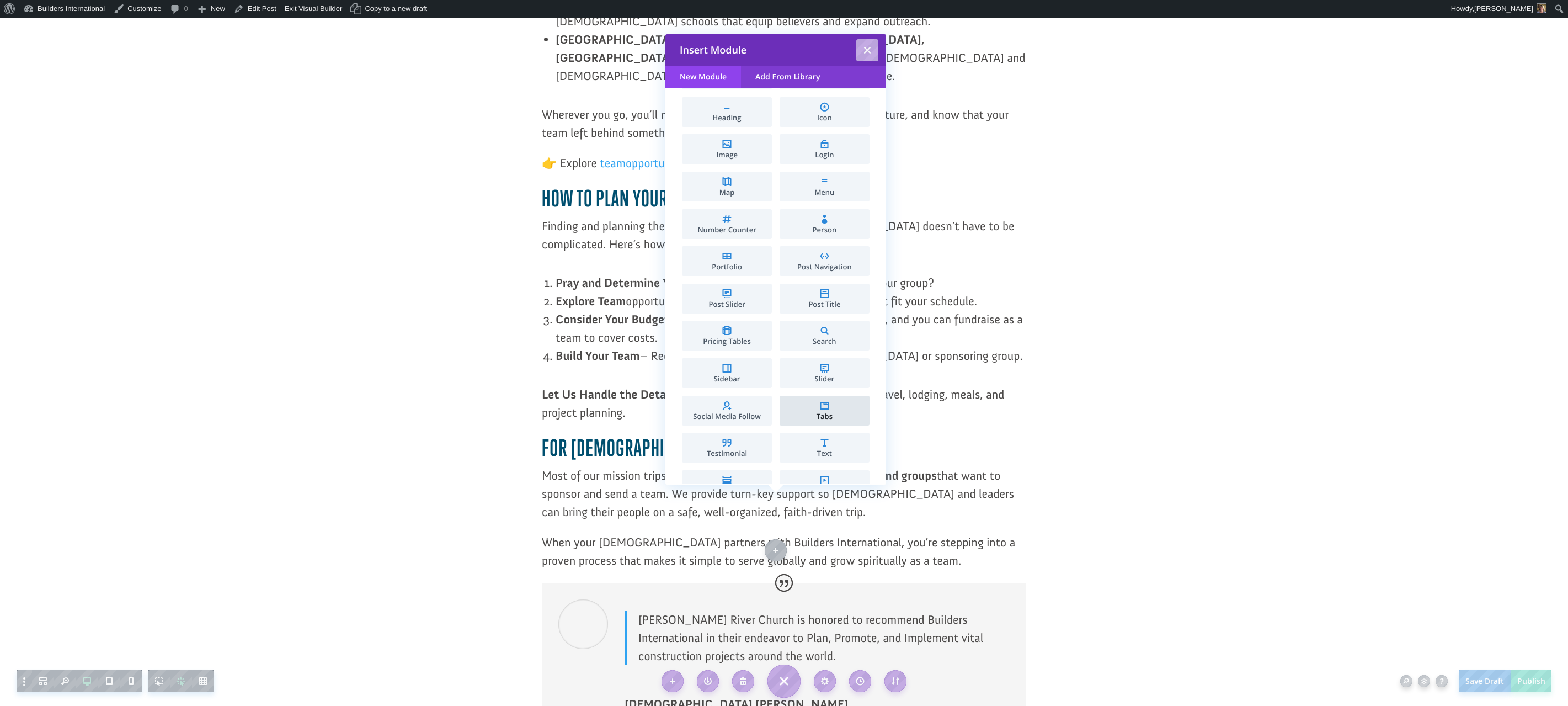
scroll to position [335, 0]
click at [787, 441] on li "Text" at bounding box center [824, 446] width 90 height 30
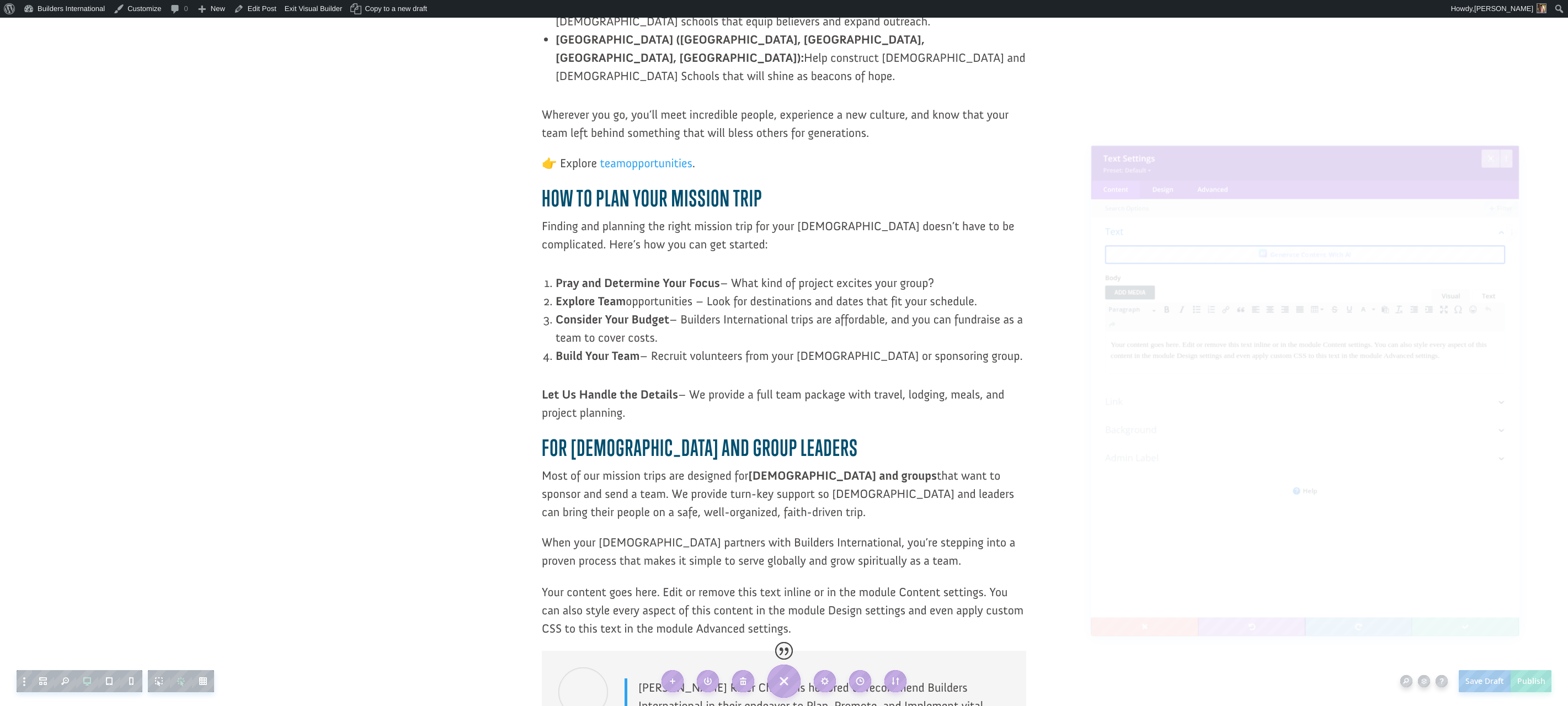
scroll to position [0, 0]
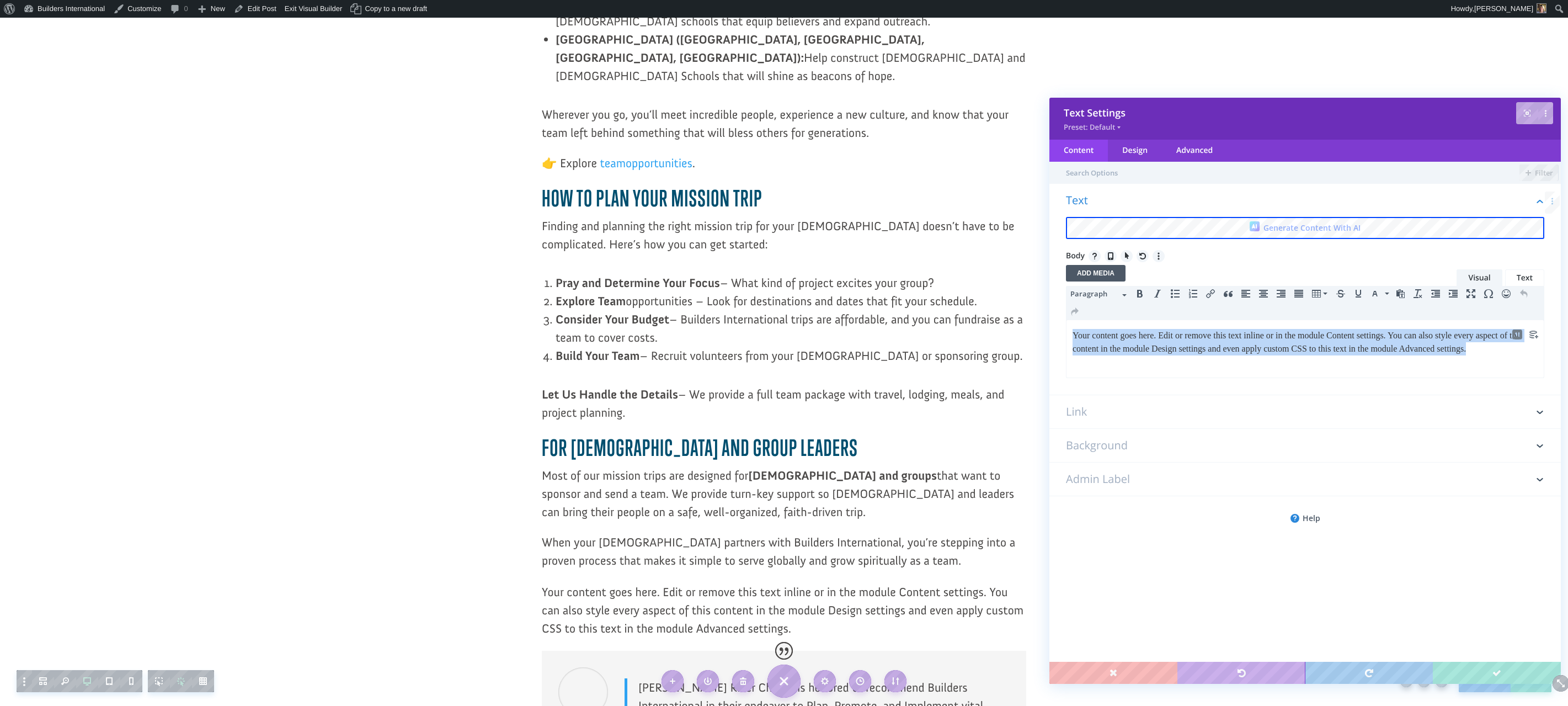
drag, startPoint x: 1107, startPoint y: 364, endPoint x: 1066, endPoint y: 336, distance: 49.6
click at [1067, 336] on html "Your content goes here. Edit or remove this text inline or in the module Conten…" at bounding box center [1305, 342] width 478 height 44
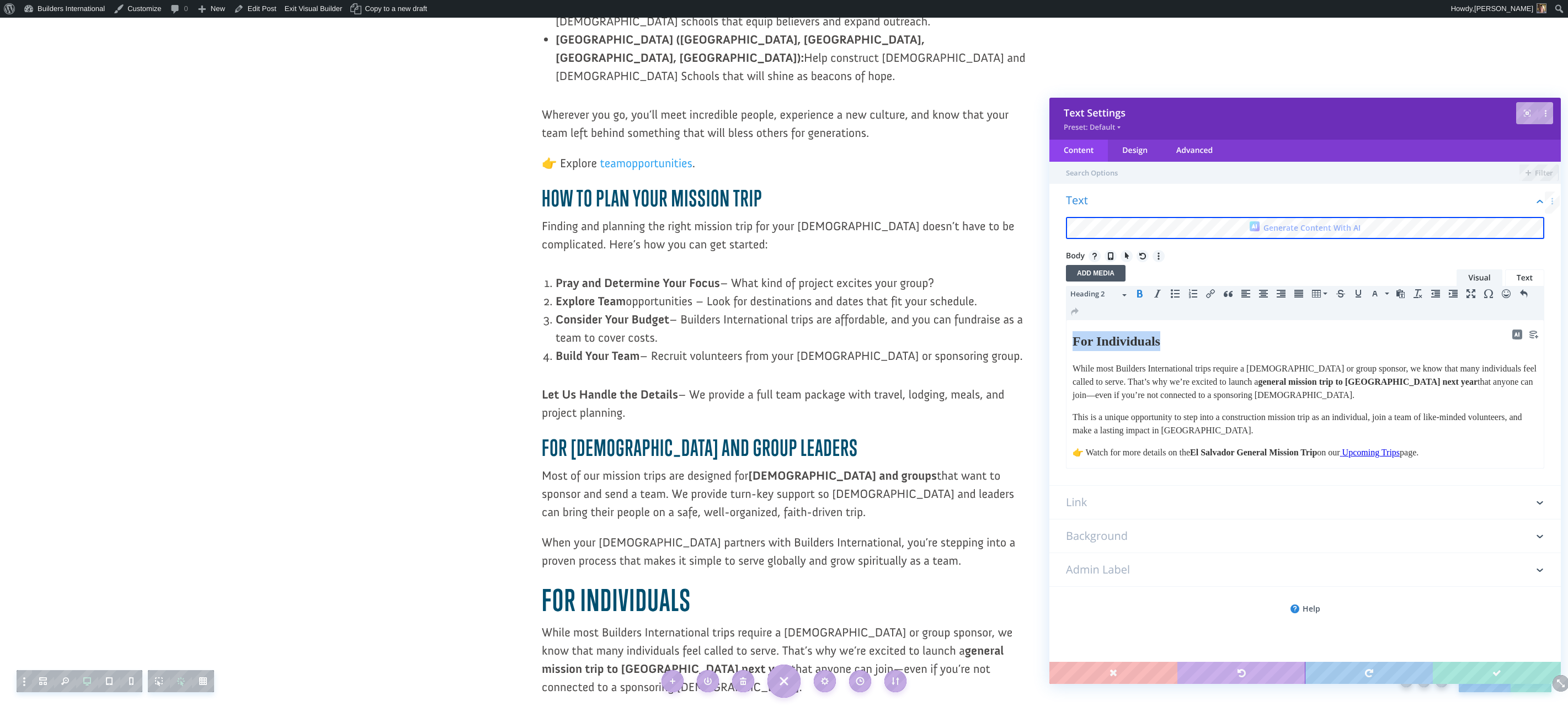
drag, startPoint x: 1160, startPoint y: 339, endPoint x: 1044, endPoint y: 325, distance: 116.8
click at [1067, 325] on html "For Individuals While most Builders International trips require a [DEMOGRAPHIC_…" at bounding box center [1305, 394] width 478 height 148
click at [1123, 295] on icon "button" at bounding box center [1125, 295] width 5 height 2
drag, startPoint x: 1090, startPoint y: 383, endPoint x: 22, endPoint y: 64, distance: 1114.6
click at [1090, 383] on span "Heading 3" at bounding box center [1102, 383] width 50 height 12
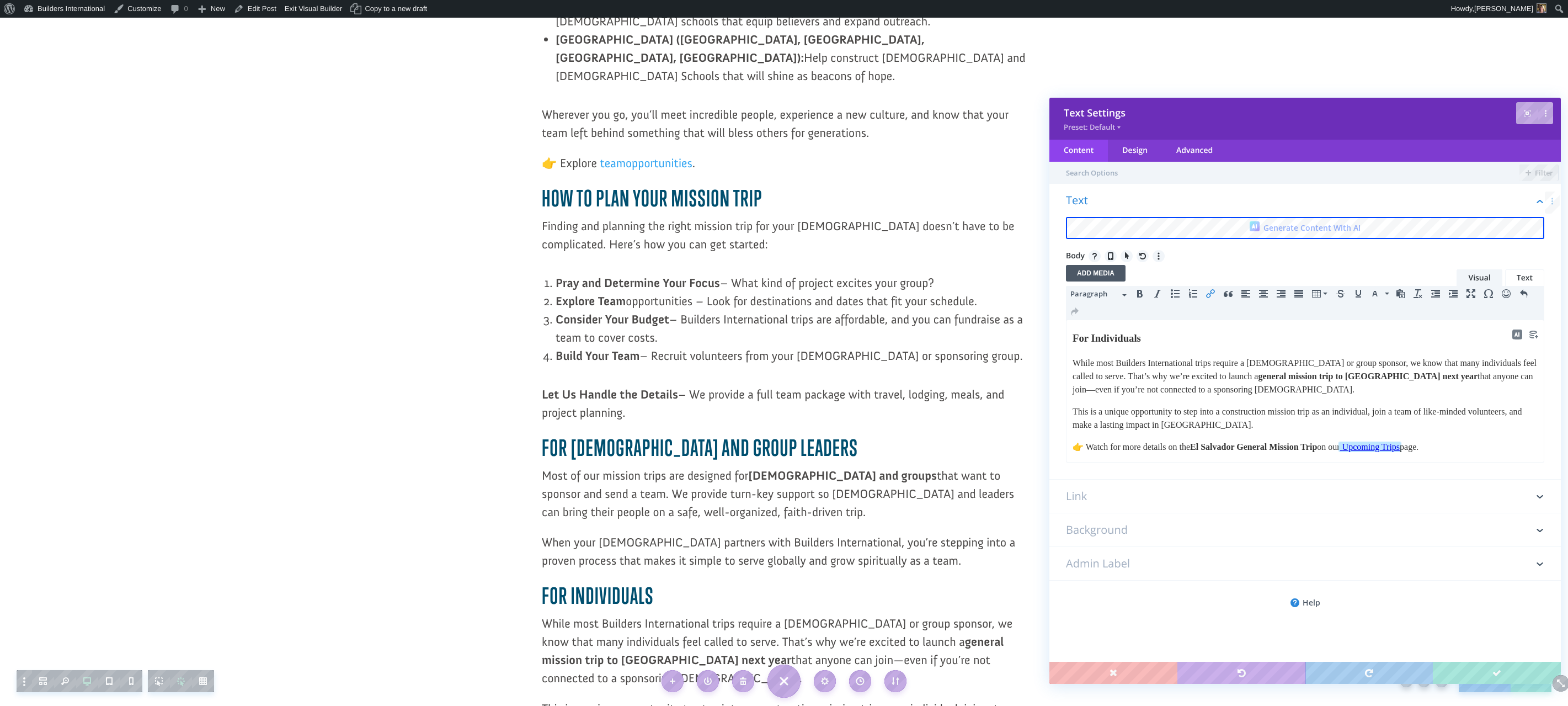
click at [1396, 447] on span "Upcoming Trips" at bounding box center [1371, 447] width 58 height 9
click at [1392, 449] on span "Upcoming Trips" at bounding box center [1371, 447] width 58 height 9
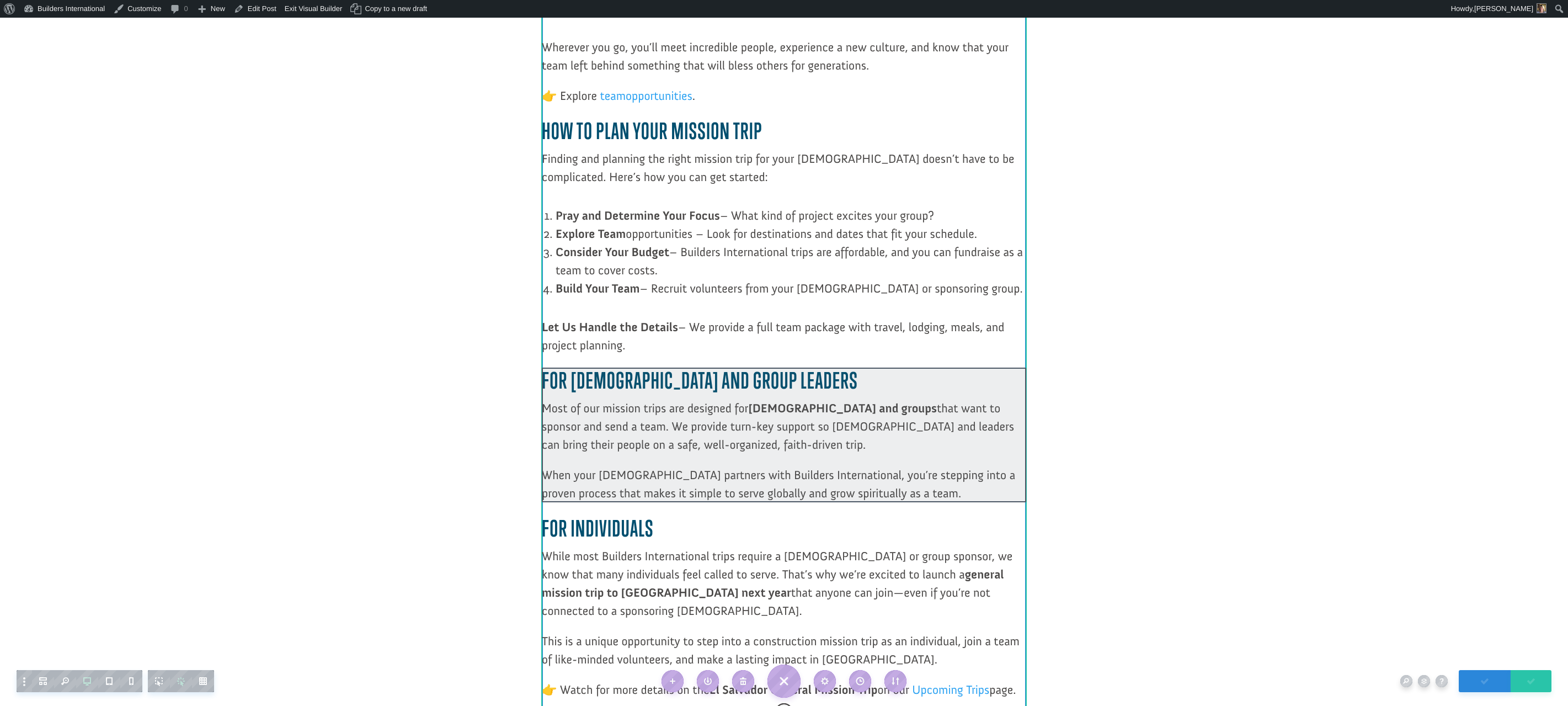
scroll to position [1425, 0]
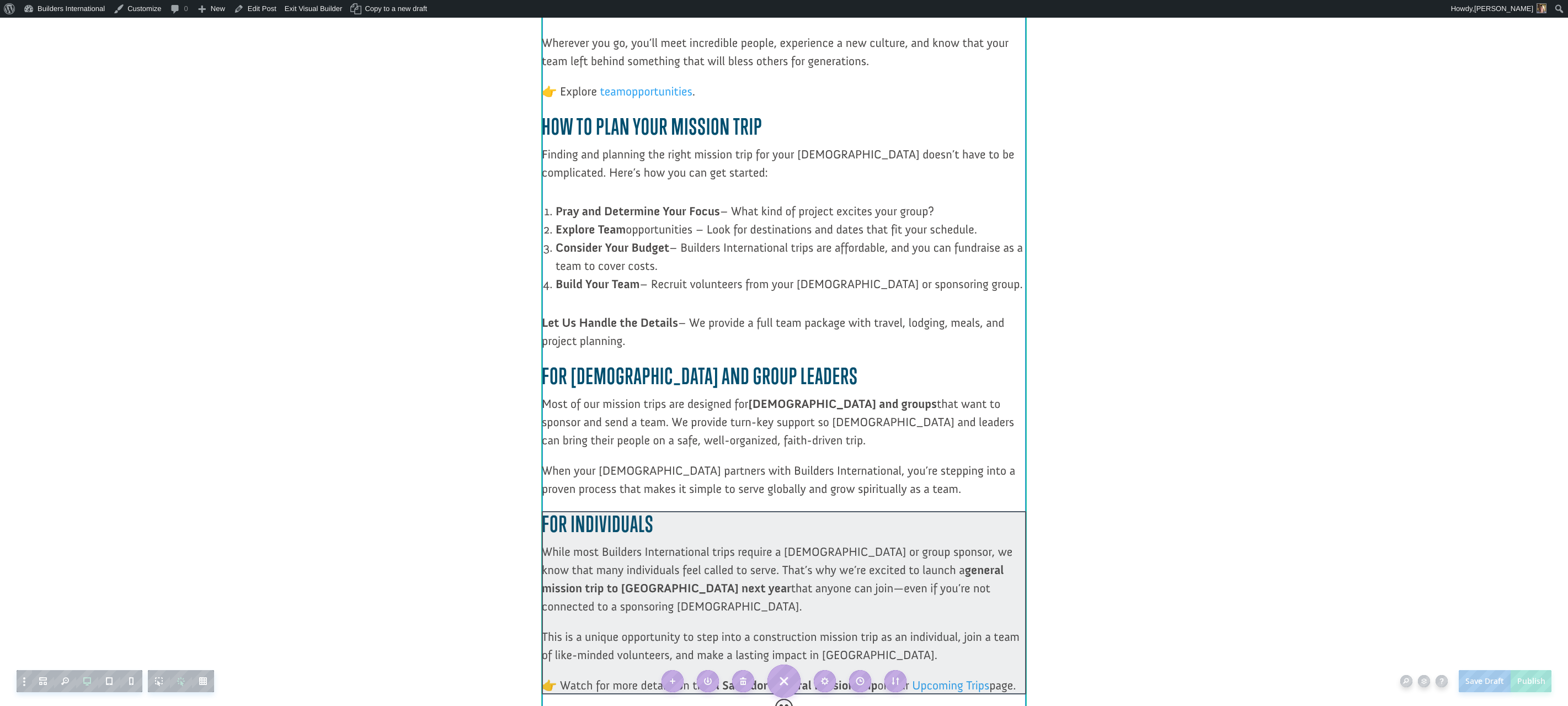
click at [942, 609] on div at bounding box center [784, 602] width 485 height 184
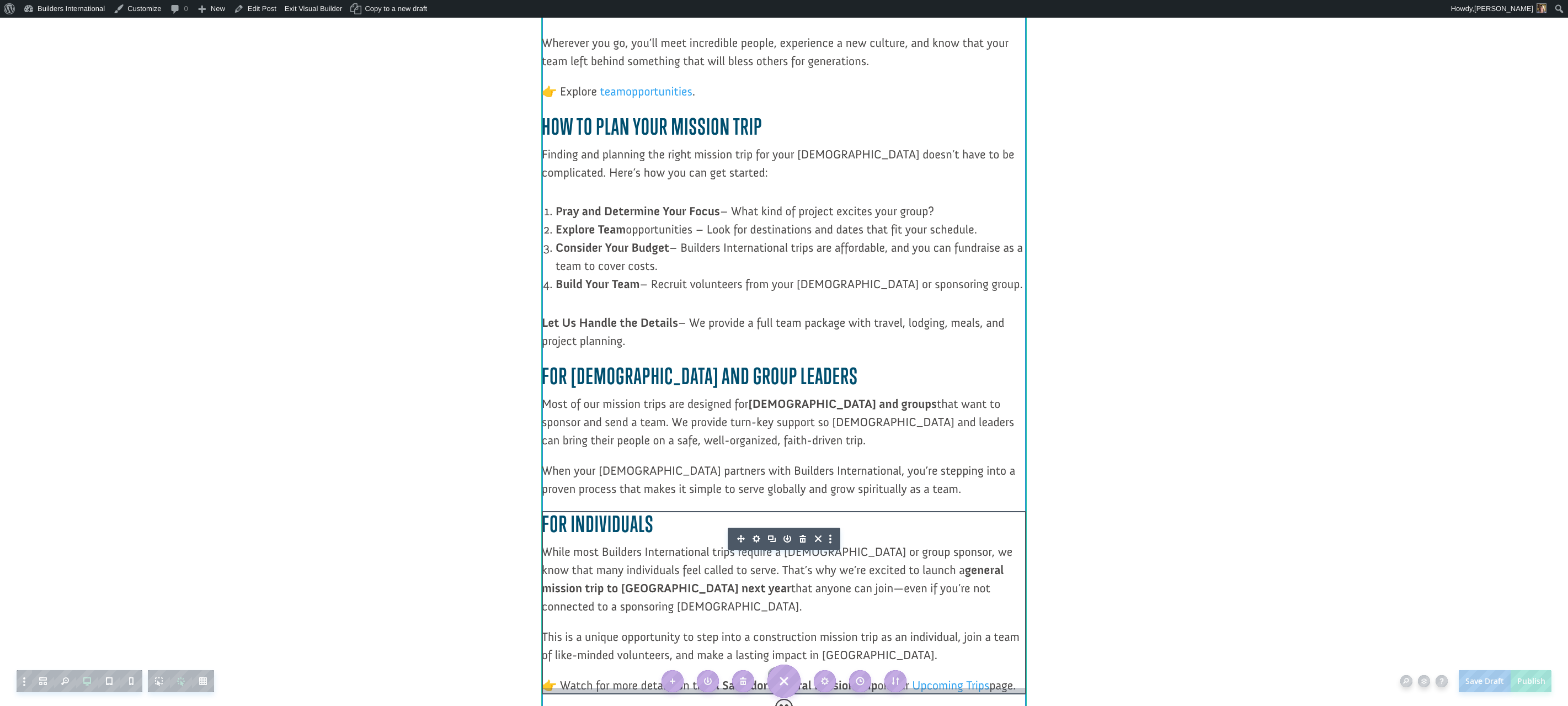
click at [942, 685] on div at bounding box center [784, 689] width 485 height 8
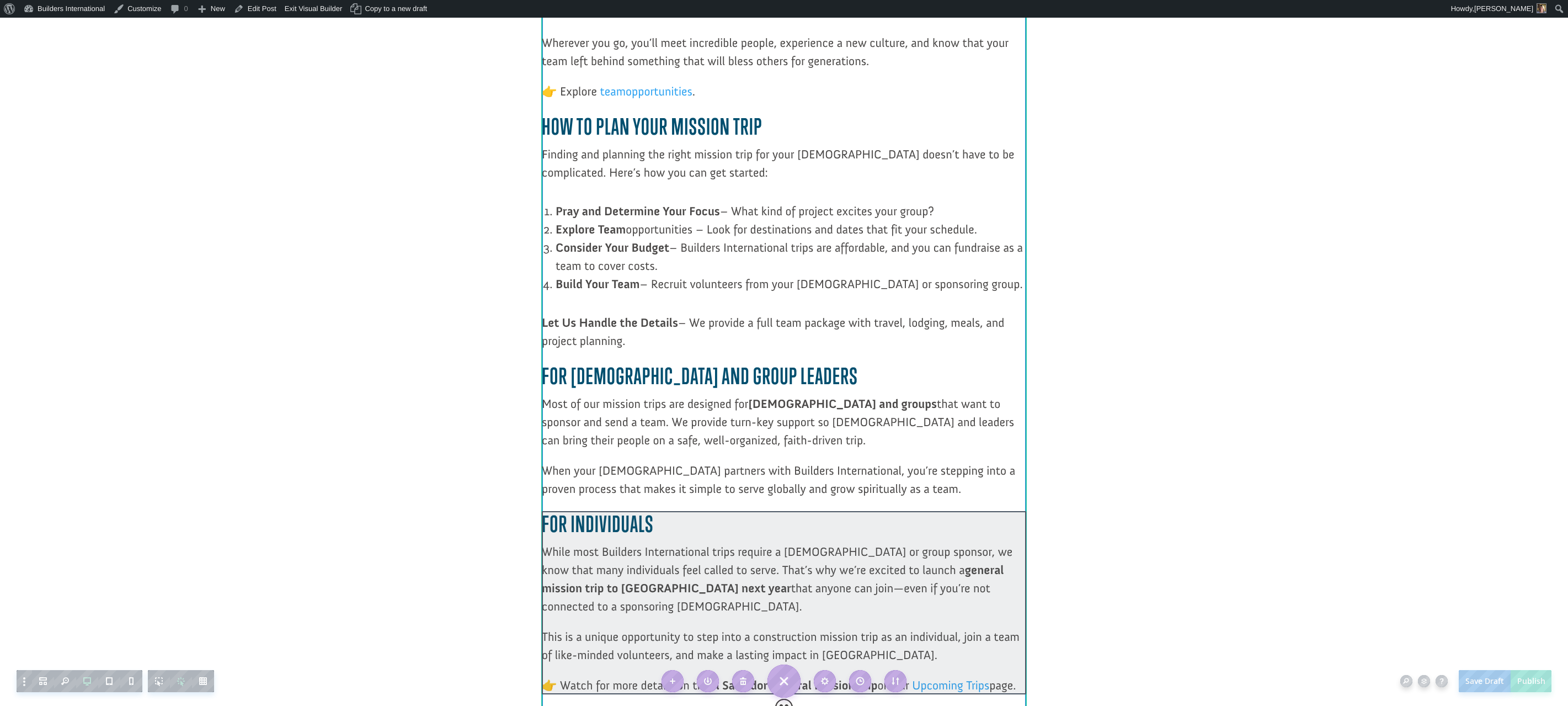
click at [941, 609] on div at bounding box center [784, 602] width 485 height 184
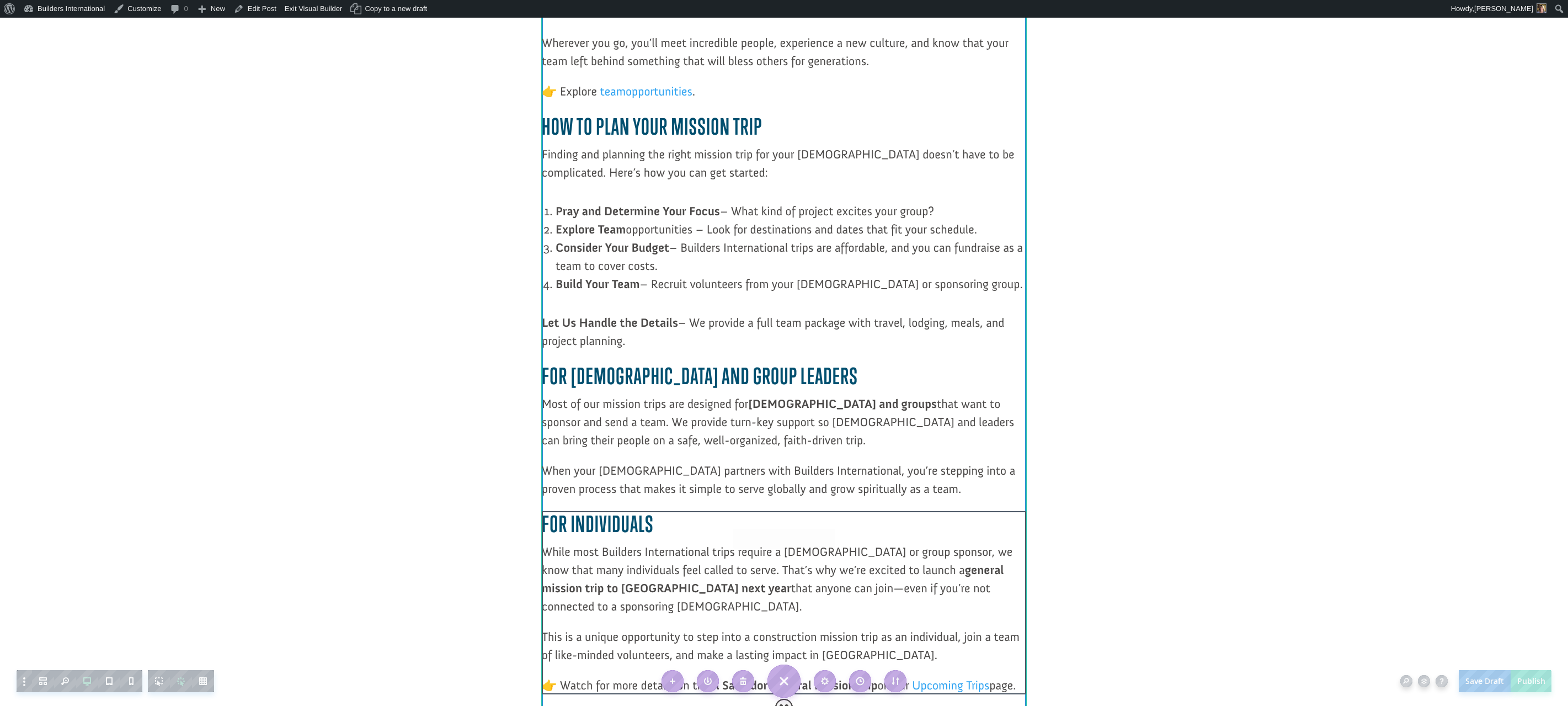
click at [941, 685] on div at bounding box center [784, 689] width 485 height 8
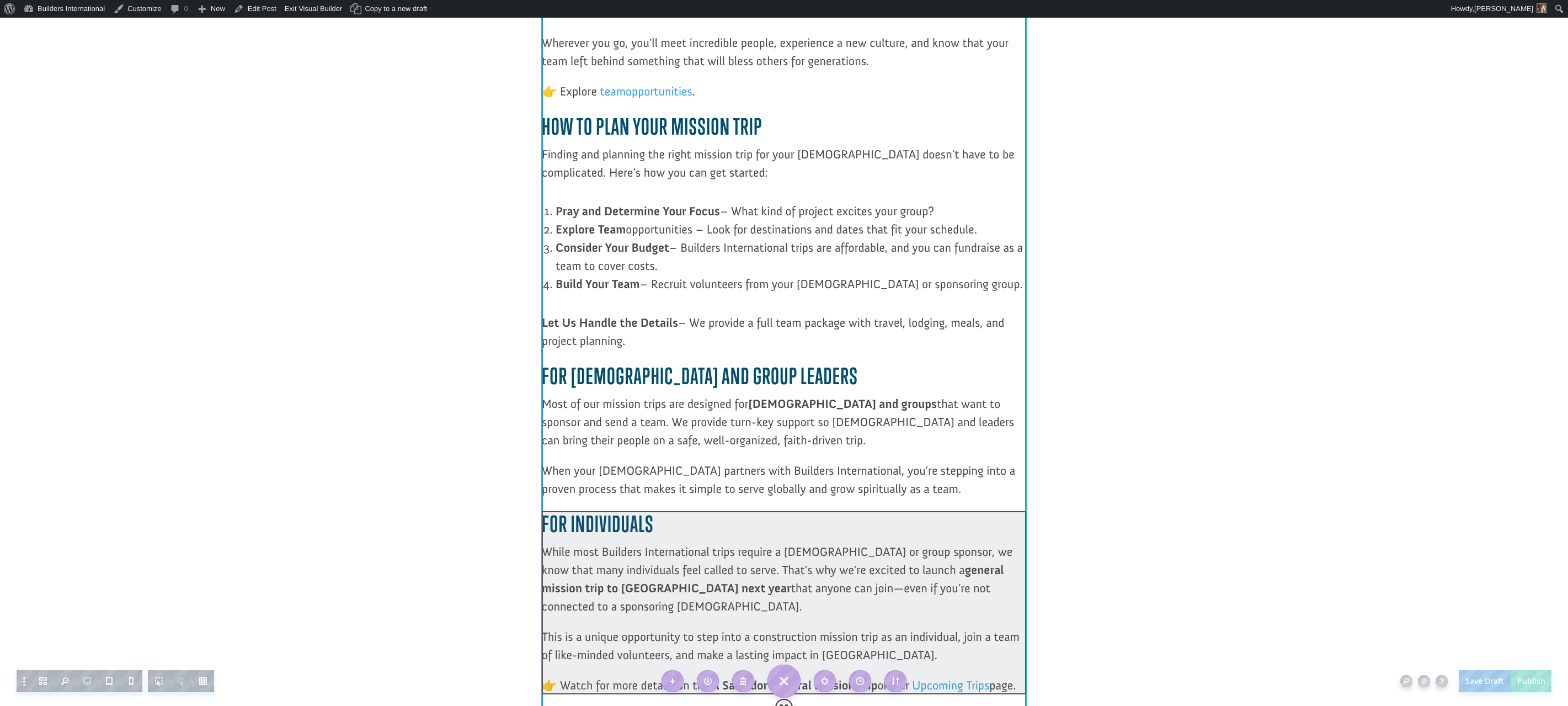
click at [941, 609] on div at bounding box center [784, 602] width 485 height 184
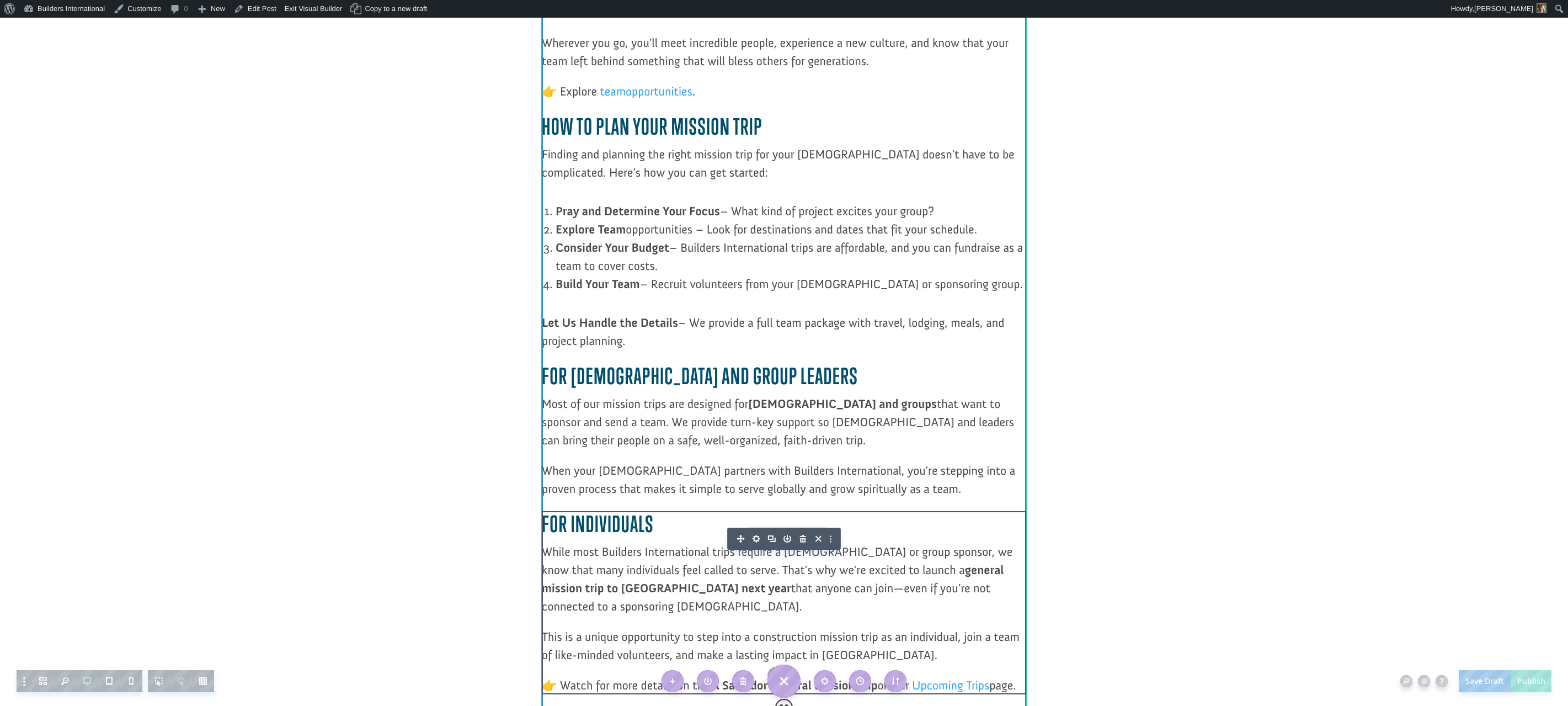
click at [941, 685] on div at bounding box center [784, 689] width 485 height 8
click at [789, 542] on div at bounding box center [784, 602] width 485 height 184
click at [754, 531] on icon "button" at bounding box center [756, 539] width 15 height 15
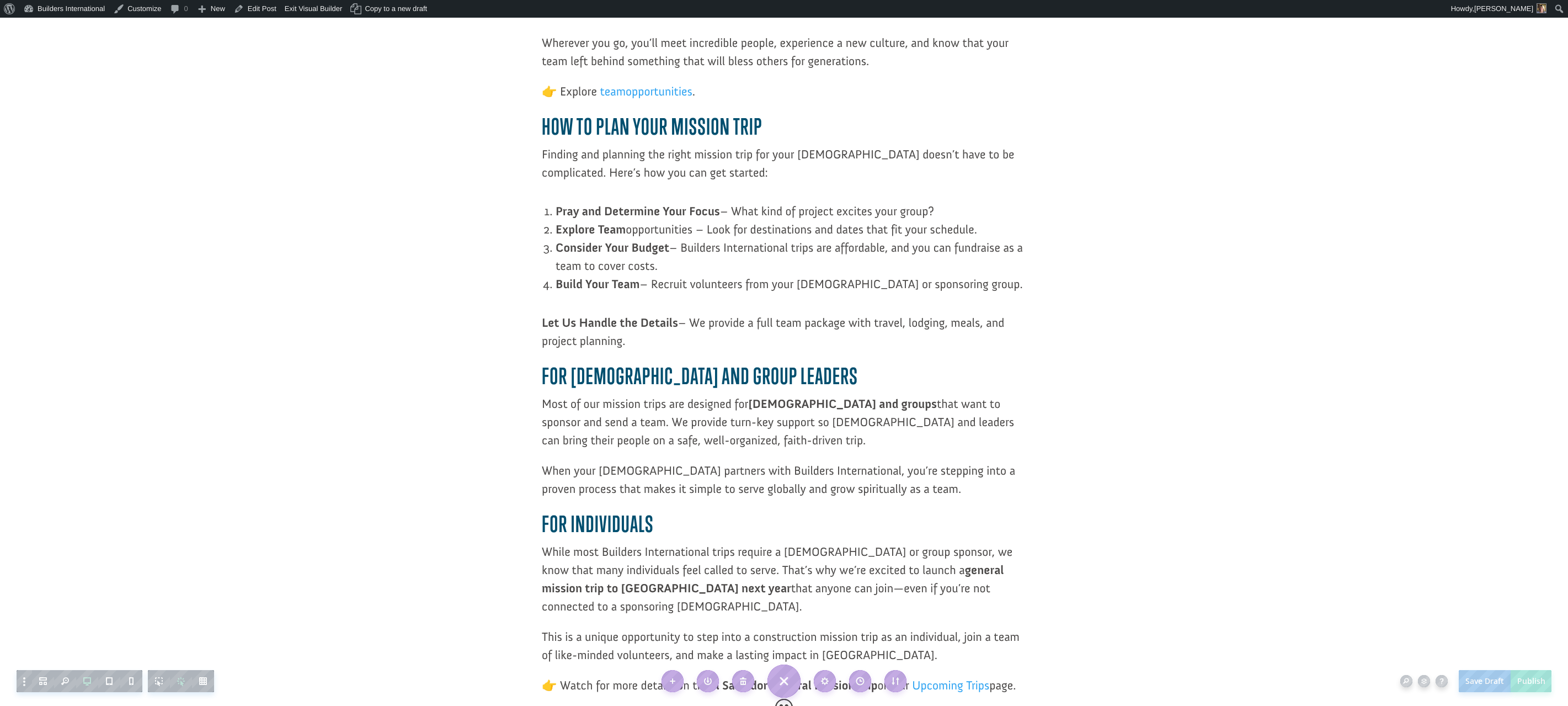
scroll to position [0, 0]
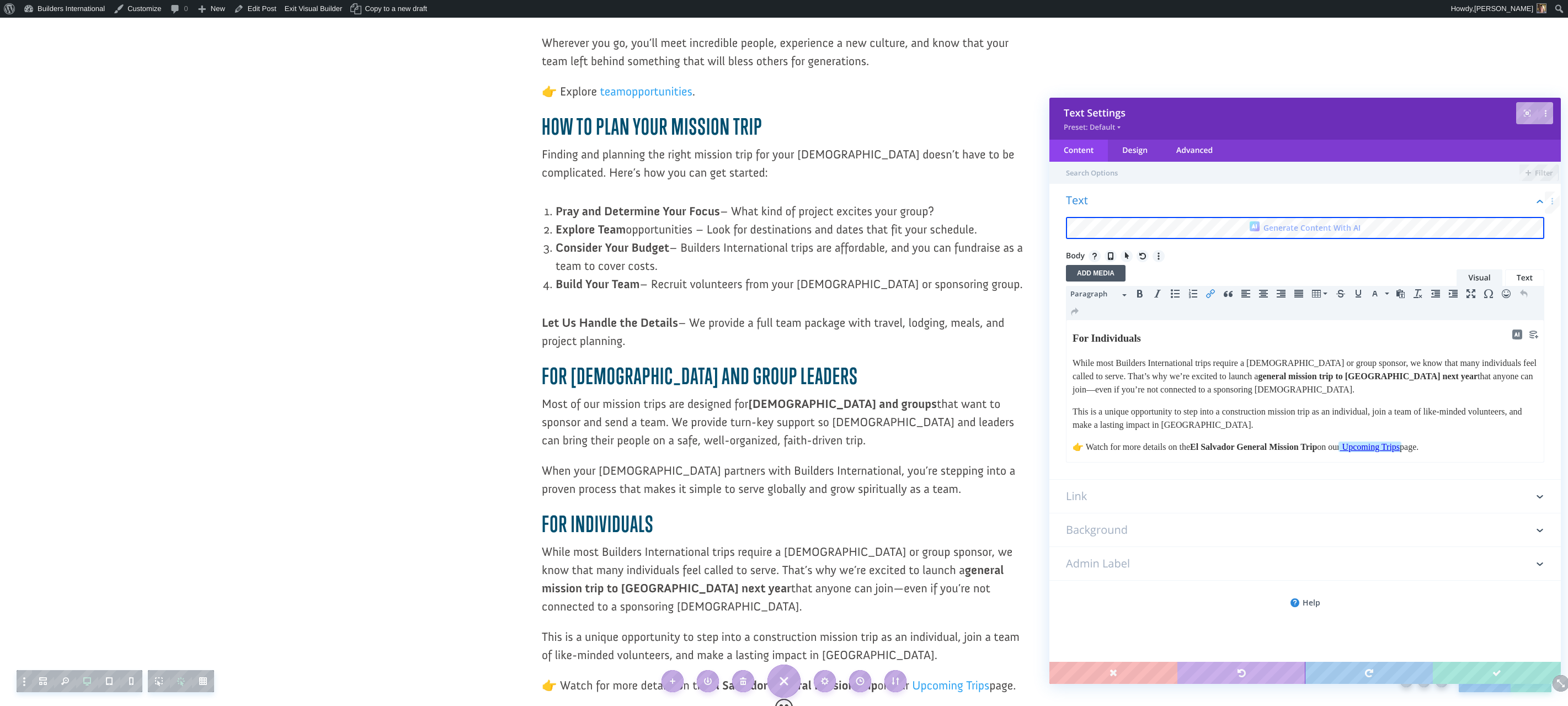
click at [1400, 449] on span "Upcoming Trips" at bounding box center [1371, 447] width 58 height 9
drag, startPoint x: 991, startPoint y: 609, endPoint x: 917, endPoint y: 605, distance: 74.1
click at [917, 678] on span "Upcoming Trips" at bounding box center [951, 684] width 78 height 15
click at [979, 678] on span "Upcoming Trips" at bounding box center [951, 684] width 78 height 15
click at [978, 678] on span "Upcoming Trips" at bounding box center [951, 684] width 78 height 15
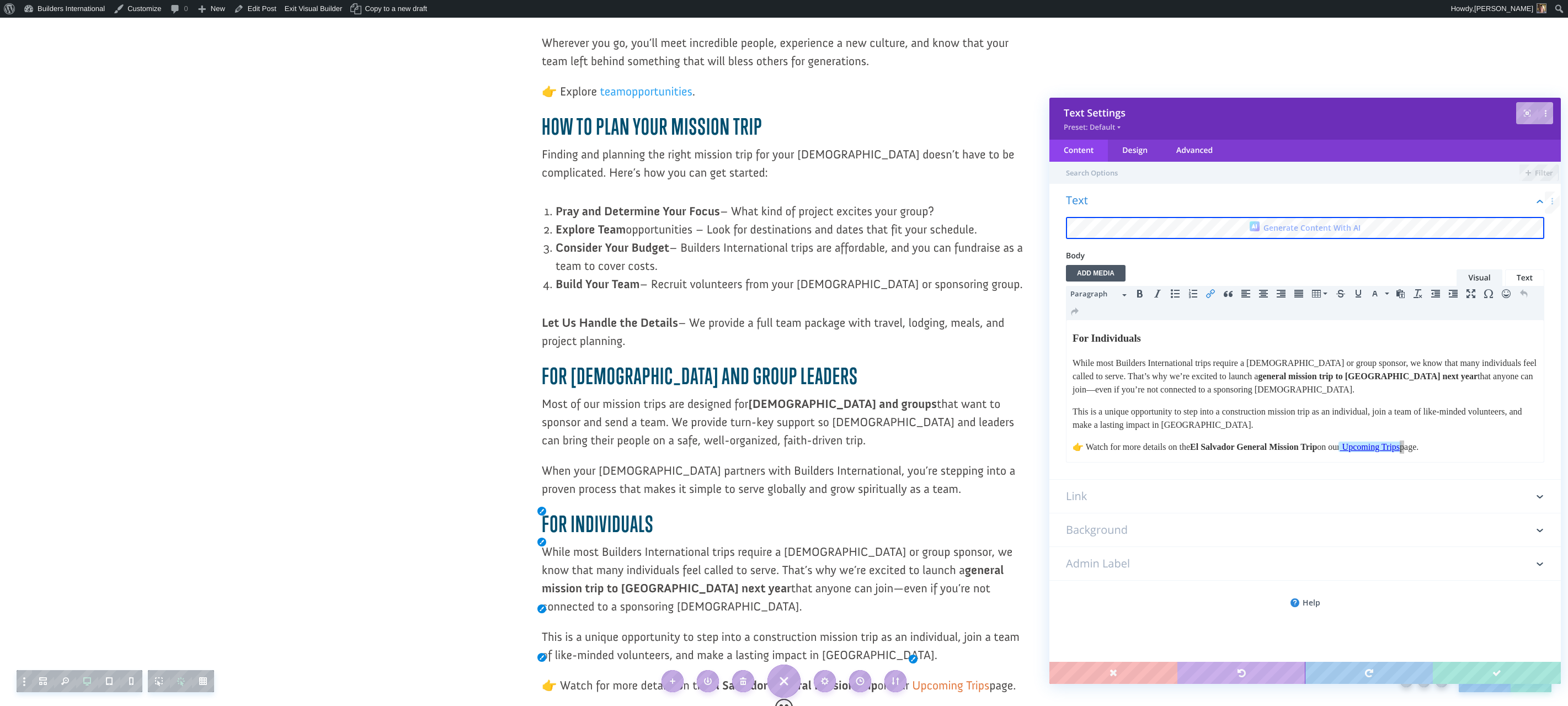
click at [974, 678] on span "Upcoming Trips" at bounding box center [951, 684] width 78 height 15
drag, startPoint x: 246, startPoint y: 1, endPoint x: 1262, endPoint y: 295, distance: 1057.7
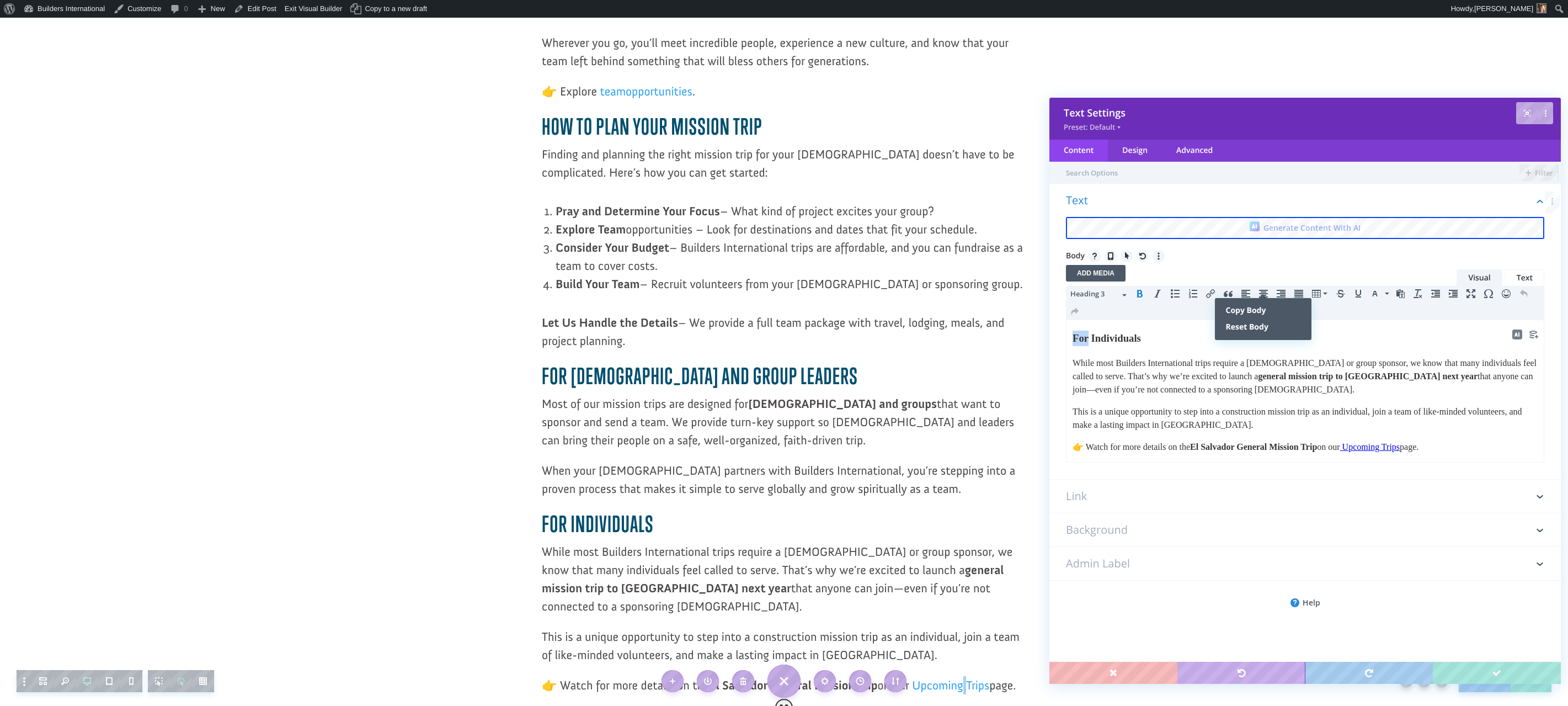
click at [1208, 320] on html "For Individuals While most Builders International trips require a [DEMOGRAPHIC_…" at bounding box center [1305, 391] width 478 height 142
click at [1220, 280] on div "Visual Text" at bounding box center [1305, 280] width 478 height 12
click at [1211, 291] on icon "Insert/edit link" at bounding box center [1210, 293] width 8 height 8
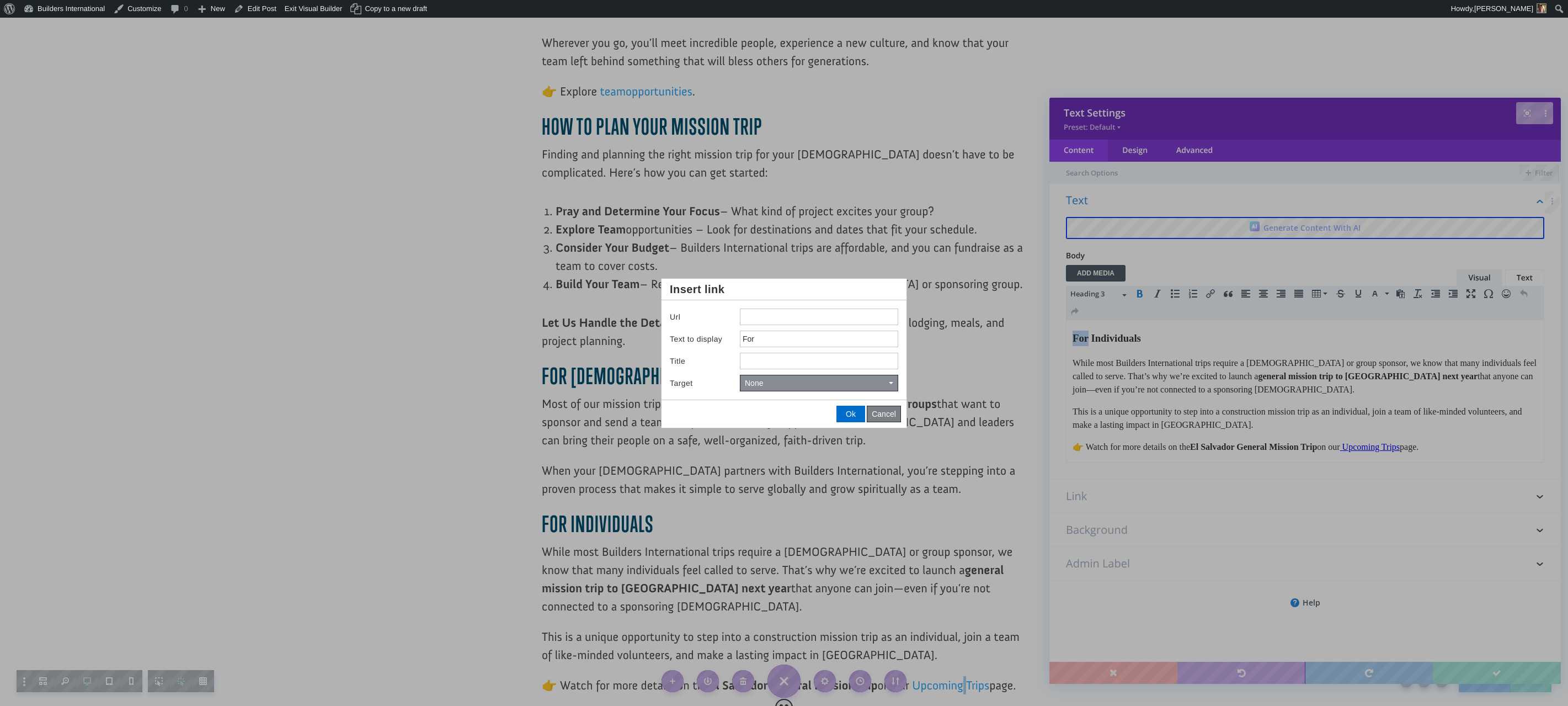
click at [878, 417] on span "Cancel" at bounding box center [884, 413] width 25 height 8
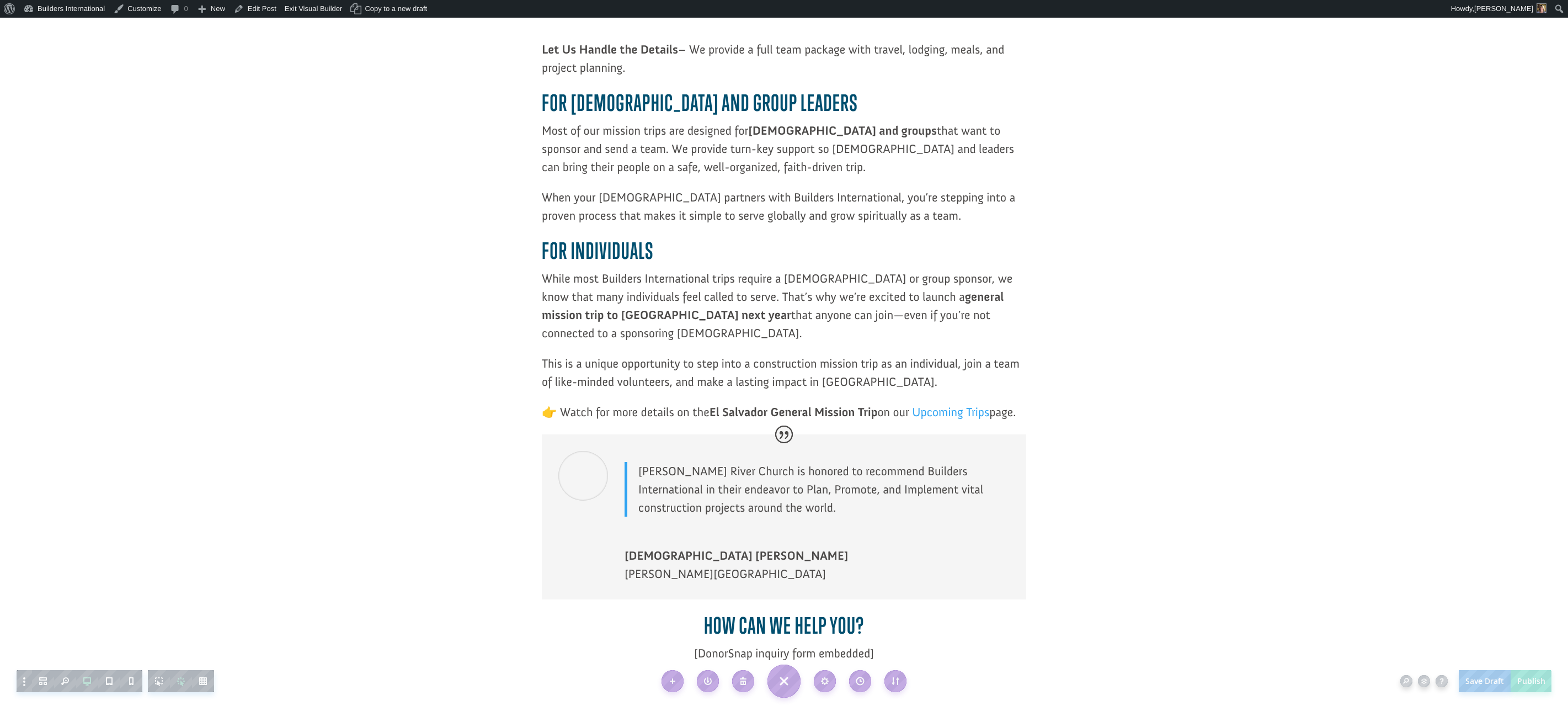
scroll to position [1705, 0]
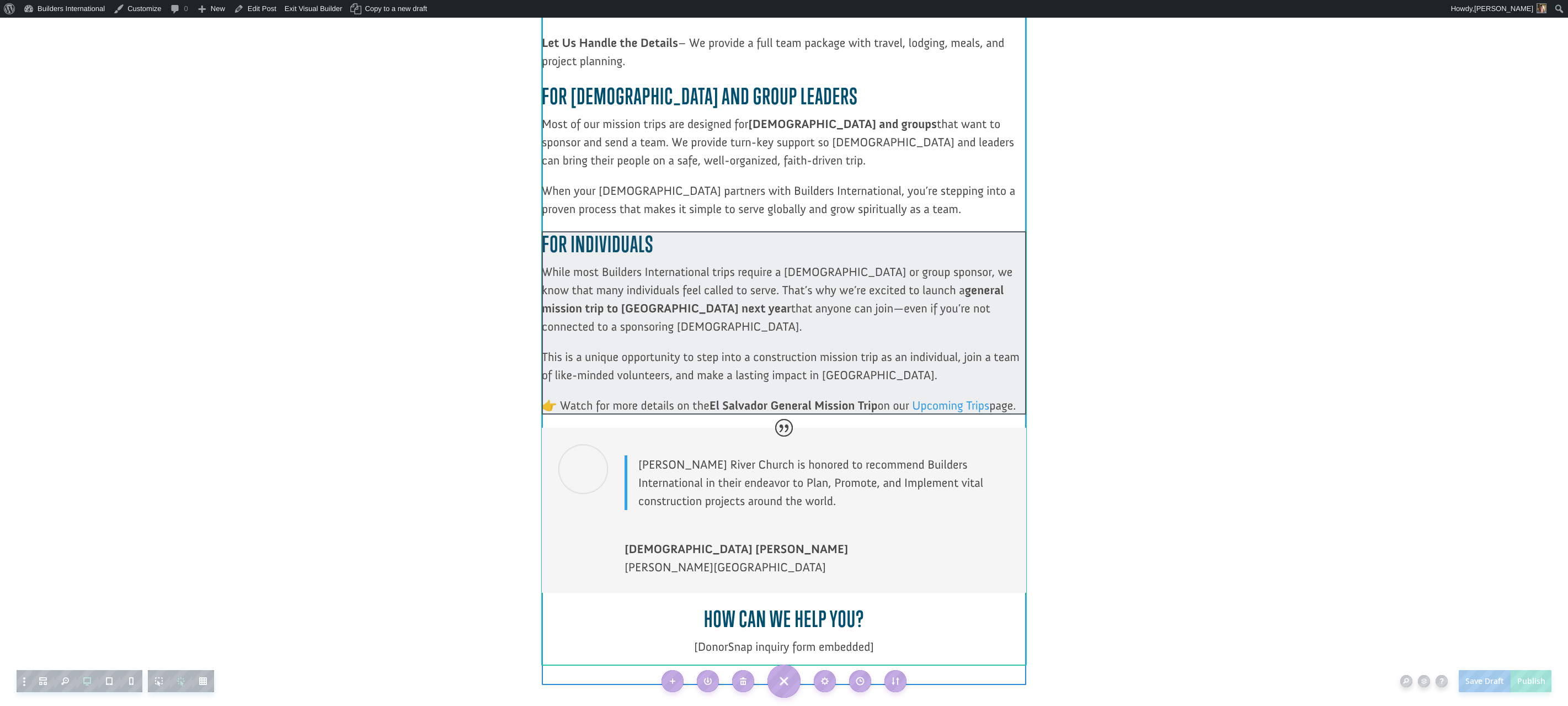
click at [753, 311] on div at bounding box center [784, 323] width 485 height 184
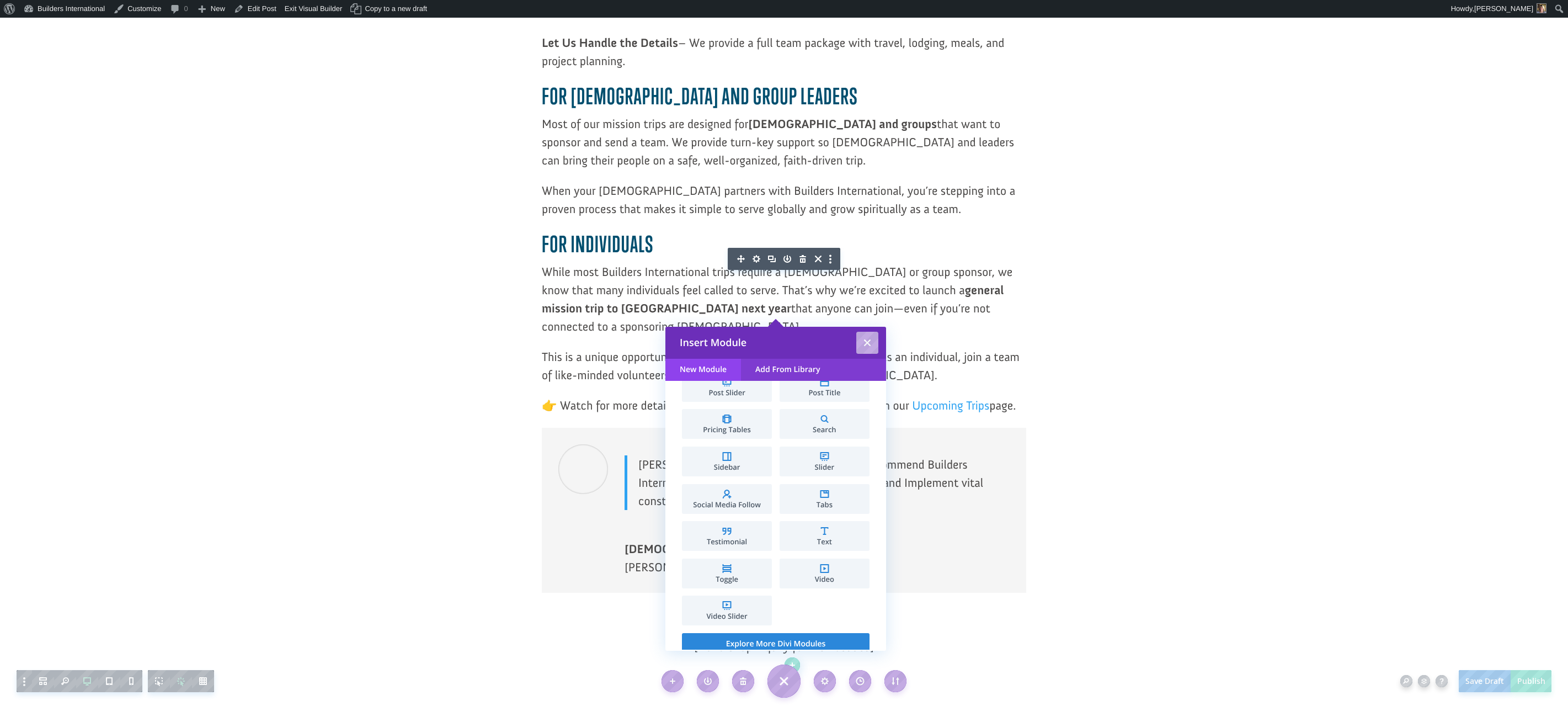
scroll to position [549, 0]
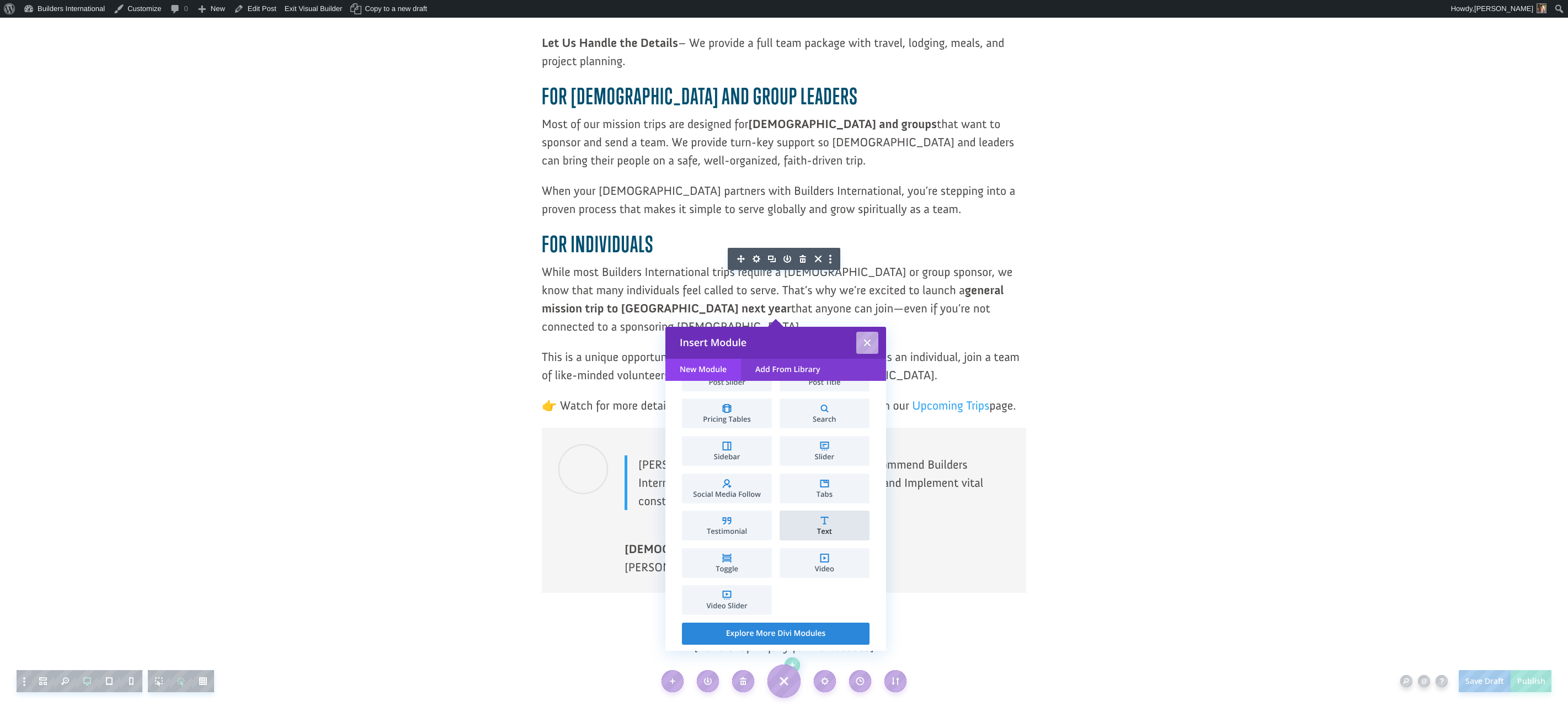
click at [805, 528] on span "Text" at bounding box center [825, 531] width 79 height 7
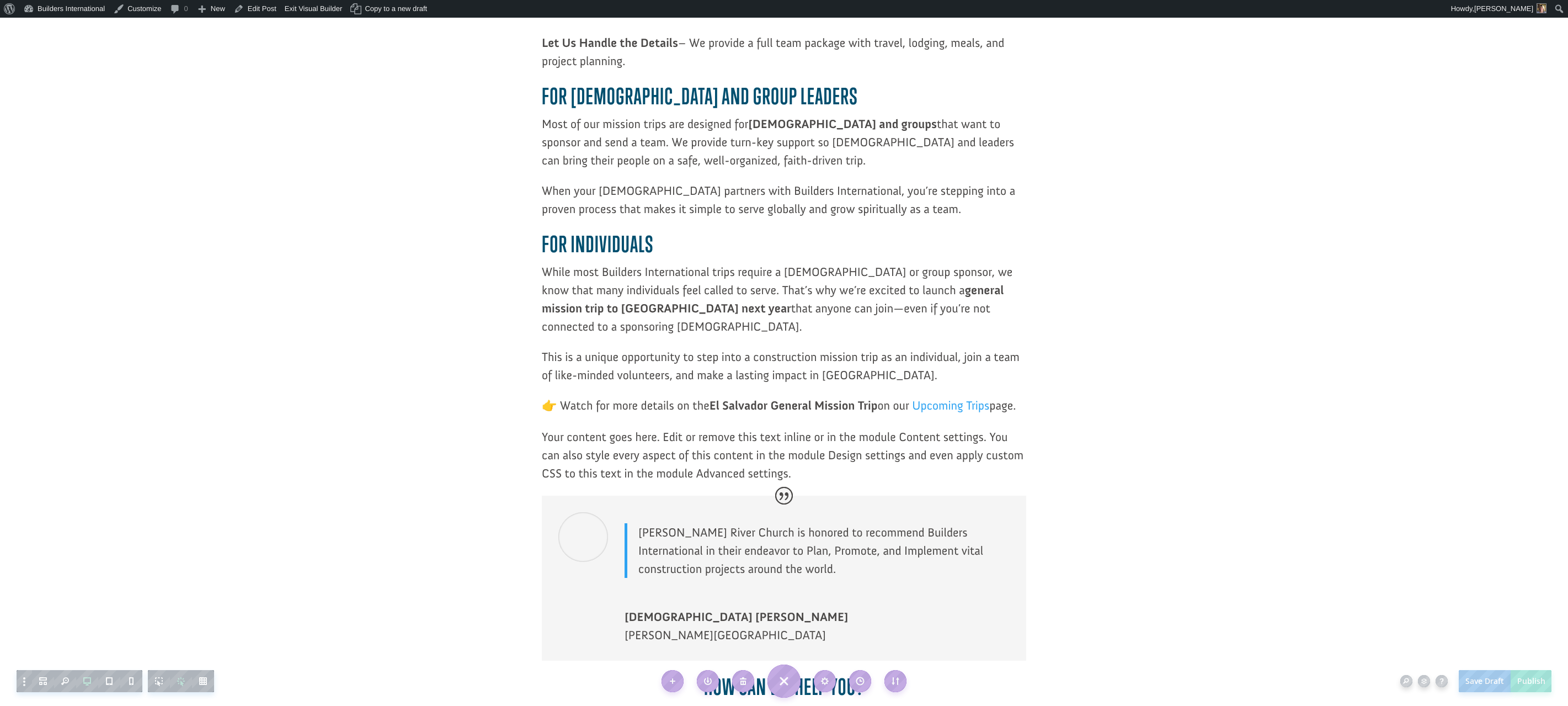
scroll to position [0, 0]
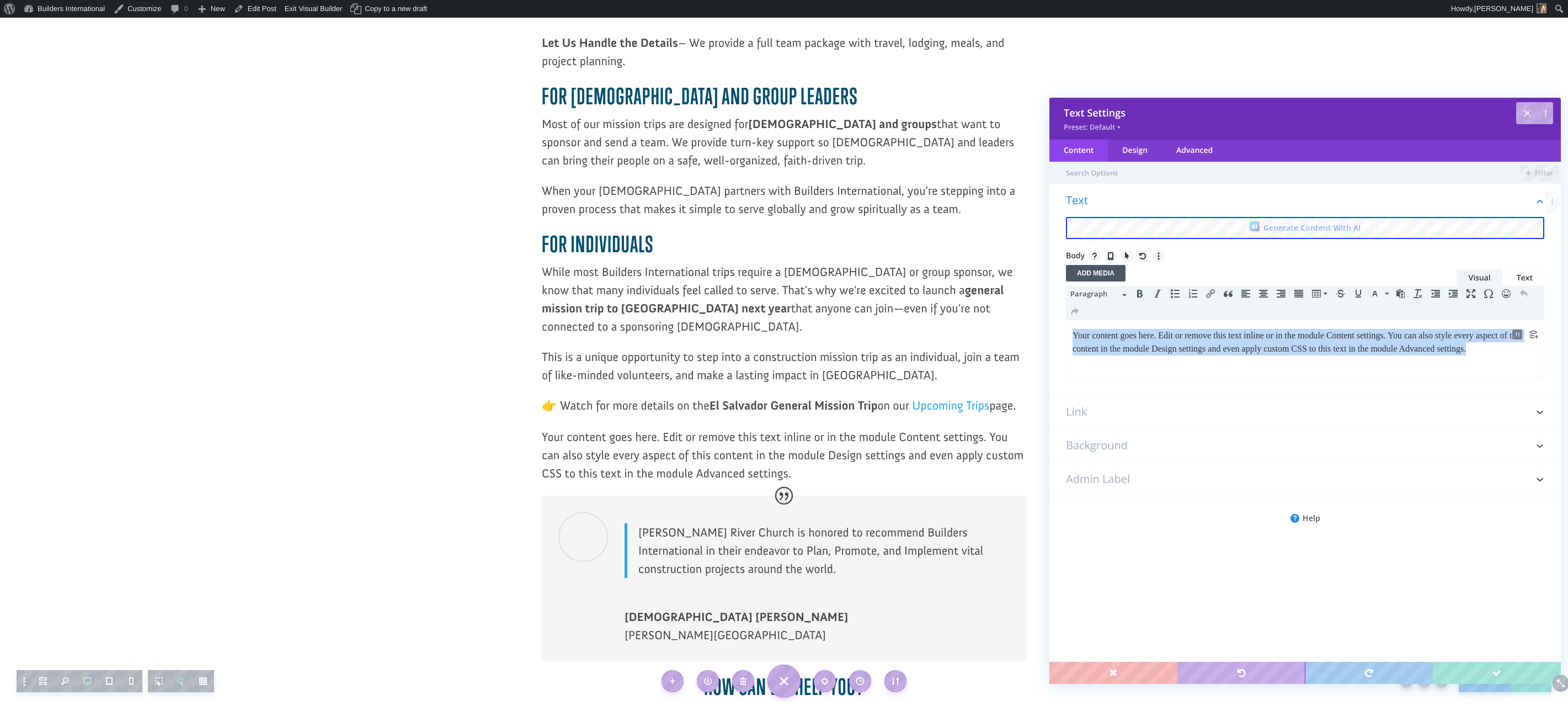
drag, startPoint x: 1108, startPoint y: 362, endPoint x: 1033, endPoint y: 329, distance: 81.9
click at [1067, 329] on html "Your content goes here. Edit or remove this text inline or in the module Conten…" at bounding box center [1305, 342] width 478 height 44
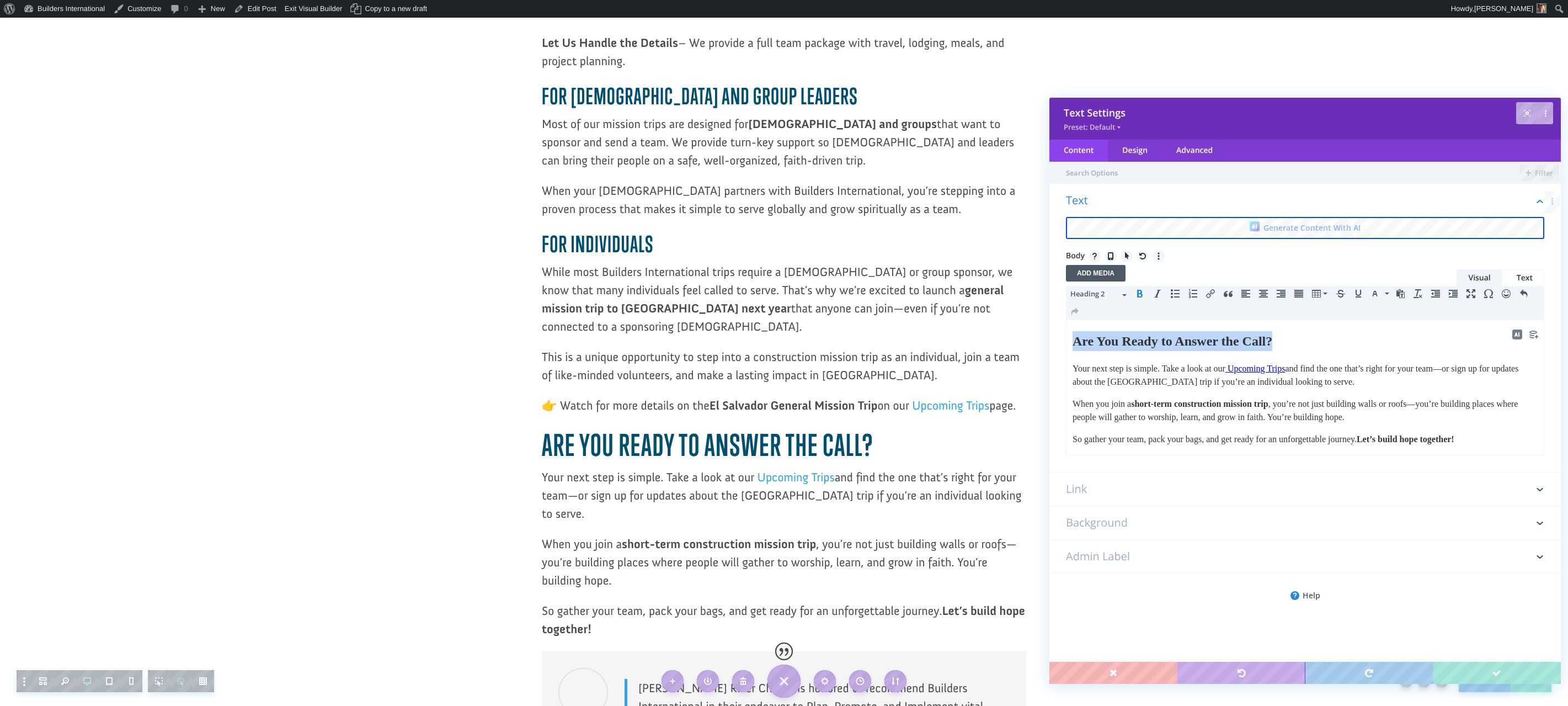
drag, startPoint x: 1305, startPoint y: 342, endPoint x: 1064, endPoint y: 343, distance: 241.0
click at [1067, 343] on html "Are You Ready to Answer the Call? Your next step is simple. Take a look at our …" at bounding box center [1305, 387] width 478 height 134
click at [1119, 297] on span "Heading 2" at bounding box center [1095, 293] width 50 height 11
click at [1107, 380] on span "Heading 3" at bounding box center [1102, 383] width 50 height 12
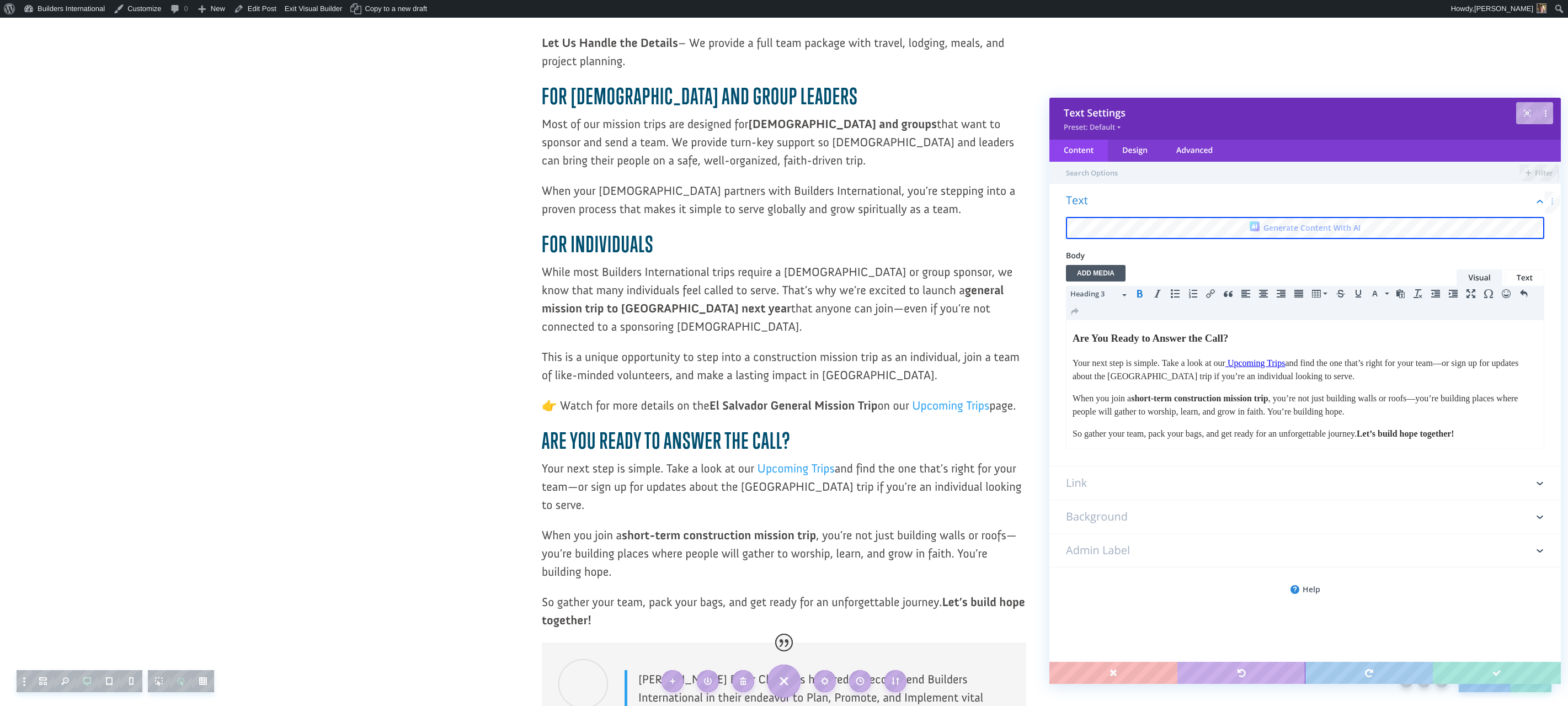
click at [716, 593] on p "So gather your team, pack your bags, and get ready for an unforgettable journey…" at bounding box center [784, 611] width 485 height 36
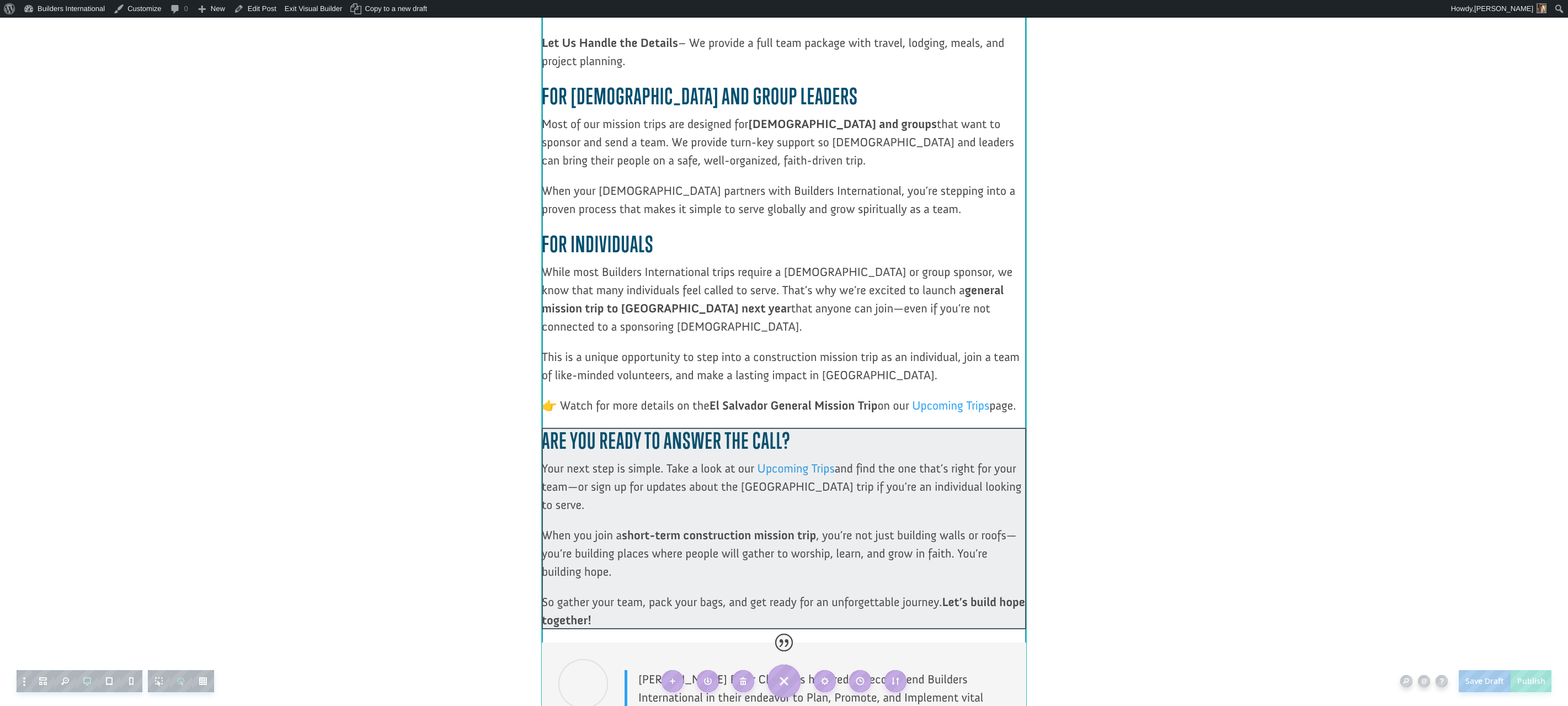
click at [779, 428] on div at bounding box center [784, 529] width 485 height 201
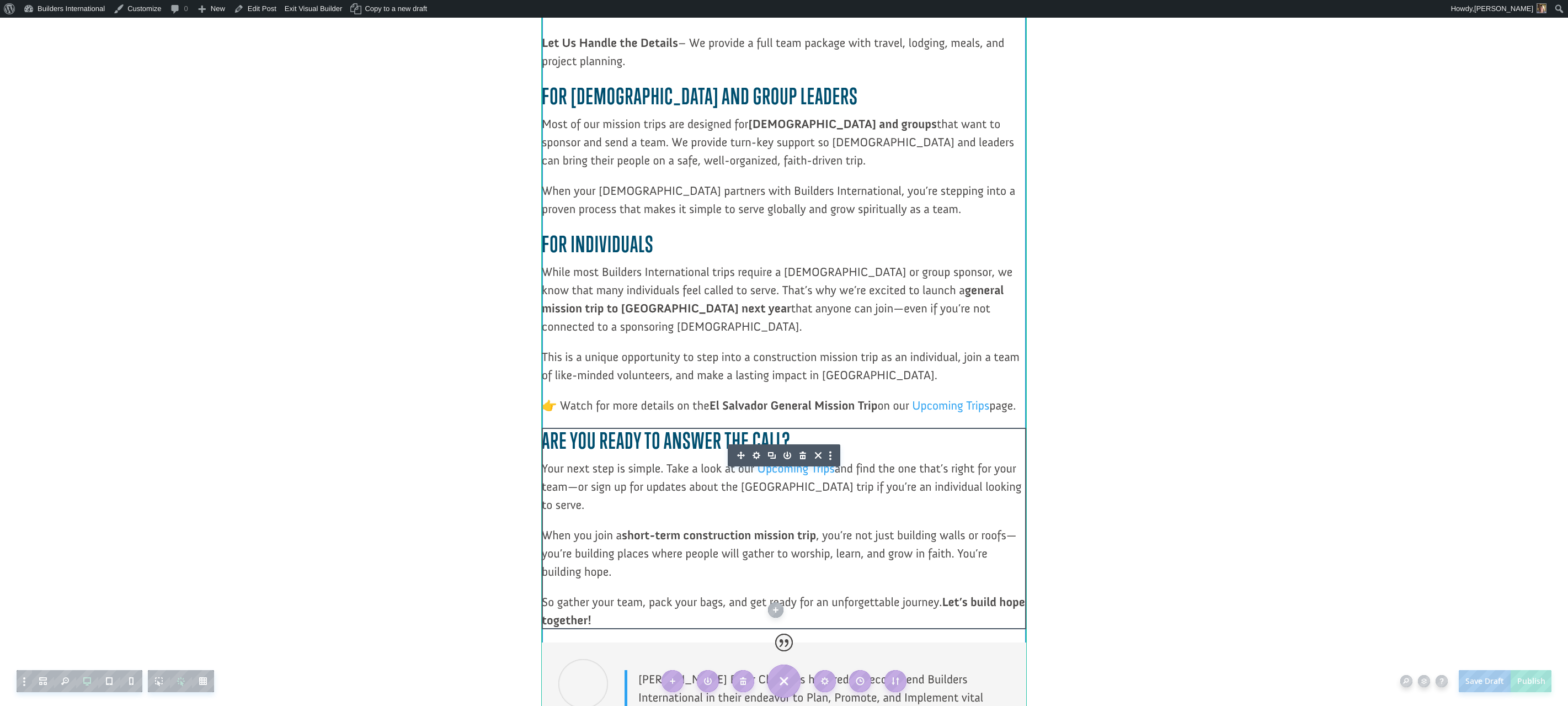
click at [755, 452] on icon "button" at bounding box center [756, 456] width 8 height 8
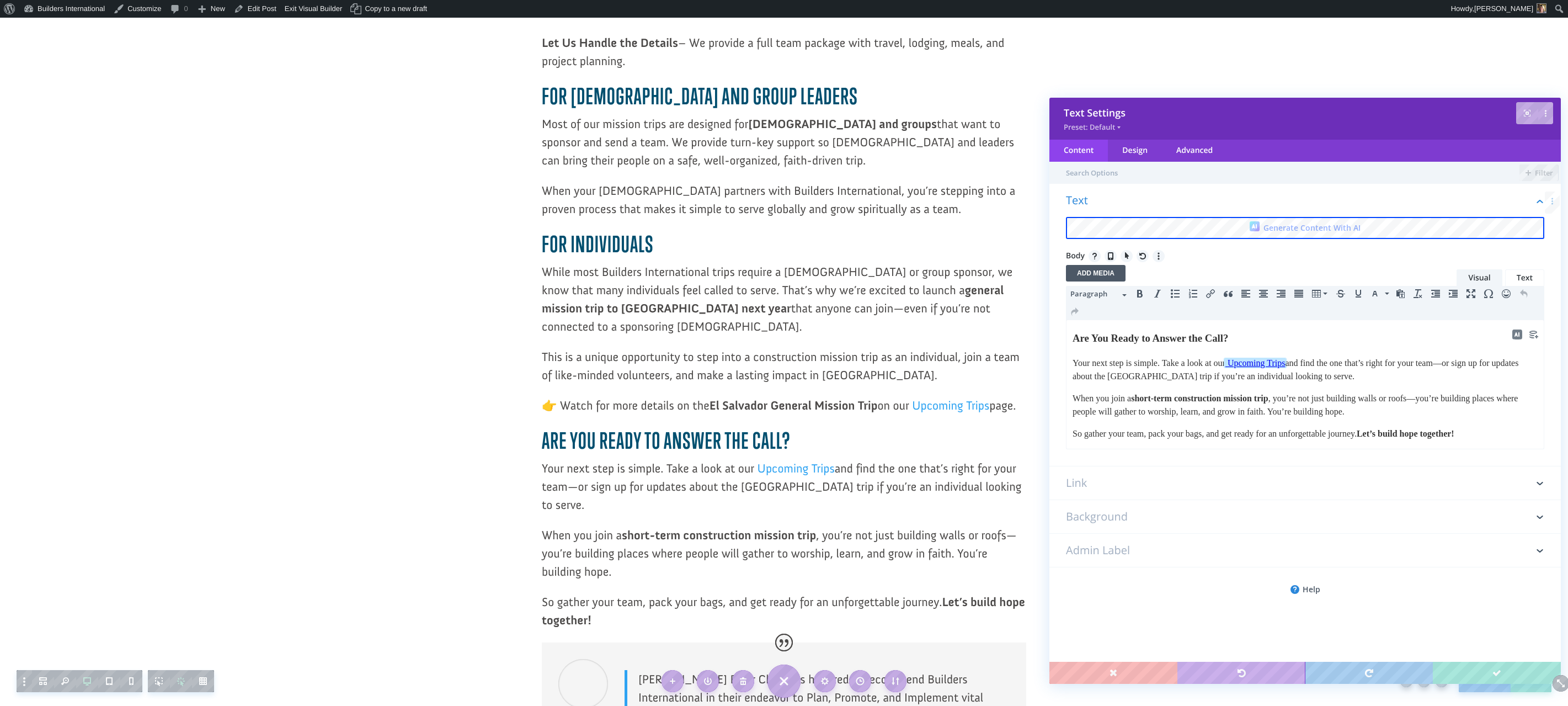
click at [1258, 365] on span "Upcoming Trips" at bounding box center [1256, 363] width 58 height 9
click at [1258, 366] on span "Upcoming Trips" at bounding box center [1256, 363] width 58 height 9
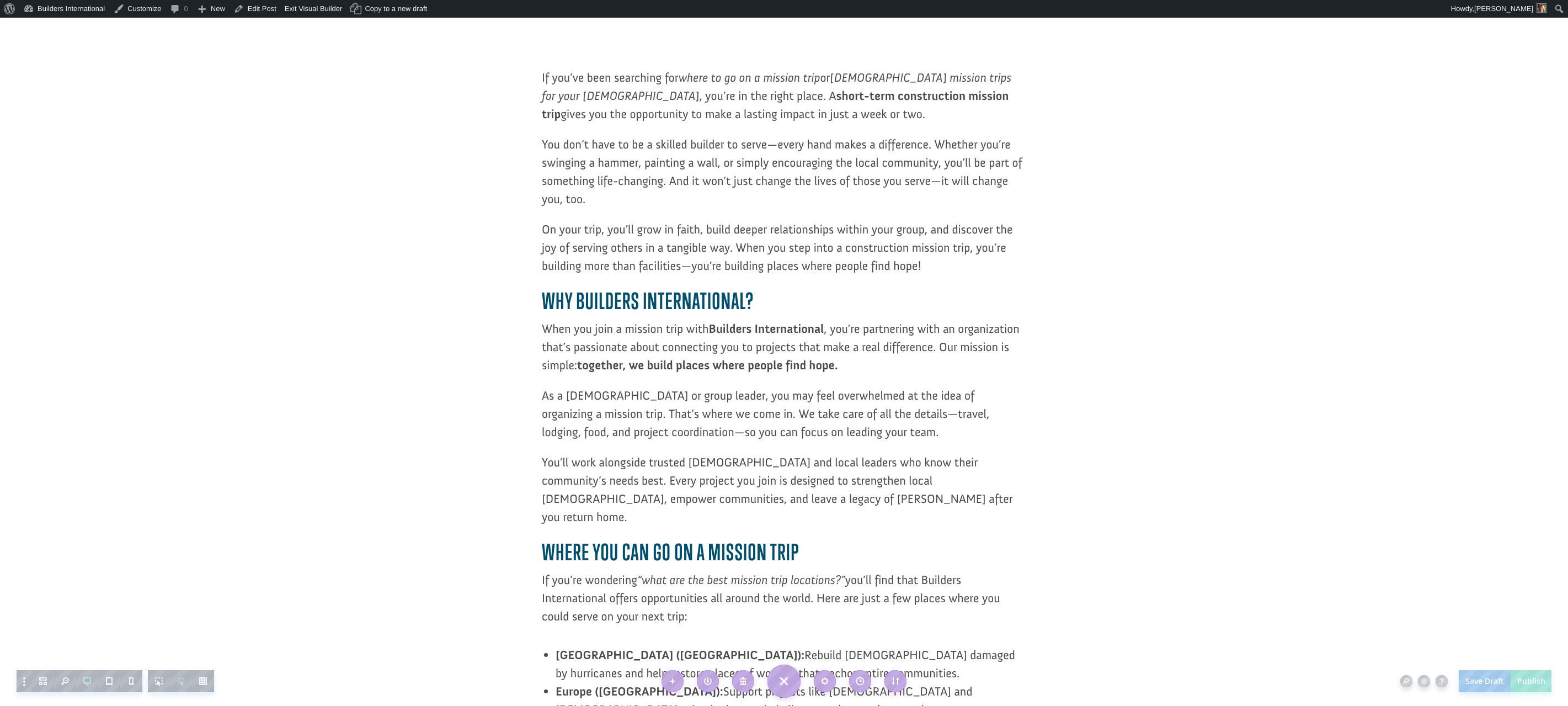
scroll to position [691, 0]
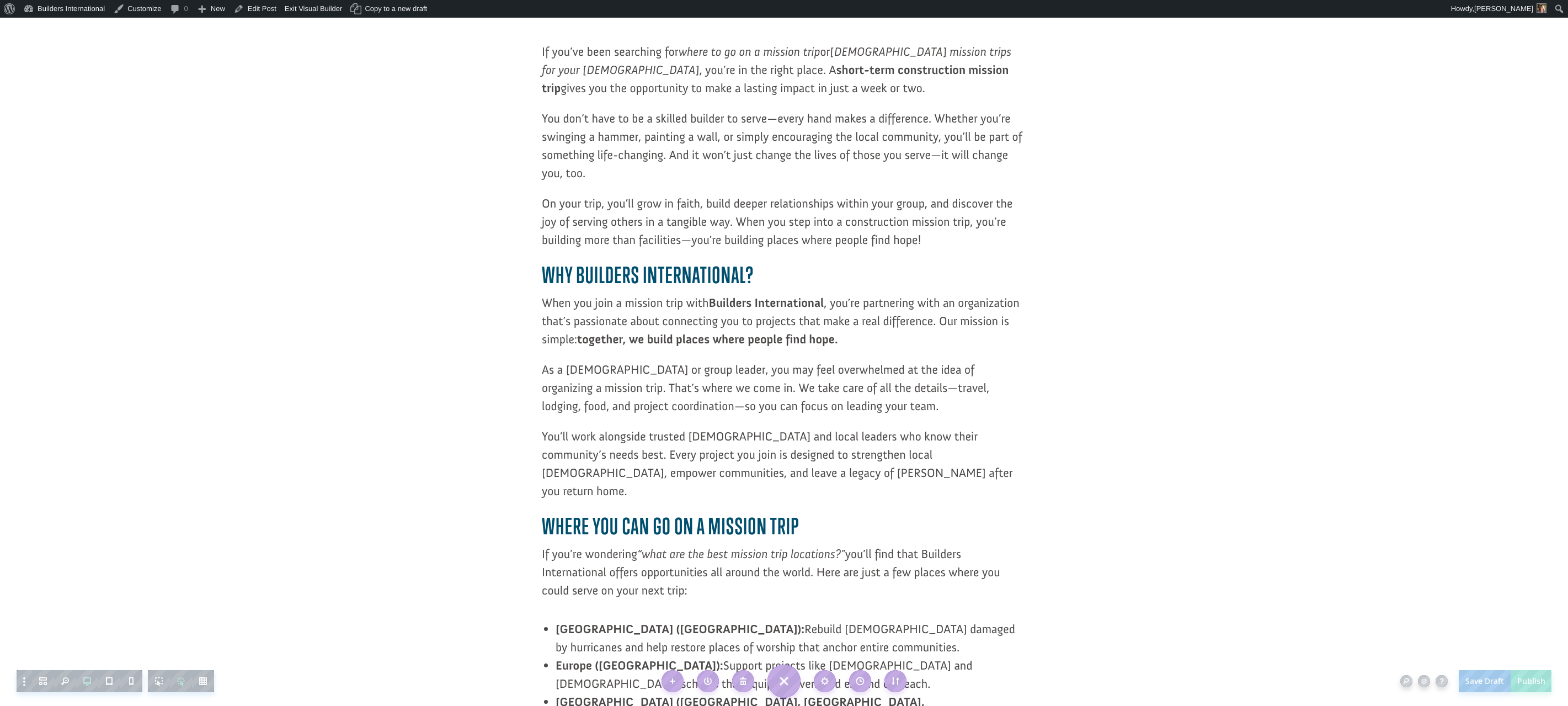
click at [167, 0] on html "Save Draft Publish Save Draft Skip to toolbar About WordPress About WordPress G…" at bounding box center [784, 353] width 1568 height 706
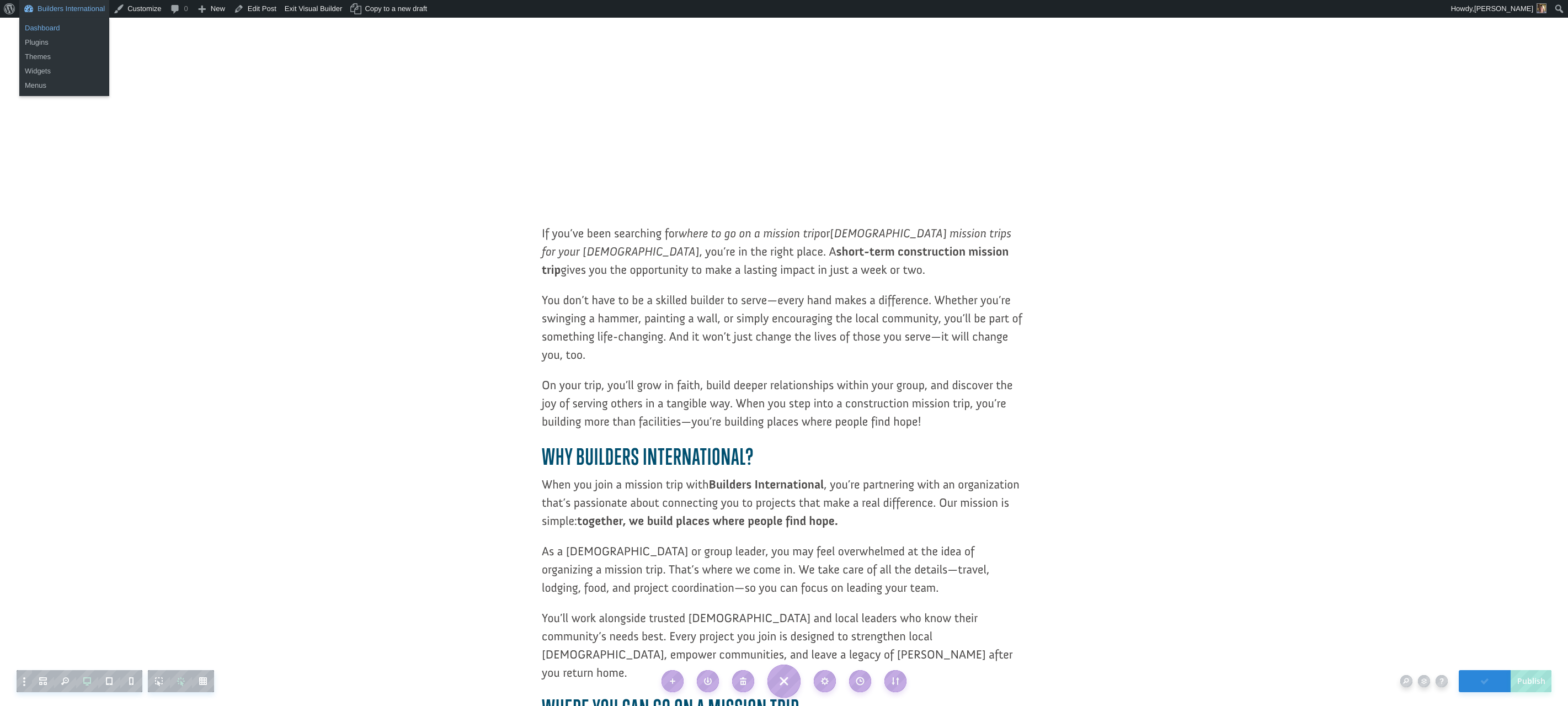
scroll to position [511, 0]
click at [31, 25] on link "Dashboard" at bounding box center [64, 28] width 90 height 15
